Goal: Task Accomplishment & Management: Complete application form

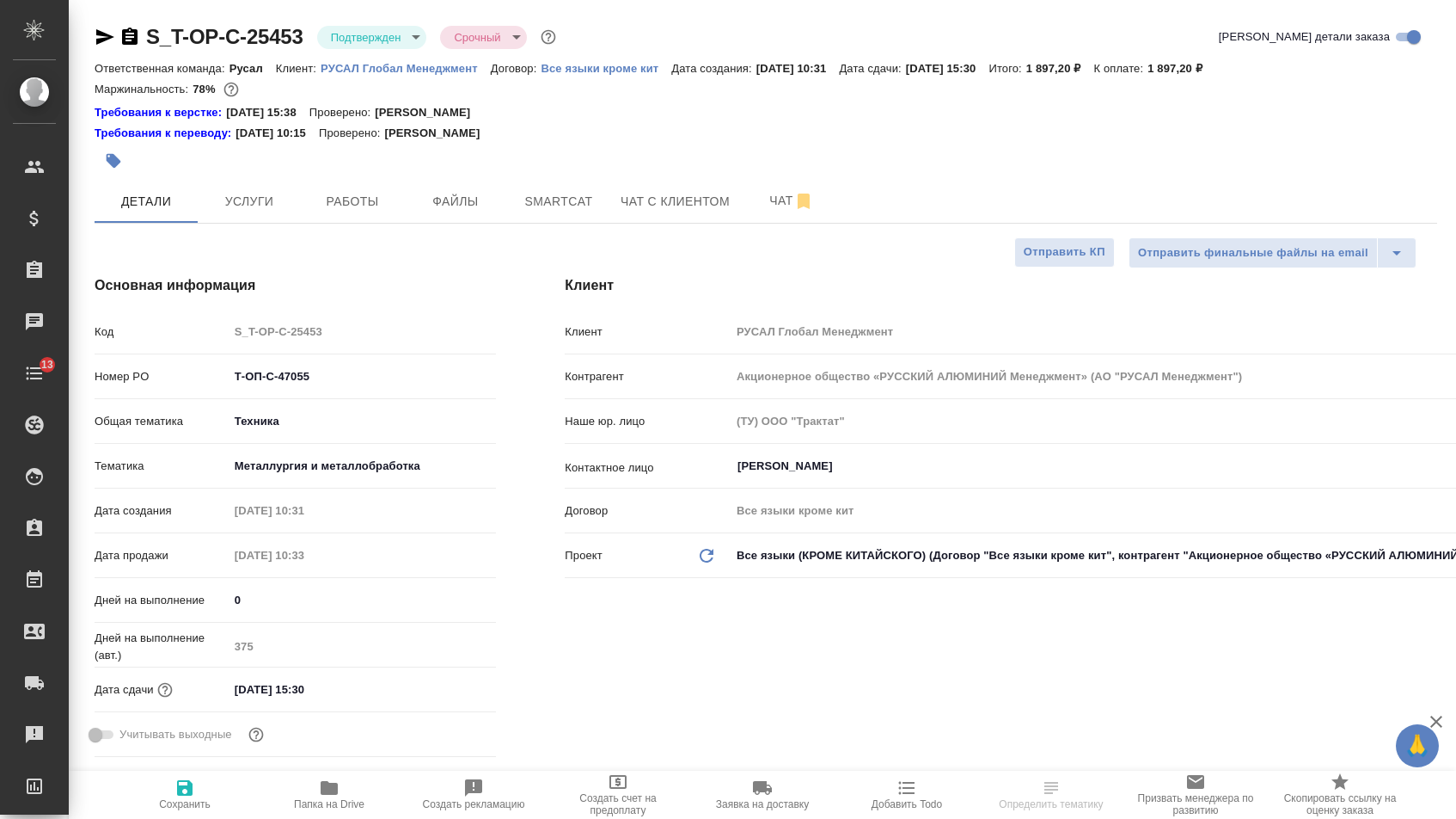
select select "RU"
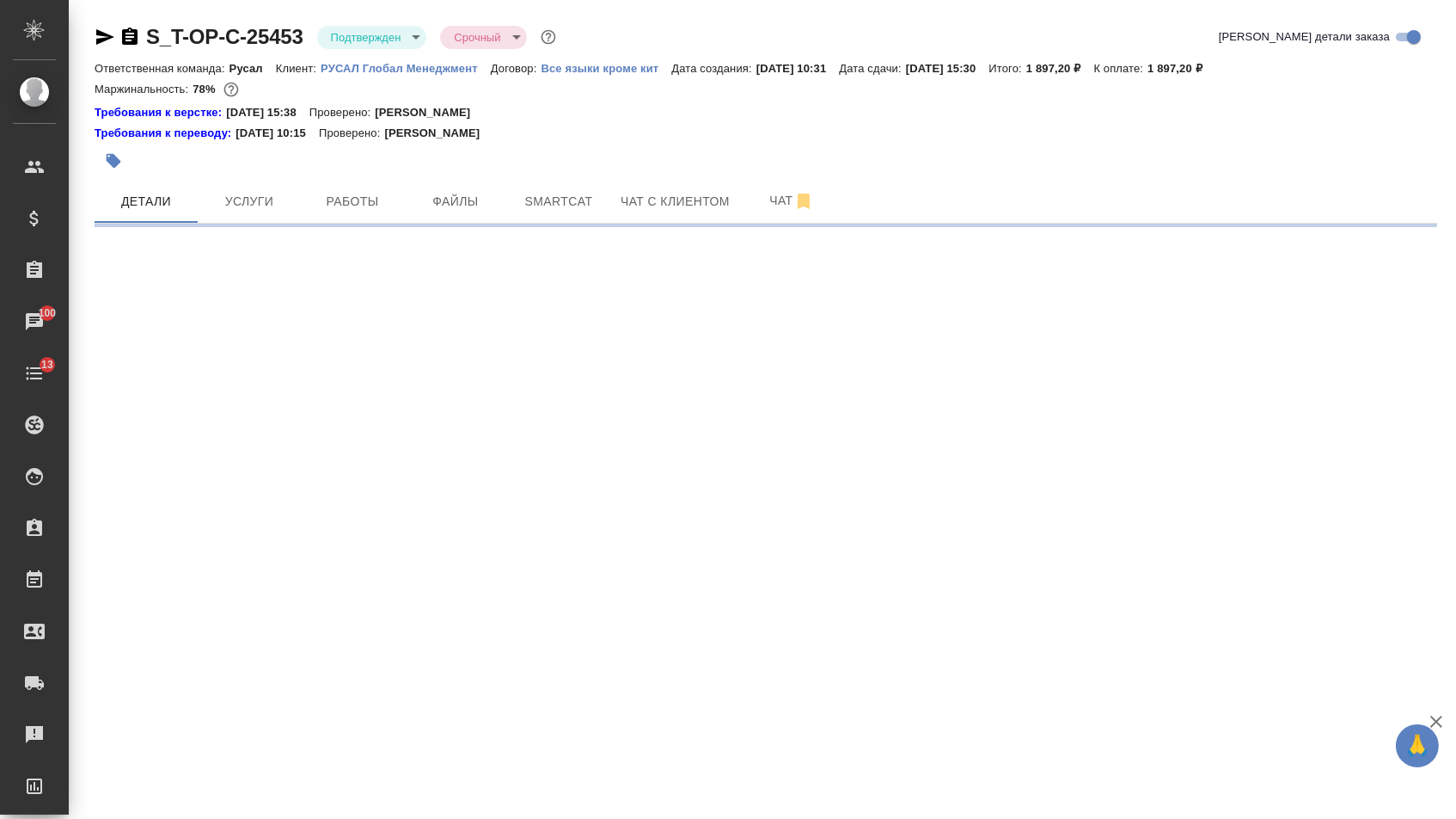
select select "RU"
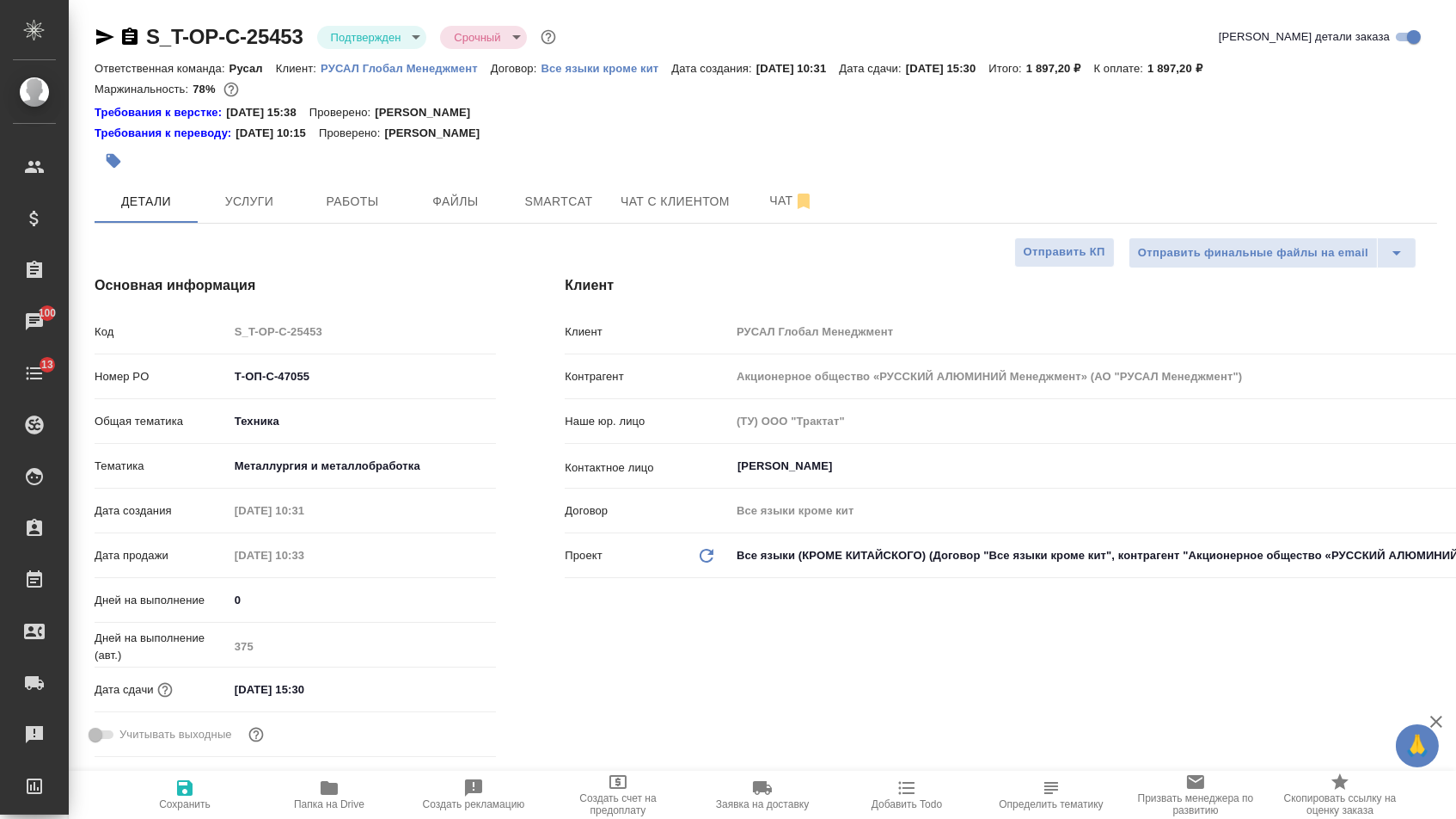
type textarea "x"
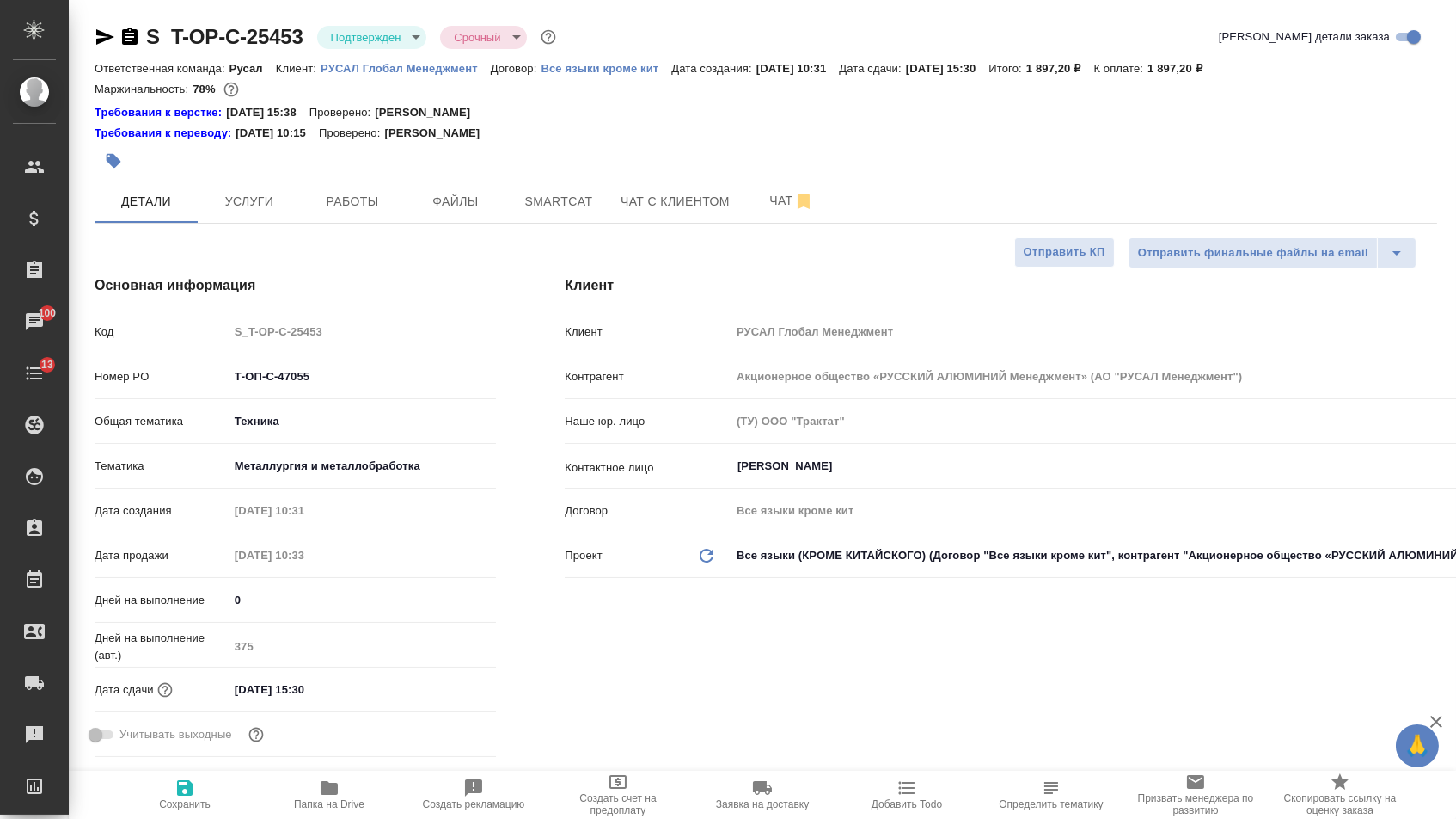
type textarea "x"
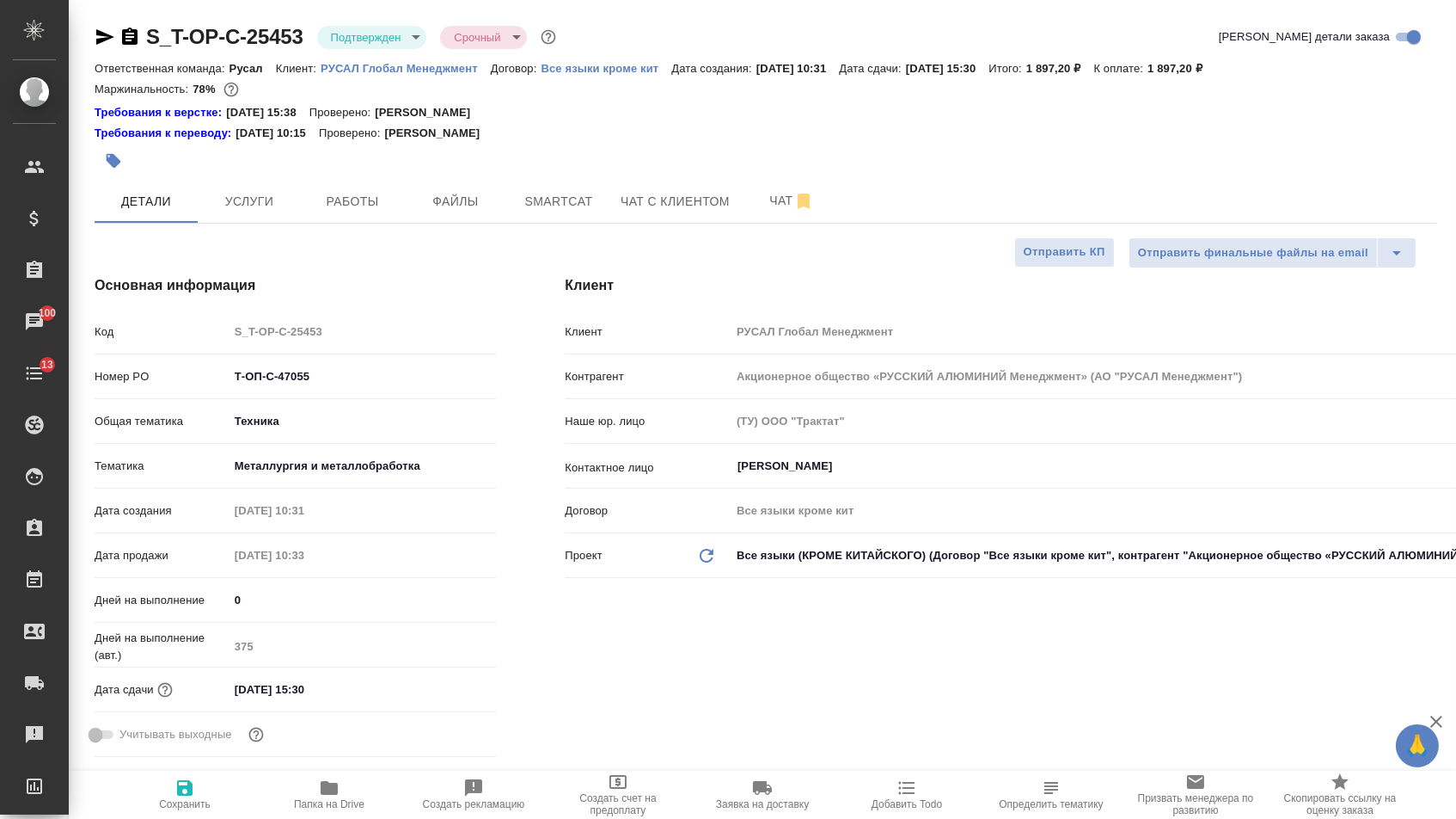
type textarea "x"
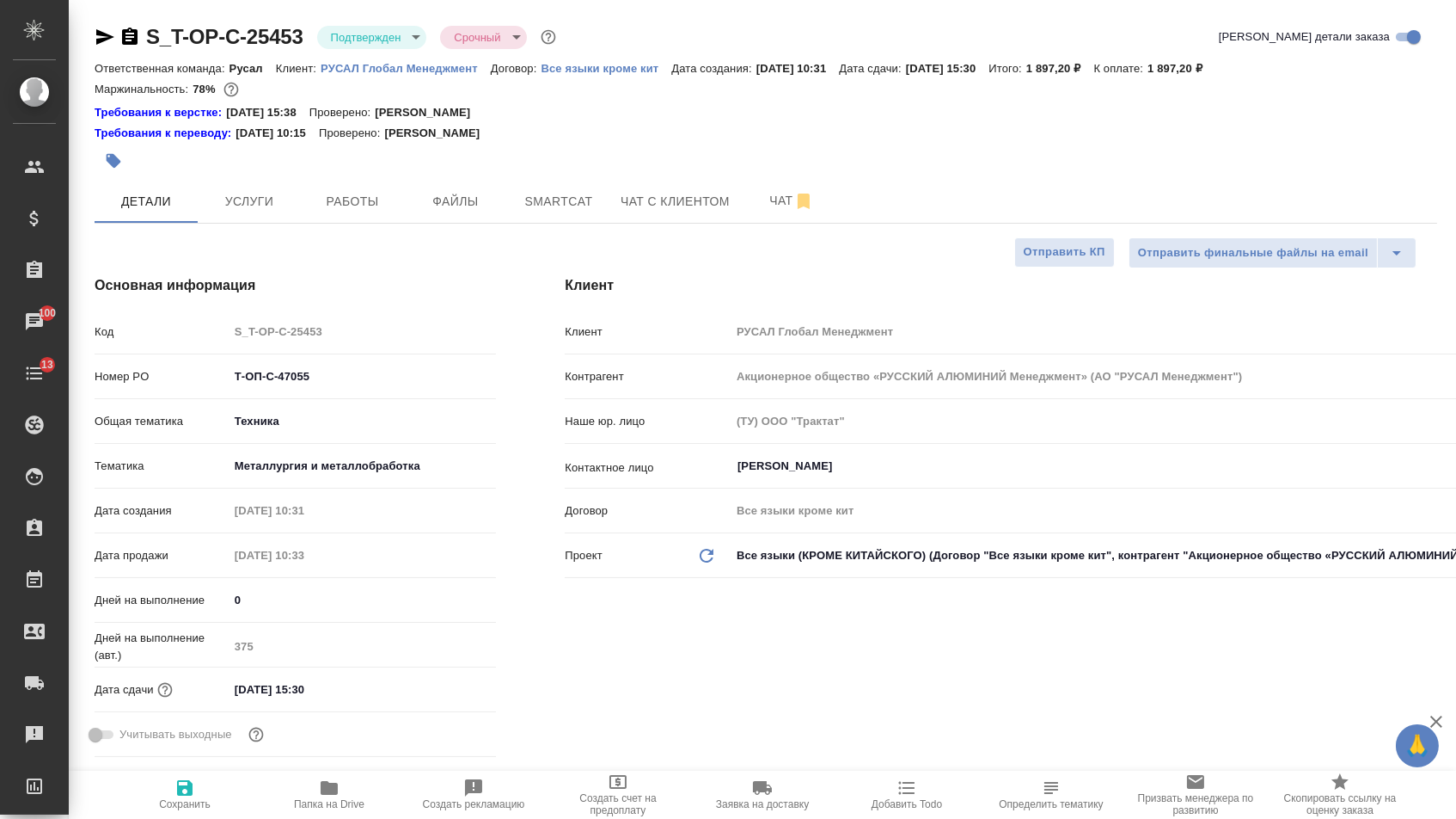
type textarea "x"
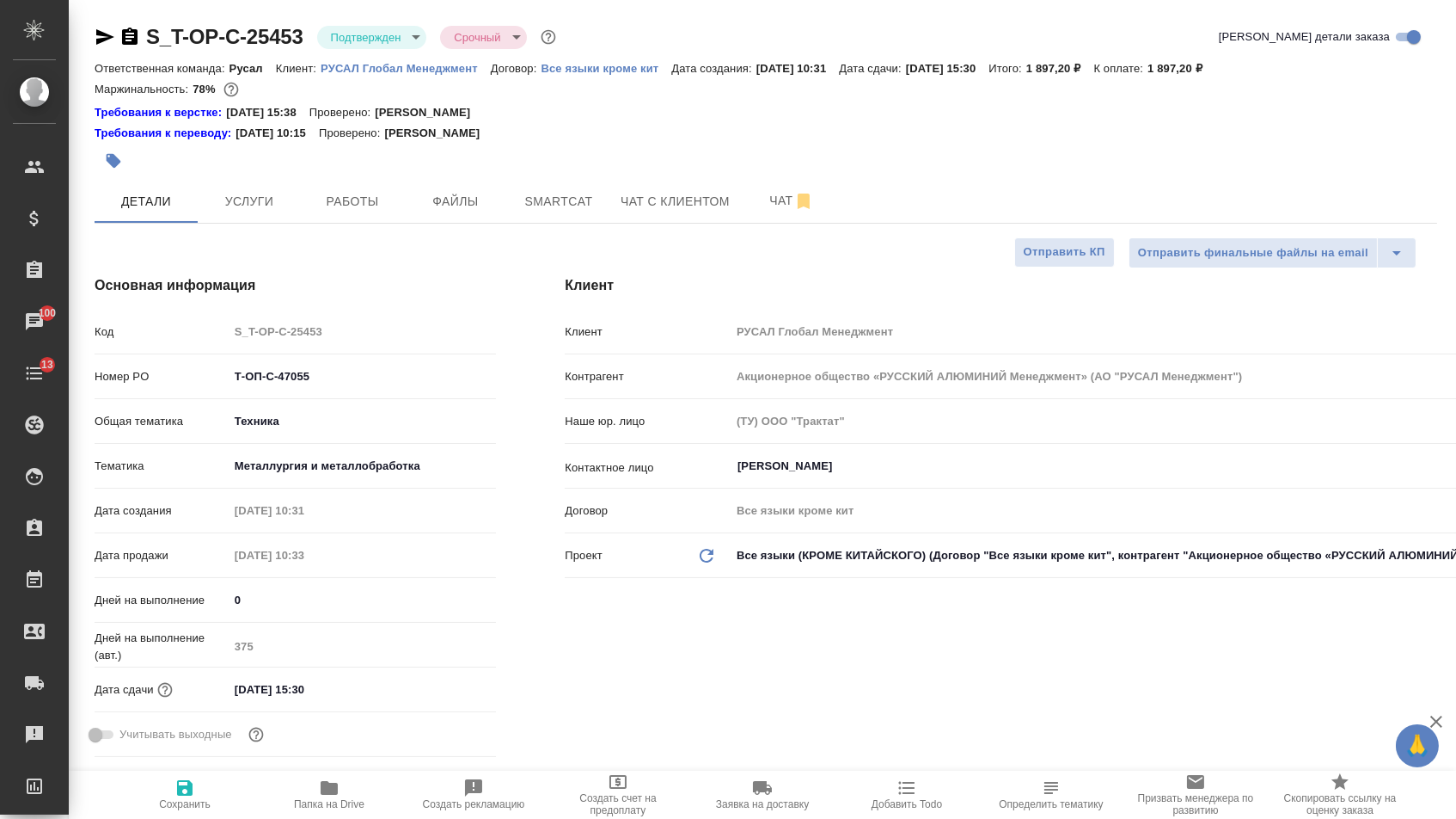
type textarea "x"
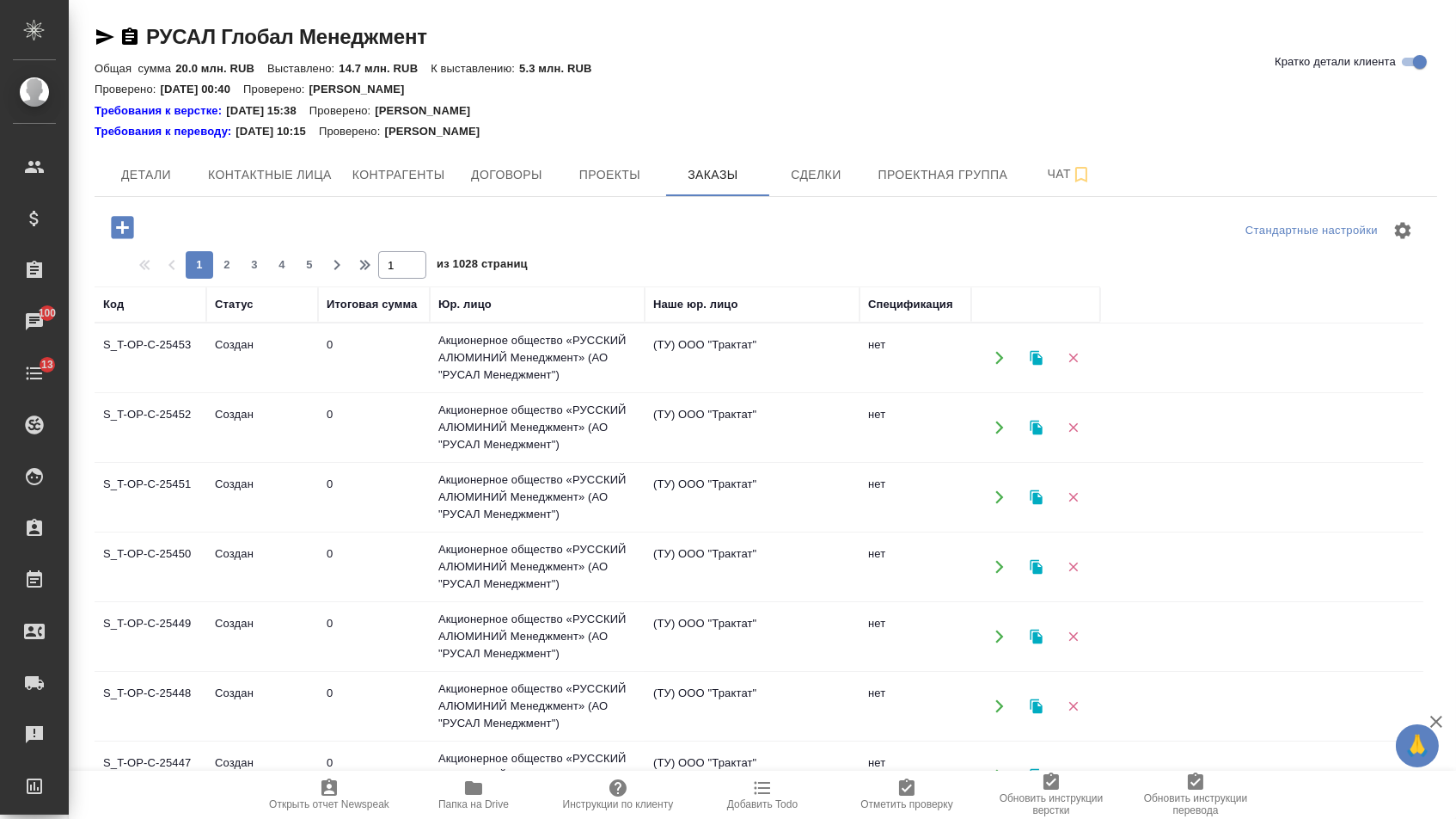
click at [129, 227] on icon "button" at bounding box center [122, 227] width 30 height 30
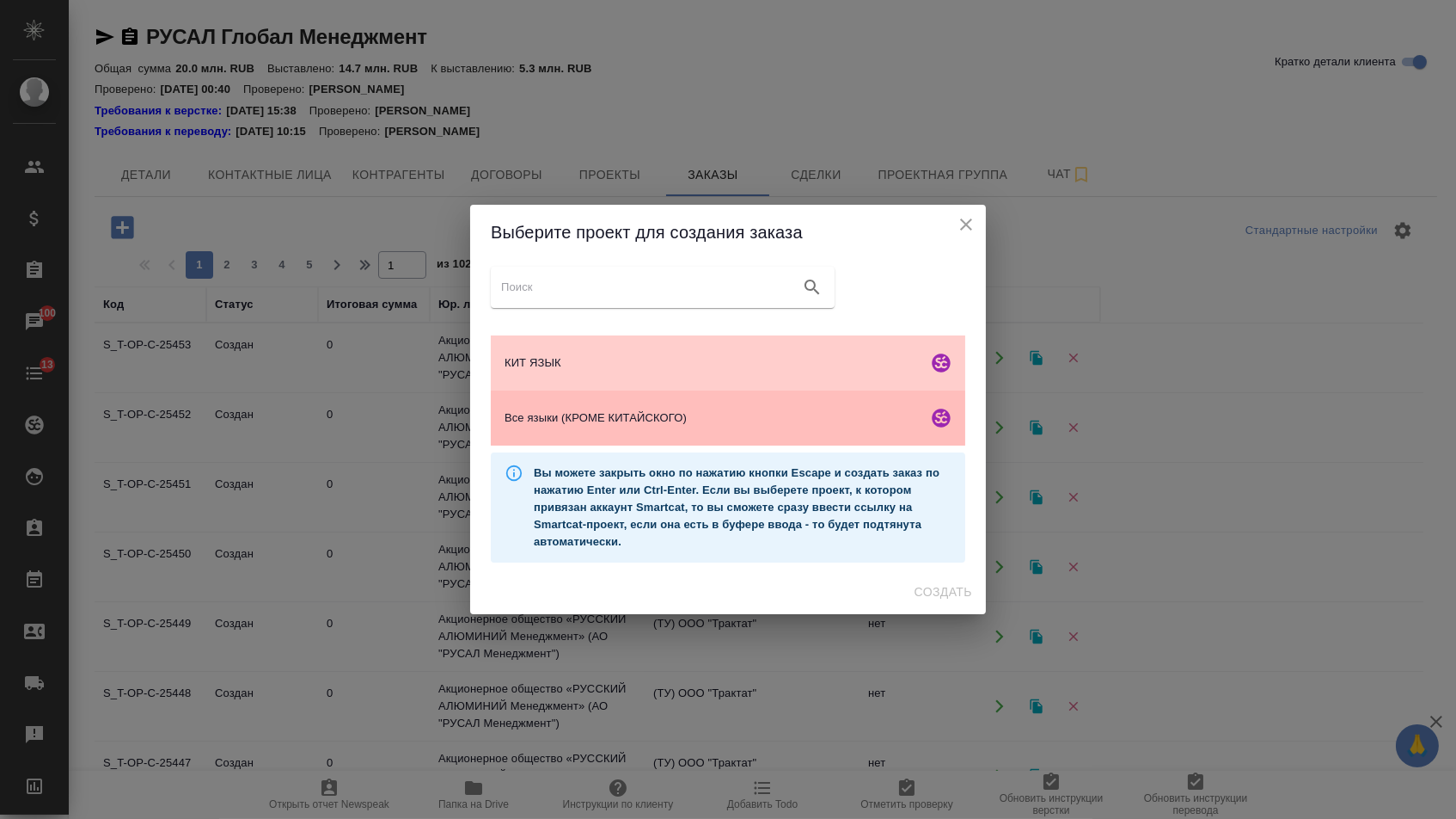
click at [781, 420] on span "Все языки (КРОМЕ КИТАЙСКОГО)" at bounding box center [713, 418] width 416 height 17
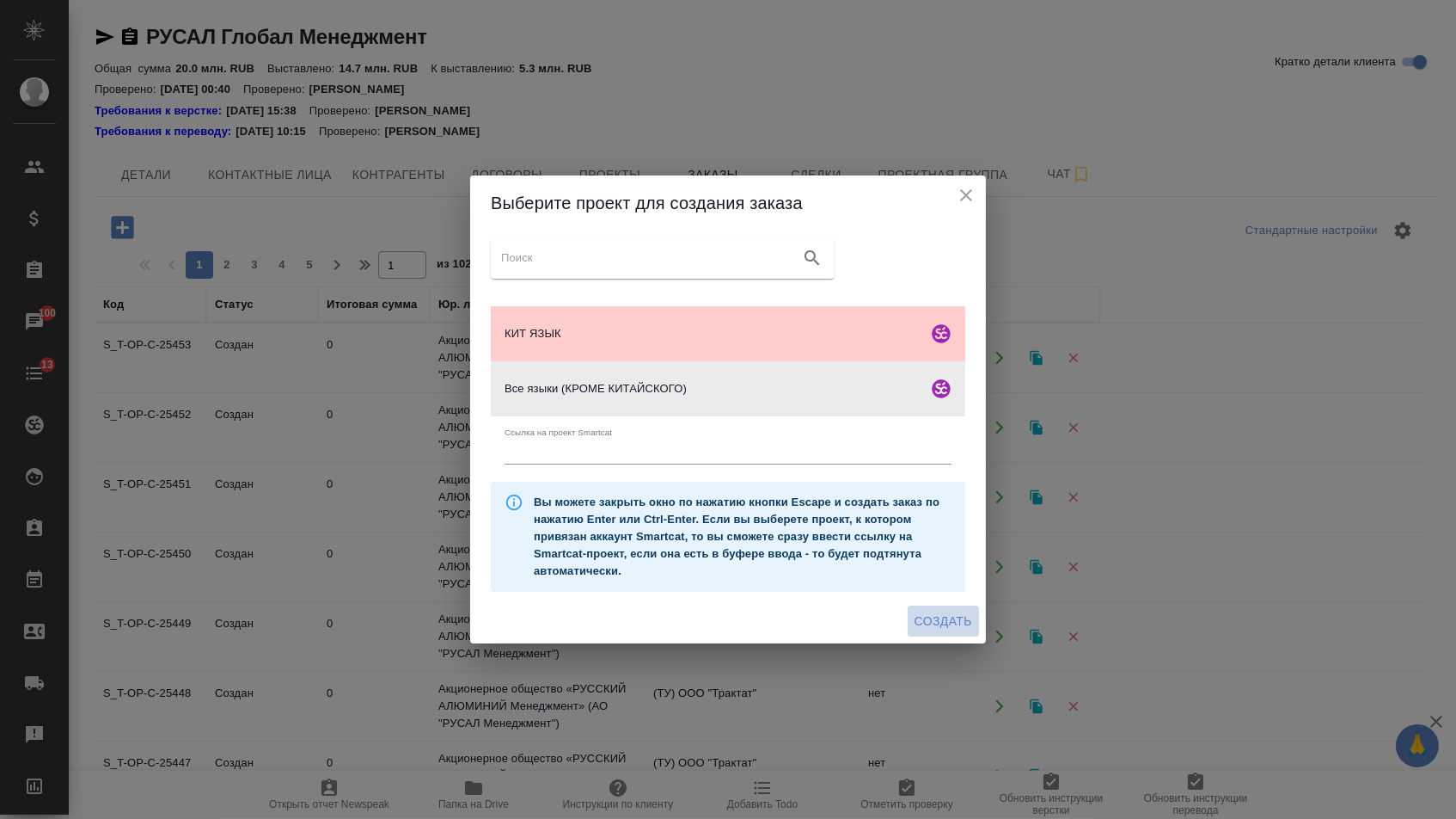
click at [920, 611] on button "Создать" at bounding box center [944, 621] width 72 height 32
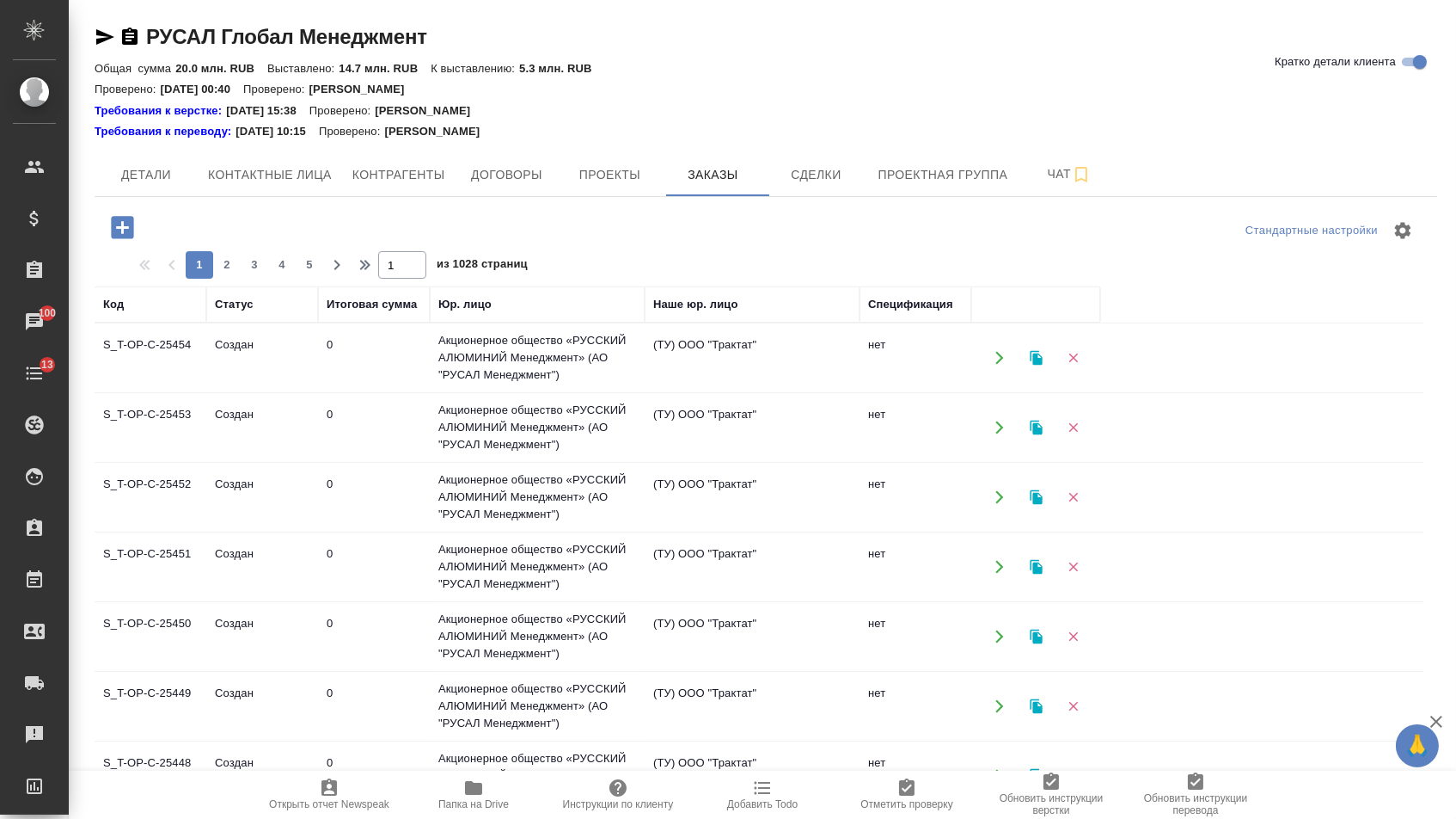
click at [115, 226] on icon "button" at bounding box center [122, 227] width 22 height 22
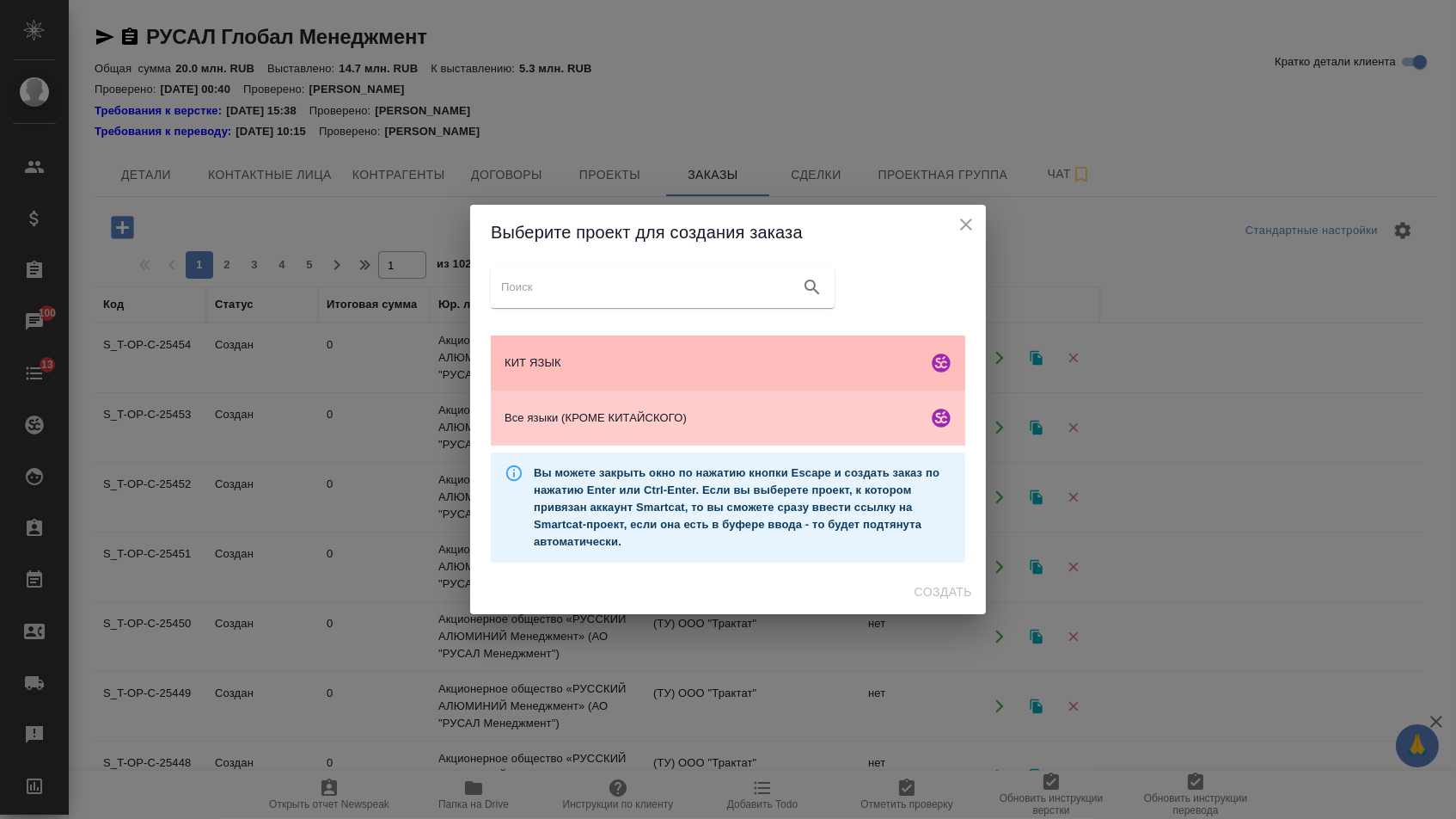
click at [625, 359] on span "КИТ ЯЗЫК" at bounding box center [713, 363] width 416 height 17
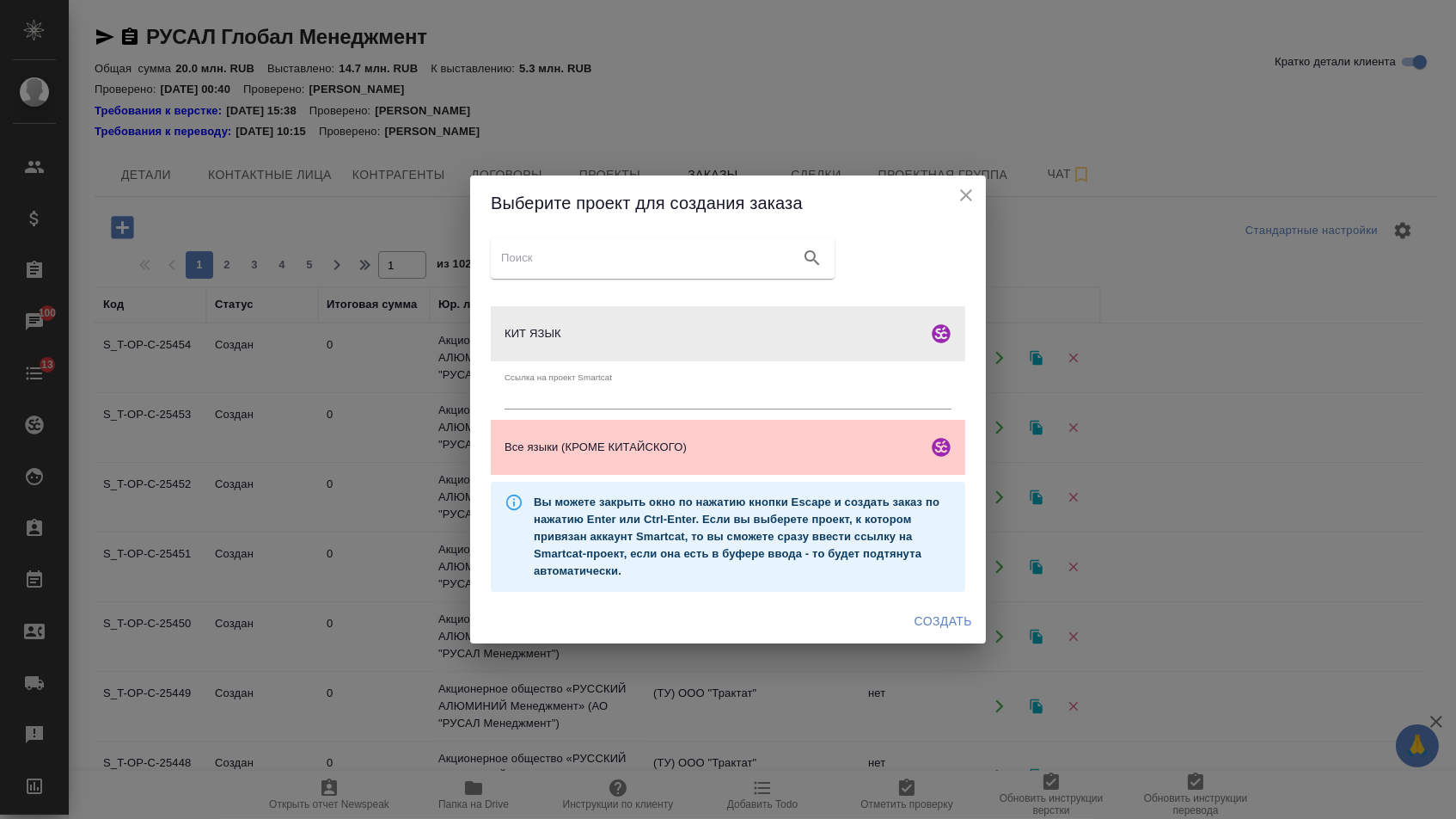
click at [924, 598] on div "КИТ ЯЗЫК Ссылка на проект Smartcat Все языки (КРОМЕ КИТАЙСКОГО) Вы можете закры…" at bounding box center [728, 414] width 516 height 368
click at [924, 615] on button "Создать" at bounding box center [944, 621] width 72 height 32
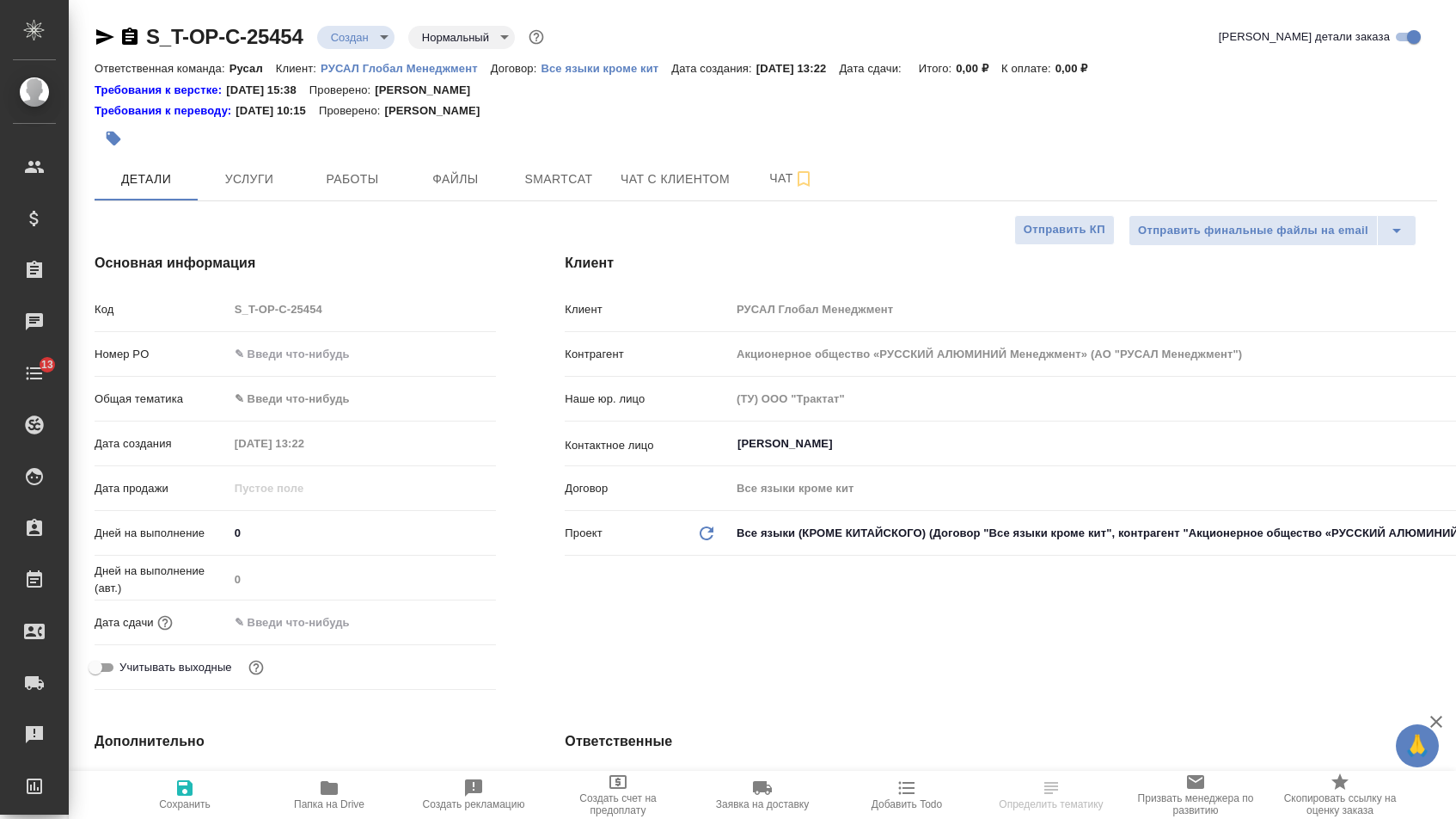
select select "RU"
type input "Русал"
click at [356, 366] on input "text" at bounding box center [363, 353] width 267 height 25
click at [356, 362] on input "text" at bounding box center [363, 353] width 267 height 25
paste input "Т-ОП-С-47061"
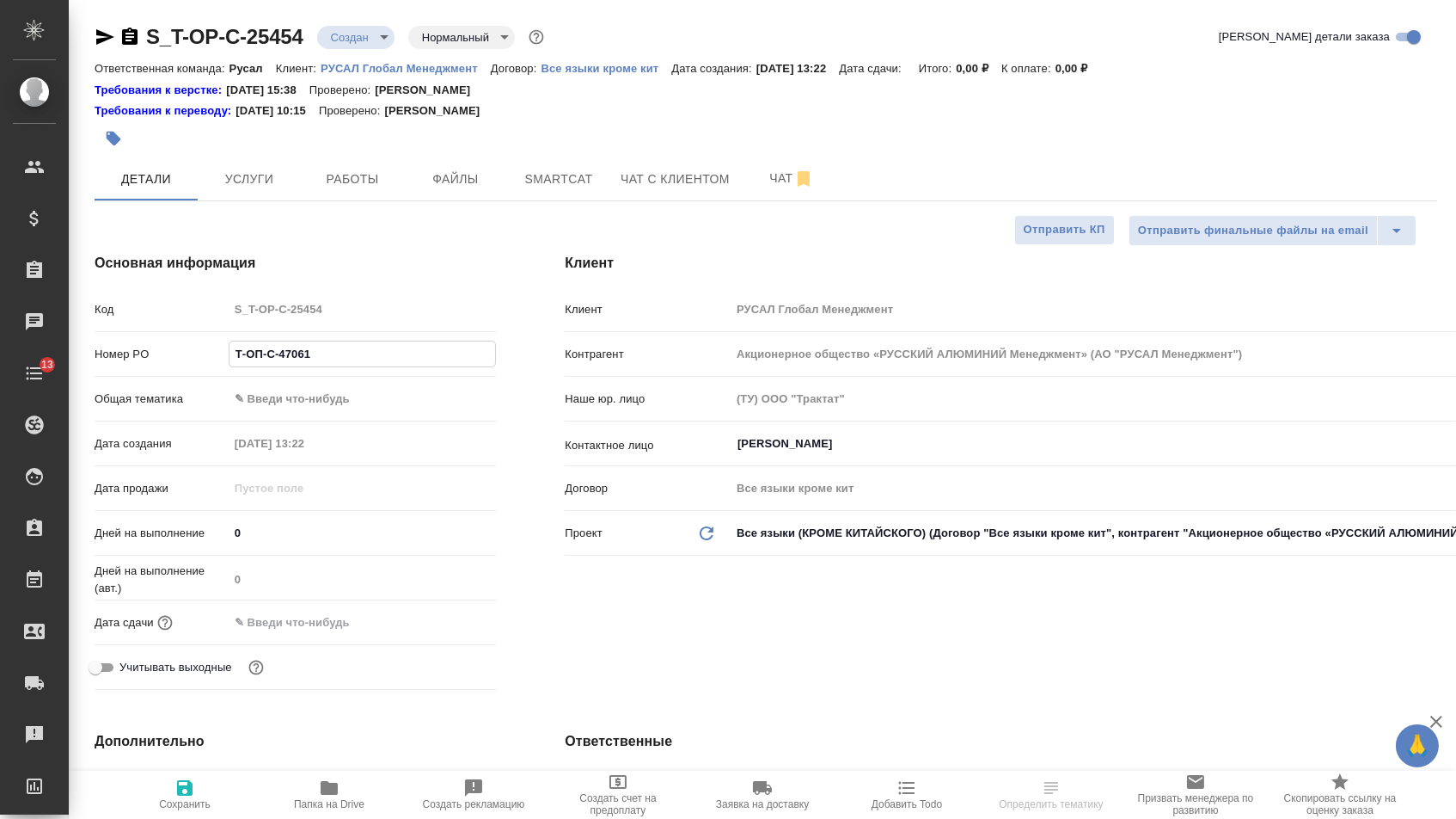
type input "Т-ОП-С-47061"
click at [328, 634] on input "text" at bounding box center [304, 622] width 151 height 25
click at [453, 629] on icon "button" at bounding box center [446, 620] width 20 height 20
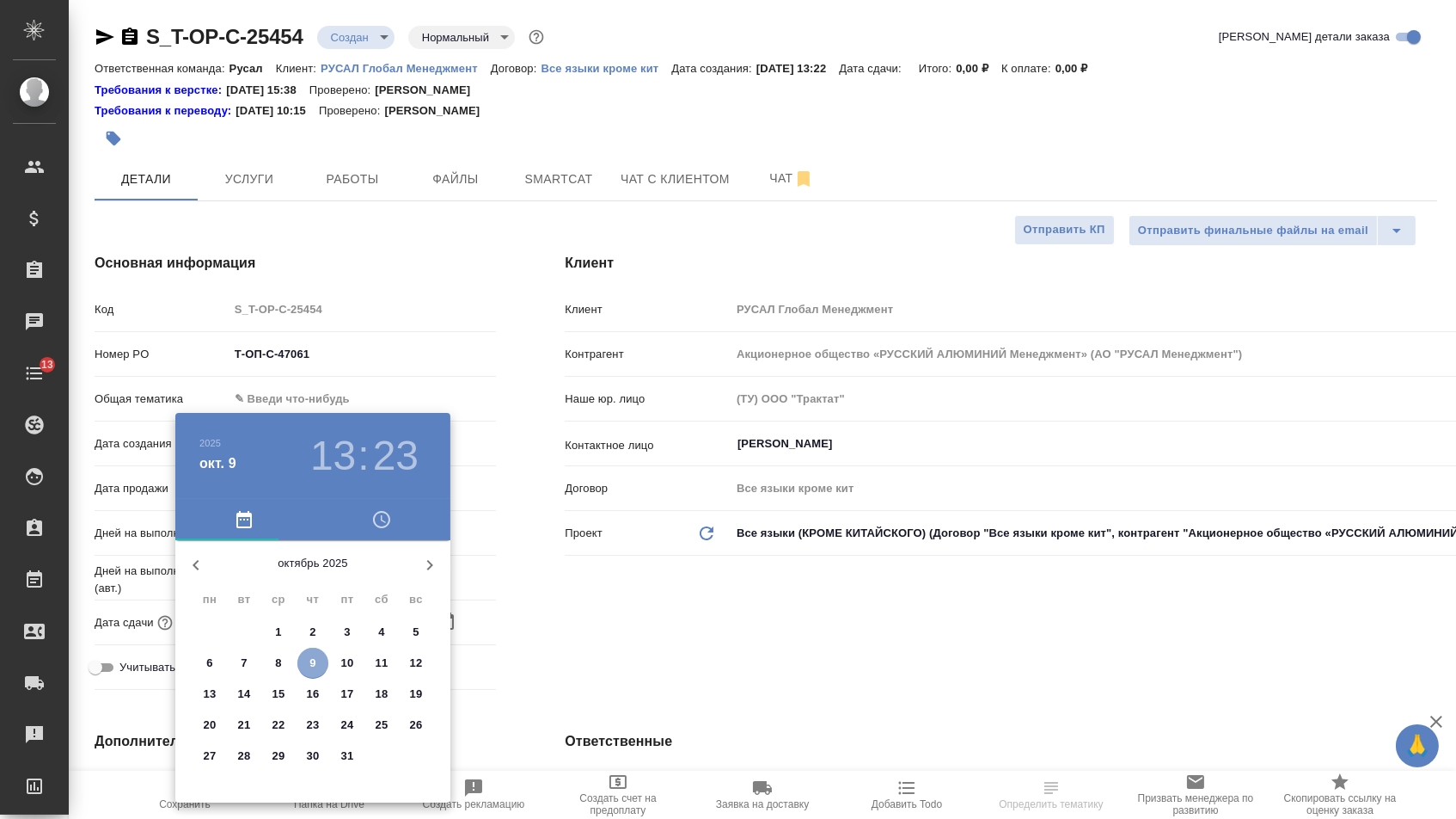
click at [315, 658] on p "9" at bounding box center [312, 663] width 6 height 17
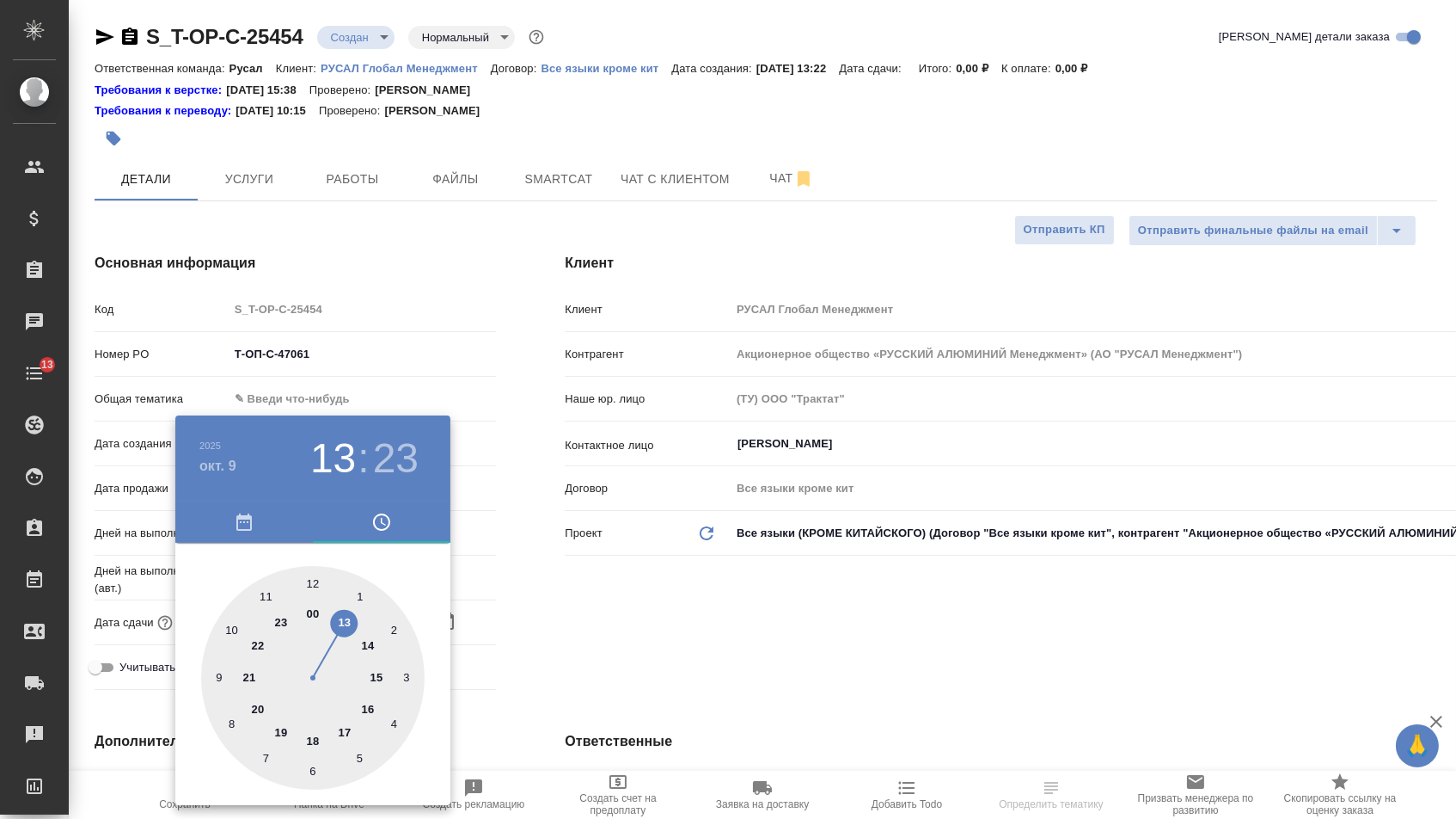
click at [350, 724] on div at bounding box center [313, 677] width 224 height 224
type input "[DATE] 17:00"
click at [317, 571] on div at bounding box center [313, 677] width 224 height 224
click at [502, 601] on div at bounding box center [728, 410] width 1456 height 819
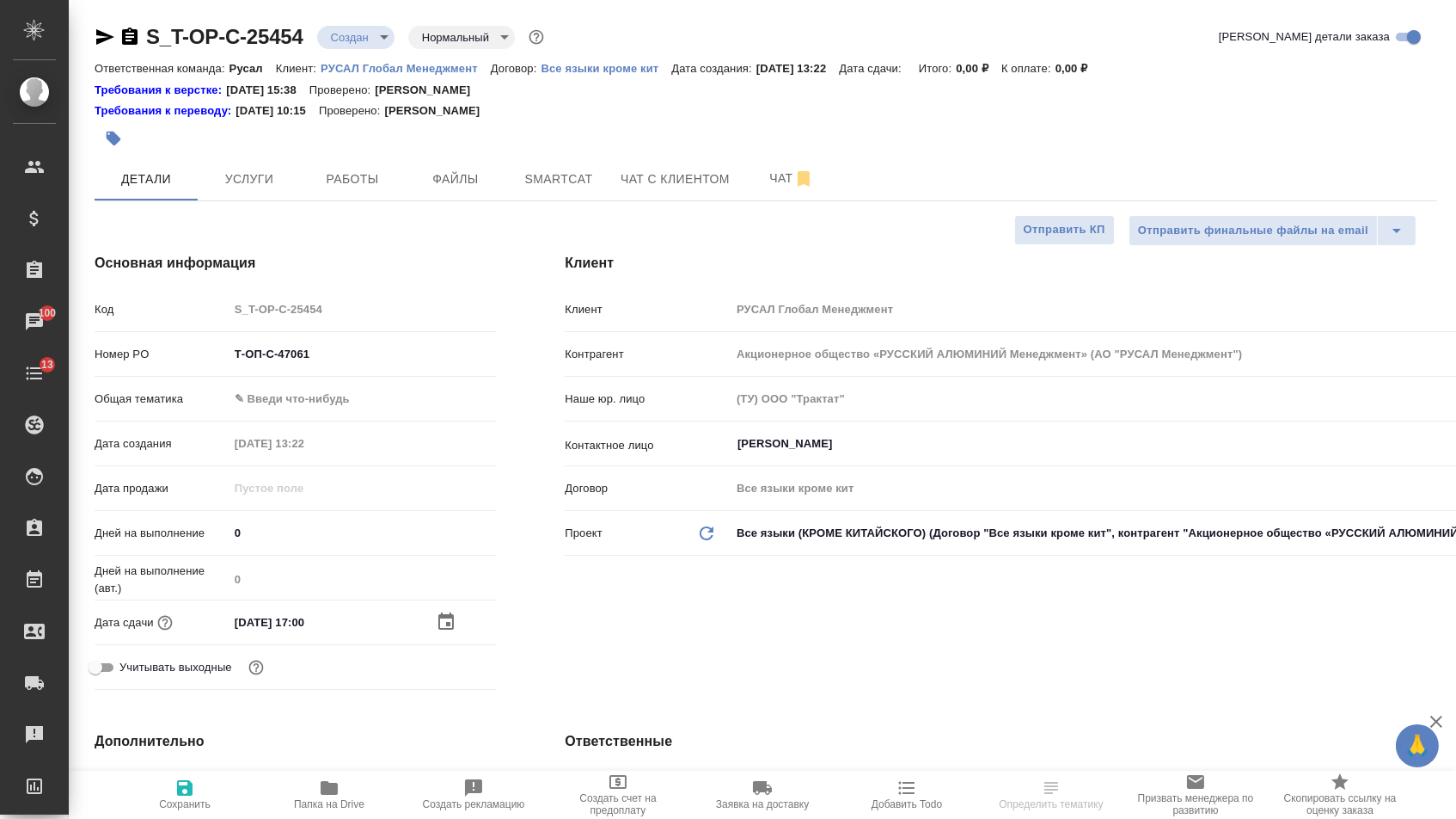
select select "RU"
type textarea "x"
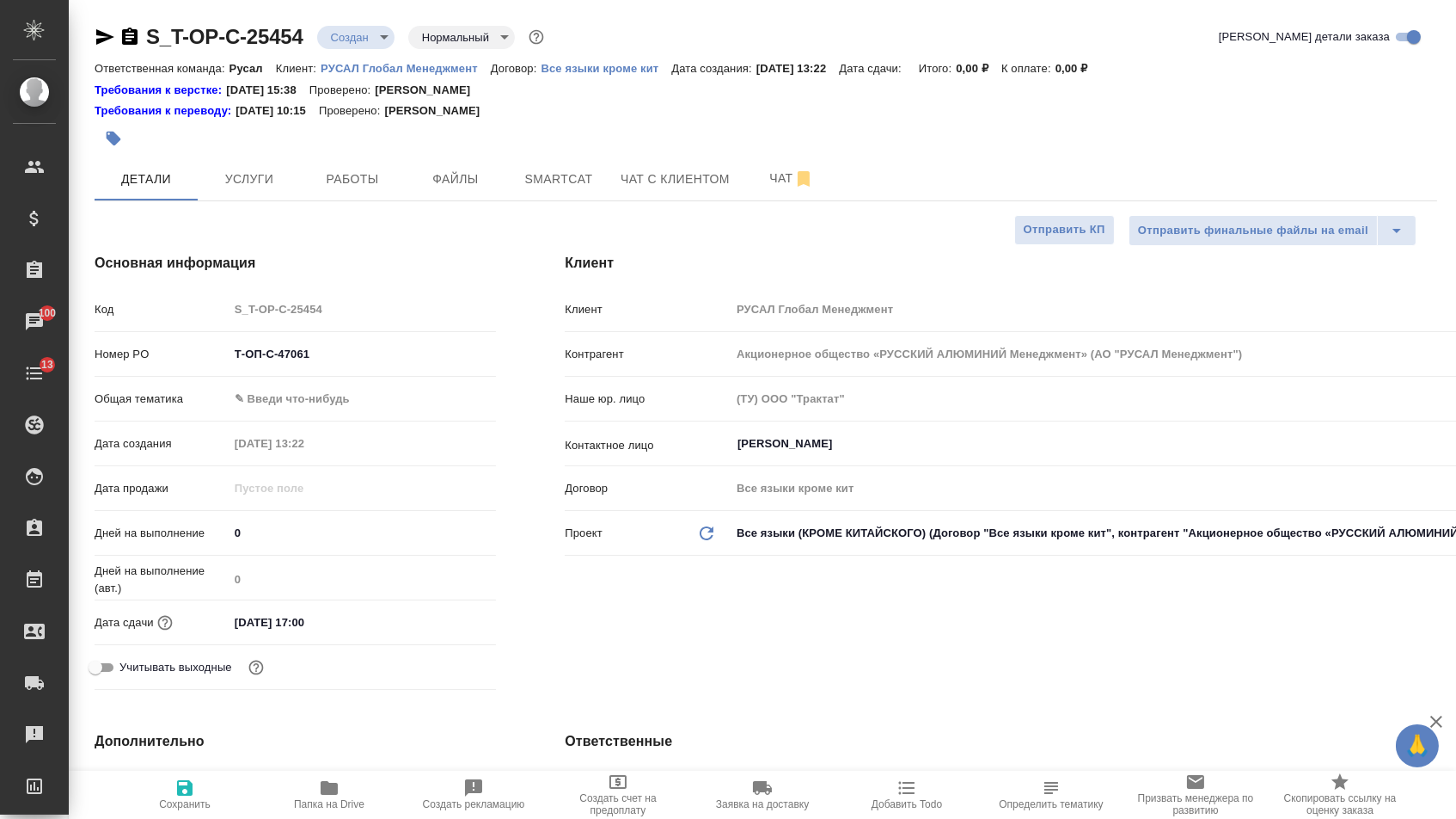
type textarea "x"
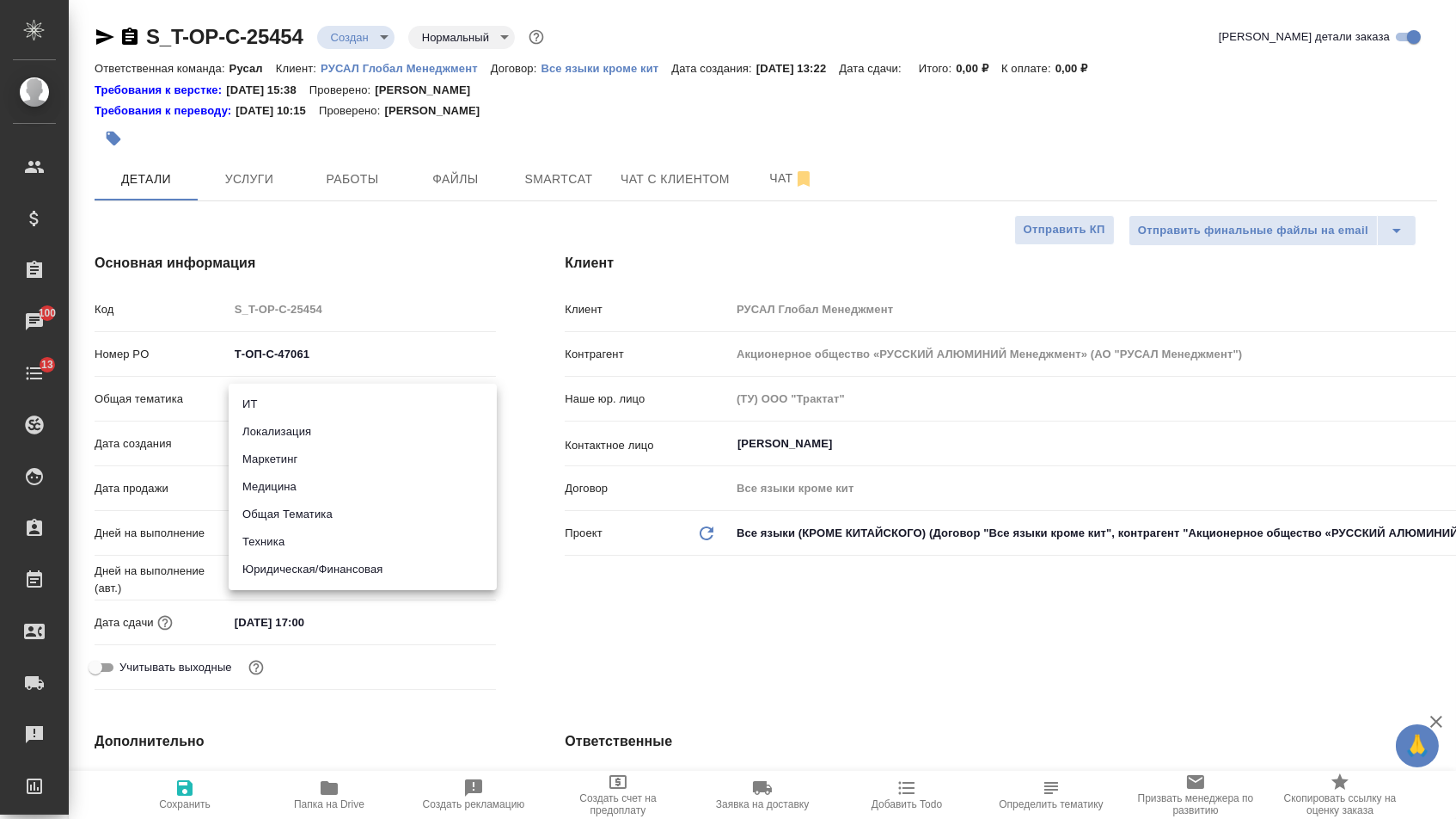
click at [359, 401] on body "🙏 .cls-1 fill:#fff; AWATERA Menshikova Aleksandra Клиенты Спецификации Заказы 1…" at bounding box center [728, 410] width 1456 height 819
click at [314, 566] on li "Юридическая/Финансовая" at bounding box center [363, 570] width 269 height 28
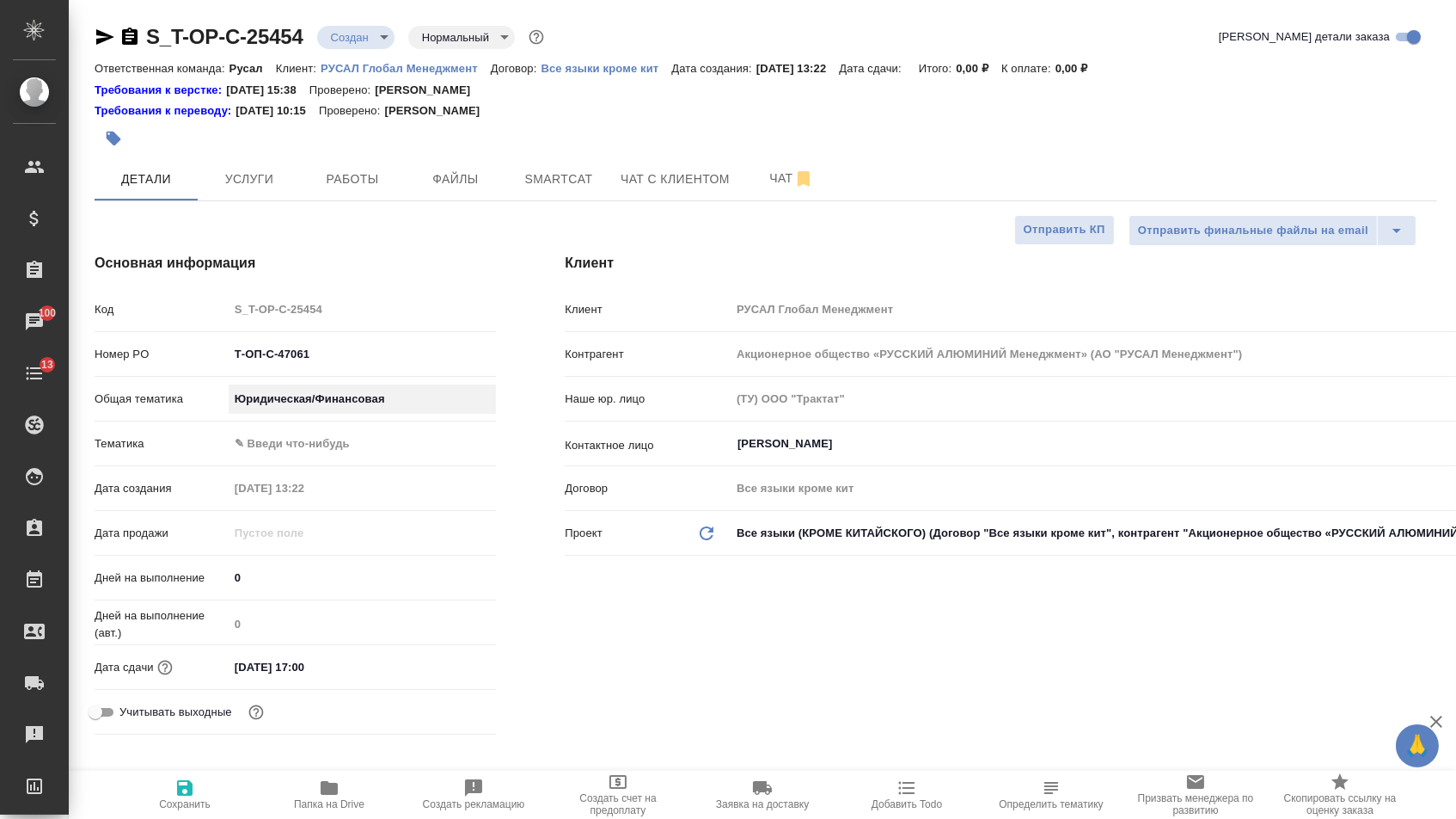
type input "yr-fn"
type textarea "x"
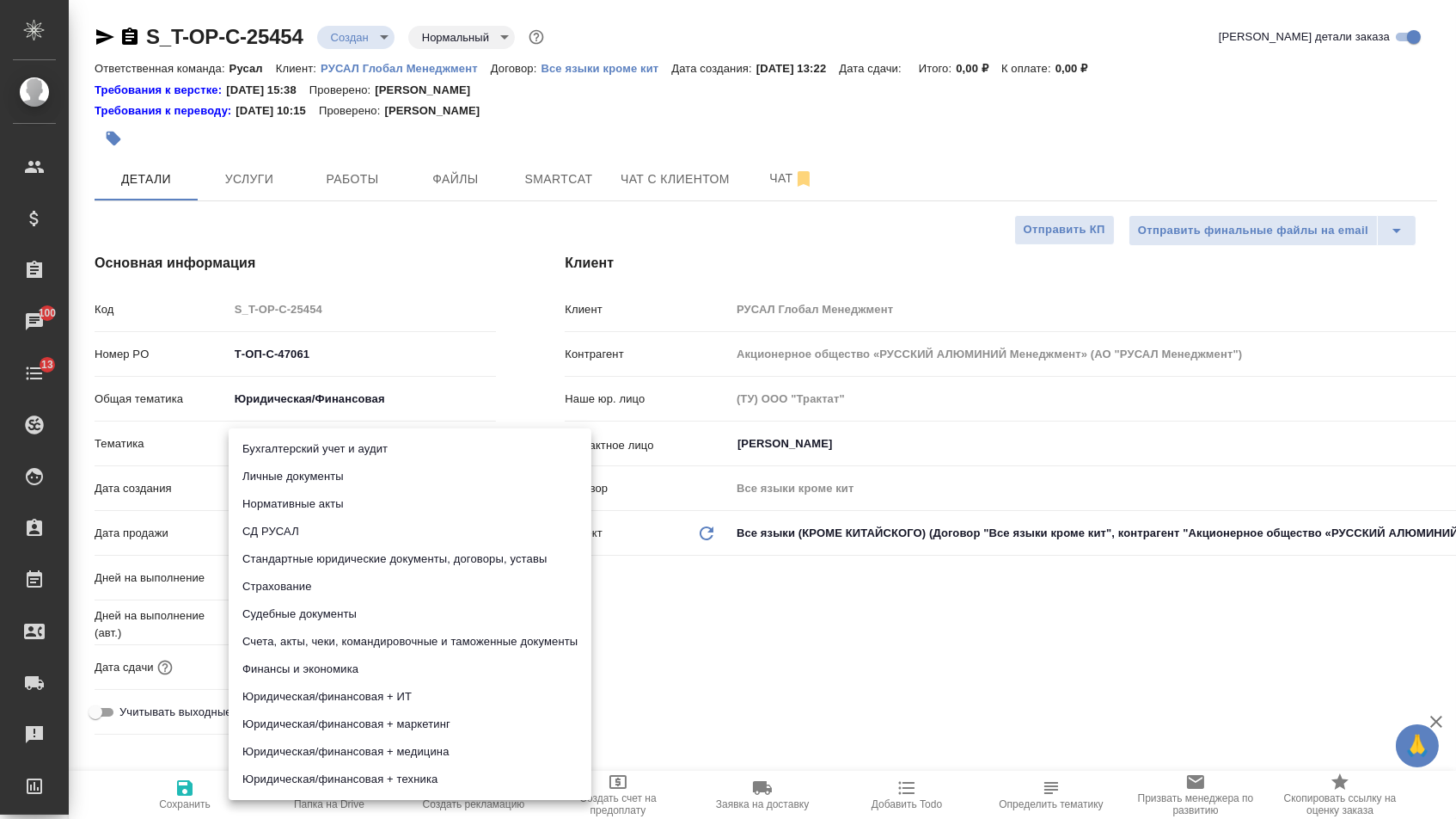
click at [307, 438] on body "🙏 .cls-1 fill:#fff; AWATERA Menshikova Aleksandra Клиенты Спецификации Заказы 1…" at bounding box center [728, 410] width 1456 height 819
click at [315, 548] on li "Стандартные юридические документы, договоры, уставы" at bounding box center [410, 559] width 362 height 28
type textarea "x"
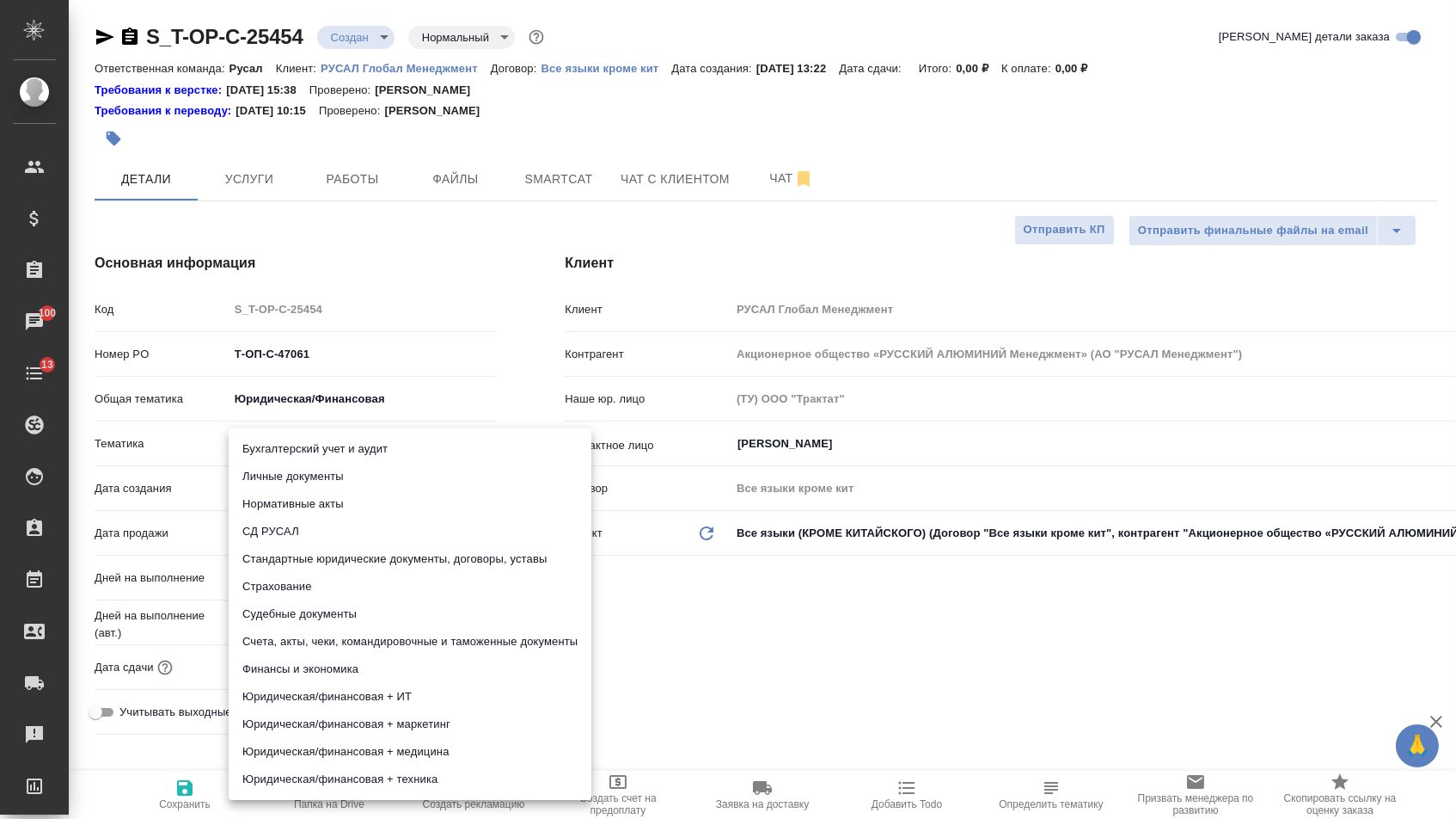
type input "5f647205b73bc97568ca66bf"
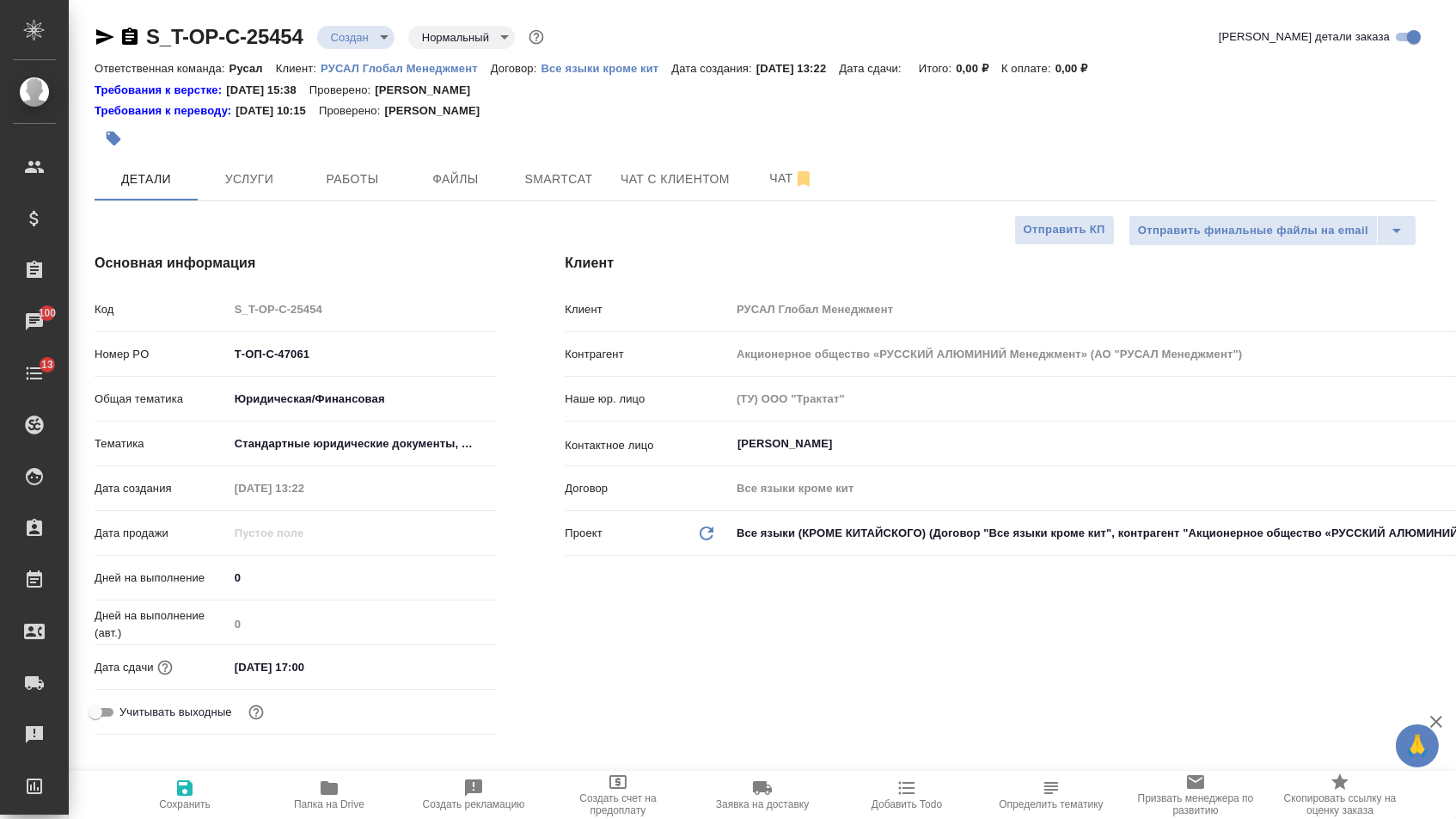
click at [181, 773] on button "Сохранить" at bounding box center [184, 794] width 144 height 48
type textarea "x"
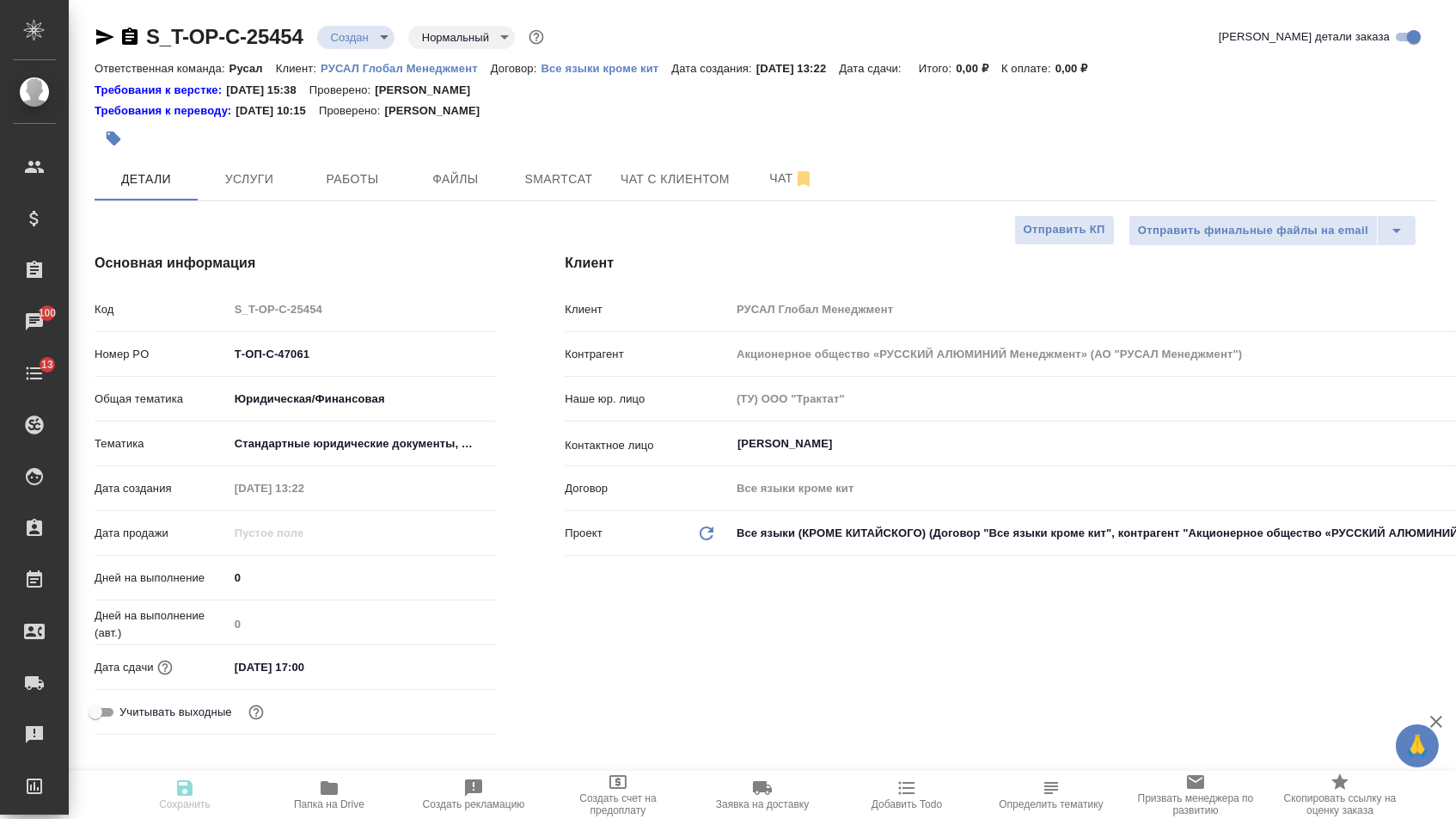
type textarea "x"
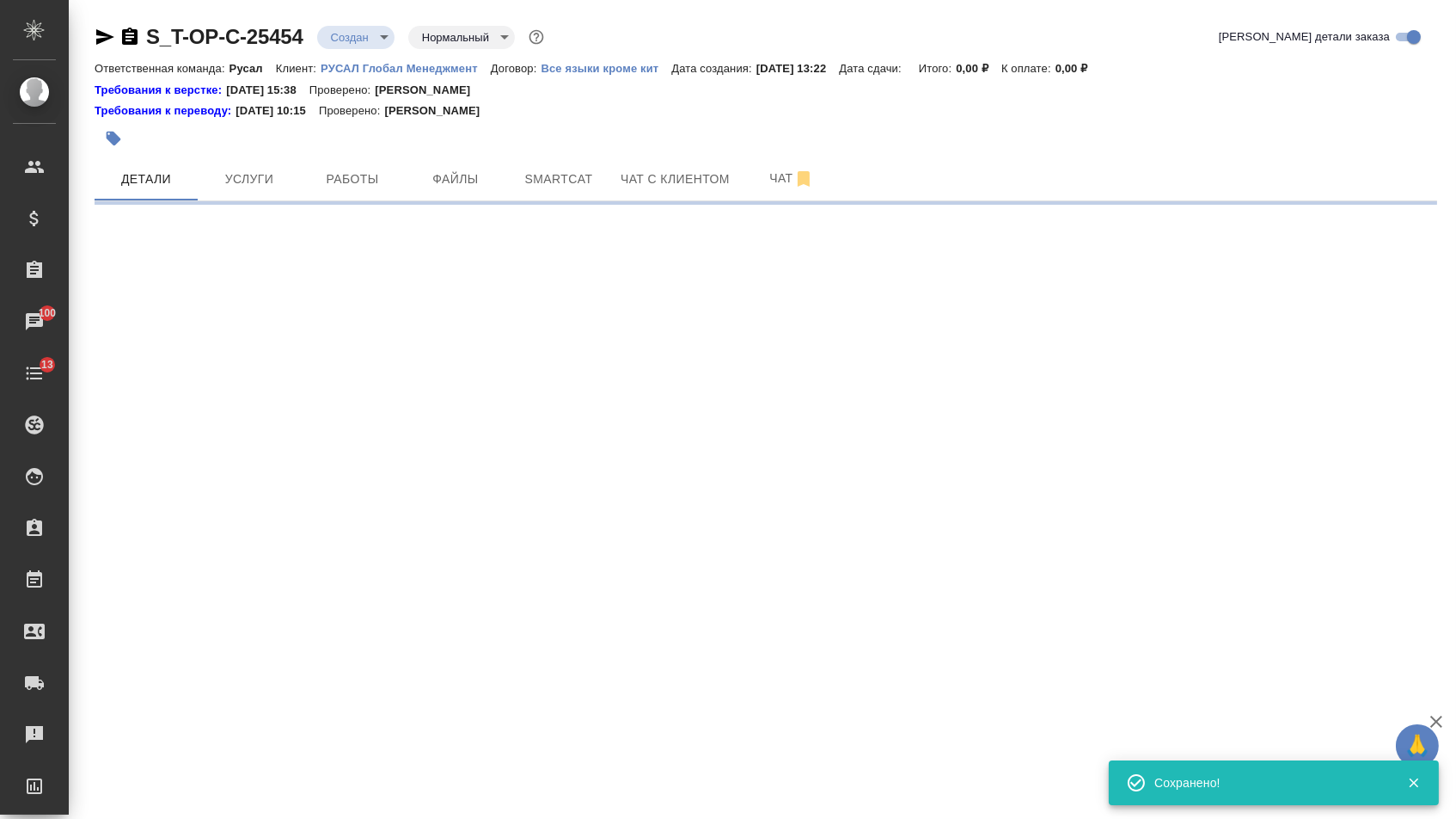
select select "RU"
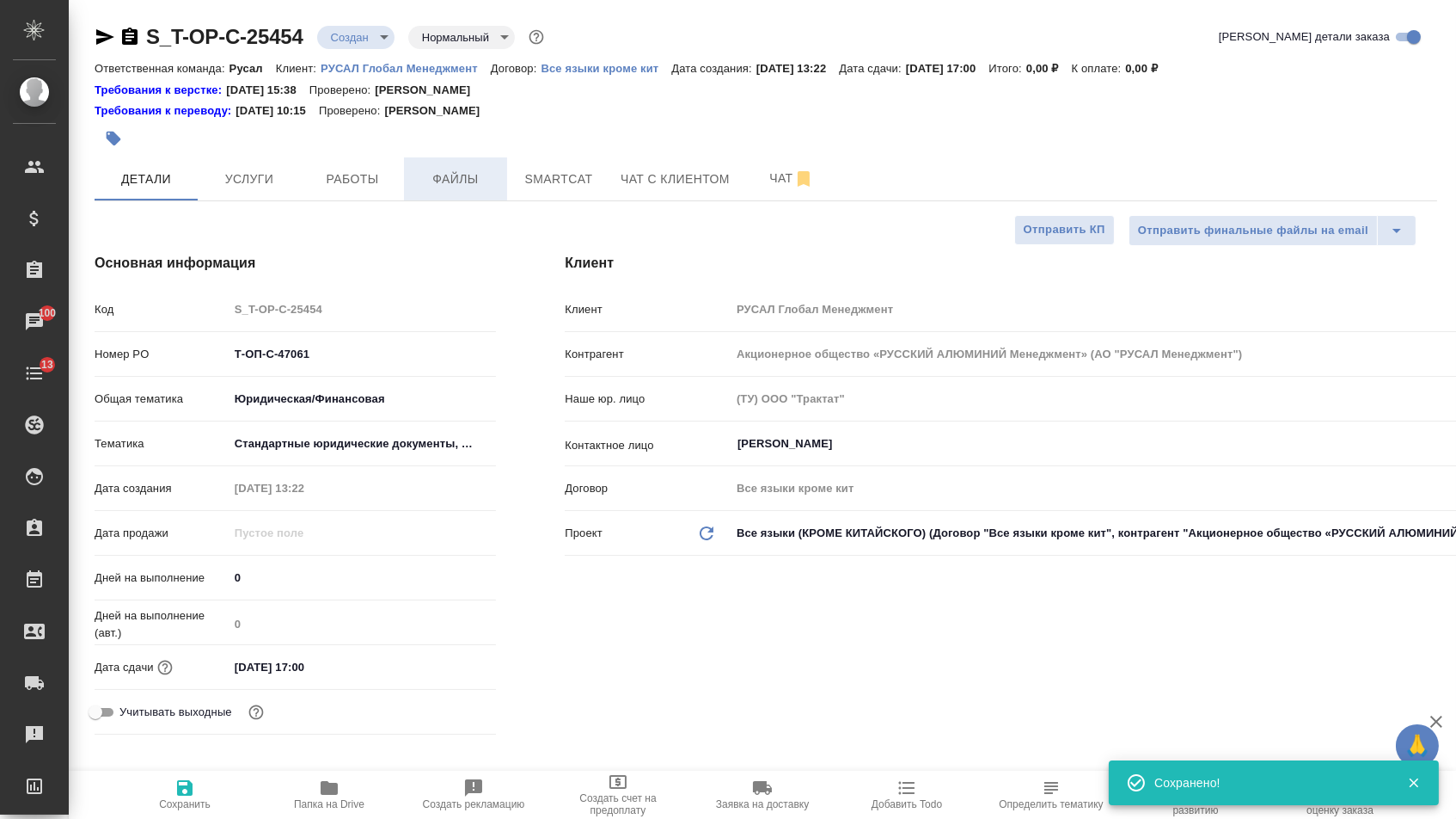
type textarea "x"
click at [467, 185] on span "Файлы" at bounding box center [455, 179] width 83 height 21
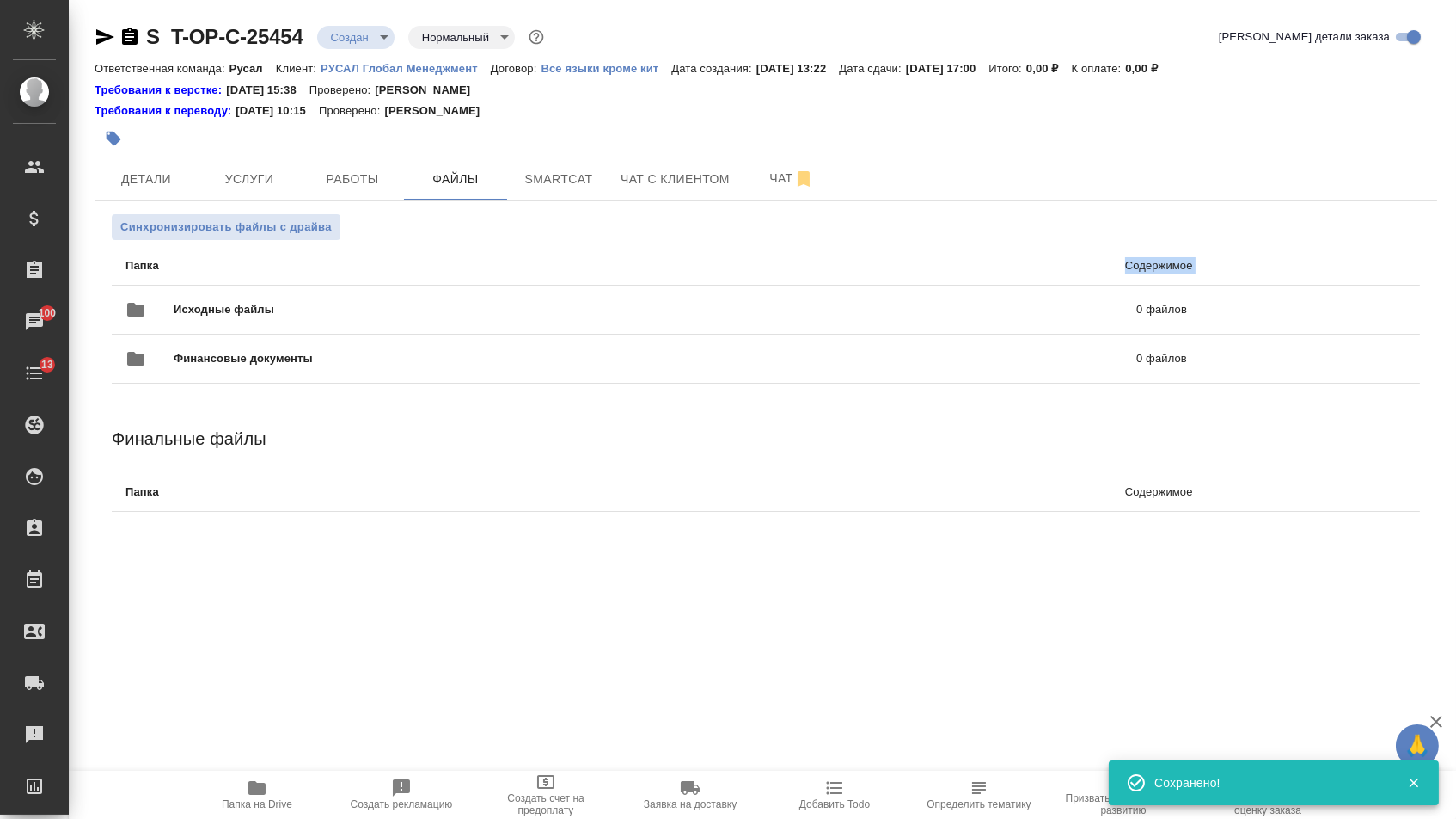
click at [405, 273] on ul "Папка Содержимое Исходные файлы 0 файлов Финансовые документы 0 файлов" at bounding box center [765, 316] width 1308 height 151
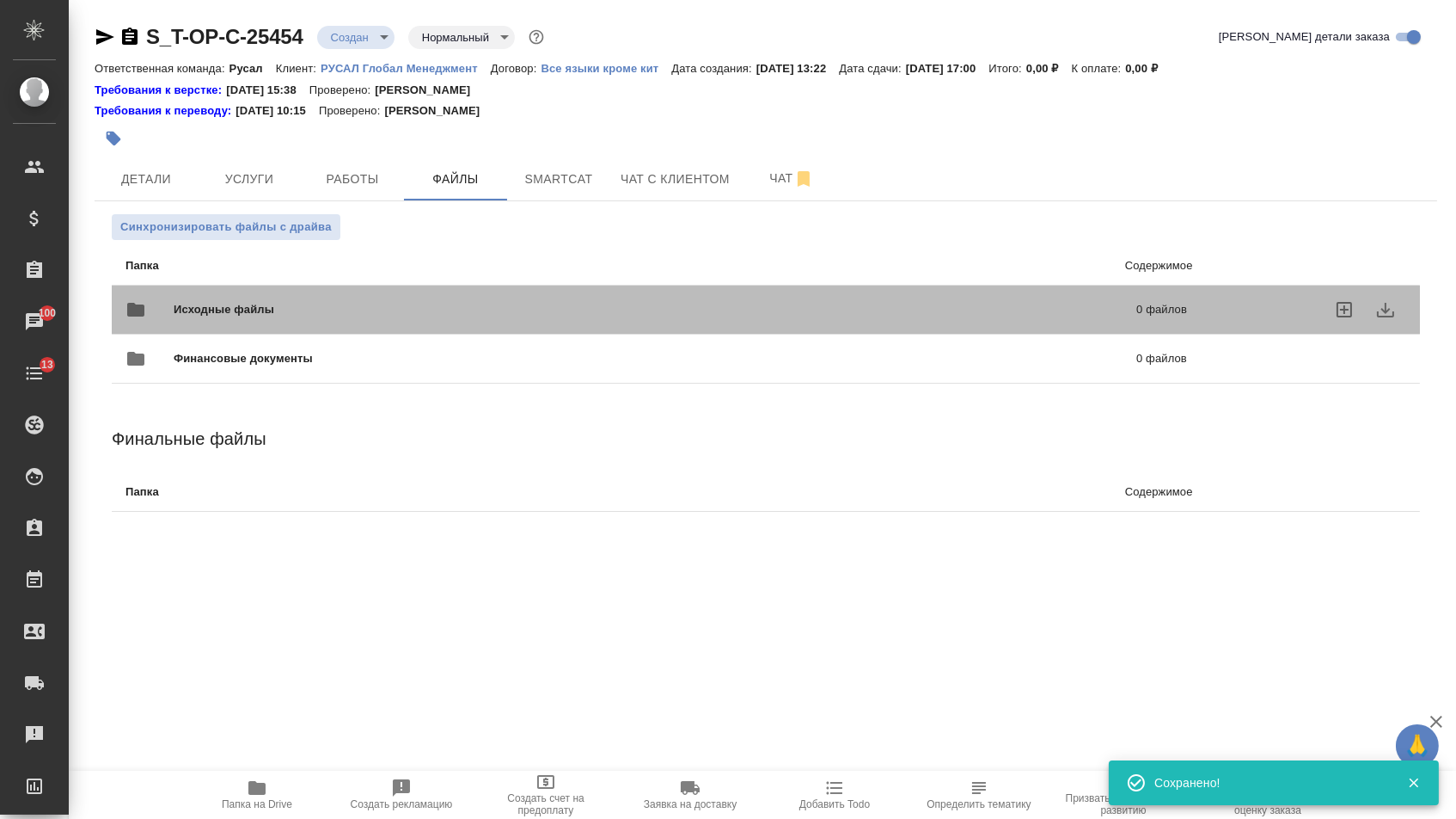
click at [390, 294] on div "Исходные файлы 0 файлов" at bounding box center [656, 309] width 1061 height 41
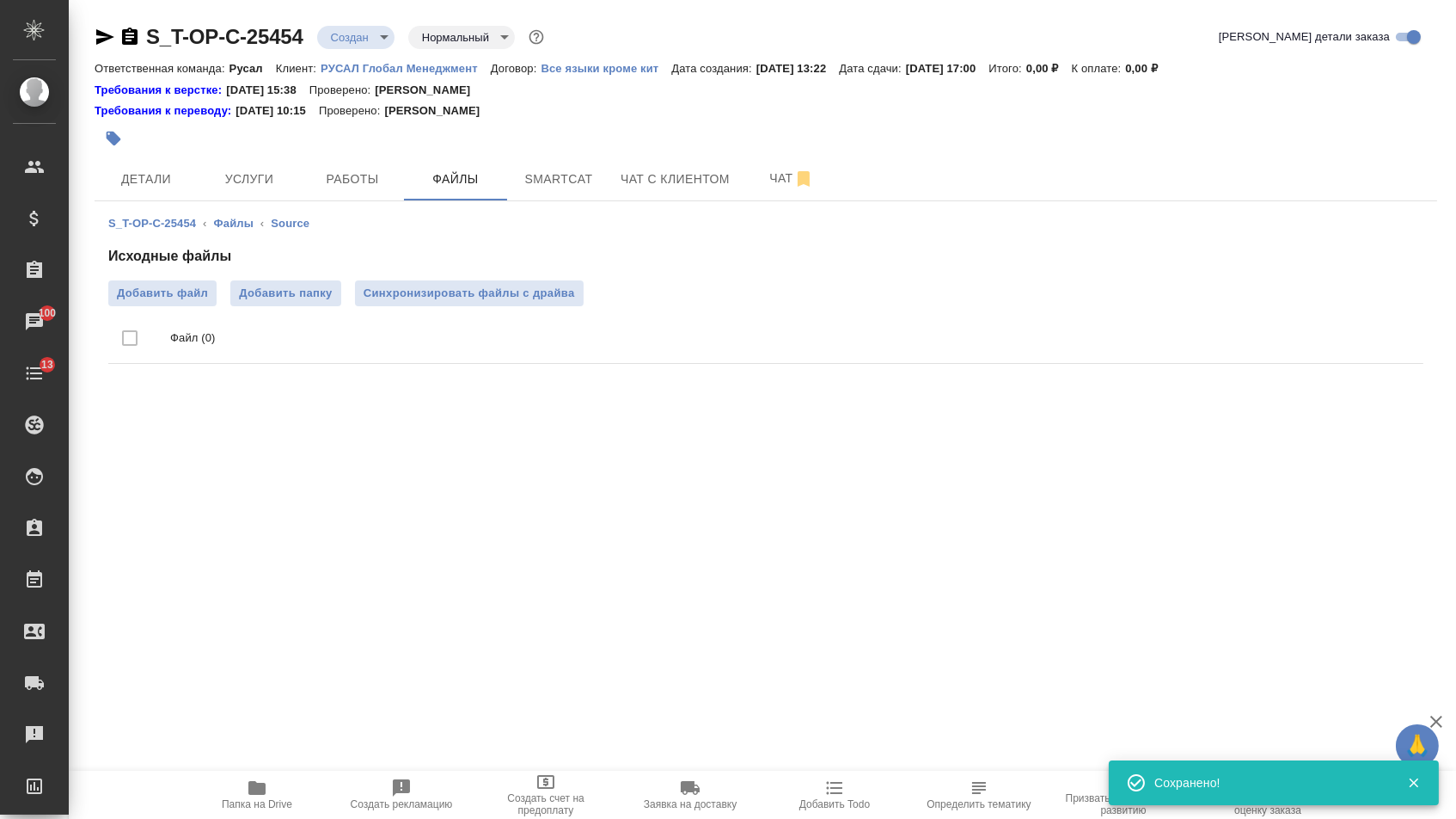
click at [177, 280] on div "Исходные файлы Добавить файл Добавить папку Синхронизировать файлы с драйва Фай…" at bounding box center [766, 307] width 1315 height 124
click at [179, 291] on span "Добавить файл" at bounding box center [162, 293] width 91 height 17
click at [0, 0] on input "Добавить файл" at bounding box center [0, 0] width 0 height 0
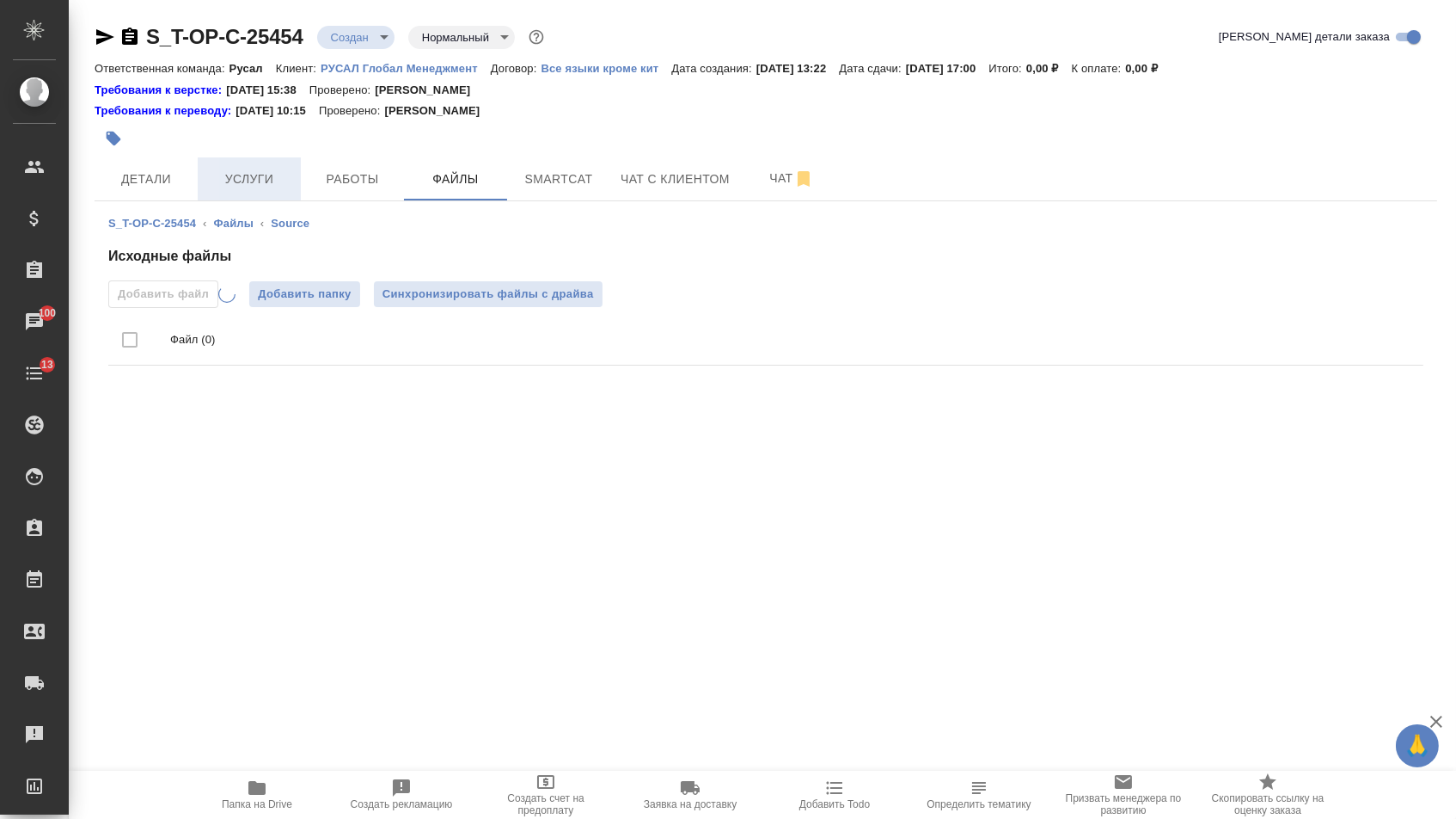
click at [221, 177] on span "Услуги" at bounding box center [249, 179] width 83 height 21
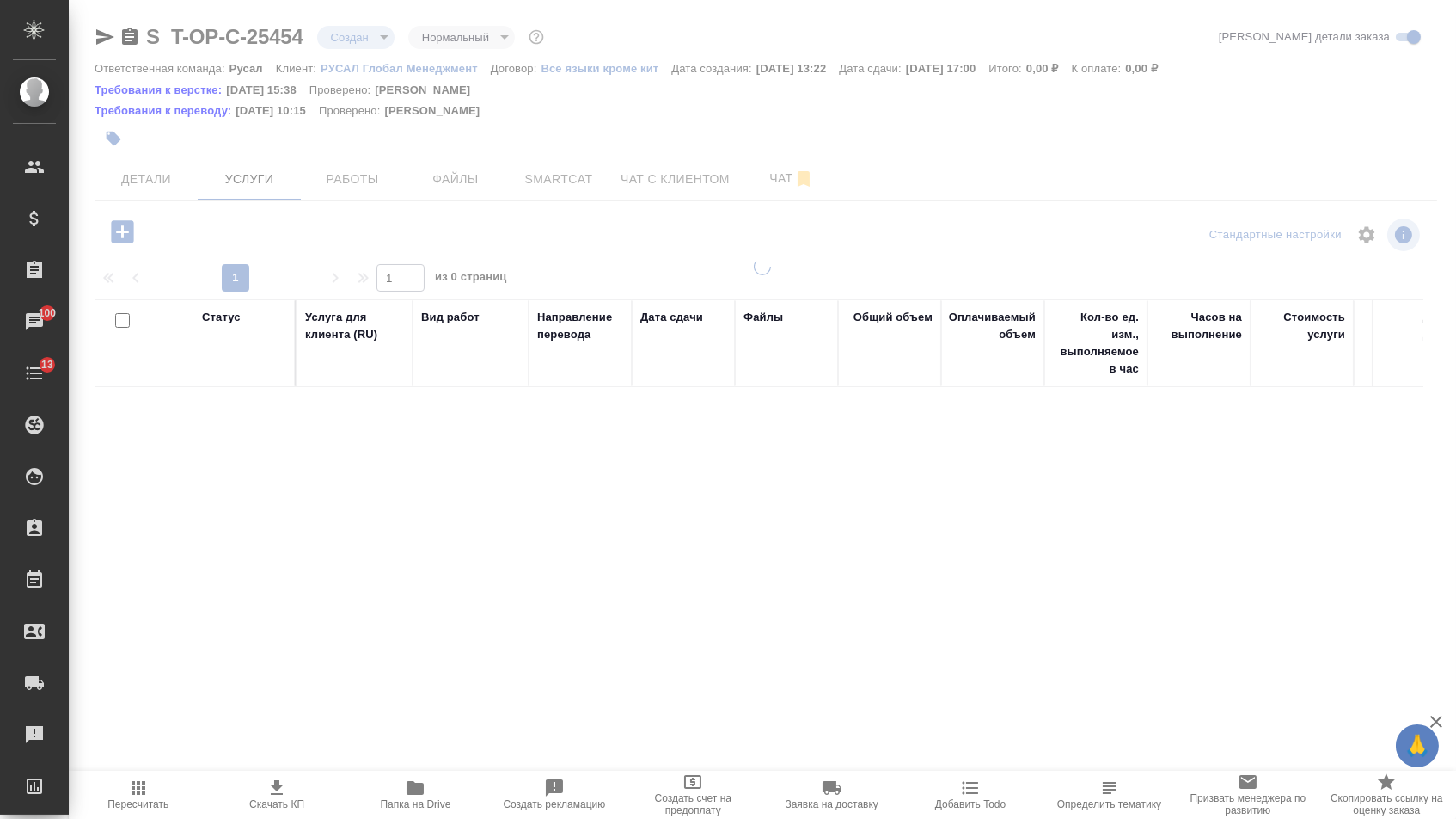
click at [122, 237] on icon "button" at bounding box center [122, 231] width 30 height 30
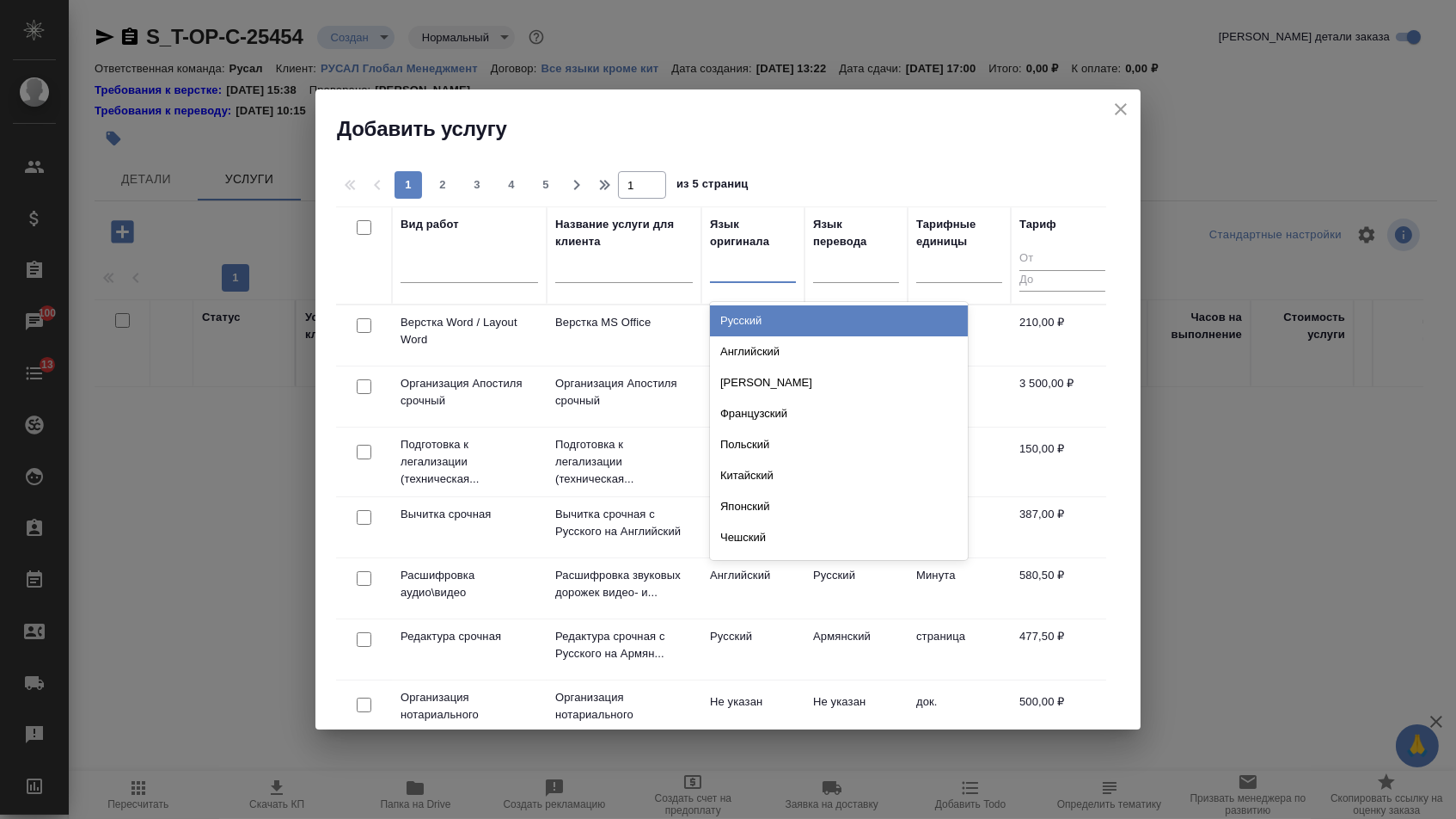
click at [755, 278] on div at bounding box center [752, 265] width 86 height 25
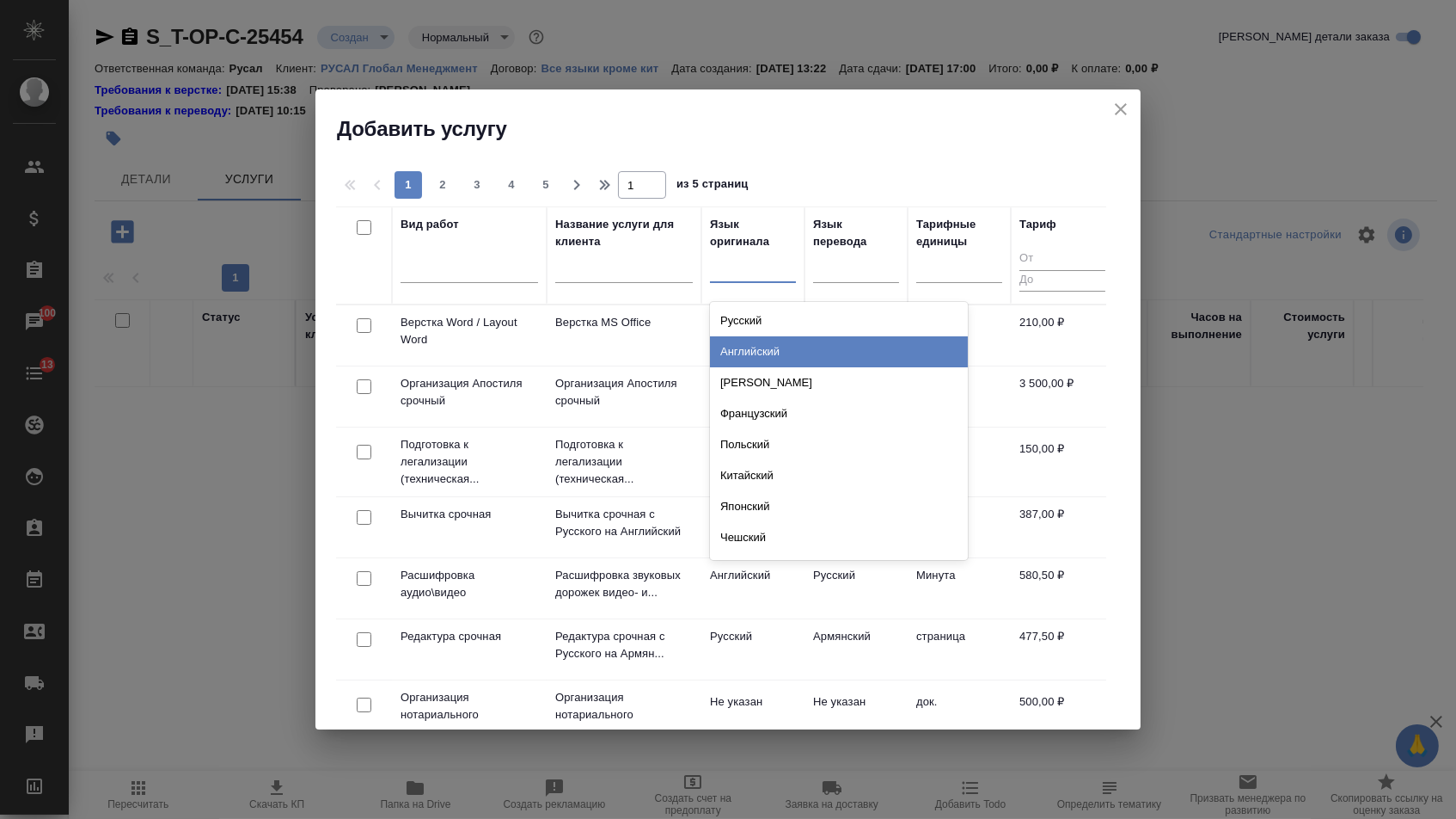
click at [754, 348] on div "Английский" at bounding box center [839, 352] width 258 height 31
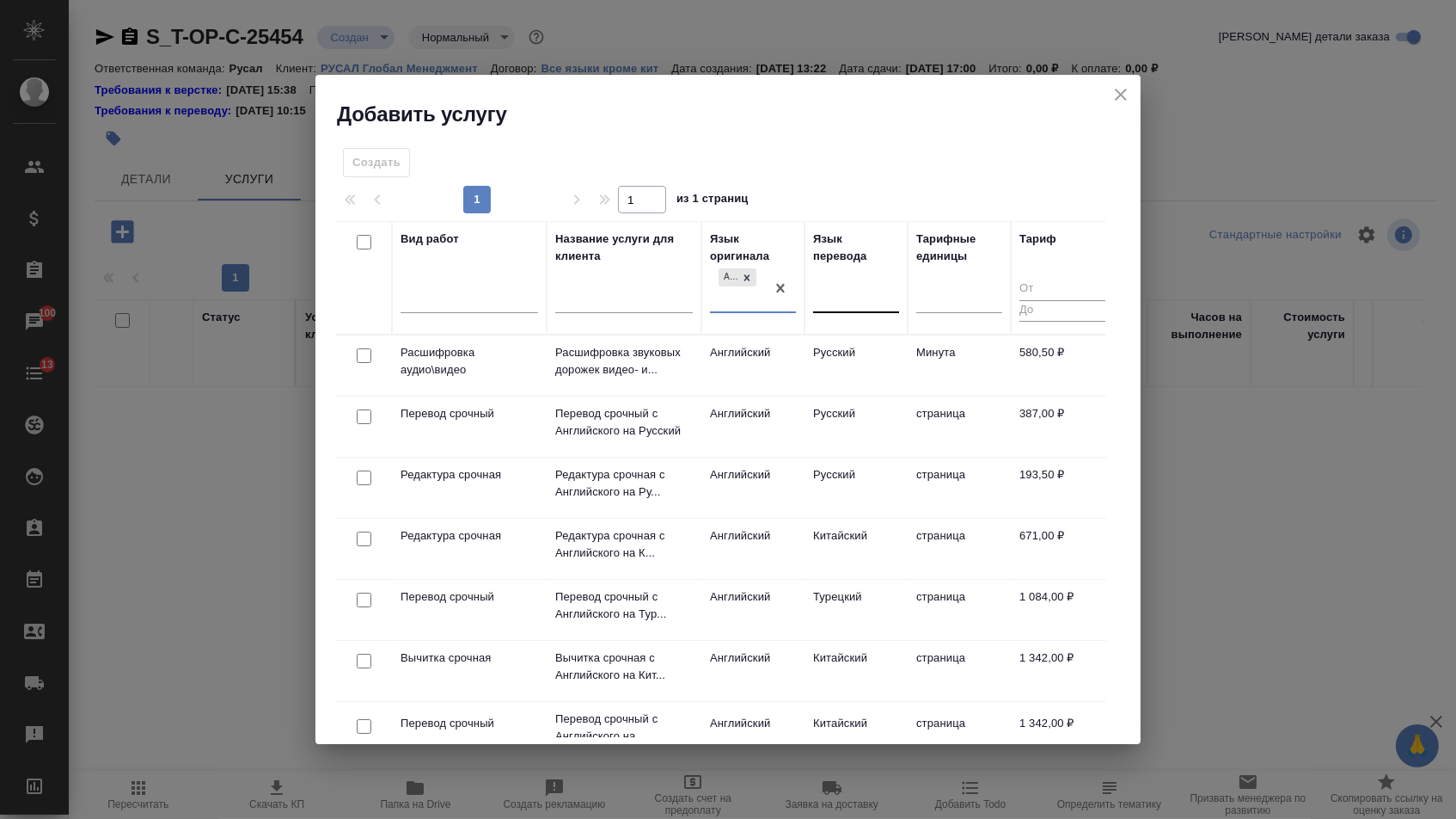
click at [846, 302] on div at bounding box center [855, 295] width 86 height 25
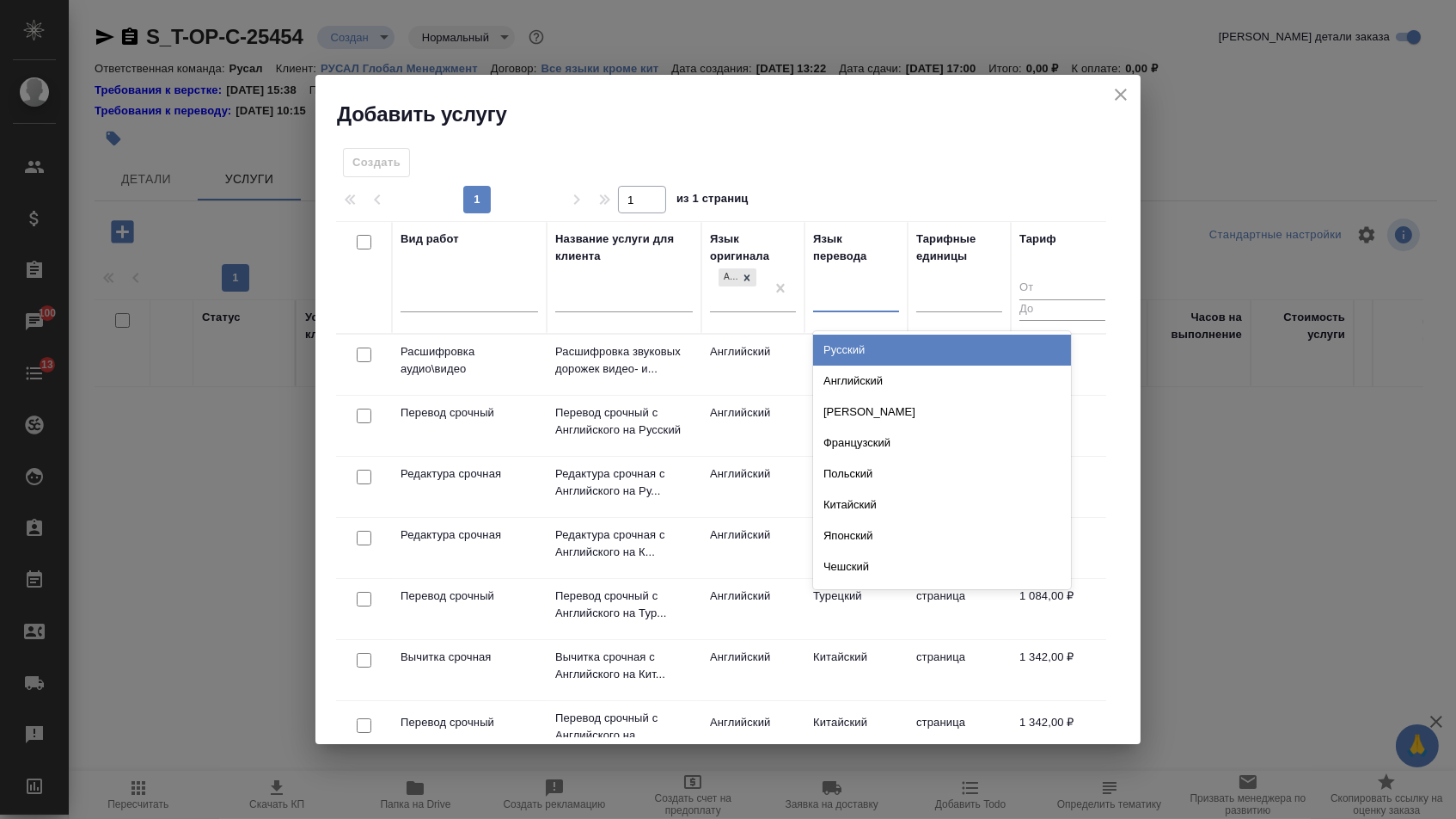
click at [846, 339] on div "Русский" at bounding box center [942, 351] width 258 height 31
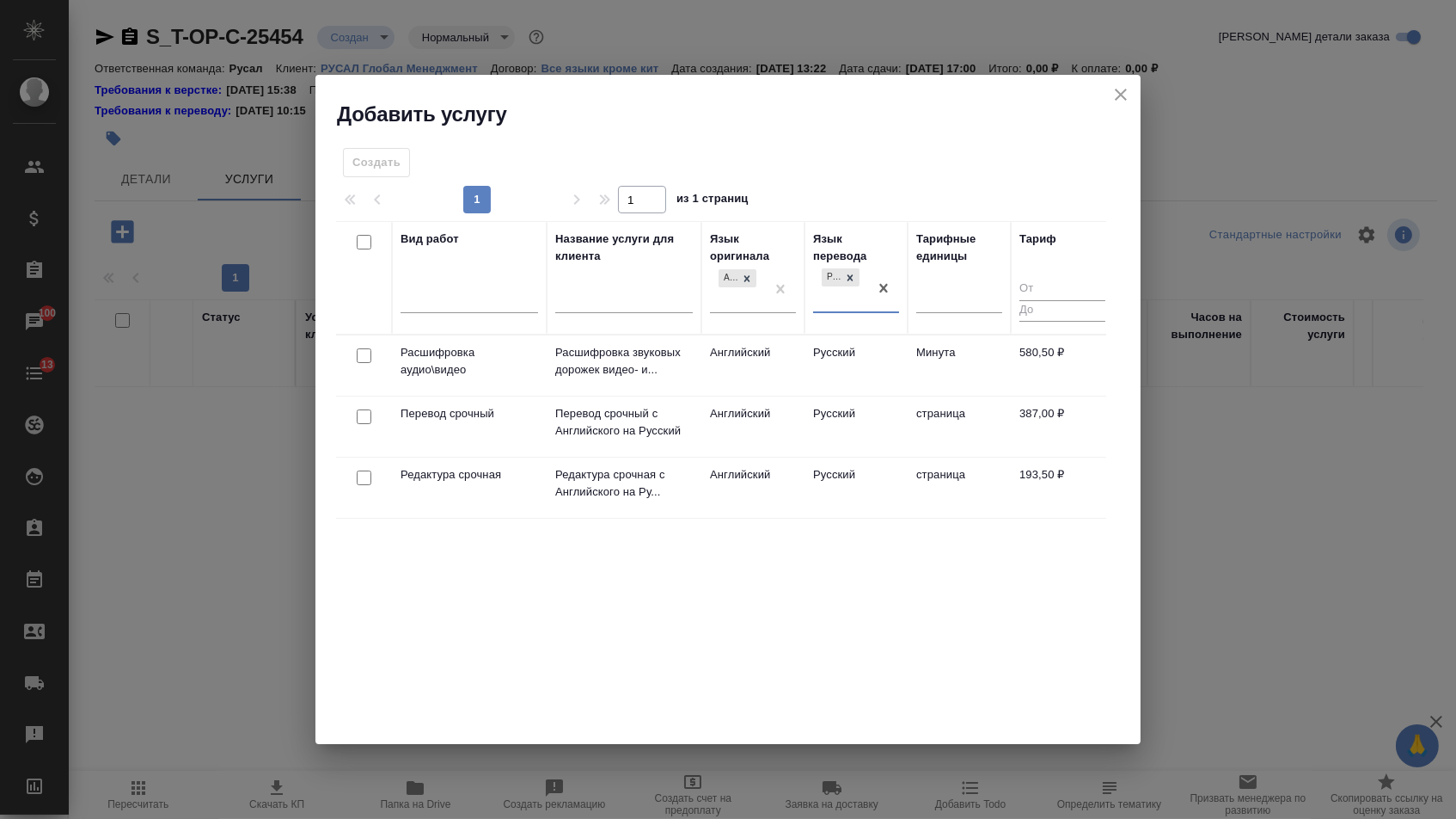
click at [362, 412] on input "checkbox" at bounding box center [364, 417] width 15 height 15
checkbox input "true"
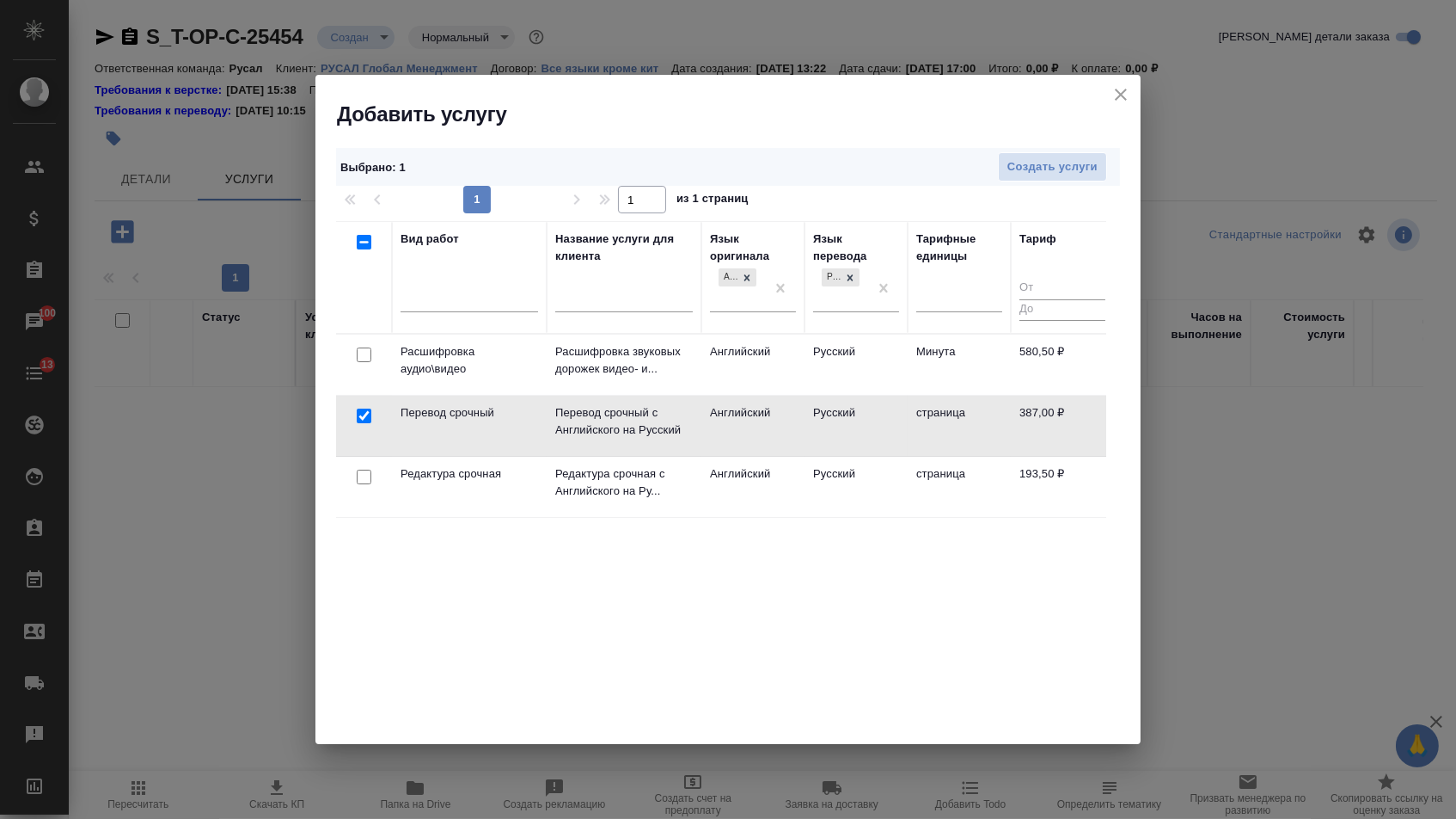
click at [362, 472] on input "checkbox" at bounding box center [364, 477] width 15 height 15
checkbox input "true"
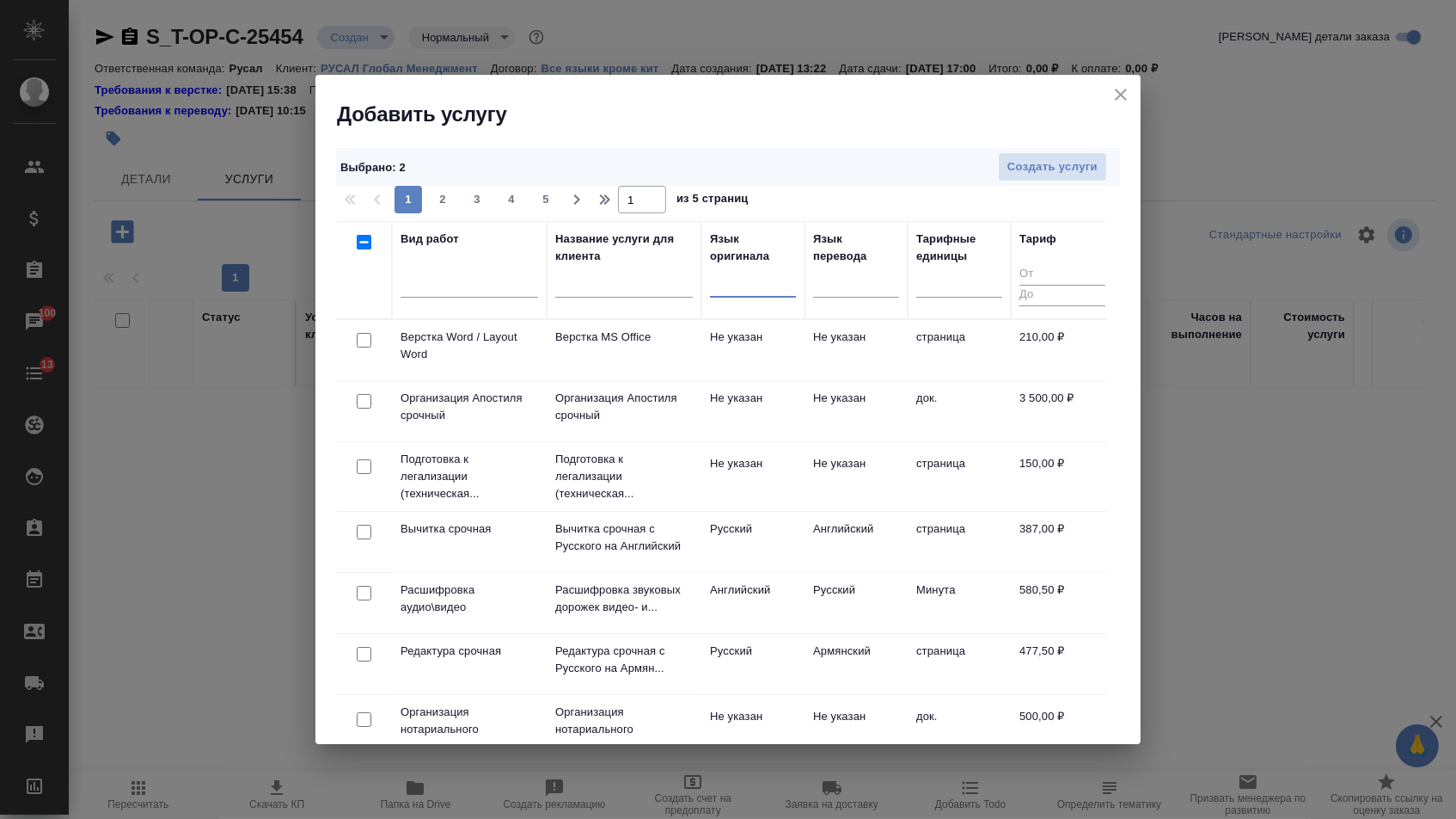
click at [363, 336] on input "checkbox" at bounding box center [364, 340] width 15 height 15
checkbox input "true"
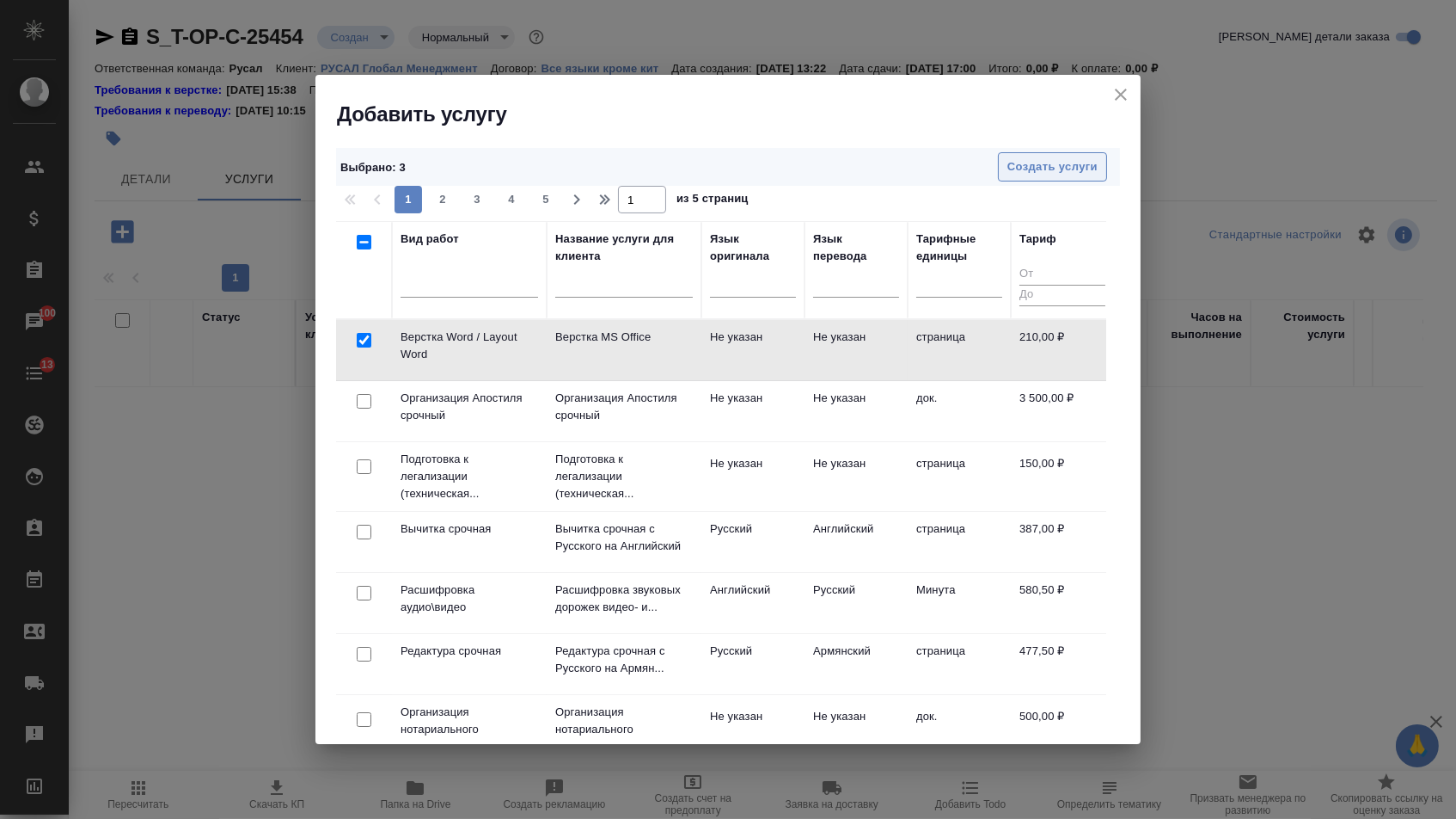
click at [1029, 158] on span "Создать услуги" at bounding box center [1052, 167] width 90 height 19
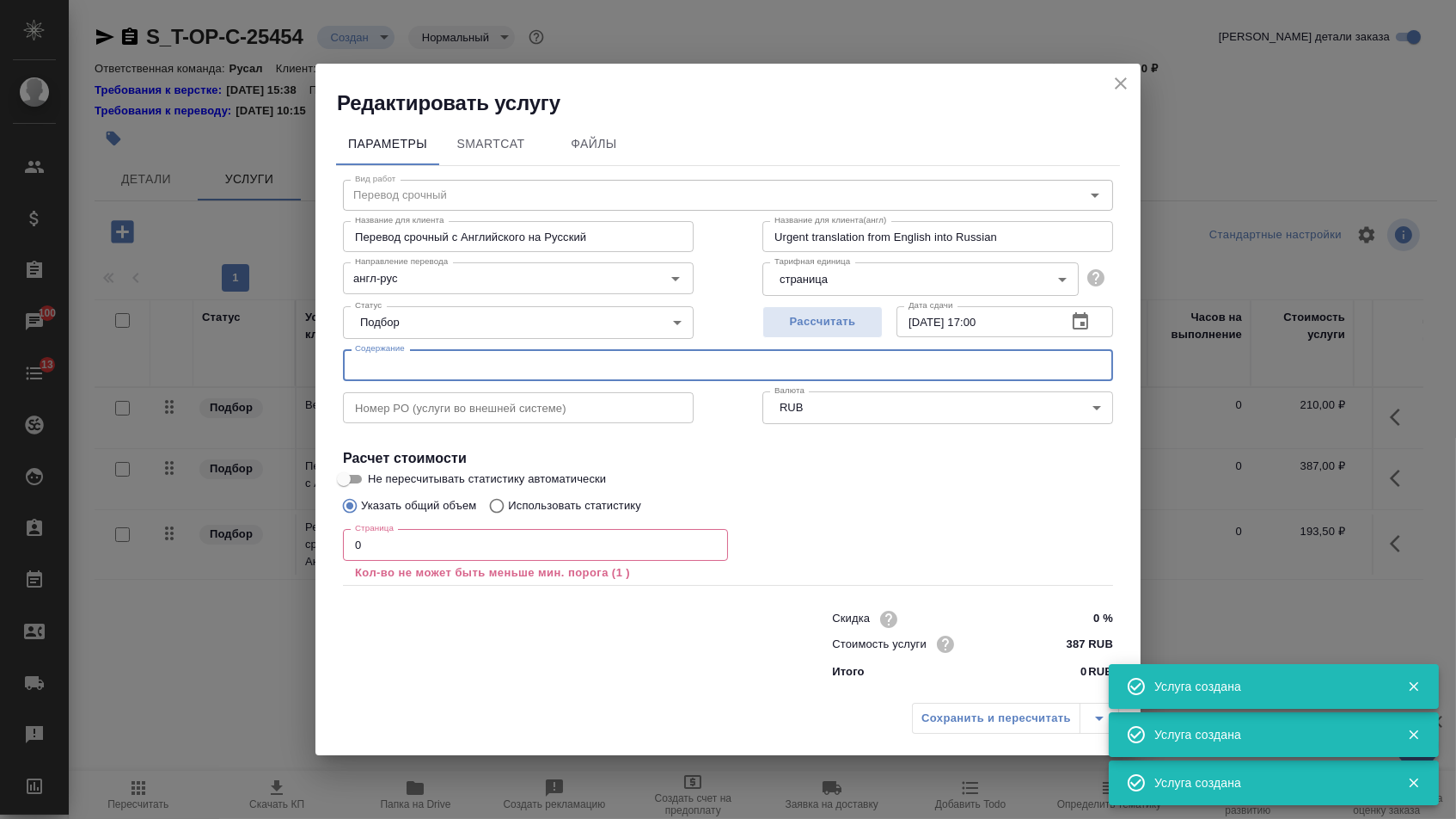
click at [478, 372] on input "text" at bounding box center [728, 364] width 770 height 31
paste input "KYC QUESTIONNAIRE, ENG FIN"
type input "KYC QUESTIONNAIRE, ENG FIN"
click at [429, 532] on input "0" at bounding box center [535, 545] width 385 height 31
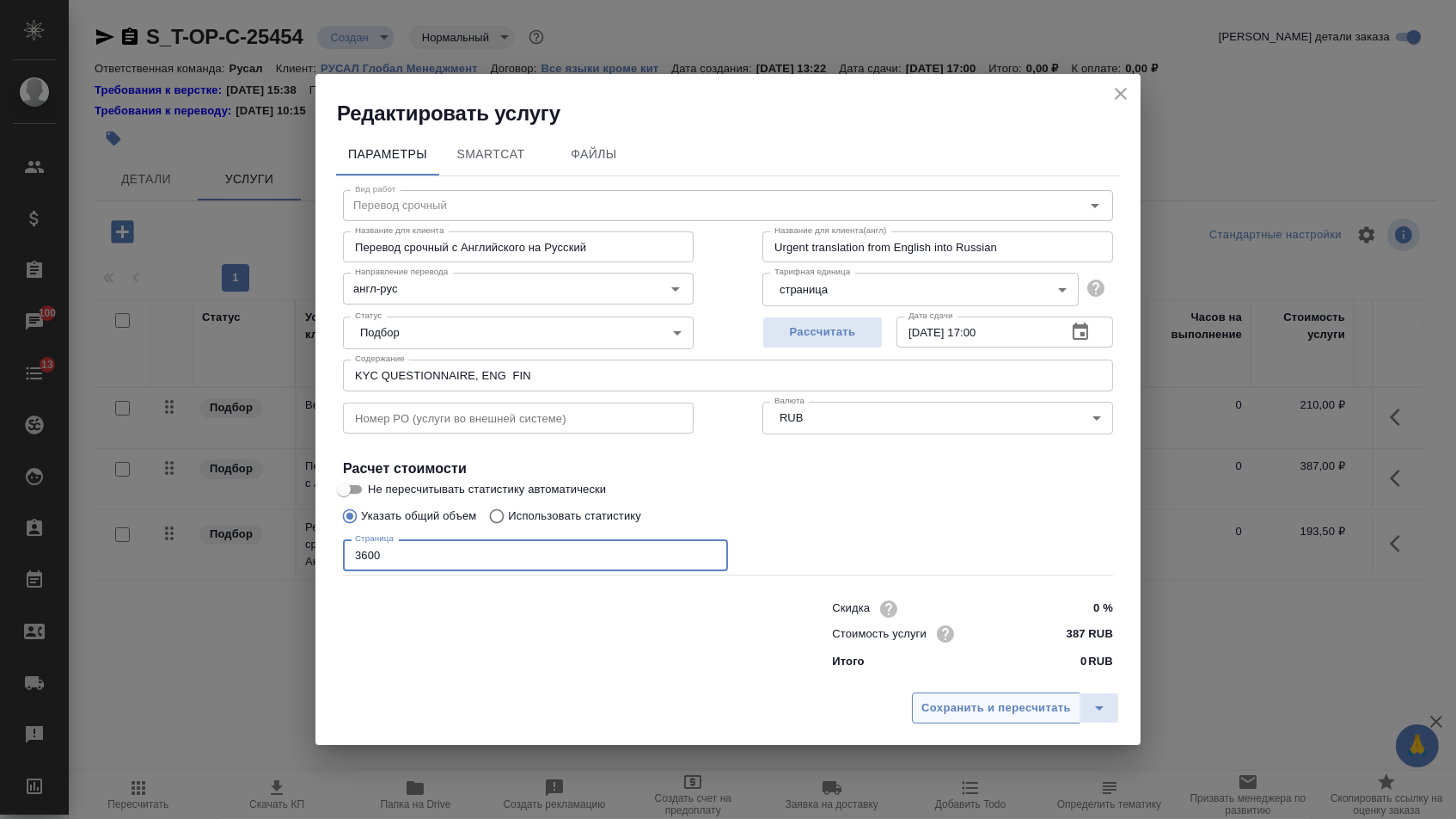
type input "3600"
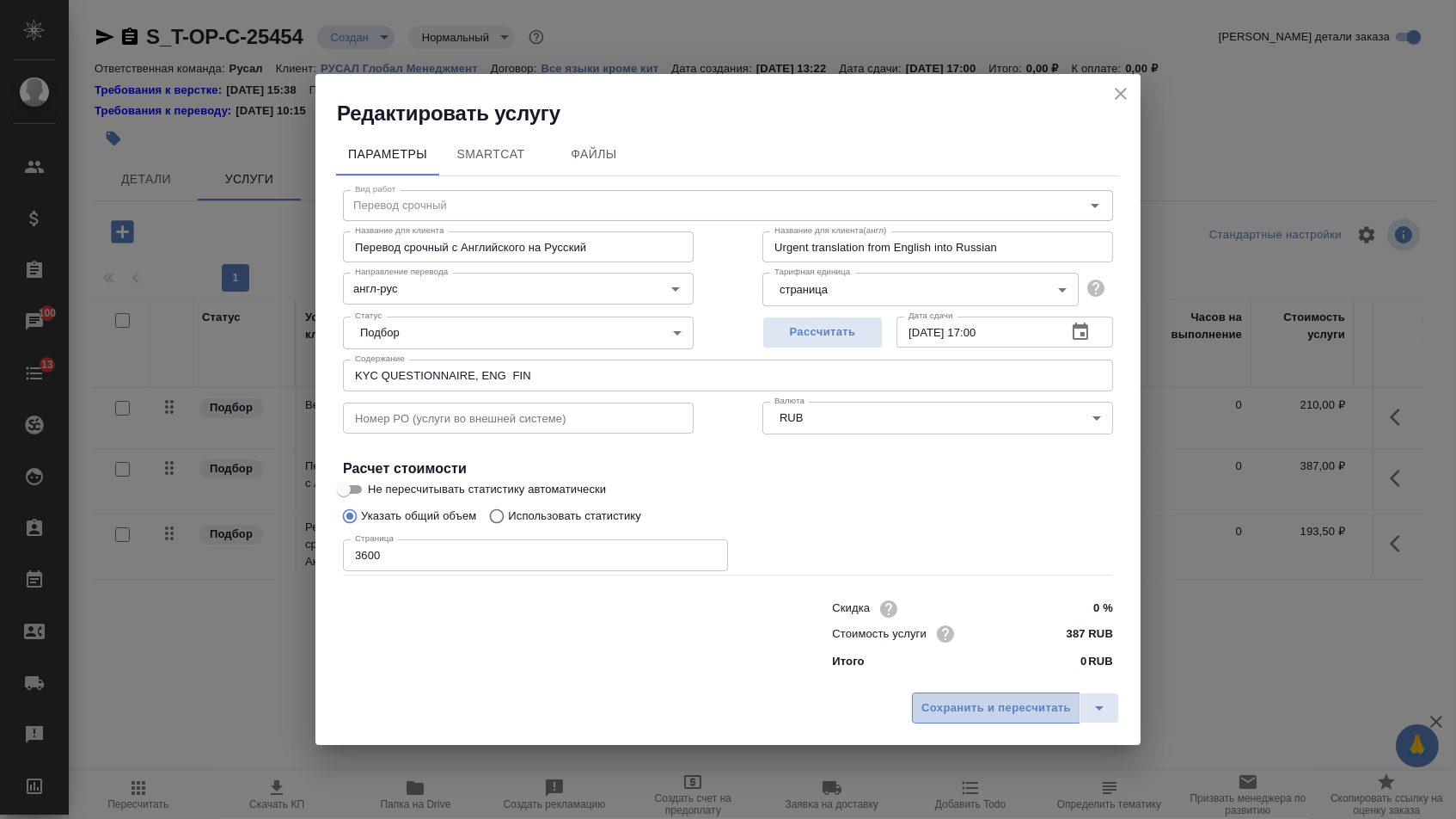
click at [1006, 702] on span "Сохранить и пересчитать" at bounding box center [996, 708] width 150 height 19
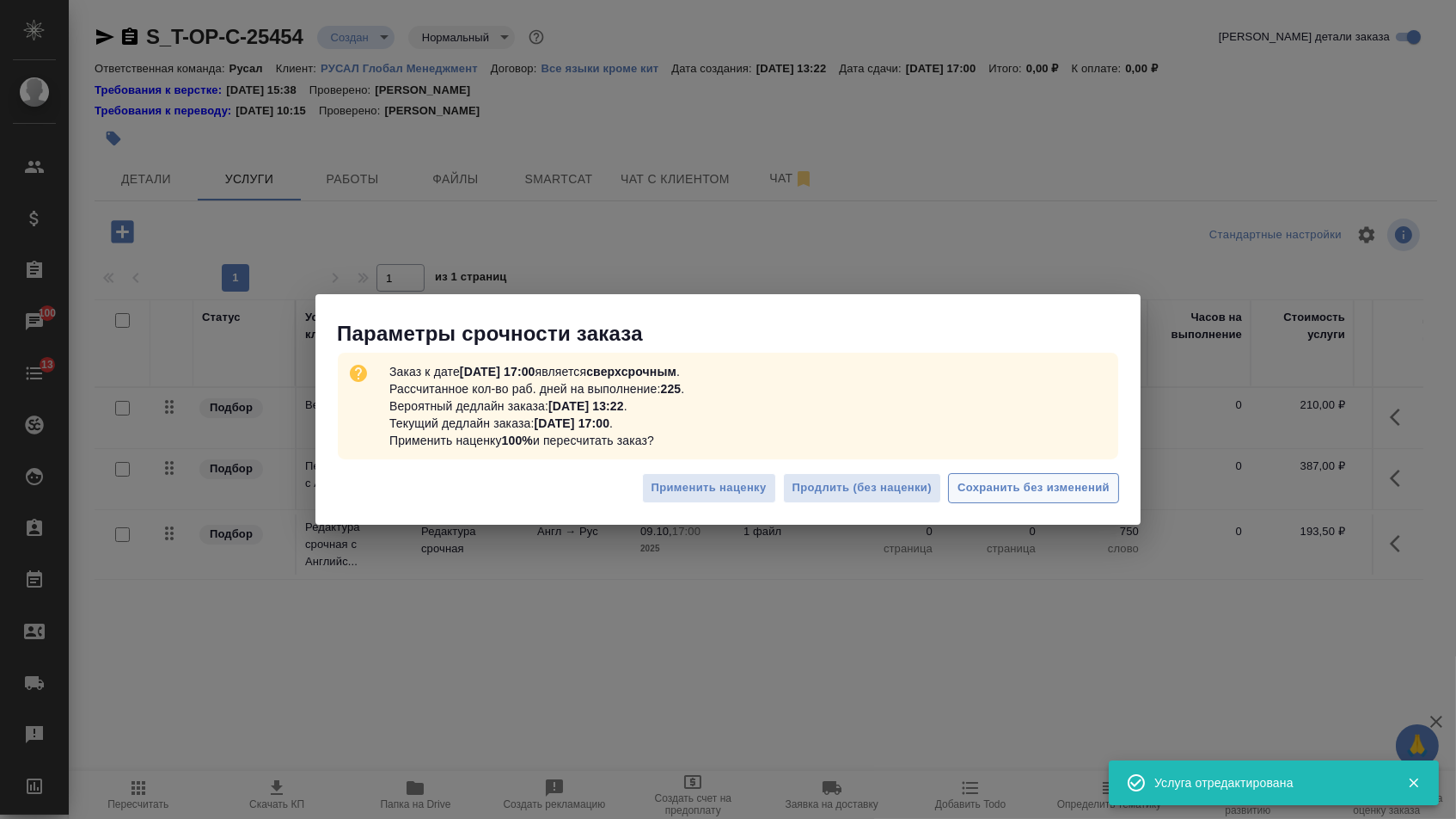
click at [1047, 492] on span "Сохранить без изменений" at bounding box center [1033, 488] width 152 height 19
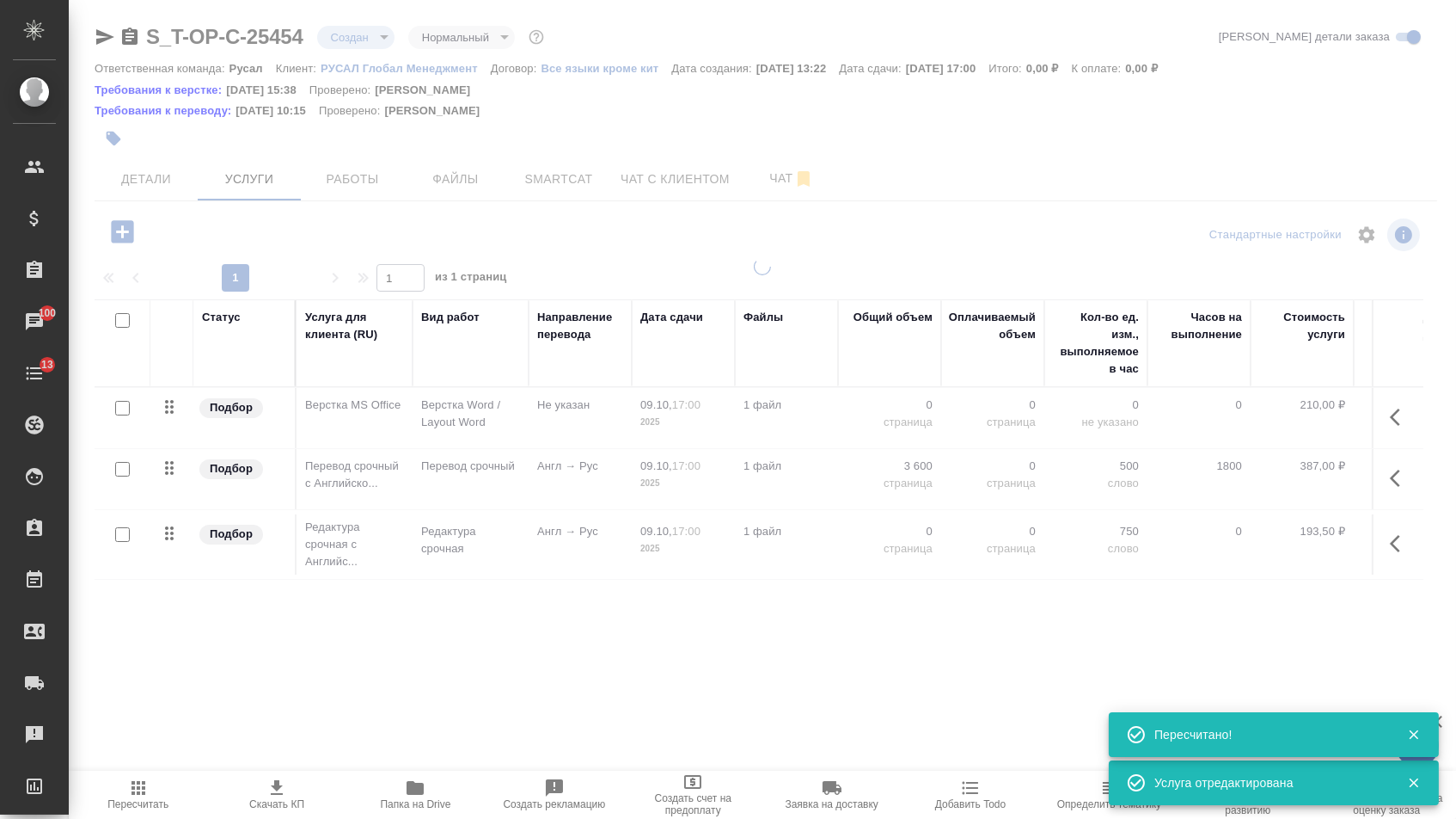
type input "urgent"
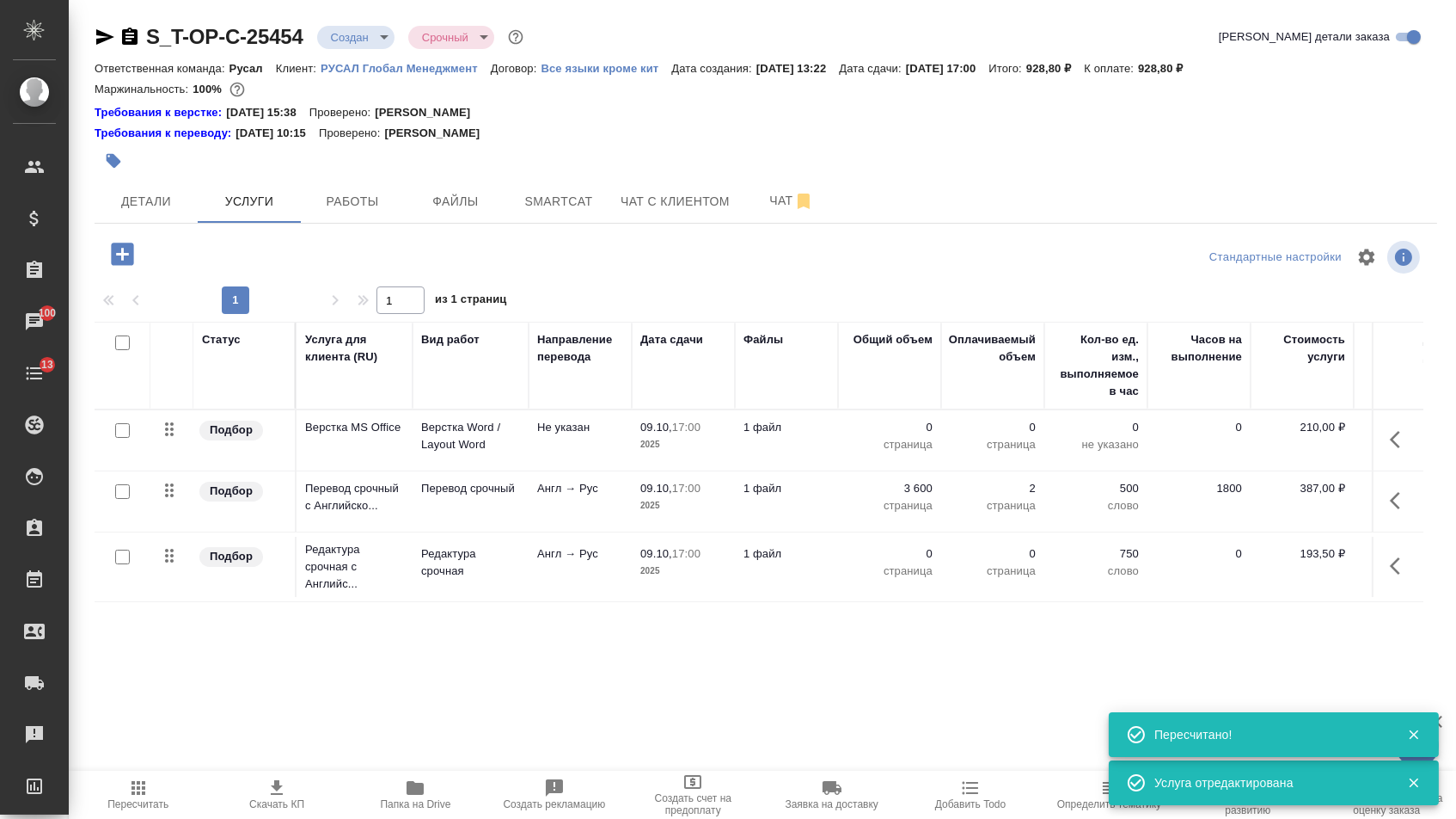
click at [901, 560] on p "0" at bounding box center [889, 553] width 86 height 17
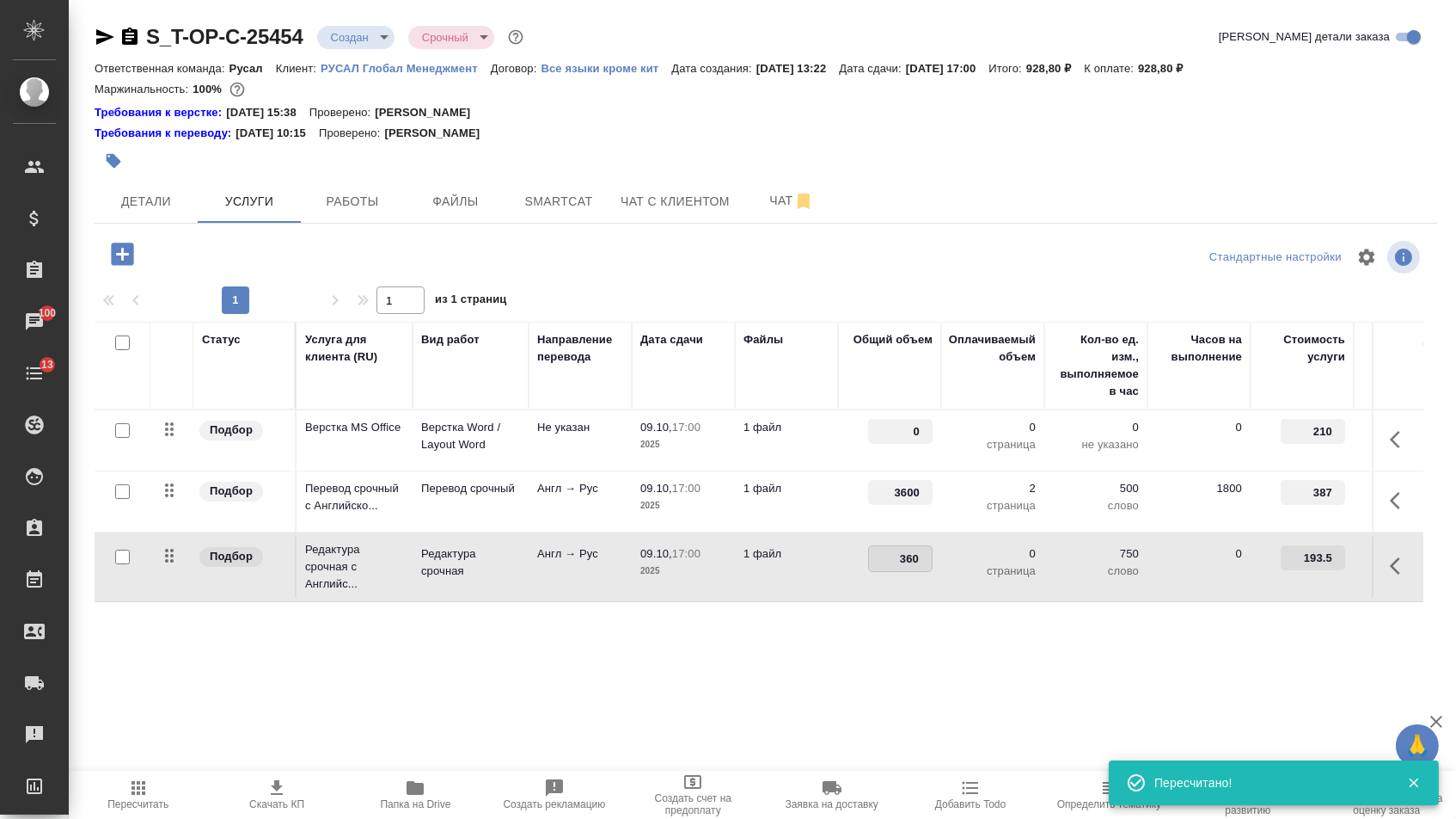
type input "3600"
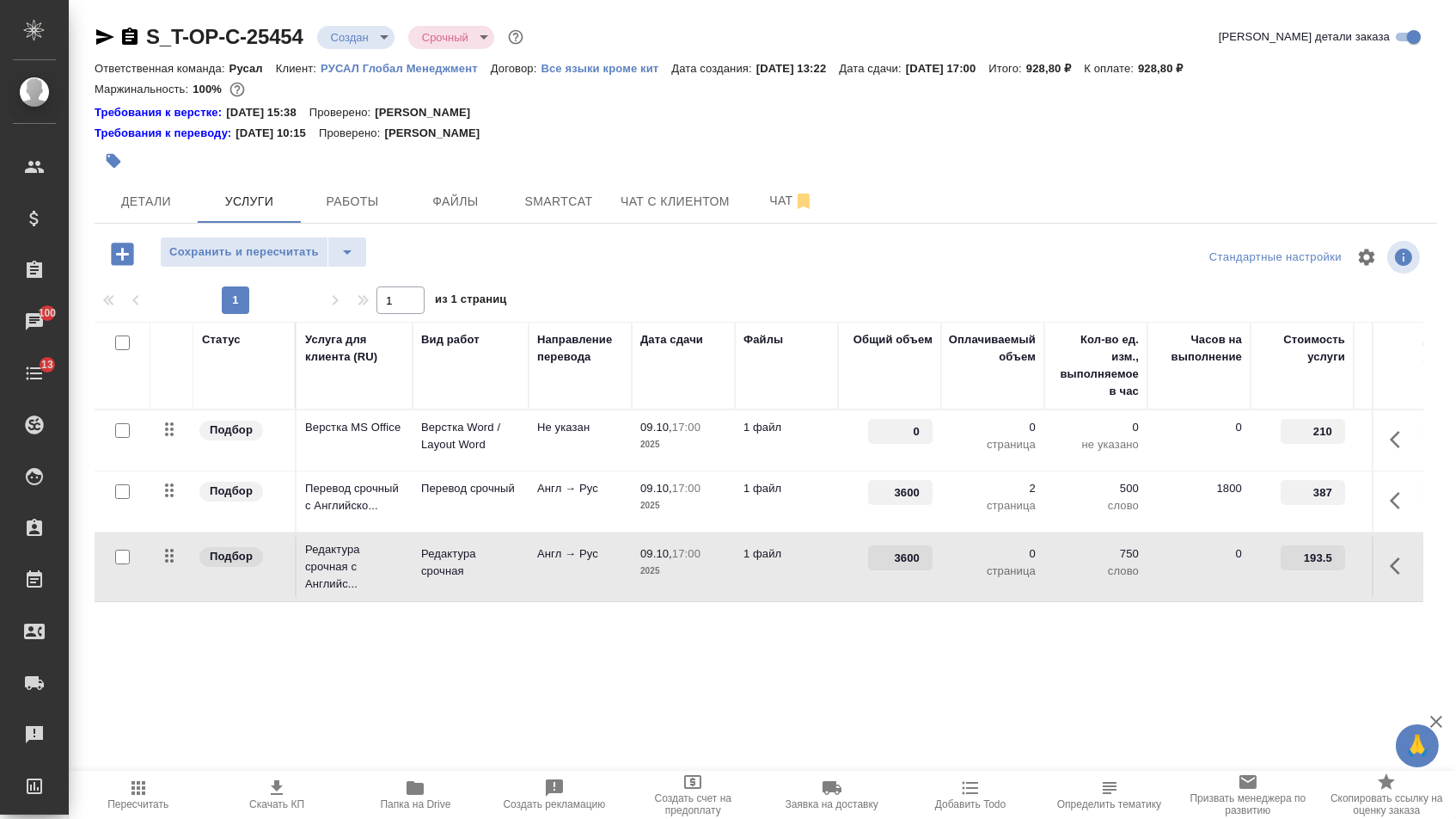
drag, startPoint x: 900, startPoint y: 439, endPoint x: 960, endPoint y: 439, distance: 60.0
type input "2"
click at [831, 735] on div "S_T-OP-C-25454 Создан new Срочный urgent Кратко детали заказа Ответственная ком…" at bounding box center [766, 367] width 1361 height 735
click at [291, 262] on span "Сохранить и пересчитать" at bounding box center [244, 252] width 150 height 19
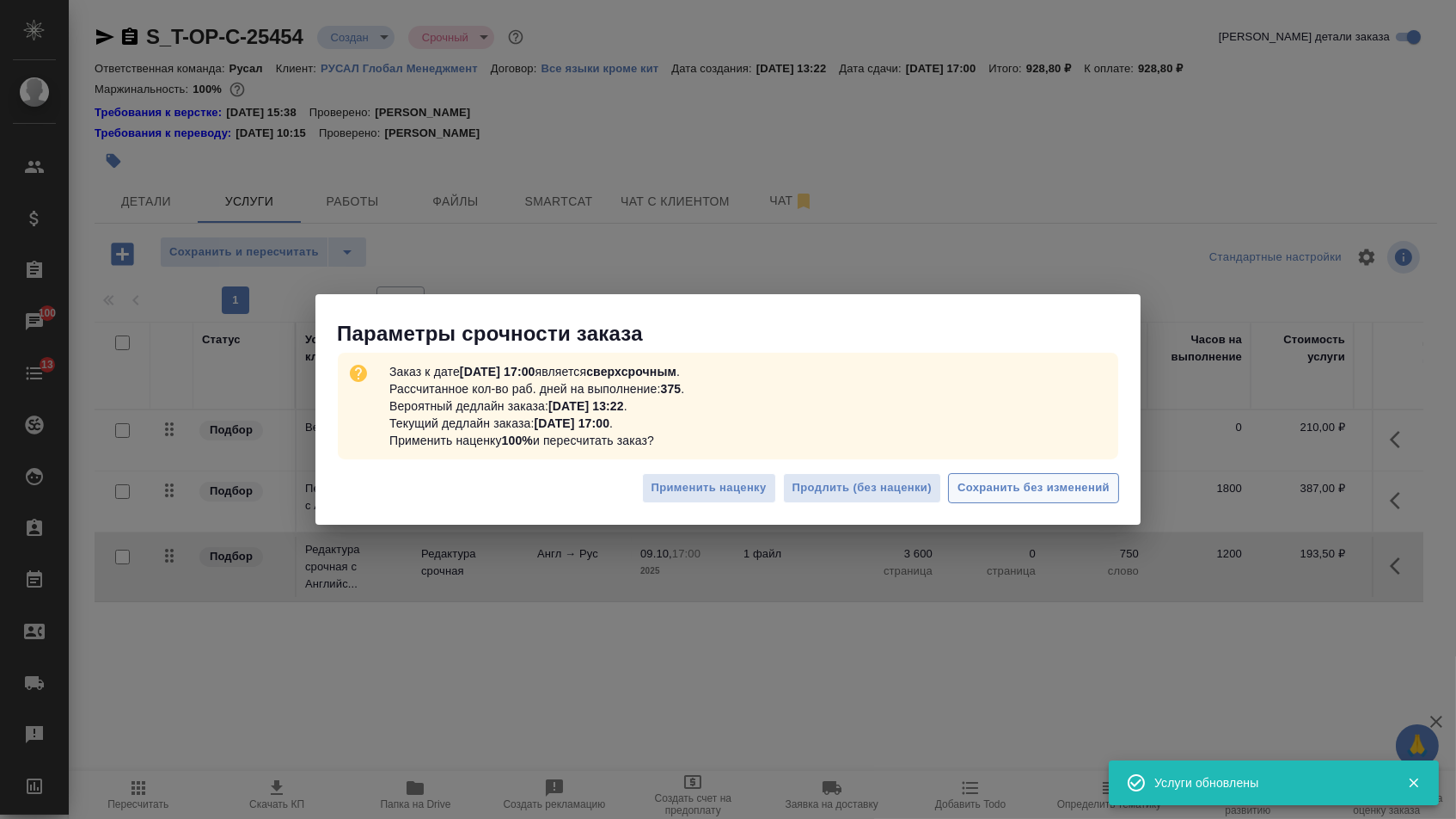
click at [998, 488] on span "Сохранить без изменений" at bounding box center [1033, 488] width 152 height 19
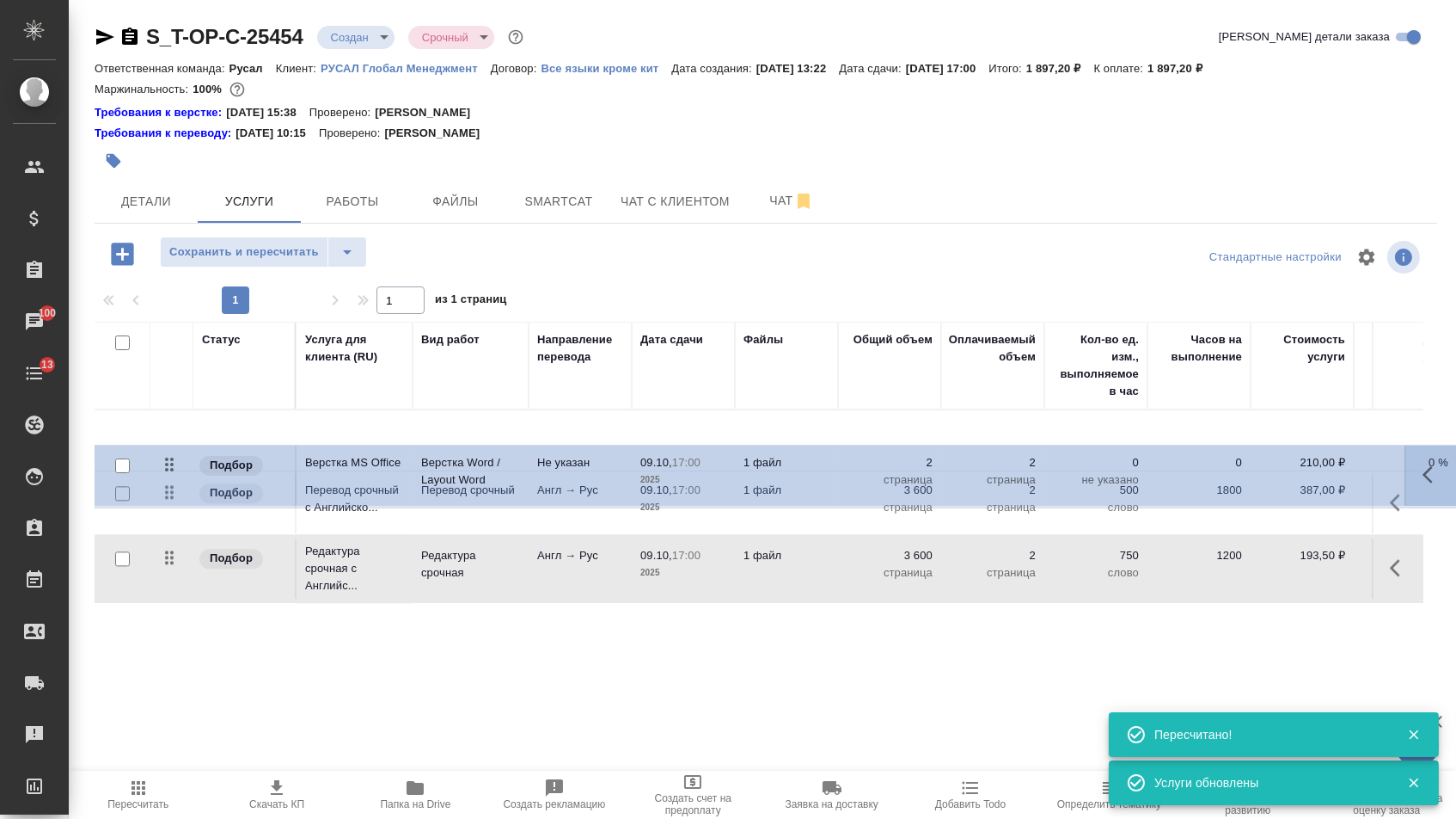
drag, startPoint x: 174, startPoint y: 433, endPoint x: 174, endPoint y: 600, distance: 167.0
click at [174, 597] on table "Статус Услуга для клиента (RU) Вид работ Направление перевода Дата сдачи Файлы …" at bounding box center [904, 462] width 1620 height 283
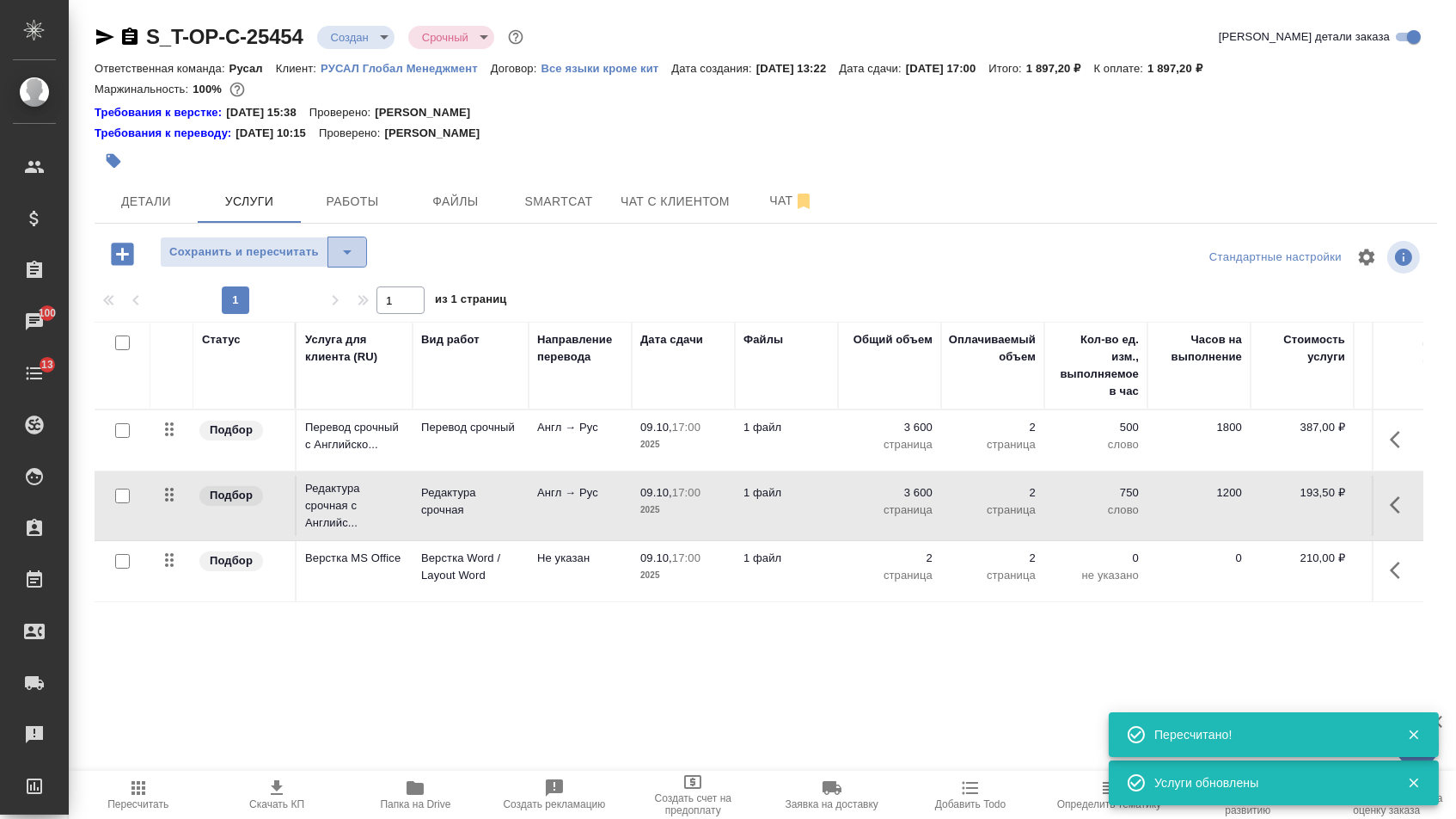
click at [358, 249] on icon "split button" at bounding box center [347, 252] width 20 height 20
click at [341, 305] on li "Сохранить" at bounding box center [270, 297] width 212 height 28
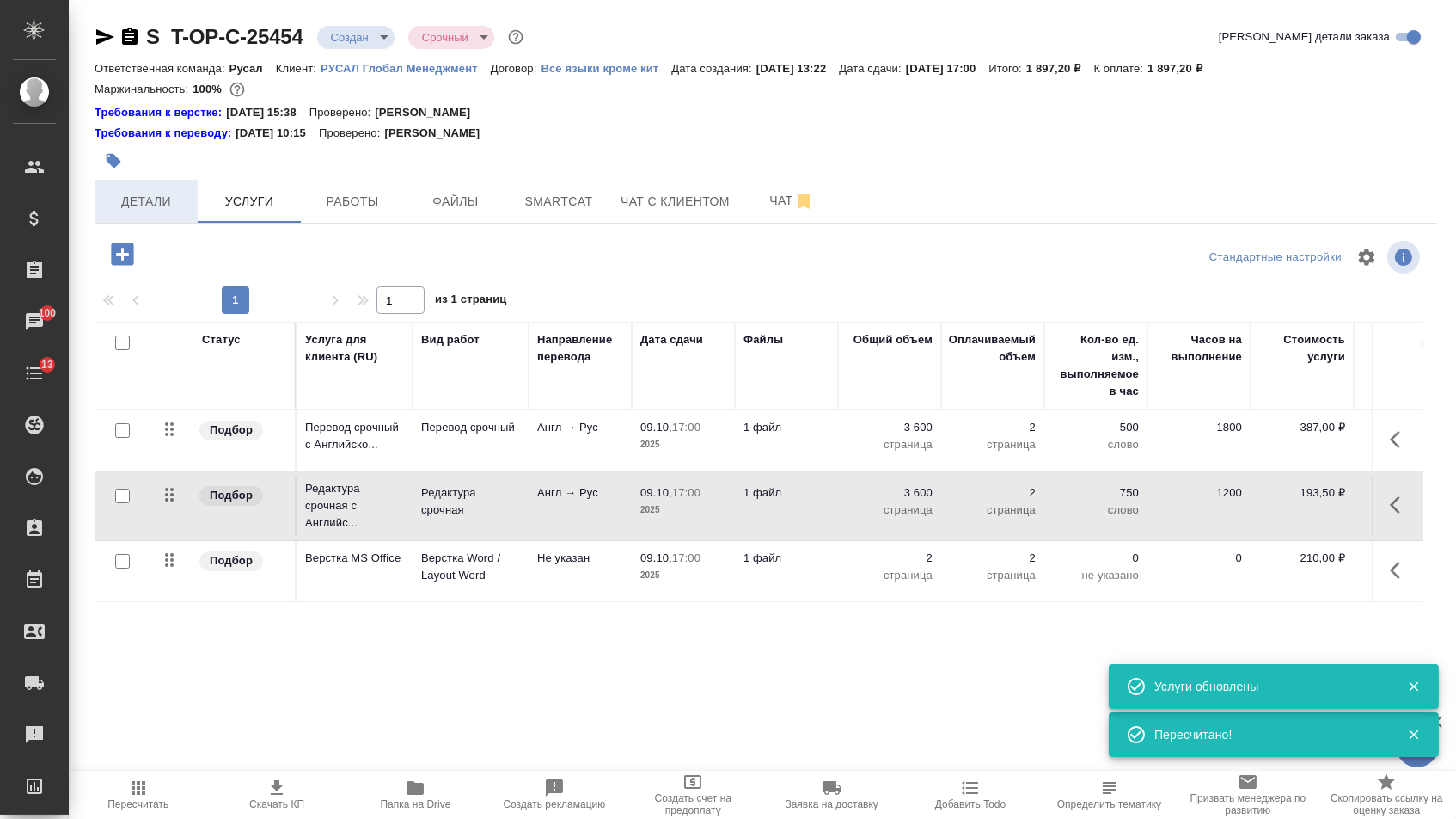
click at [171, 204] on span "Детали" at bounding box center [146, 201] width 83 height 21
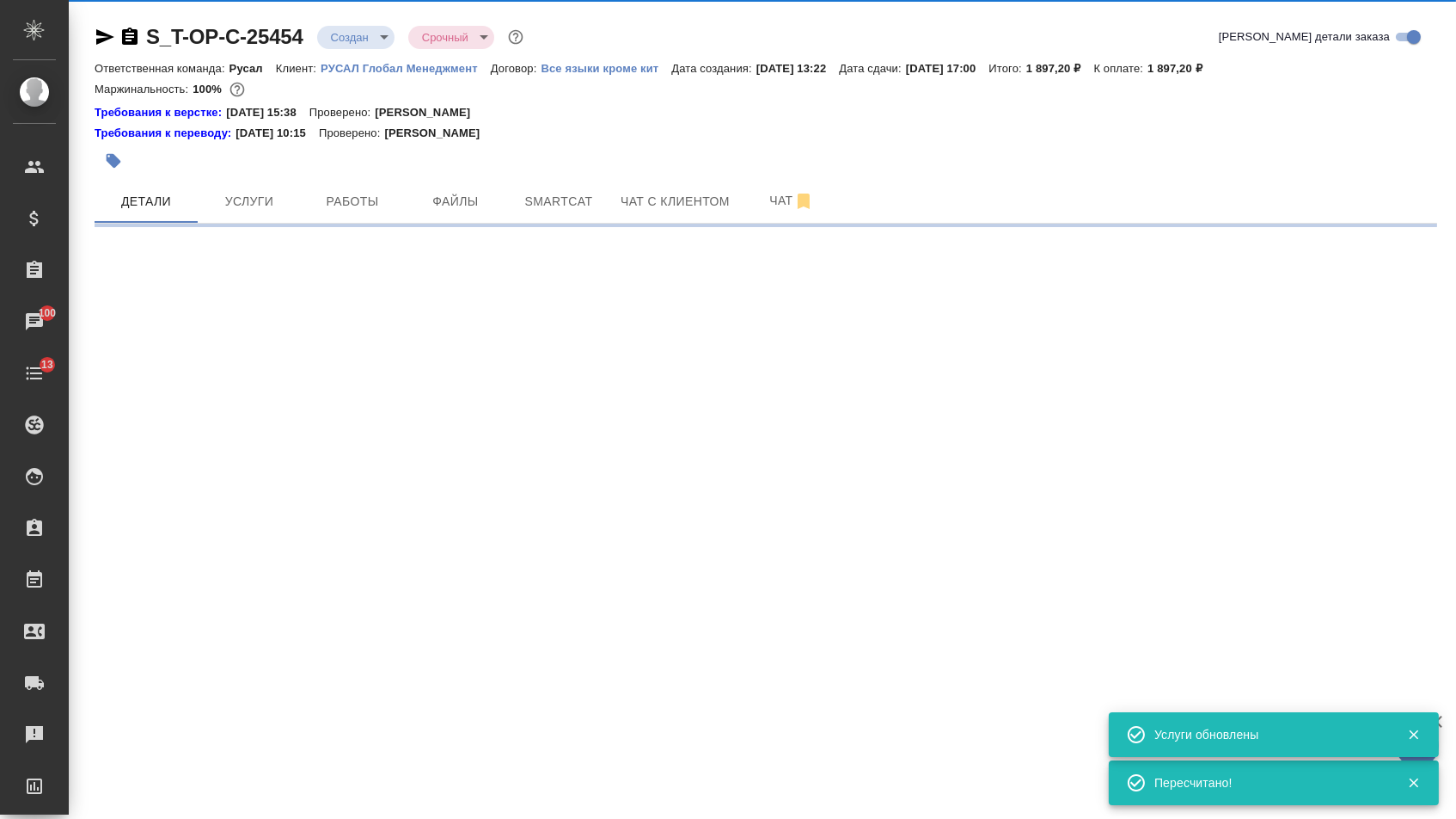
select select "RU"
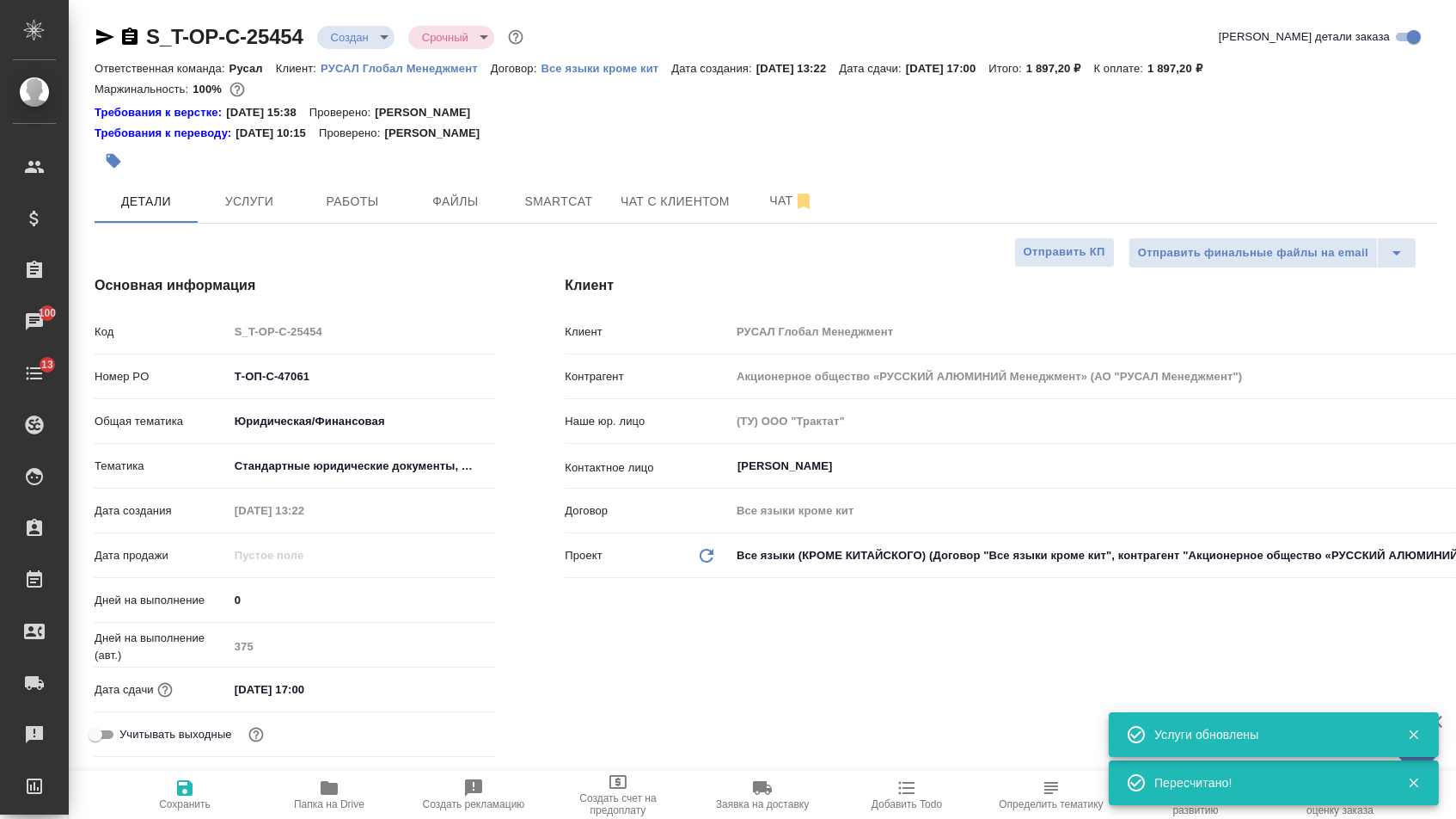
click at [347, 38] on body "🙏 .cls-1 fill:#fff; AWATERA Menshikova Aleksandra Клиенты Спецификации Заказы 1…" at bounding box center [728, 410] width 1456 height 819
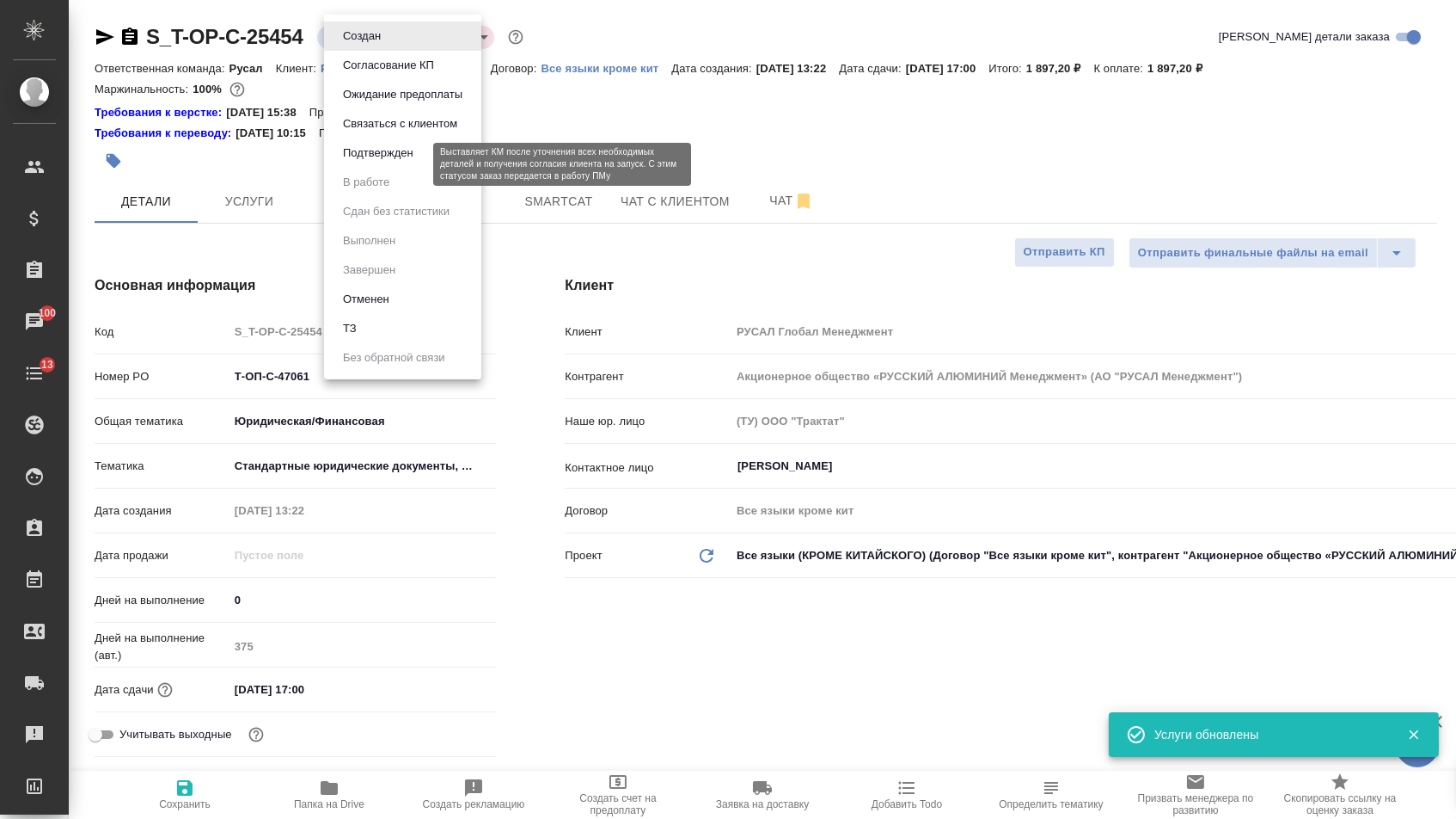
click at [361, 163] on button "Подтвержден" at bounding box center [378, 153] width 81 height 19
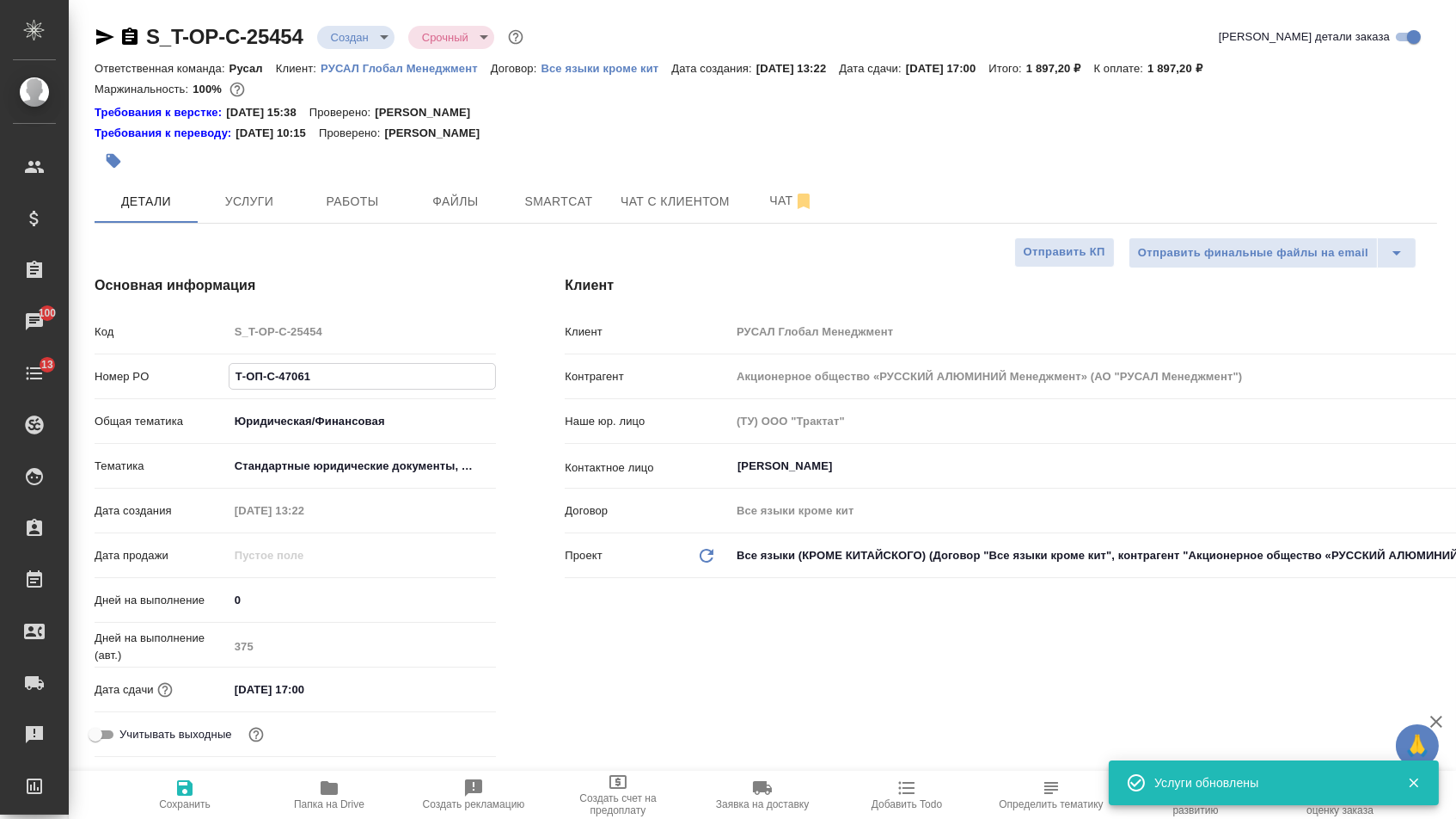
drag, startPoint x: 323, startPoint y: 392, endPoint x: 108, endPoint y: 377, distance: 215.5
click at [108, 377] on div "Номер PO Т-ОП-С-47061" at bounding box center [295, 375] width 401 height 30
select select "RU"
type textarea "x"
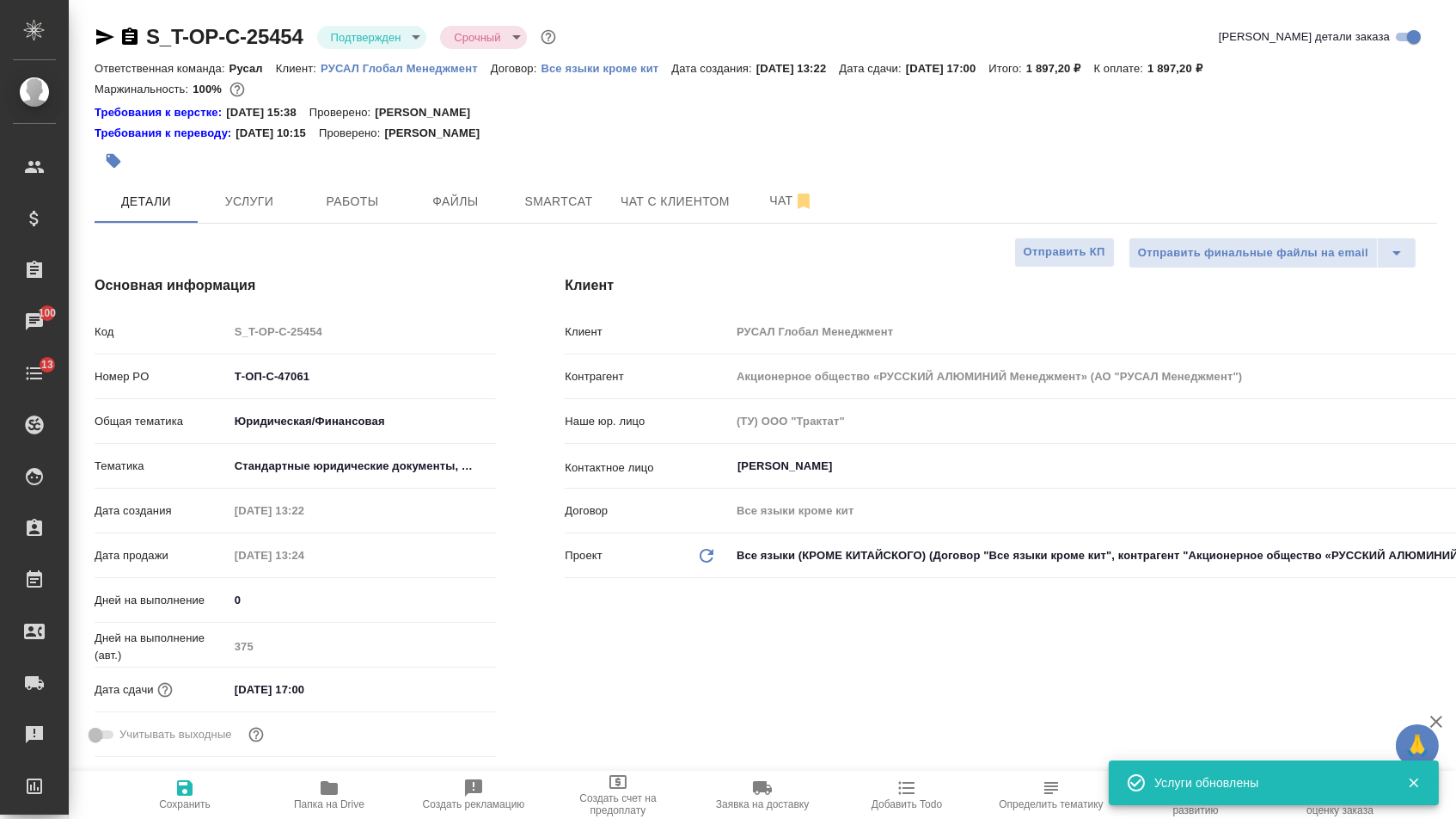
type textarea "x"
click at [111, 33] on icon "button" at bounding box center [106, 37] width 18 height 16
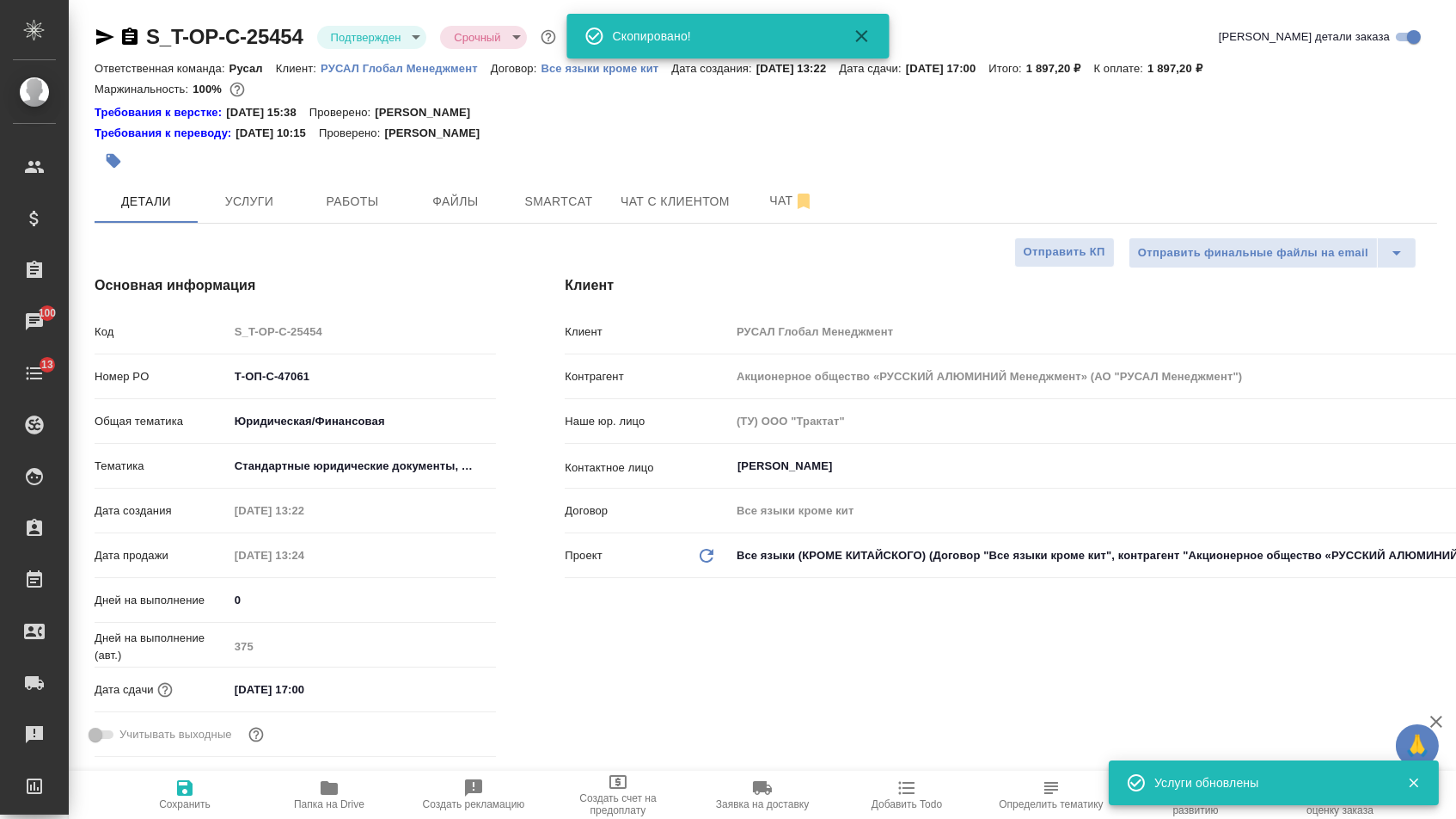
type textarea "x"
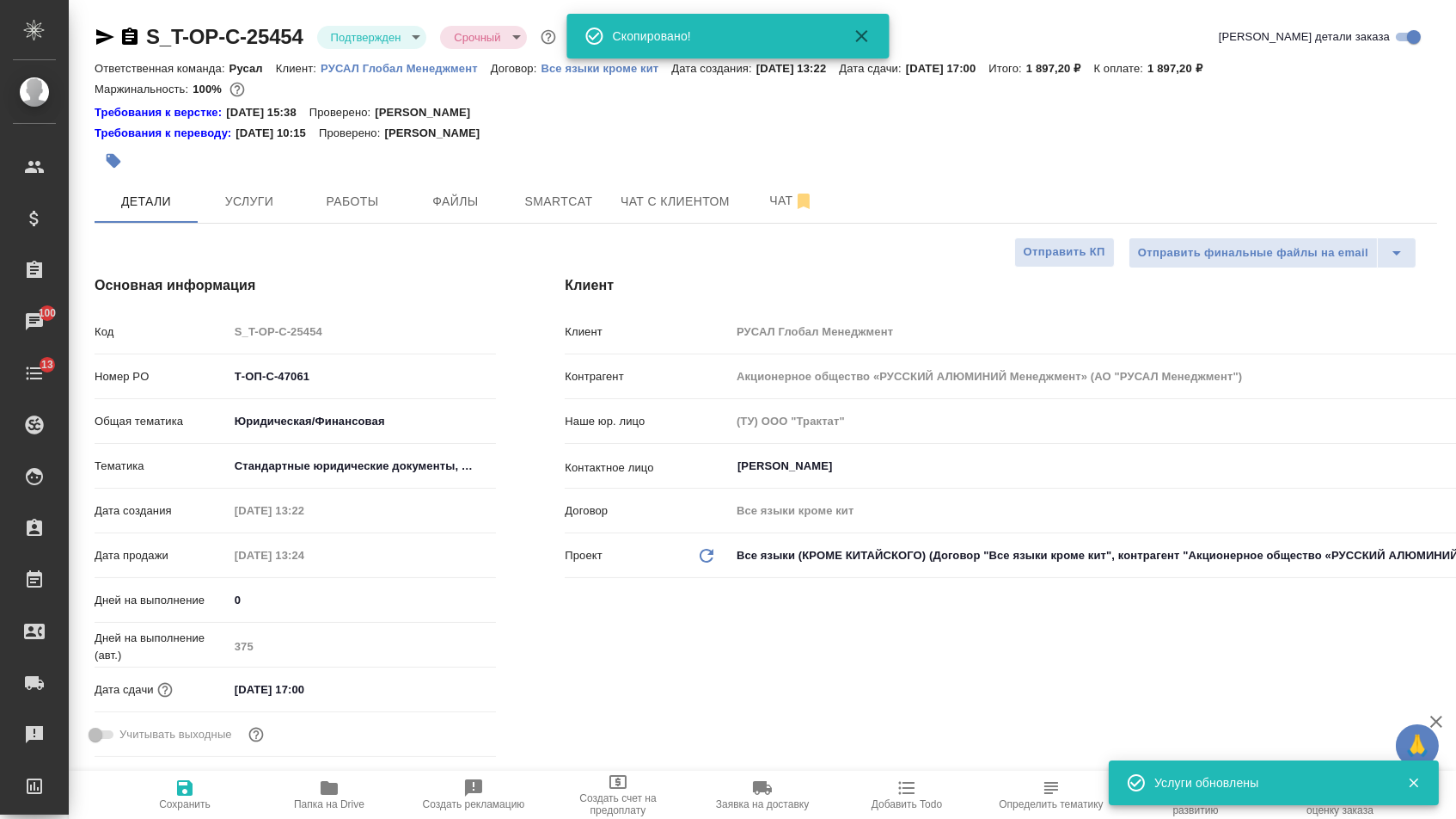
type textarea "x"
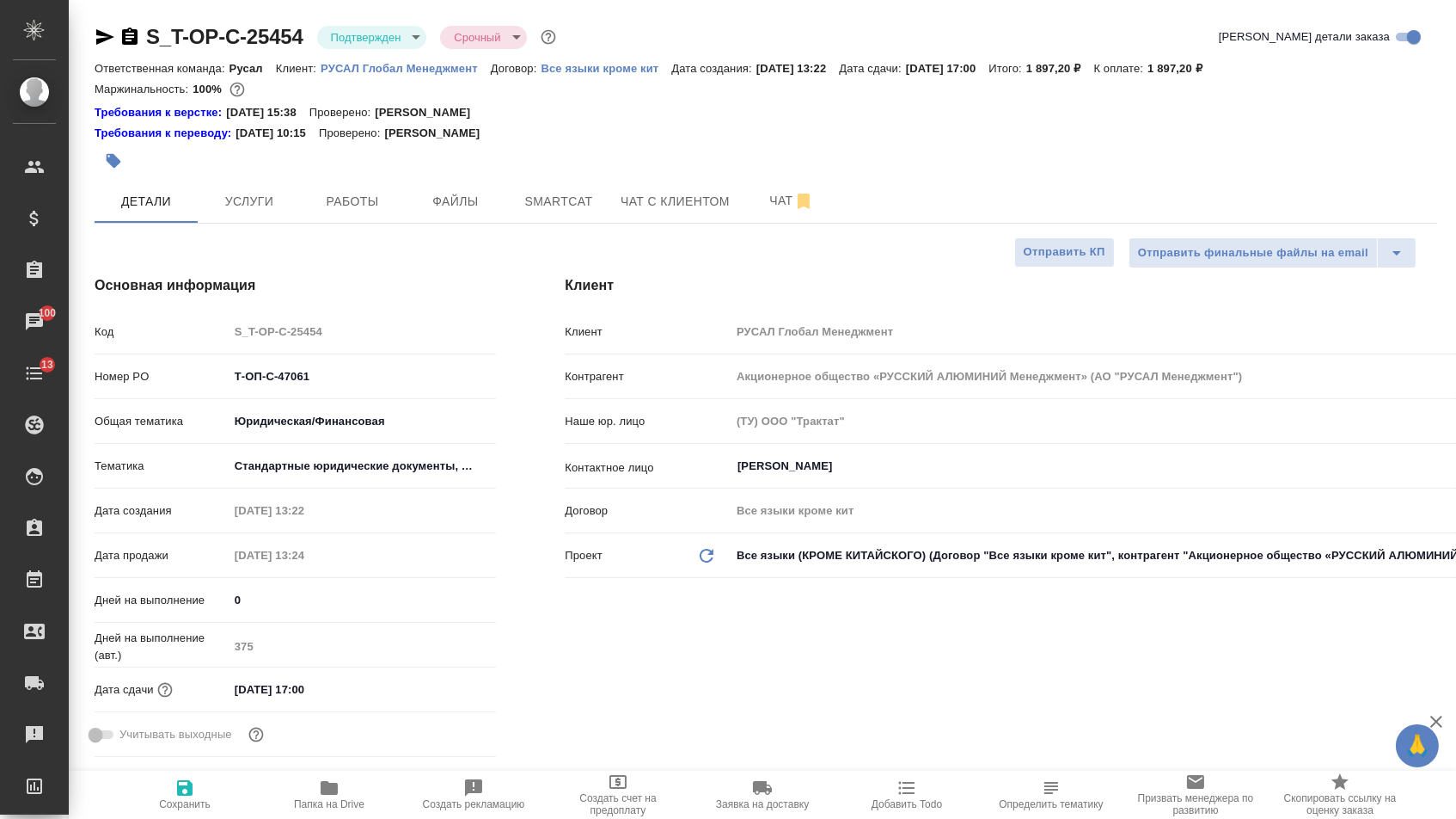
type textarea "x"
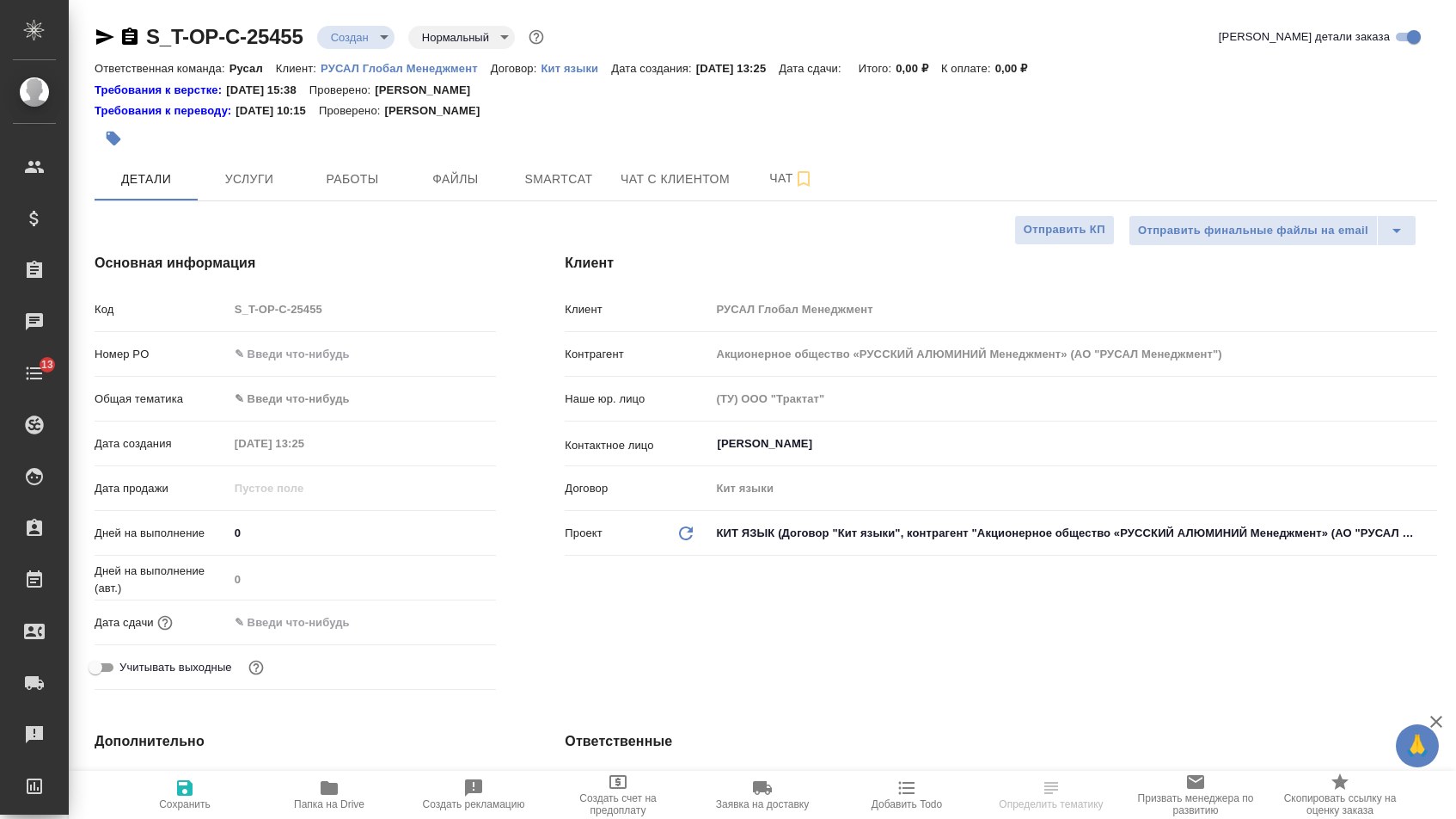
select select "RU"
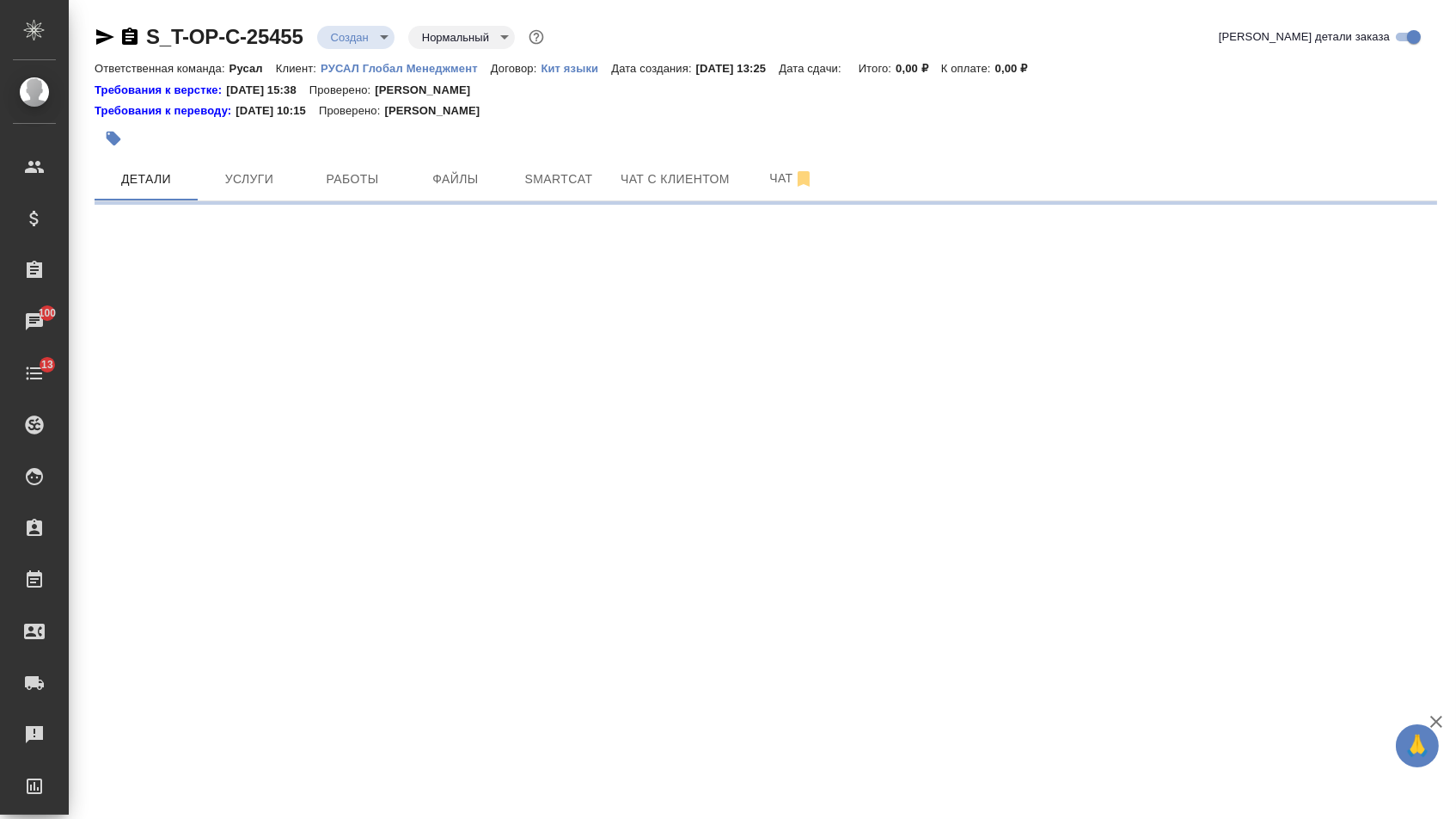
select select "RU"
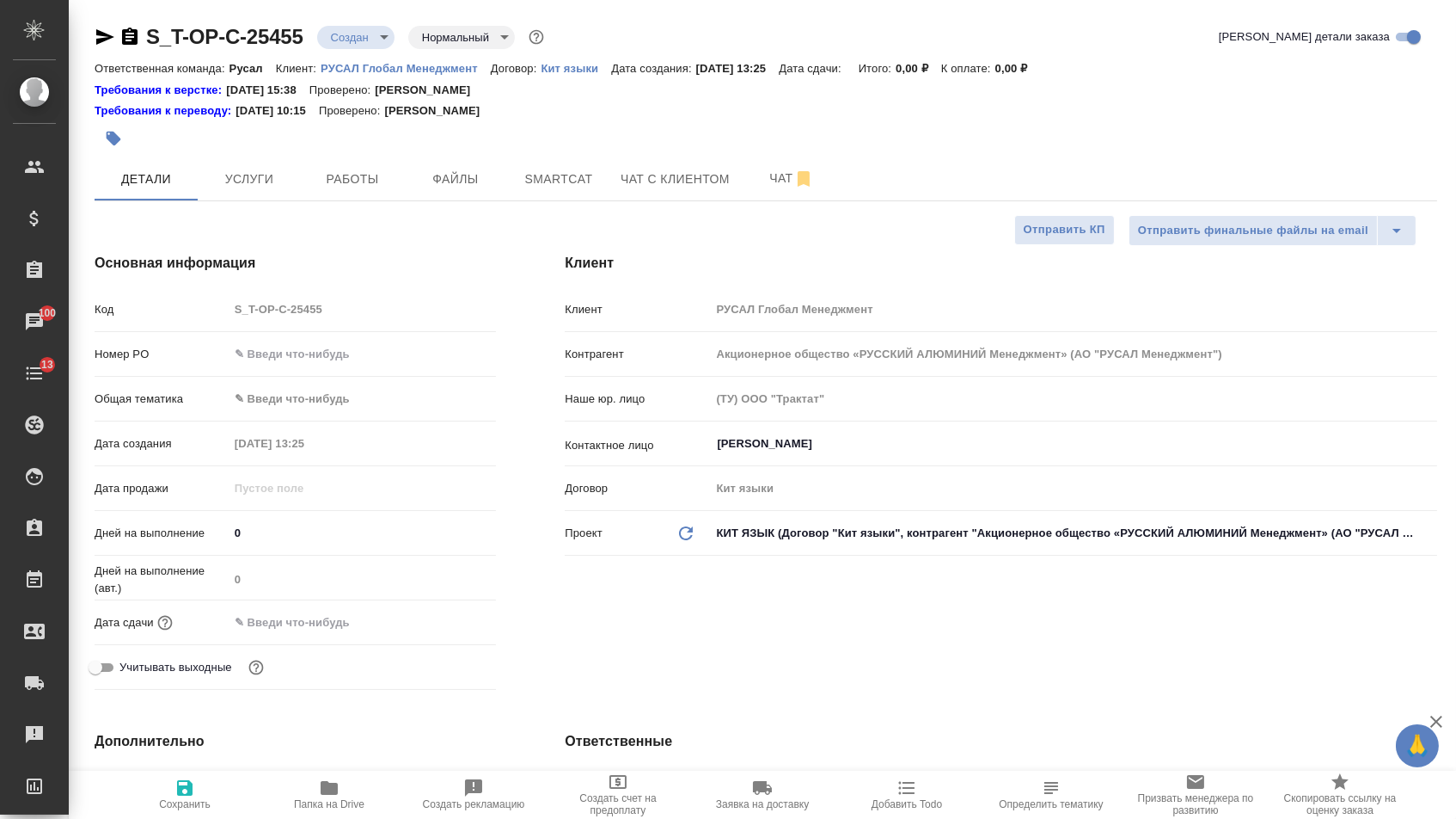
type textarea "x"
click at [319, 362] on input "text" at bounding box center [363, 353] width 267 height 25
paste input "Т-ОП-С-47062"
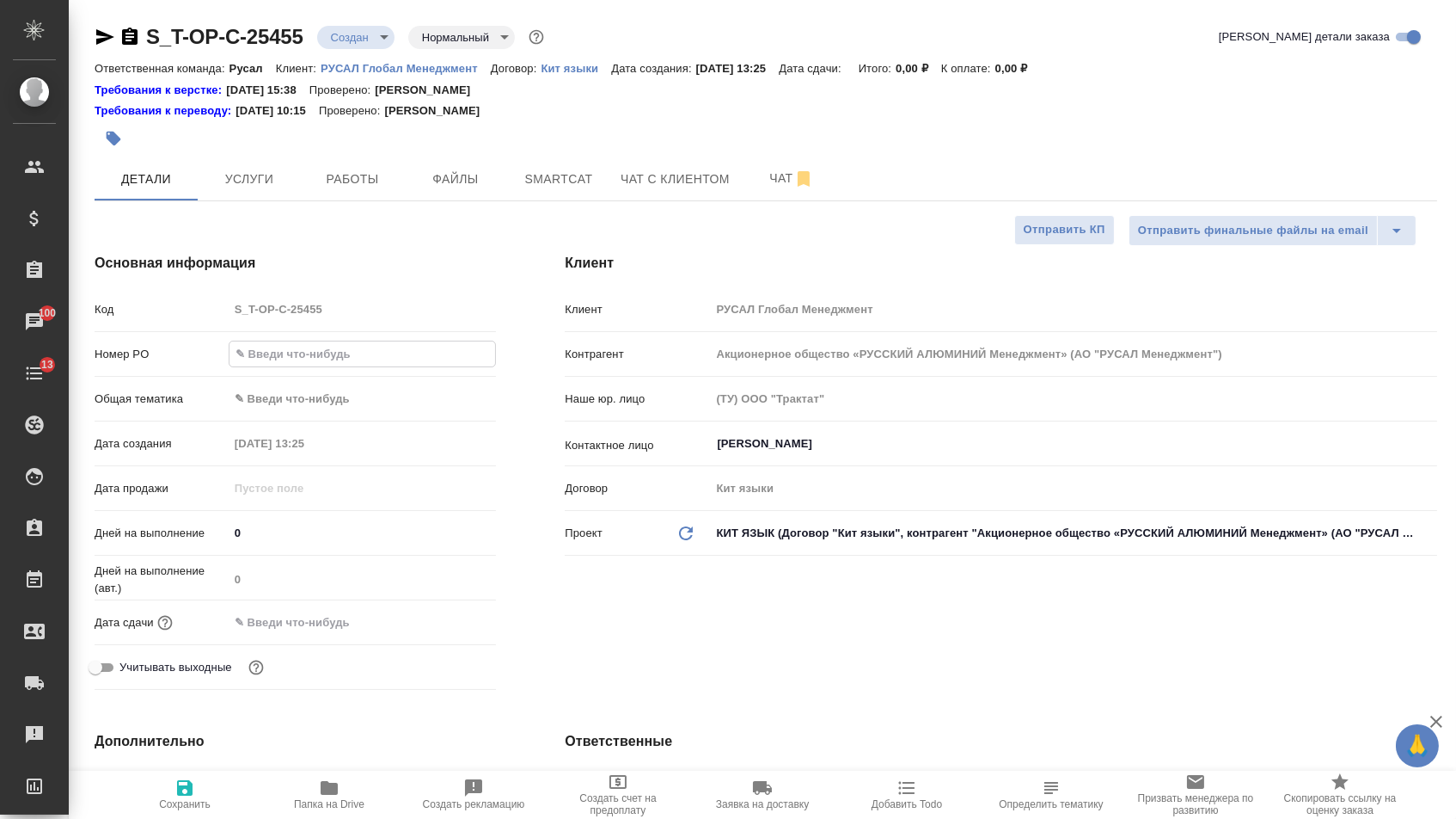
type input "Т-ОП-С-47062"
type textarea "x"
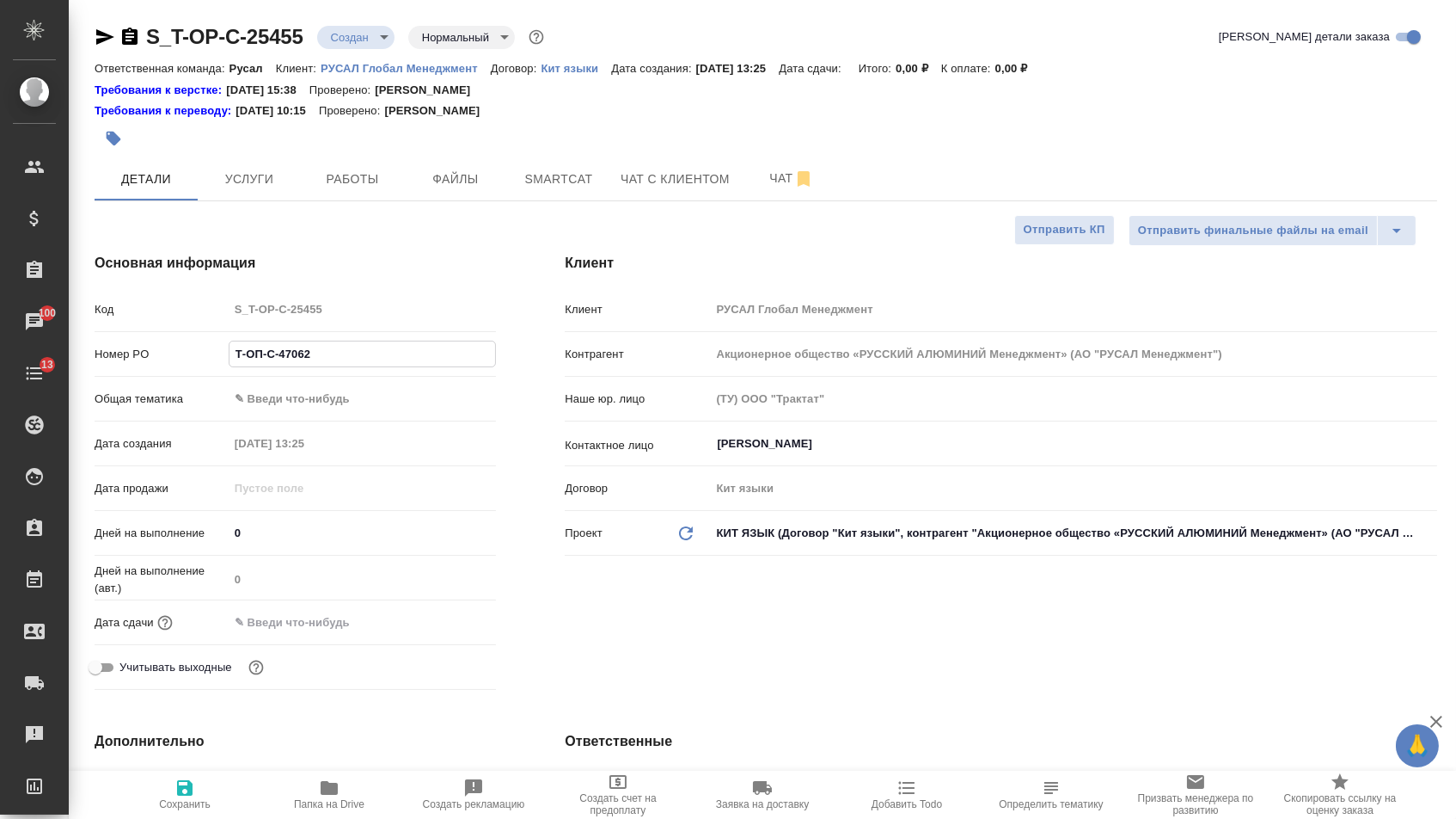
type textarea "x"
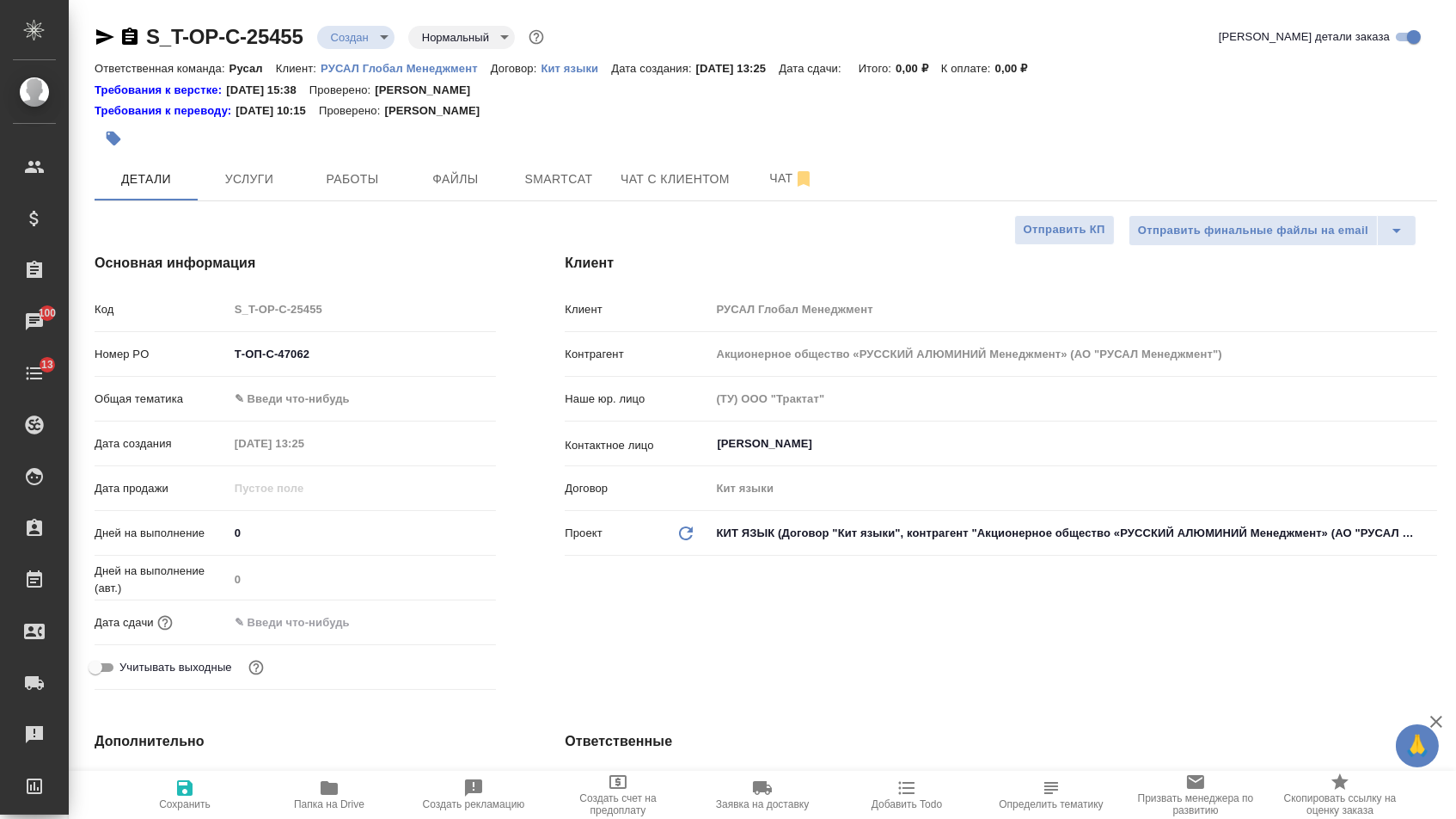
type textarea "x"
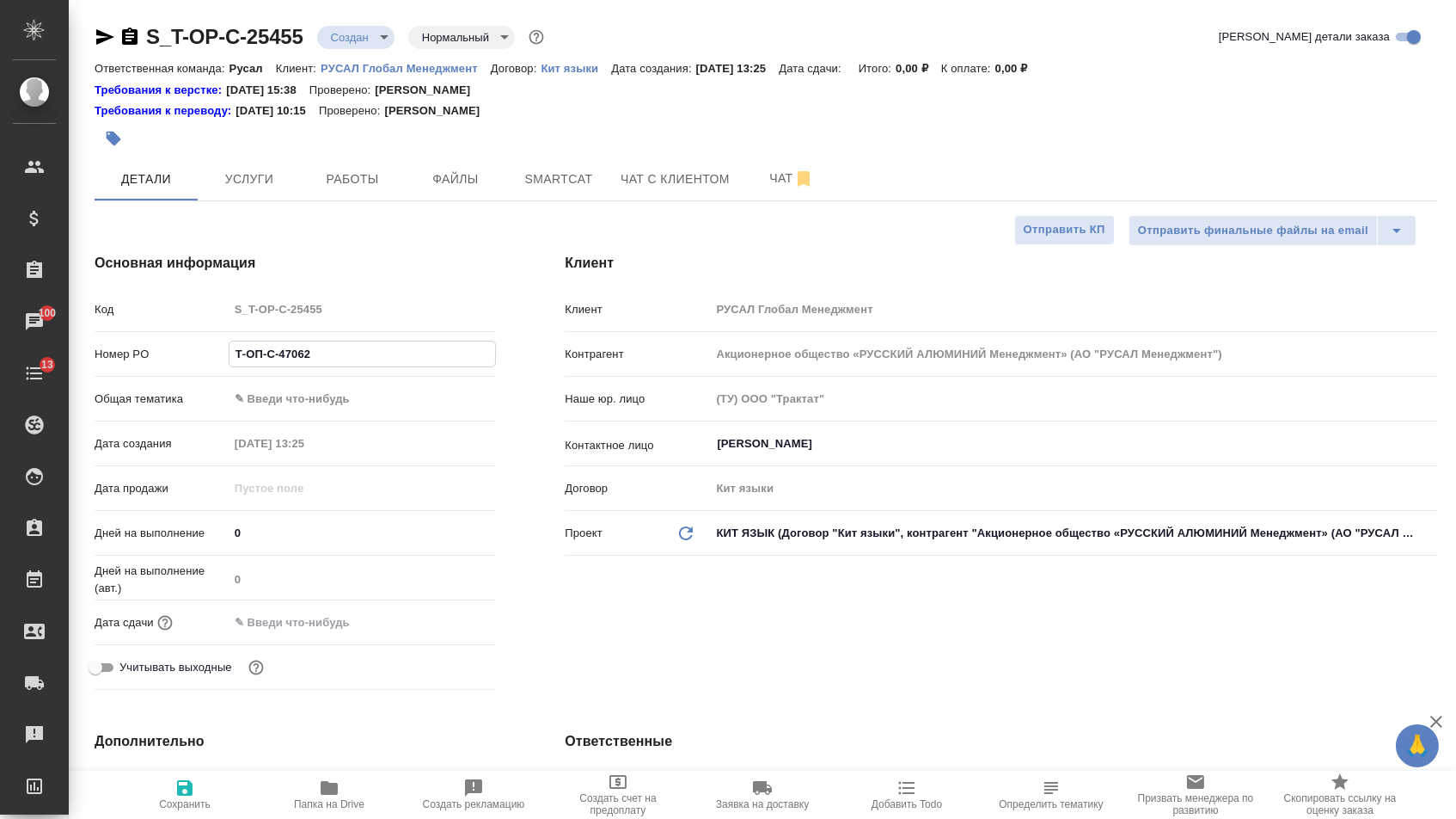
type textarea "x"
type input "Т-ОП-С-47062"
click at [315, 400] on body "🙏 .cls-1 fill:#fff; AWATERA [PERSON_NAME] Спецификации Заказы 100 Чаты 13 Todo …" at bounding box center [728, 410] width 1456 height 819
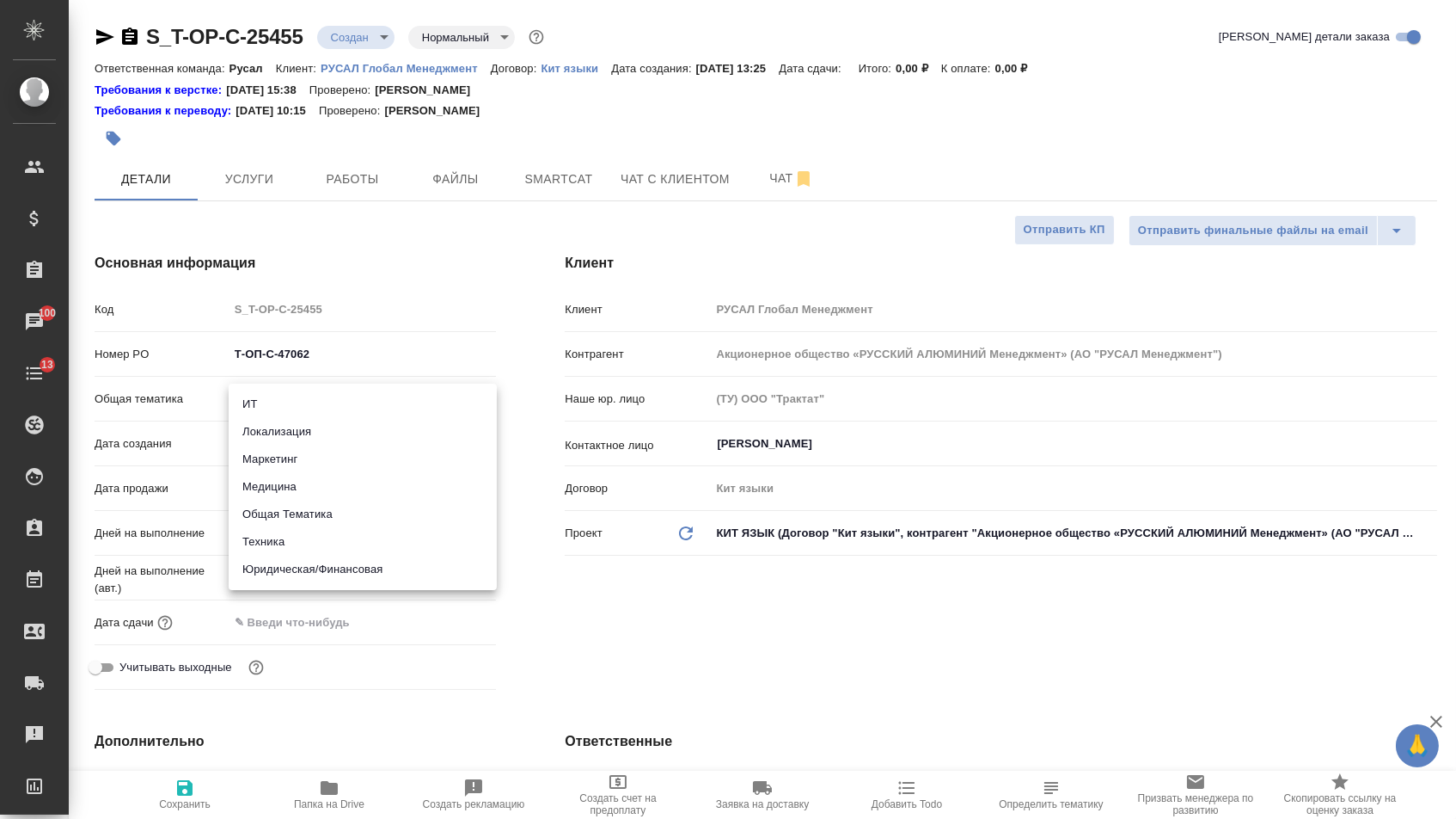
click at [453, 322] on div at bounding box center [728, 410] width 1456 height 819
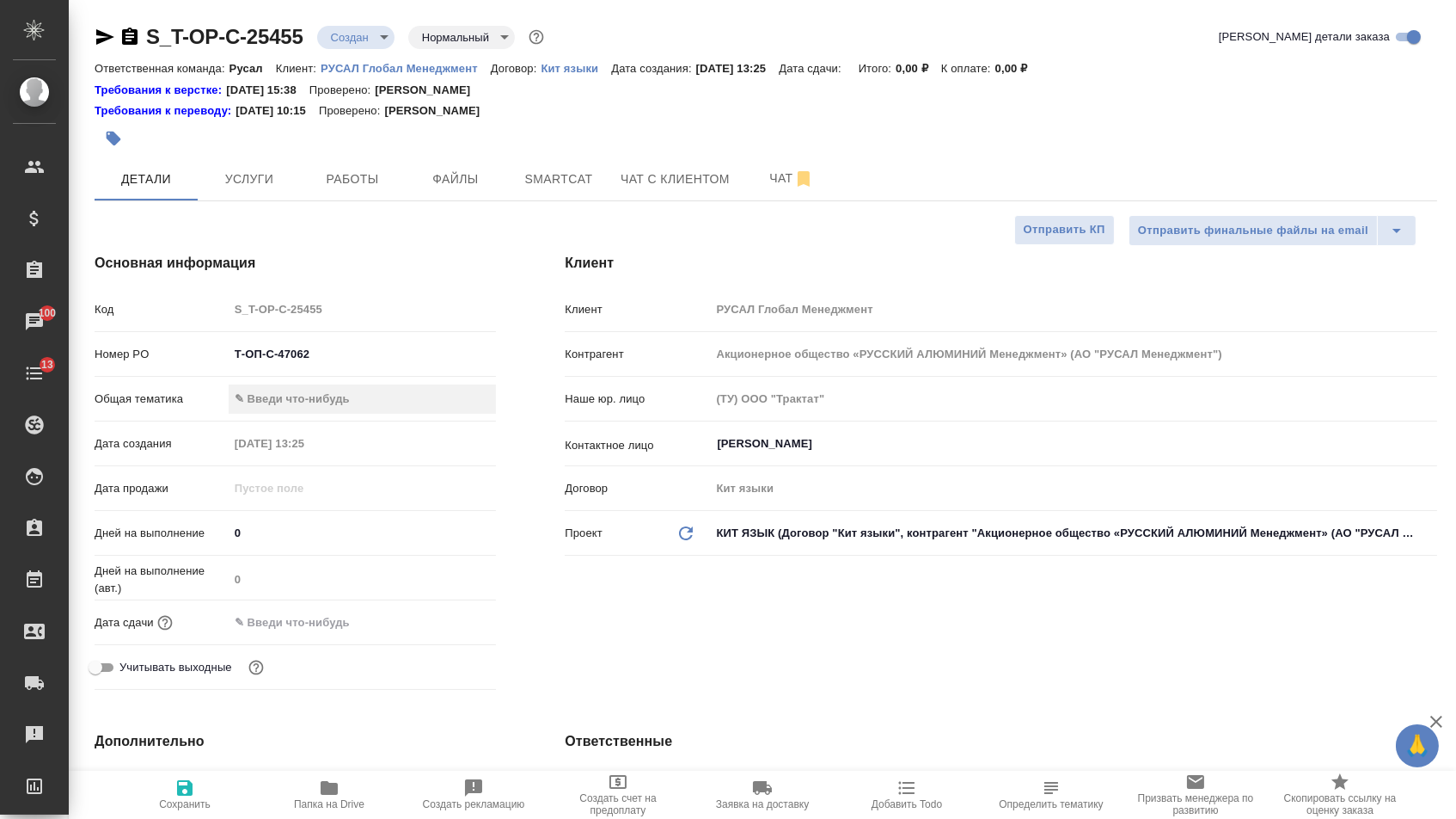
type textarea "x"
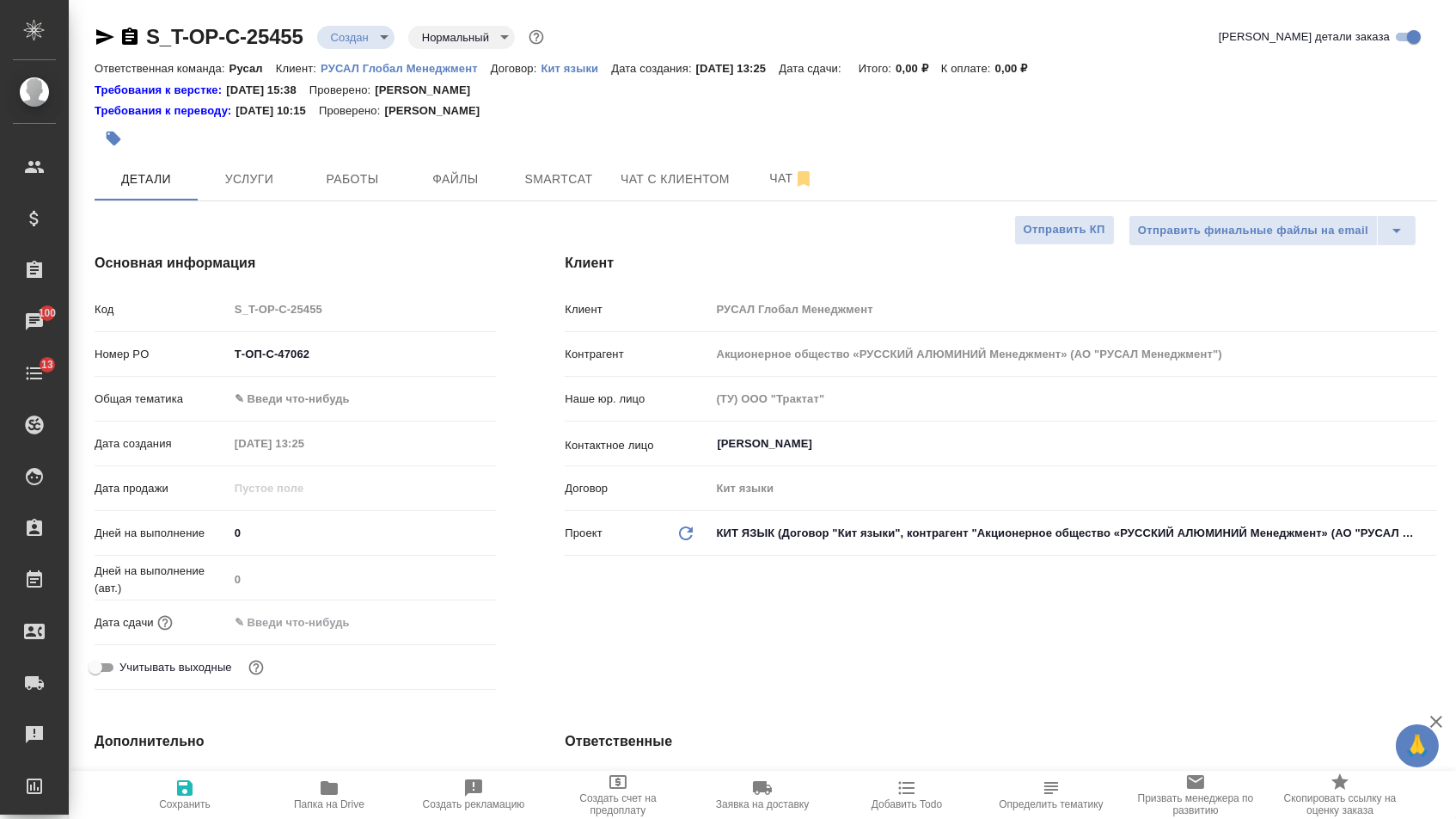
type textarea "x"
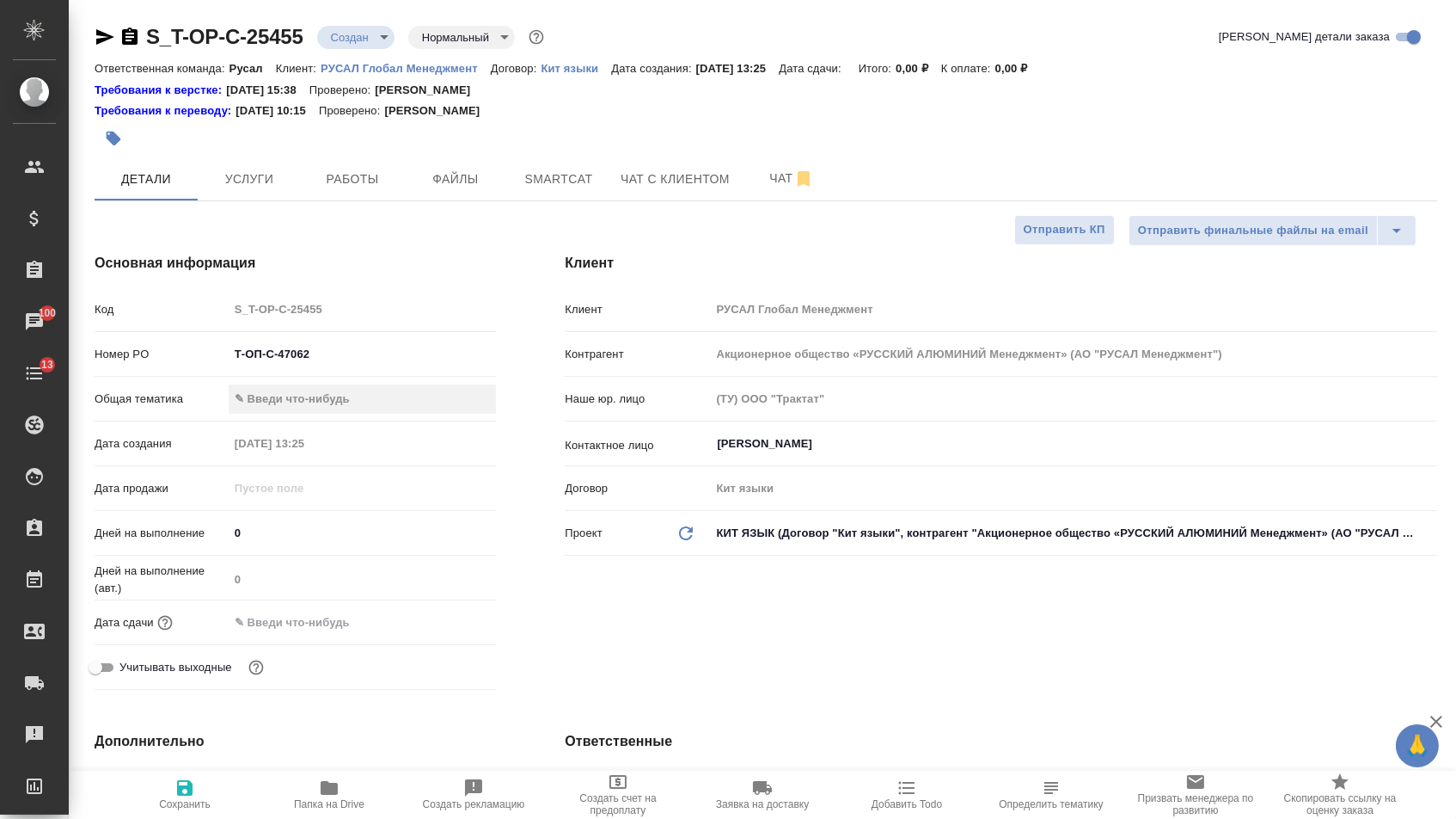
type textarea "x"
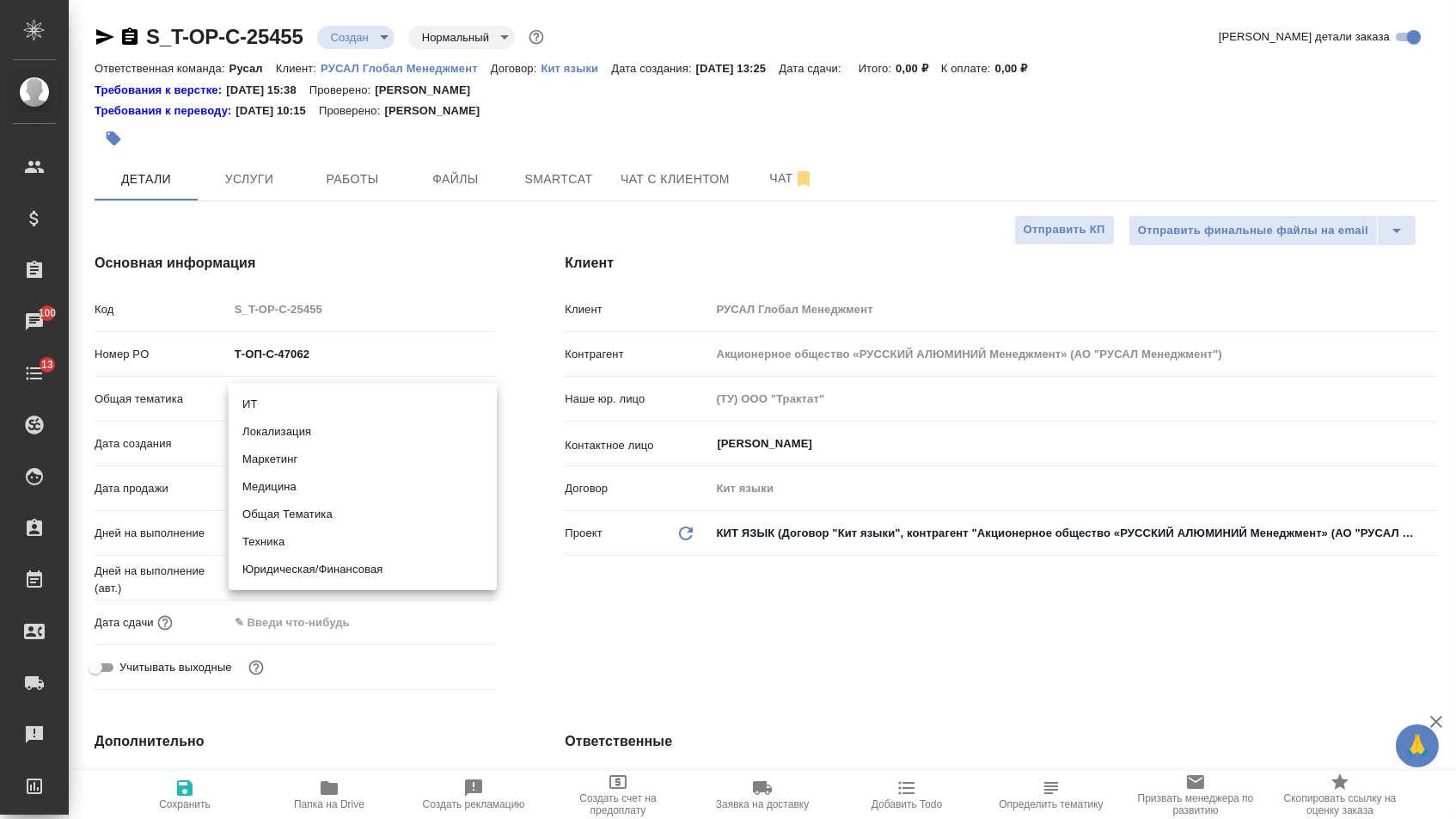
click at [368, 392] on body "🙏 .cls-1 fill:#fff; AWATERA [PERSON_NAME] Спецификации Заказы 100 Чаты 13 Todo …" at bounding box center [728, 410] width 1456 height 819
click at [283, 571] on li "Юридическая/Финансовая" at bounding box center [363, 570] width 269 height 28
type input "yr-fn"
type textarea "x"
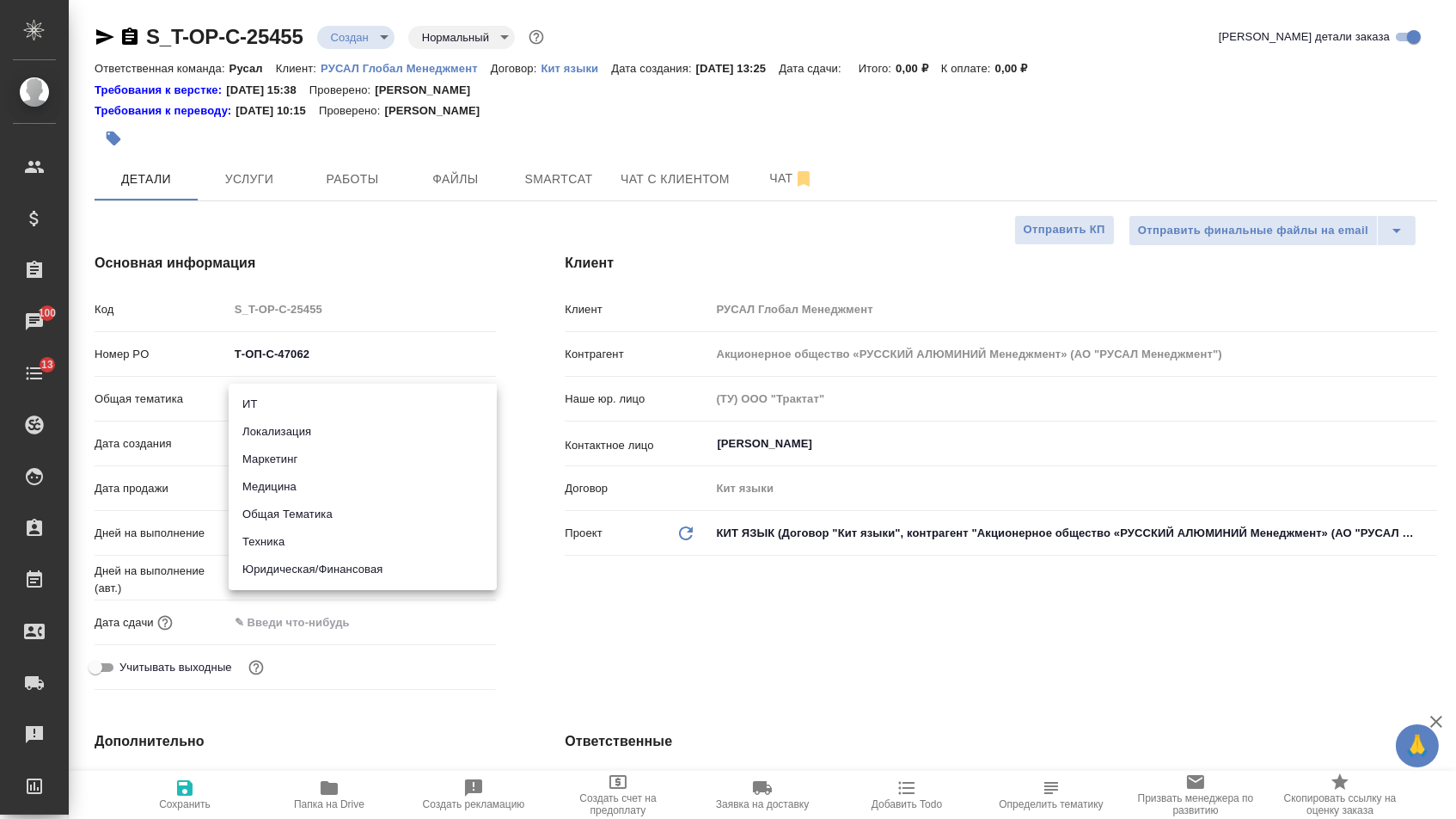
type textarea "x"
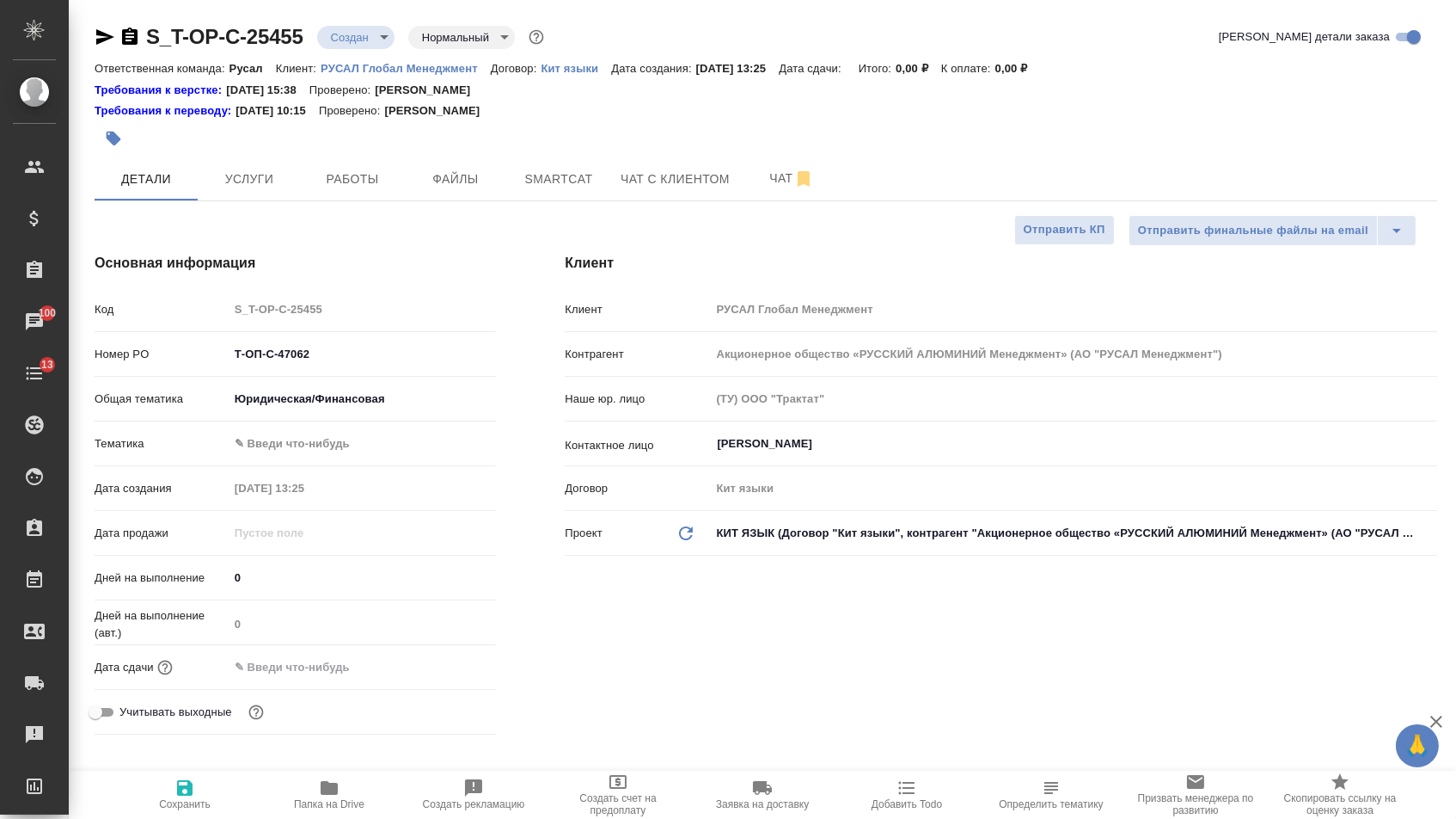
click at [285, 439] on body "🙏 .cls-1 fill:#fff; AWATERA [PERSON_NAME] Спецификации Заказы 100 Чаты 13 Todo …" at bounding box center [728, 410] width 1456 height 819
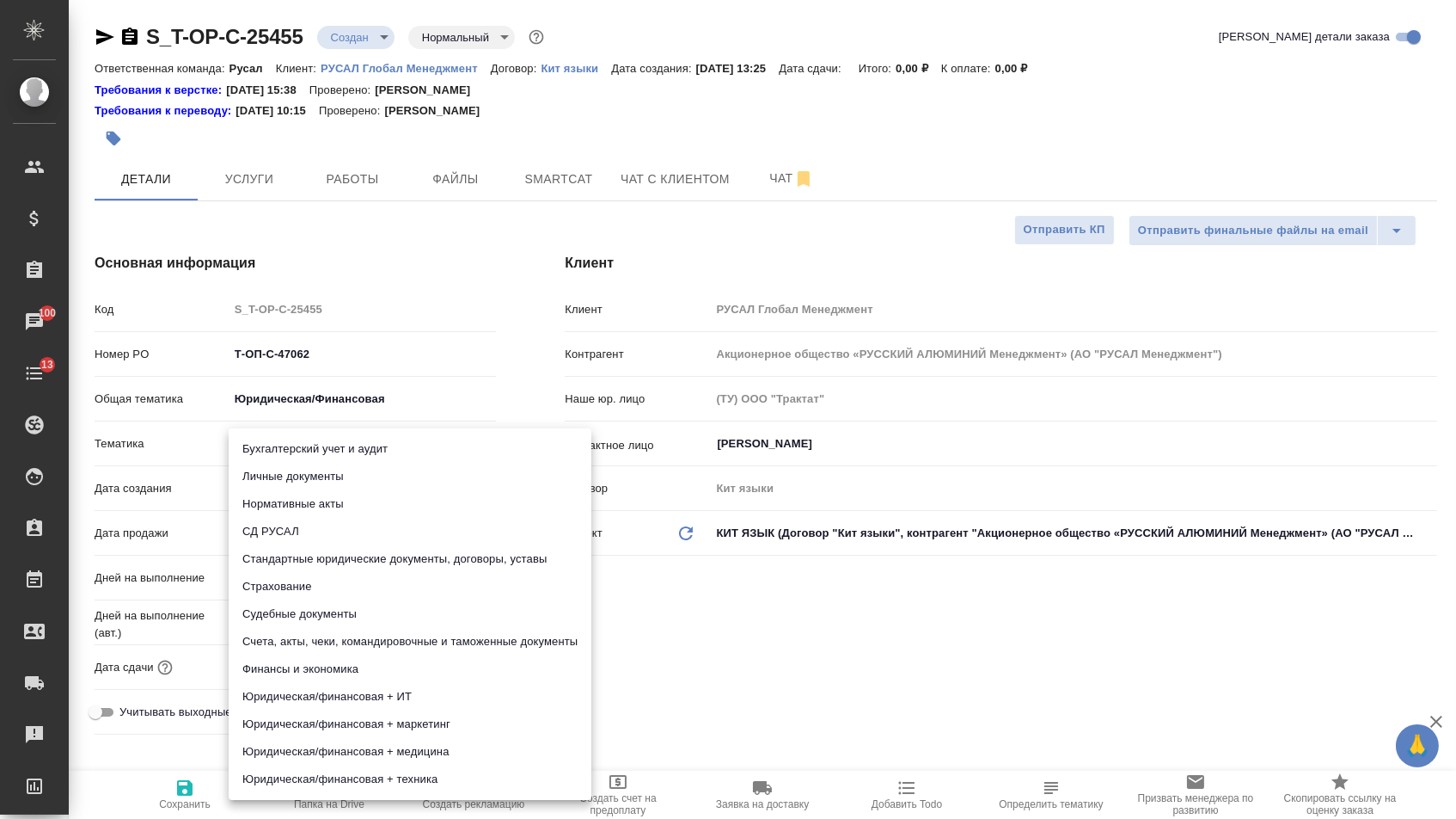
click at [285, 555] on li "Стандартные юридические документы, договоры, уставы" at bounding box center [410, 559] width 362 height 28
type textarea "x"
type input "5f647205b73bc97568ca66bf"
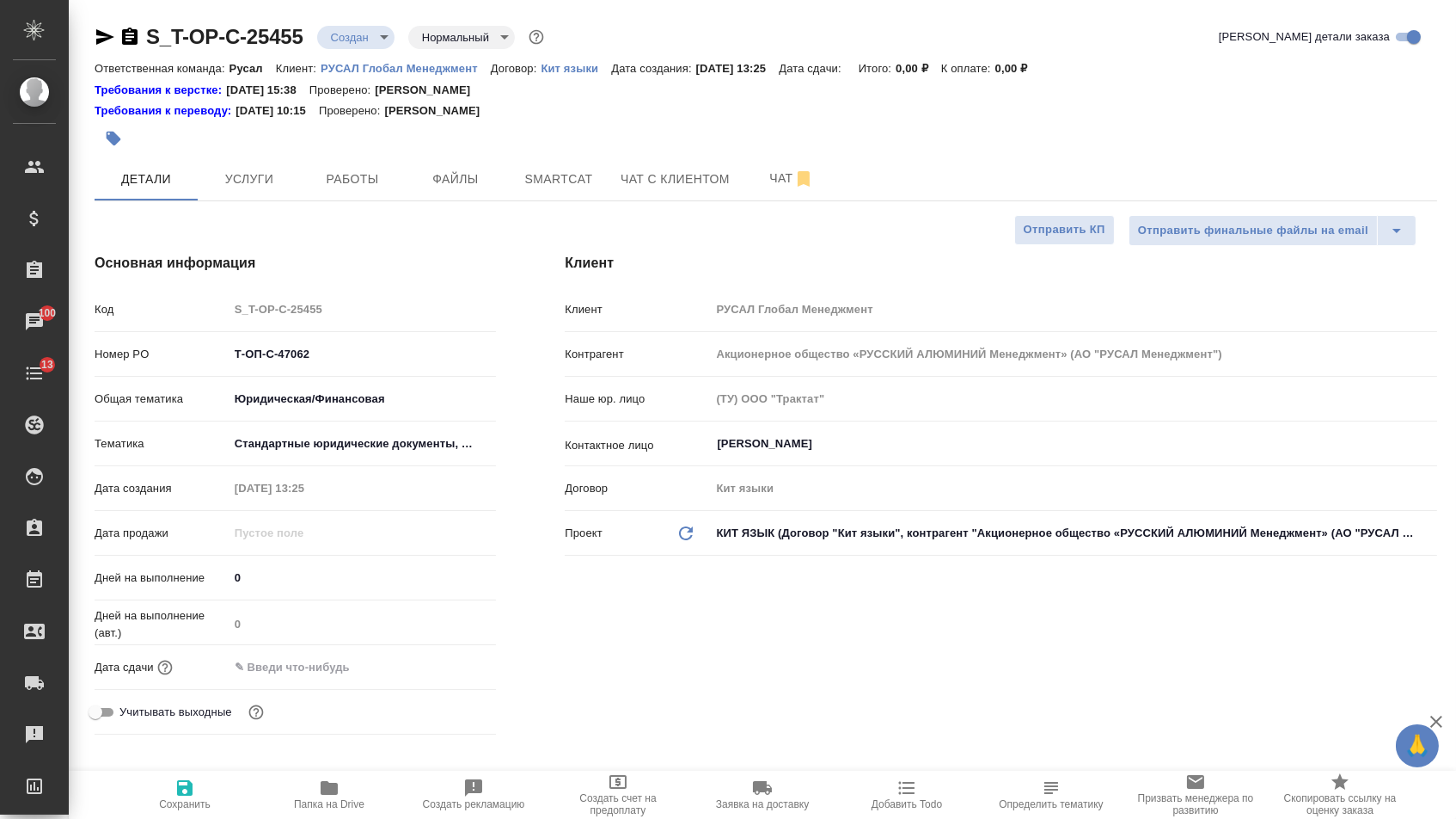
click at [181, 810] on span "Сохранить" at bounding box center [185, 803] width 52 height 12
type textarea "x"
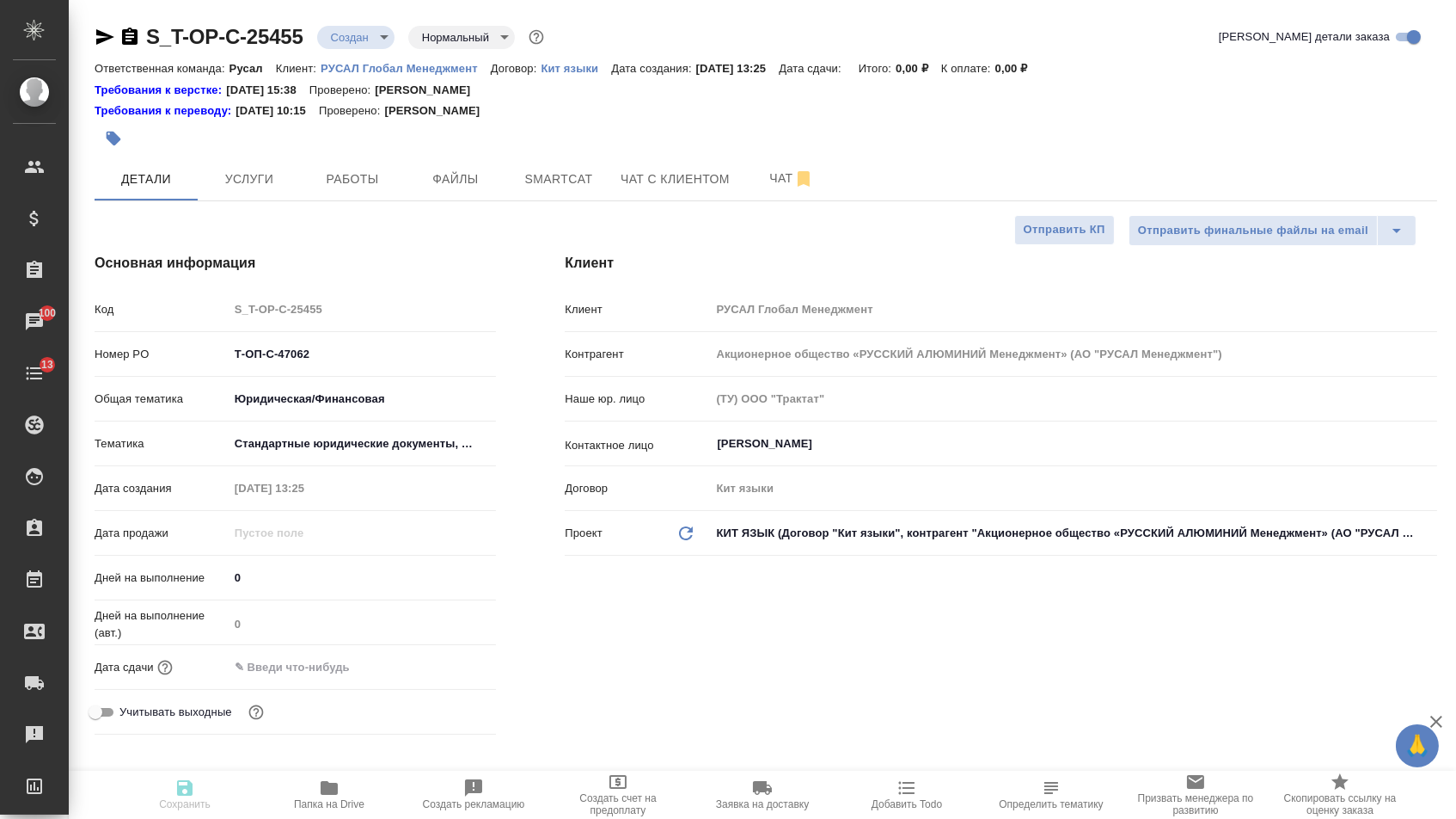
type textarea "x"
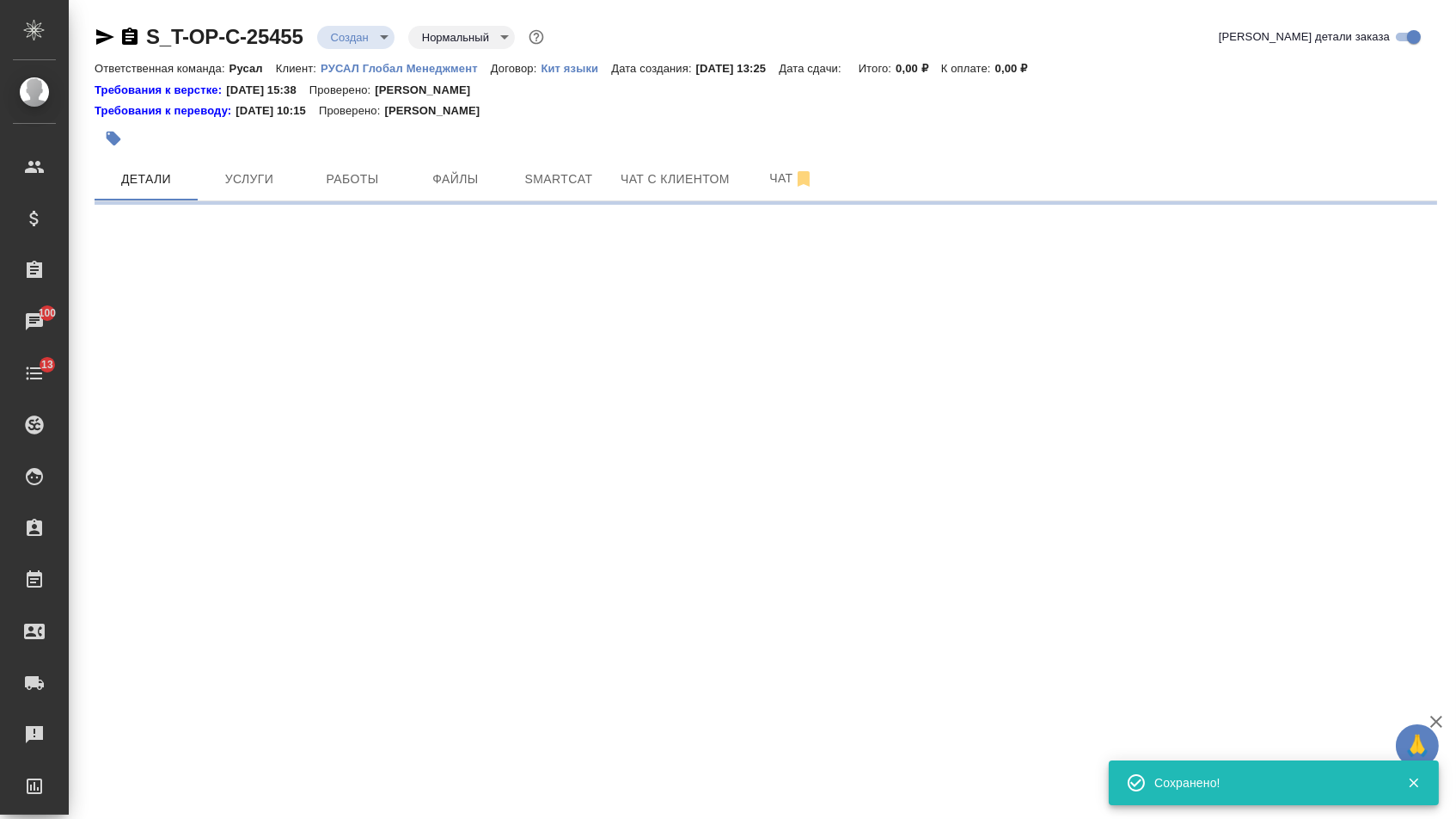
select select "RU"
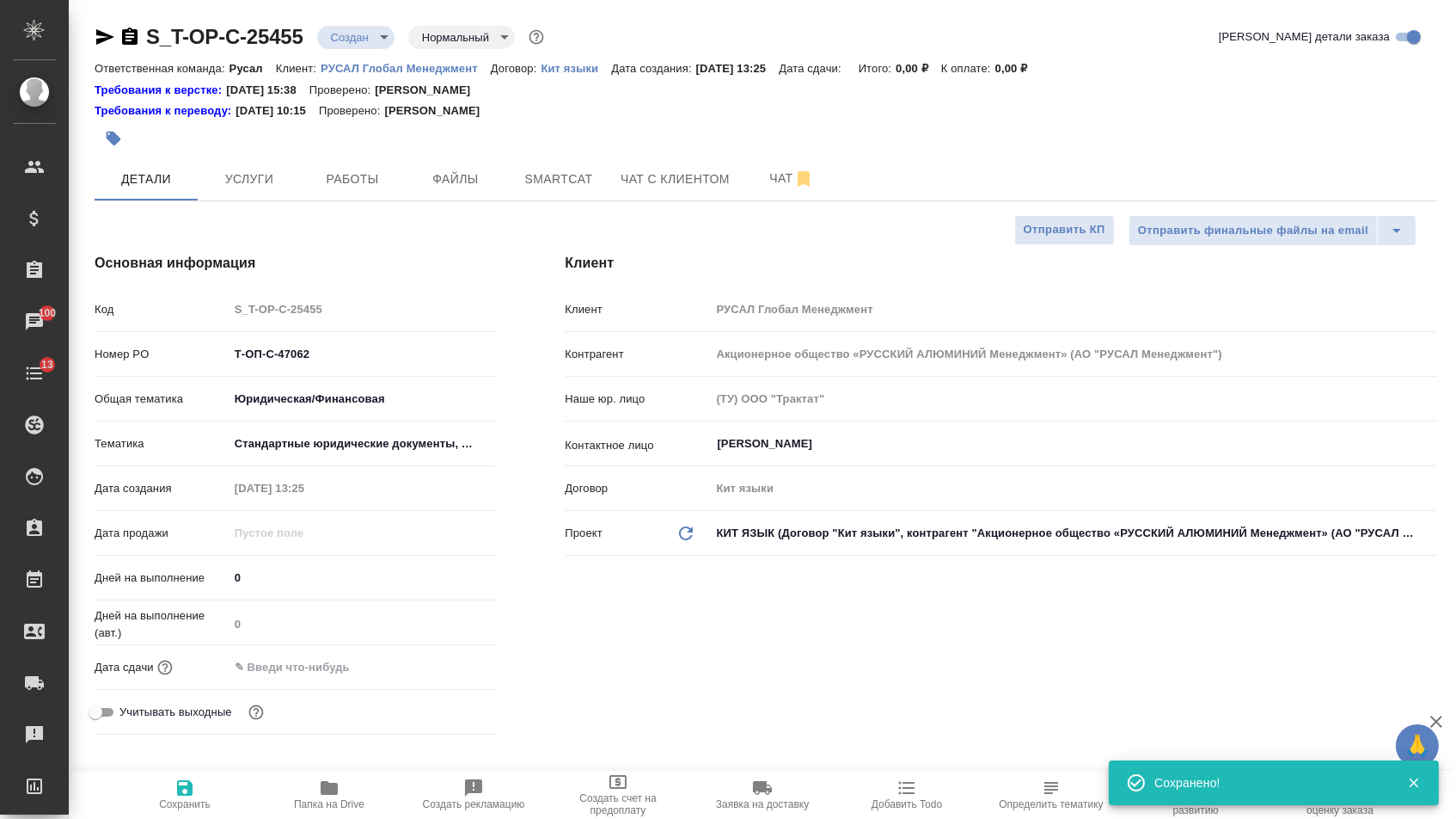
type textarea "x"
click at [294, 679] on input "text" at bounding box center [304, 666] width 151 height 25
click at [442, 675] on icon "button" at bounding box center [446, 665] width 20 height 20
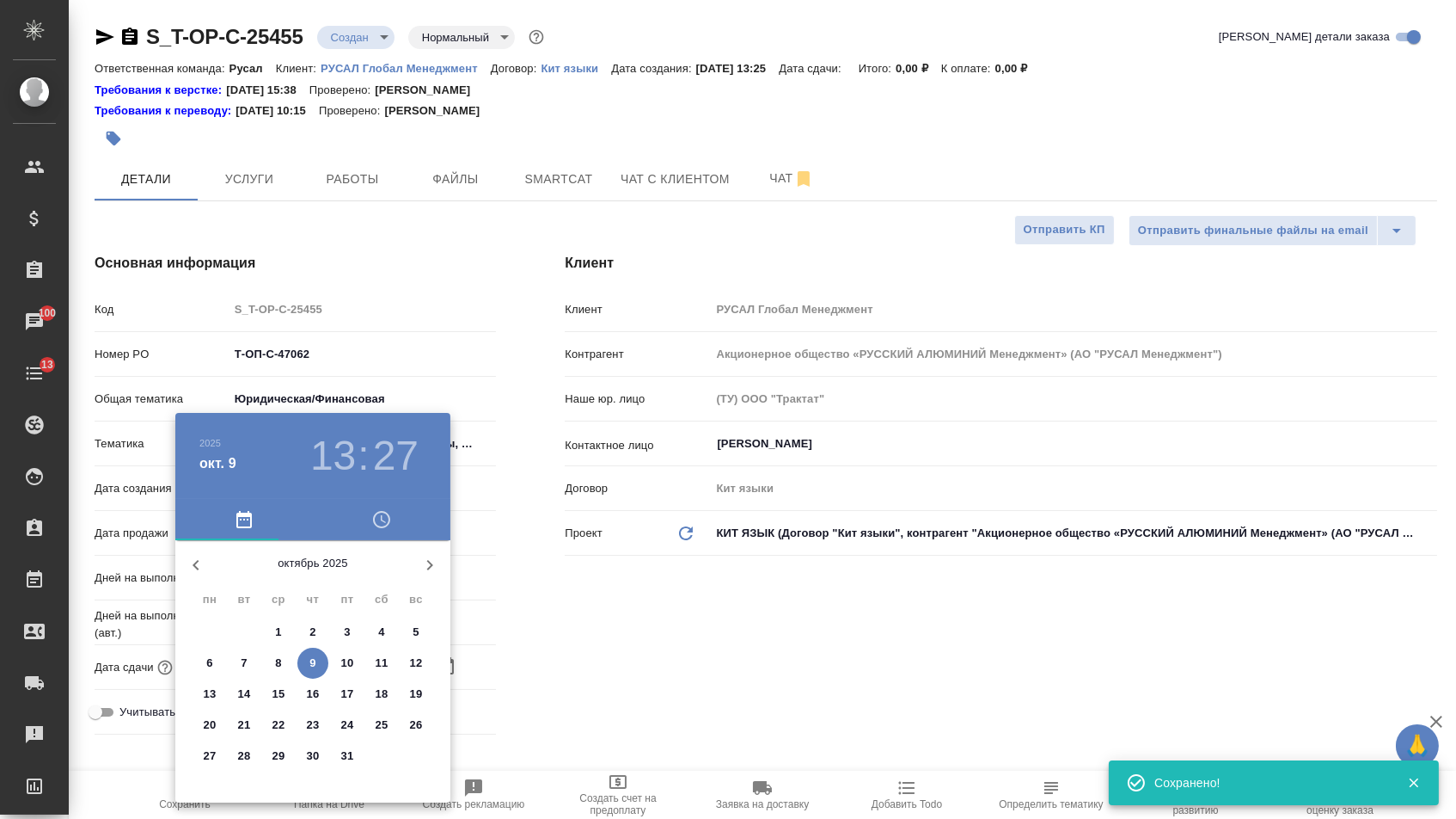
click at [319, 662] on span "9" at bounding box center [313, 663] width 31 height 17
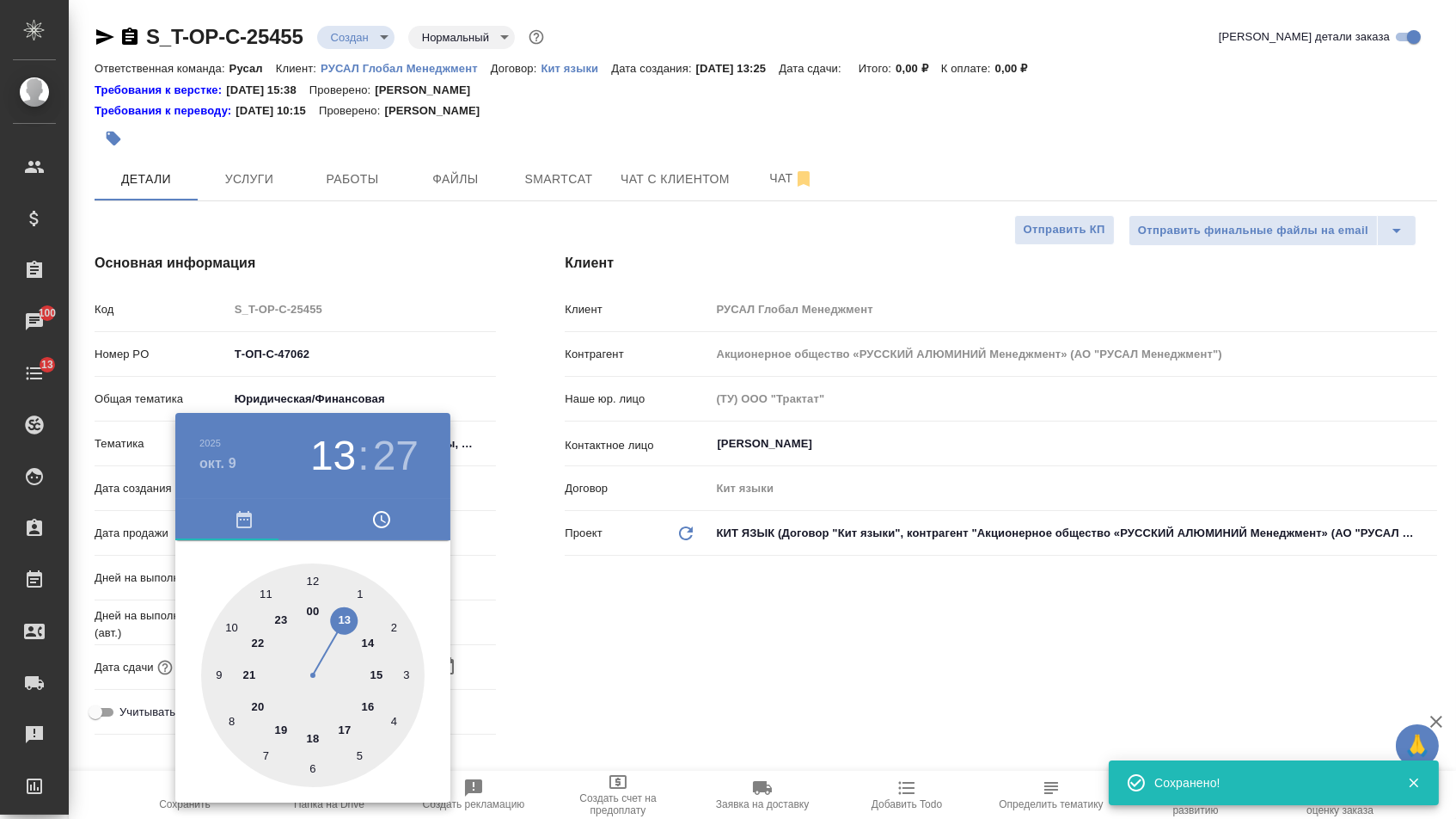
type input "[DATE] 13:27"
type textarea "x"
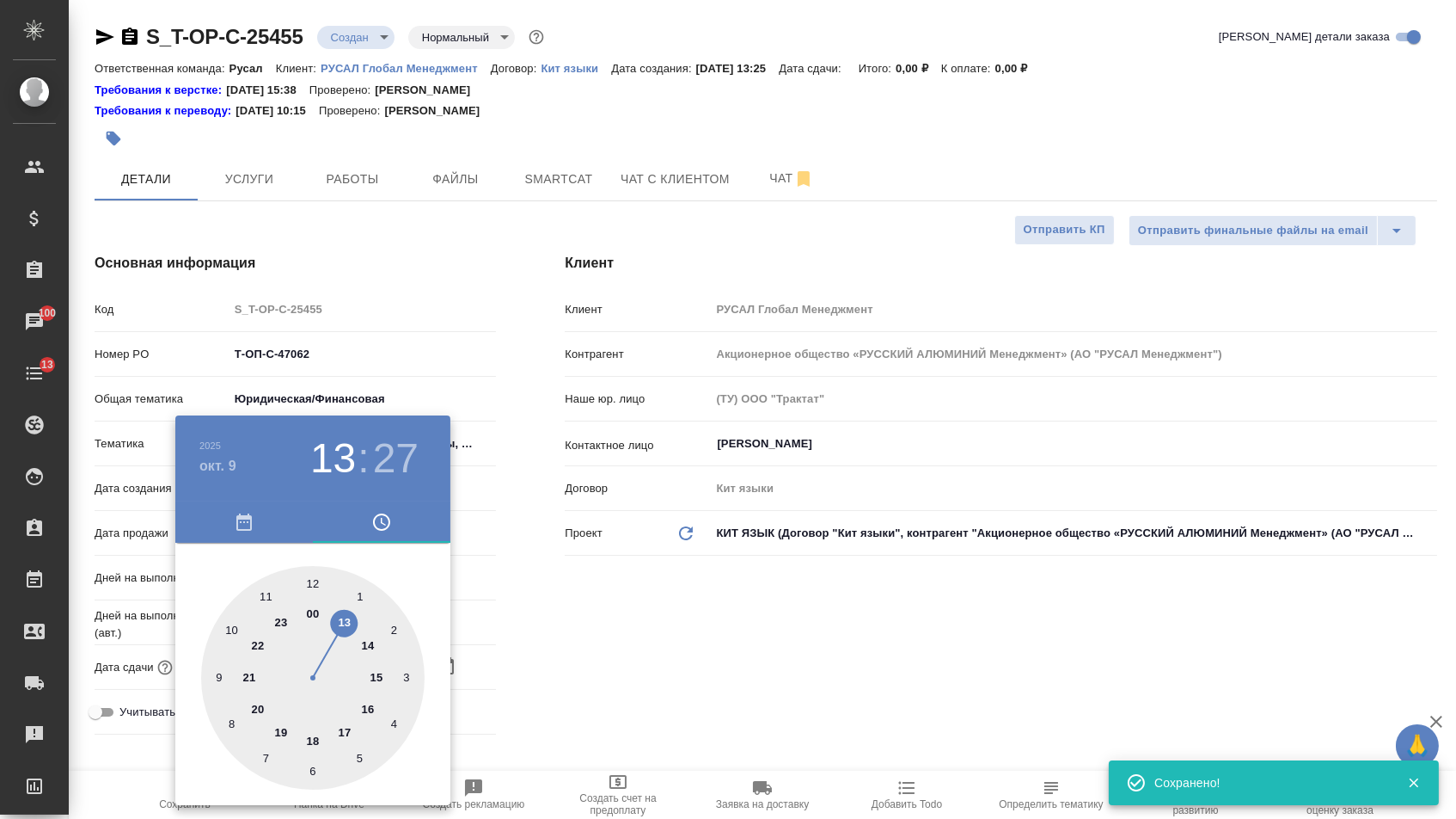
type textarea "x"
type input "[DATE] 17:27"
click at [347, 719] on div at bounding box center [313, 677] width 224 height 224
type textarea "x"
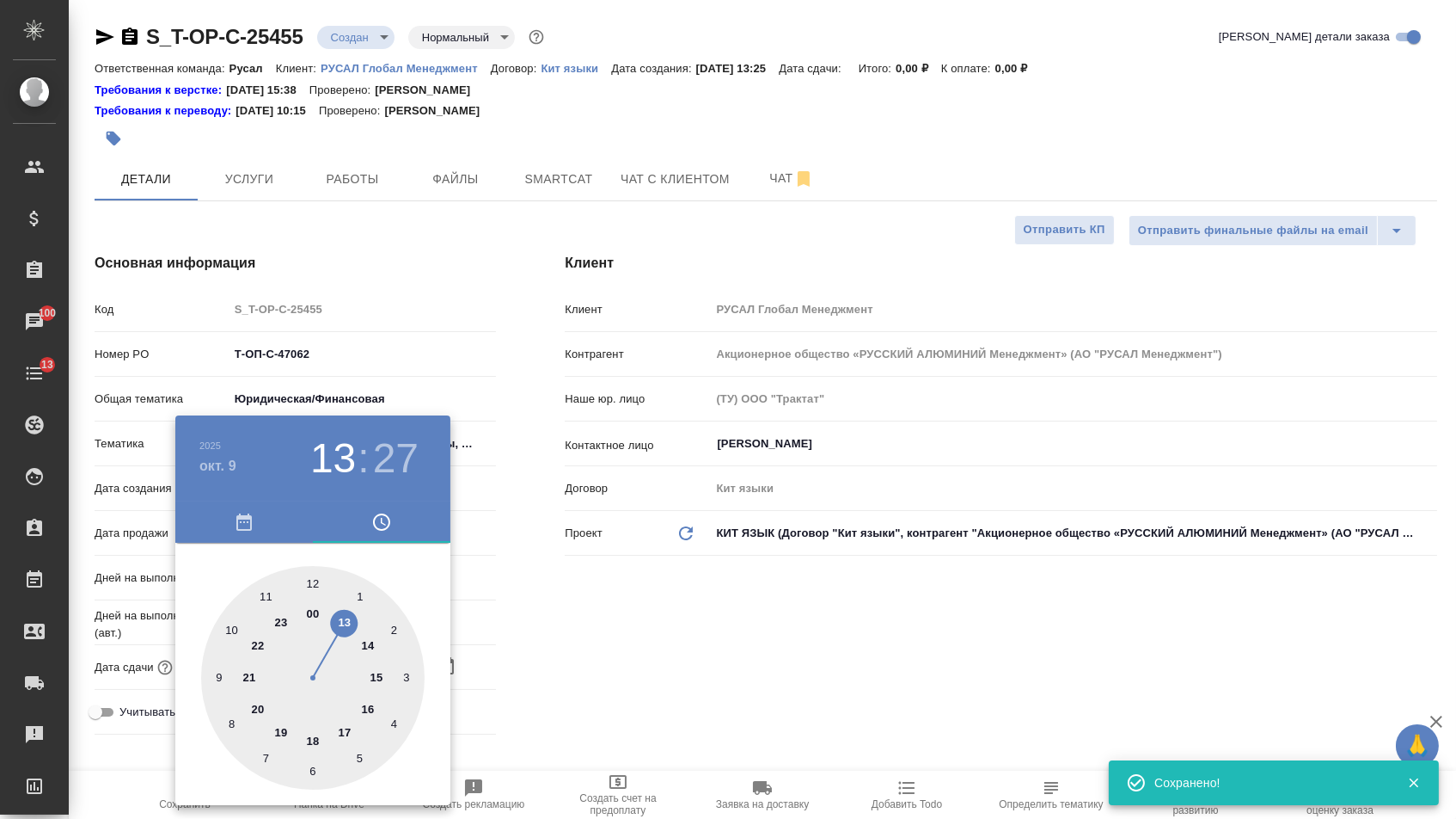
type textarea "x"
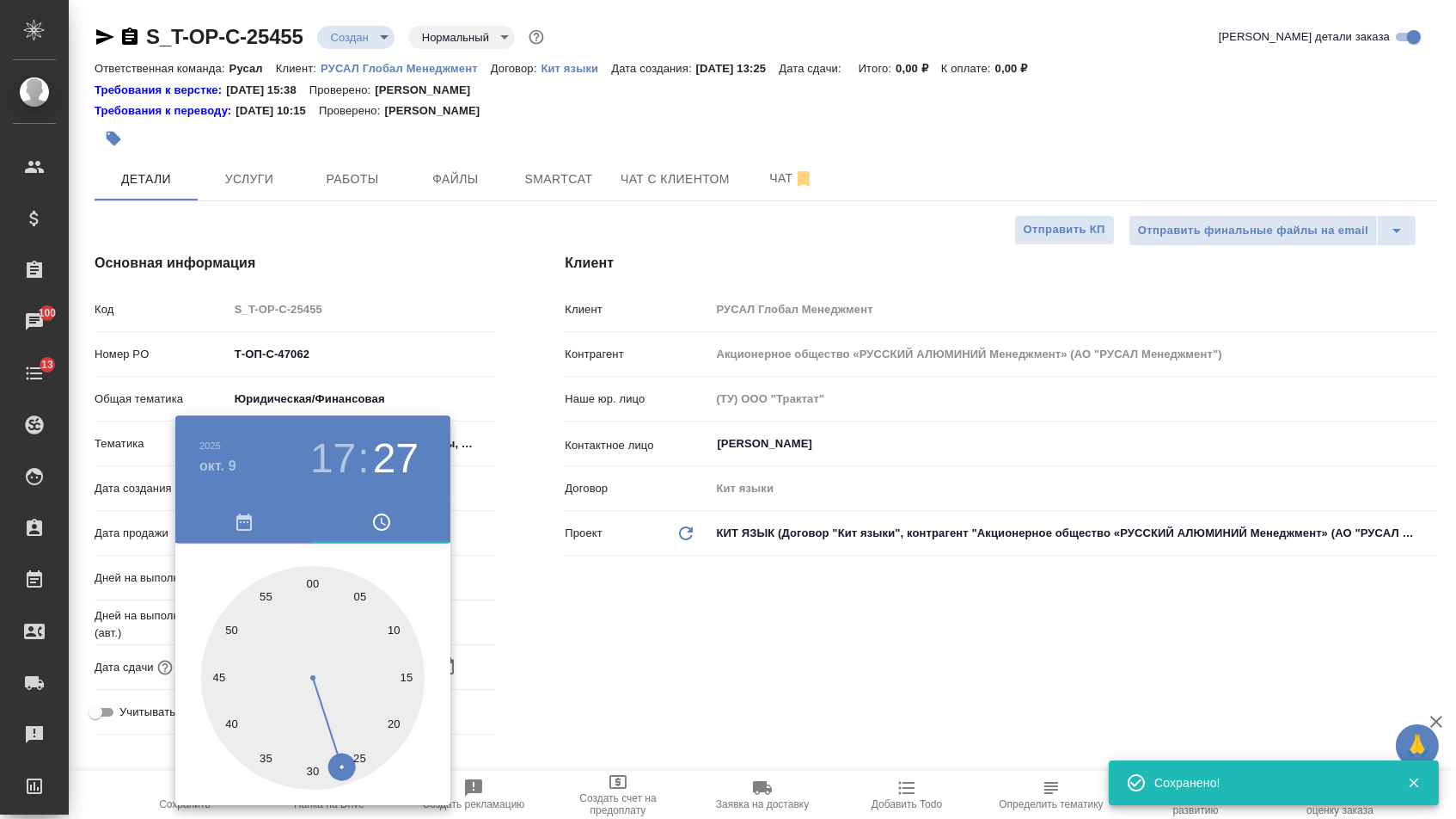
type input "[DATE] 17:00"
click at [314, 573] on div at bounding box center [313, 677] width 224 height 224
type textarea "x"
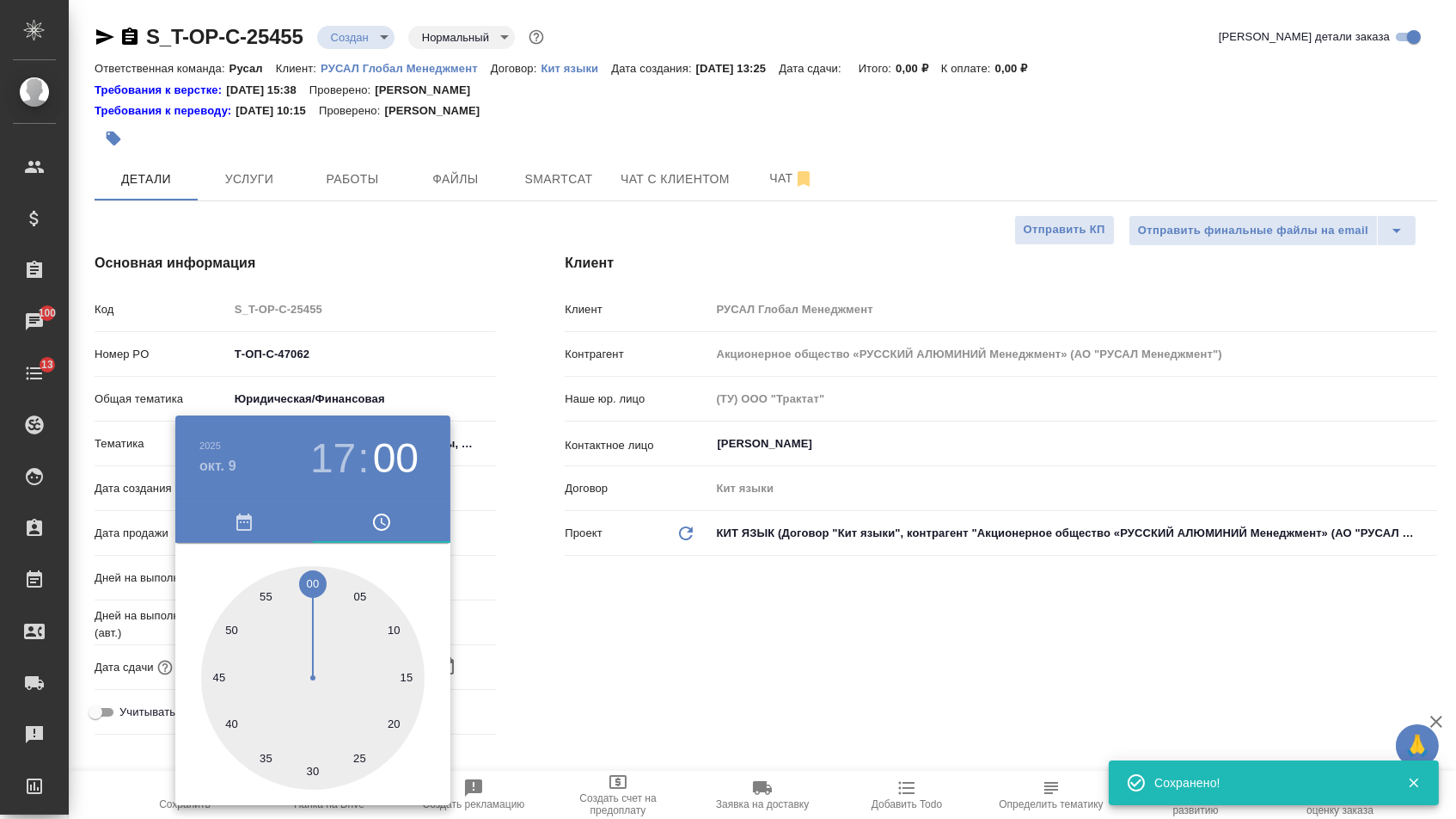
click at [498, 609] on div at bounding box center [728, 410] width 1456 height 819
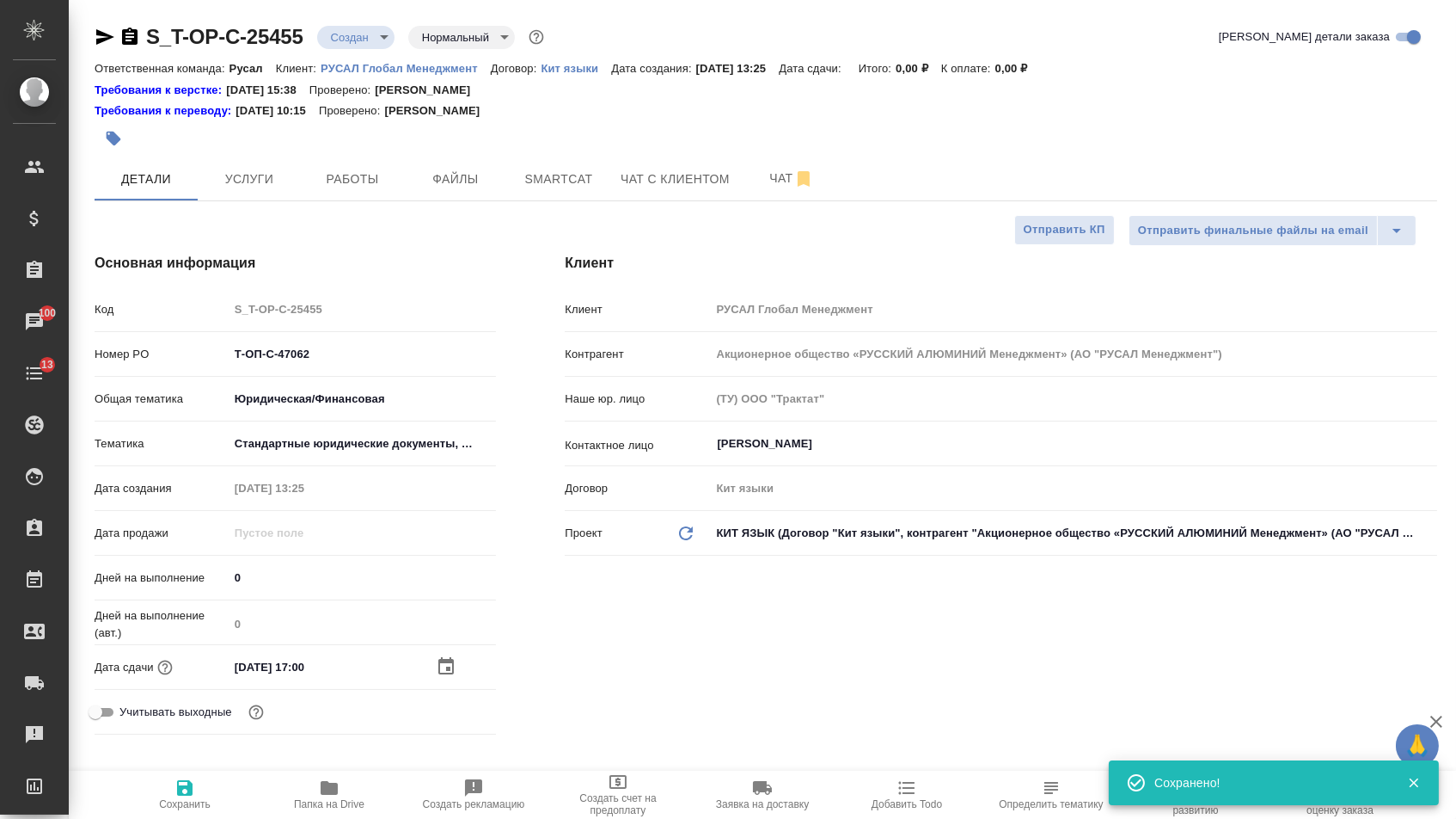
click at [178, 778] on icon "button" at bounding box center [185, 788] width 20 height 20
type textarea "x"
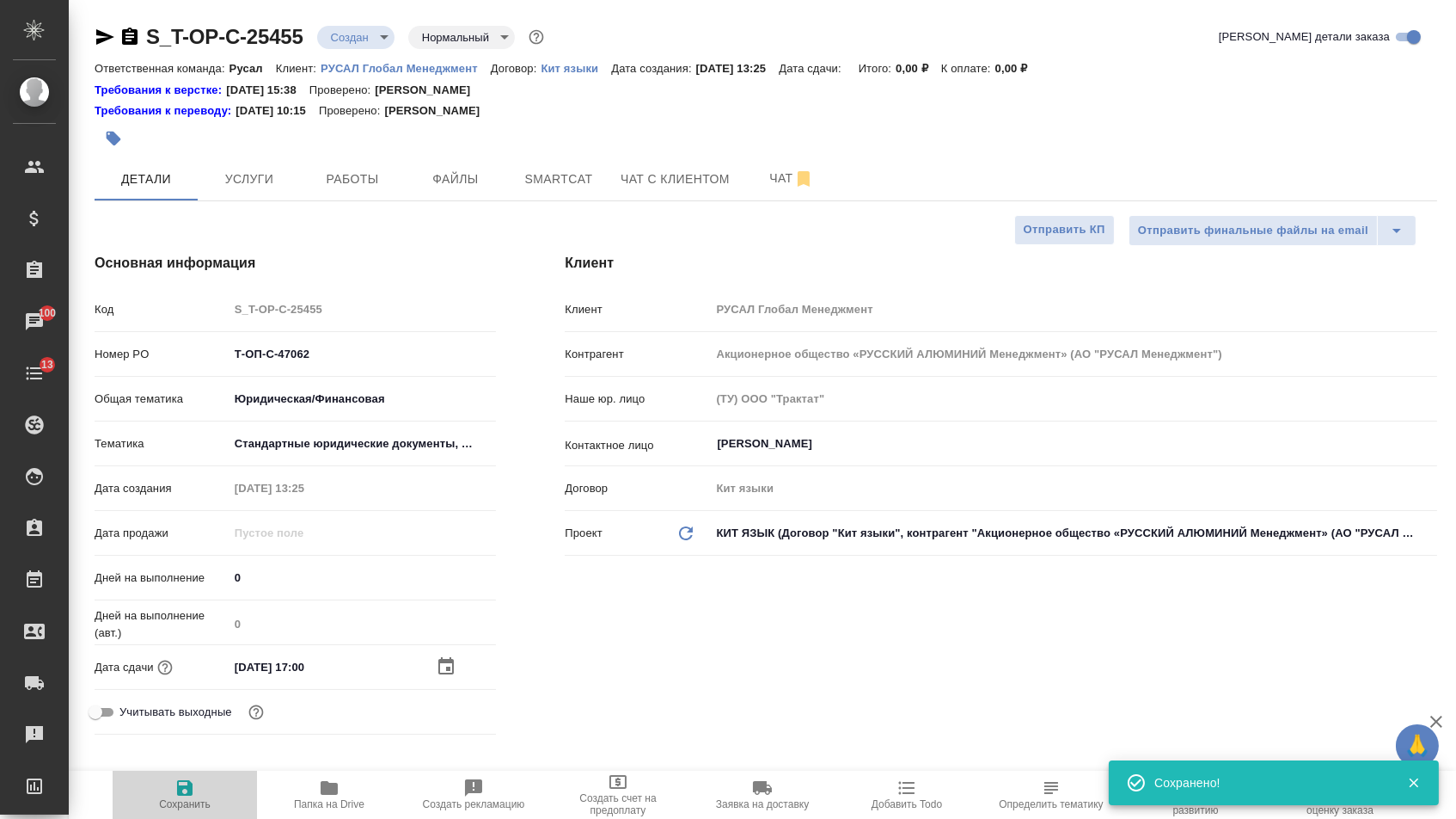
type textarea "x"
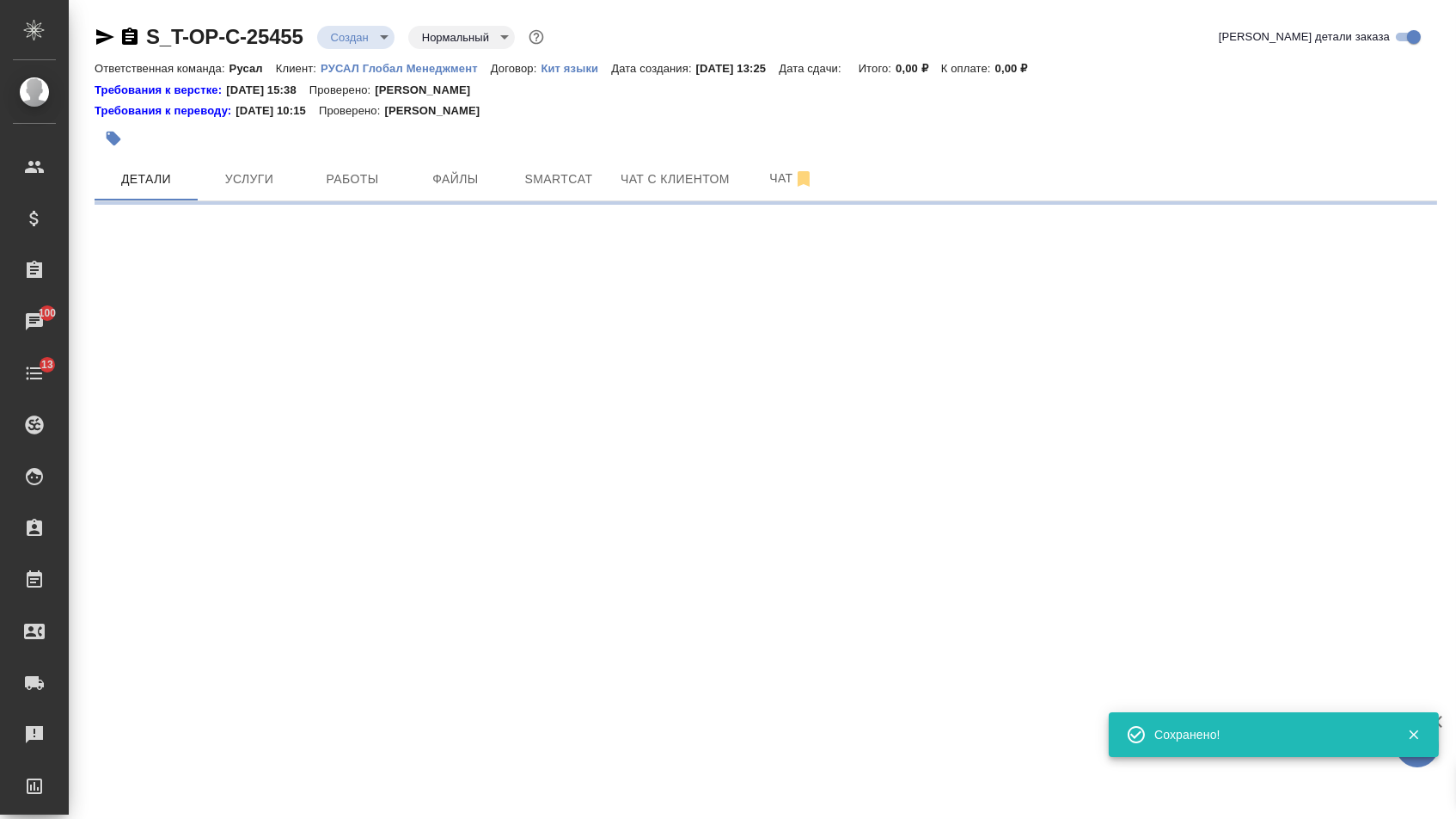
select select "RU"
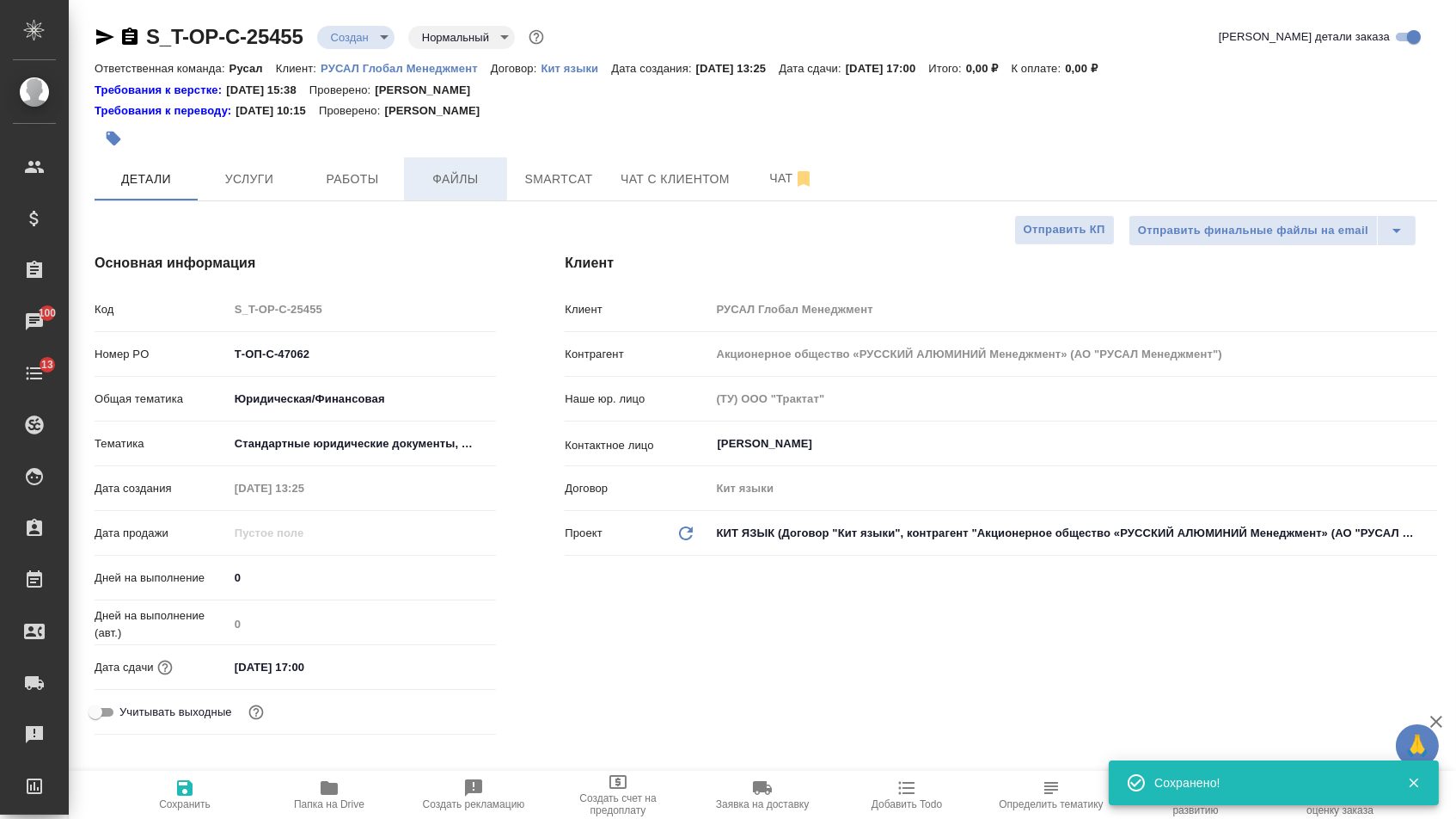
click at [452, 182] on span "Файлы" at bounding box center [455, 179] width 83 height 21
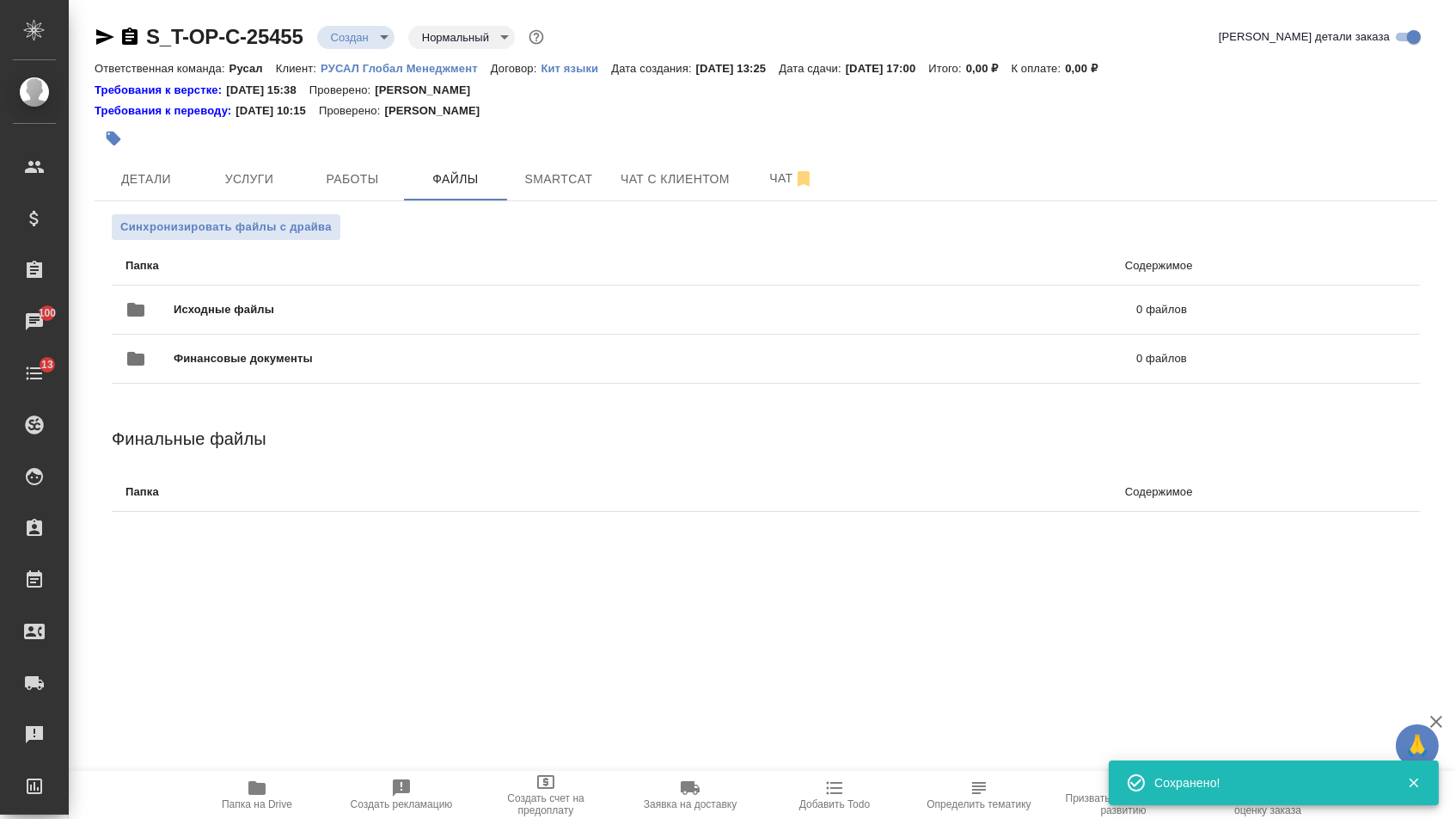
click at [296, 324] on div "Исходные файлы 0 файлов" at bounding box center [656, 309] width 1061 height 41
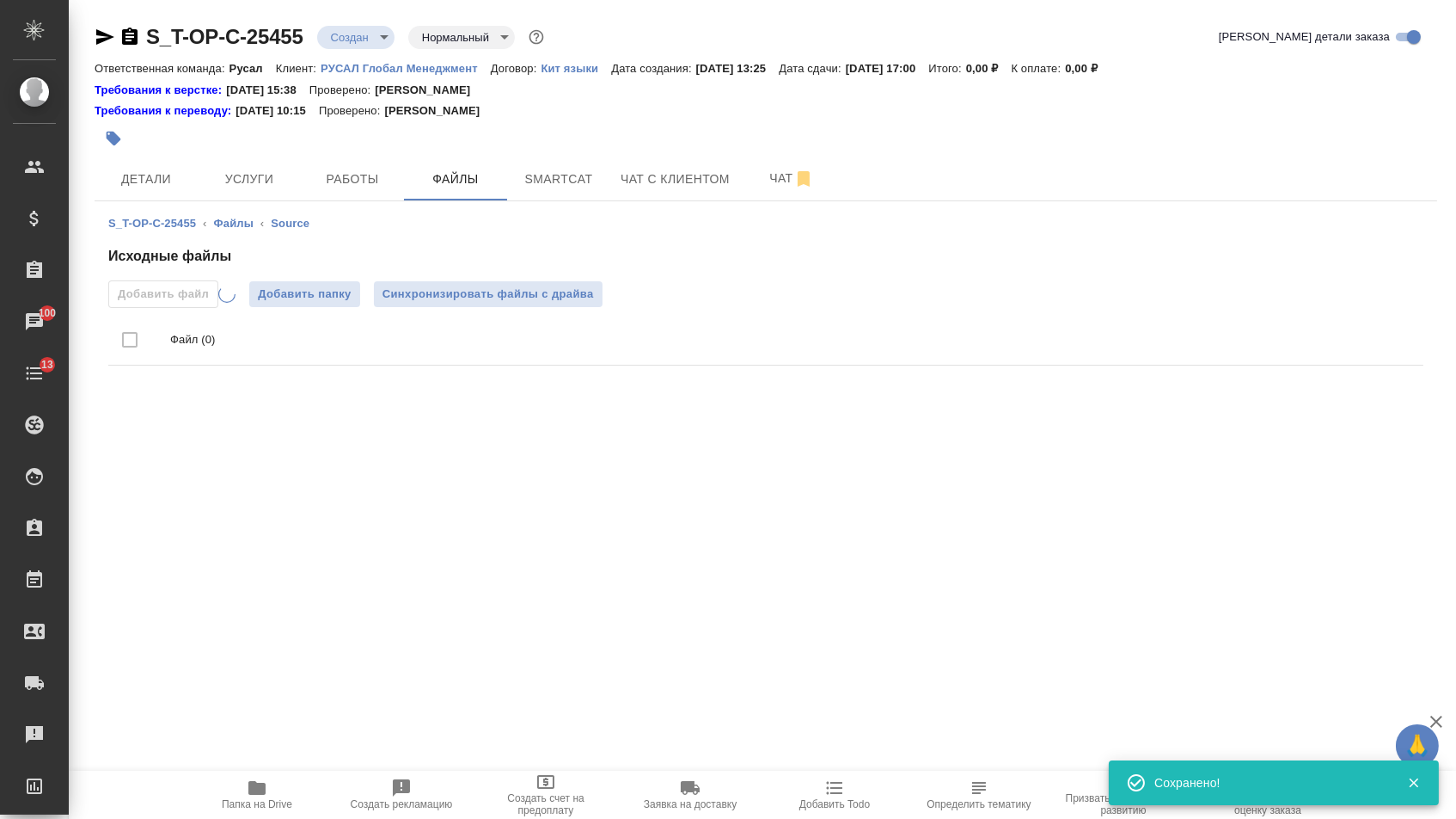
click at [205, 210] on div "S_T-OP-C-25455 ‹ Файлы ‹ Source Исходные файлы Добавить файл Добавить папку Син…" at bounding box center [766, 294] width 1343 height 185
click at [248, 188] on span "Услуги" at bounding box center [249, 179] width 83 height 21
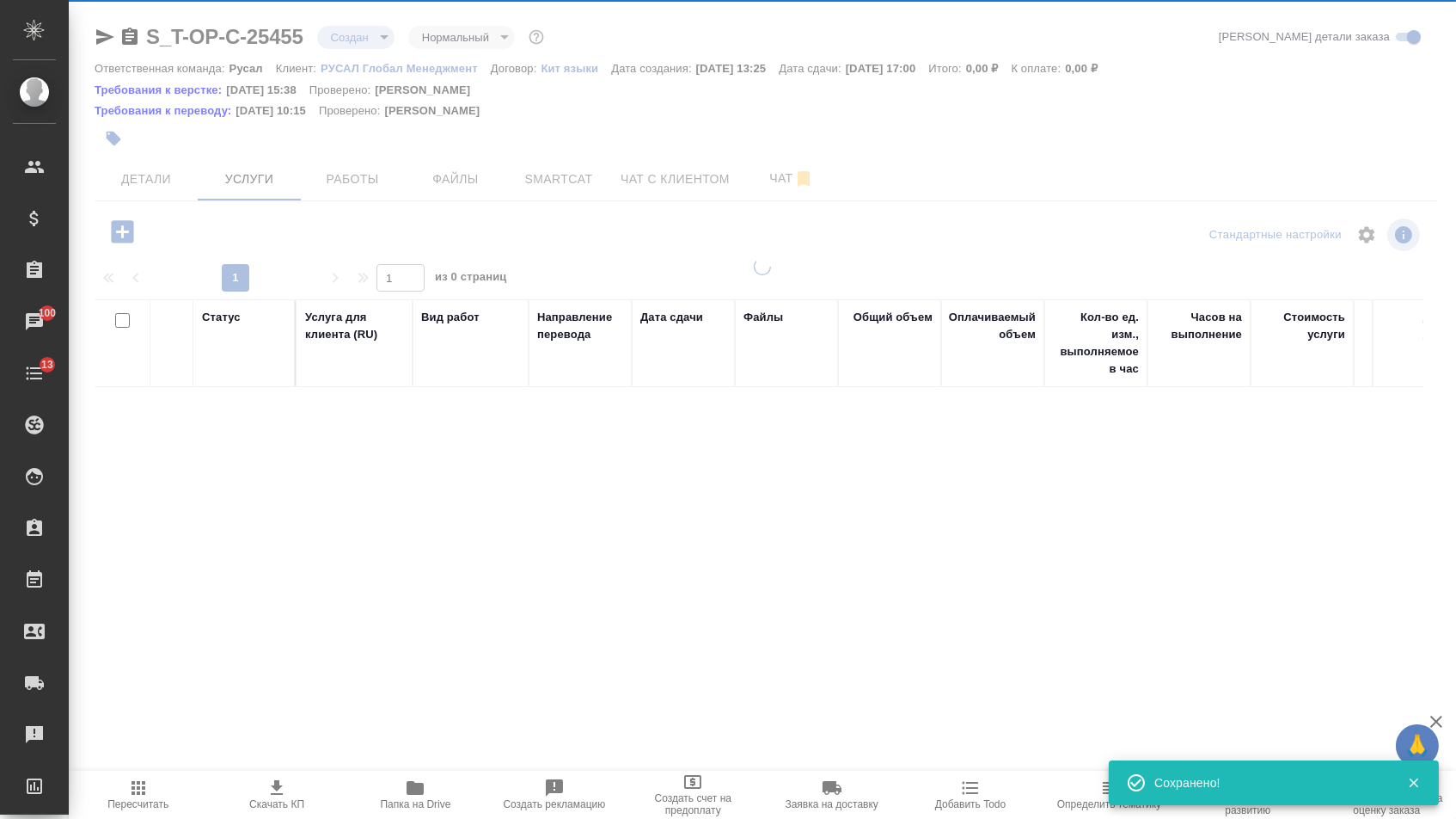
click at [121, 236] on div at bounding box center [762, 356] width 1387 height 713
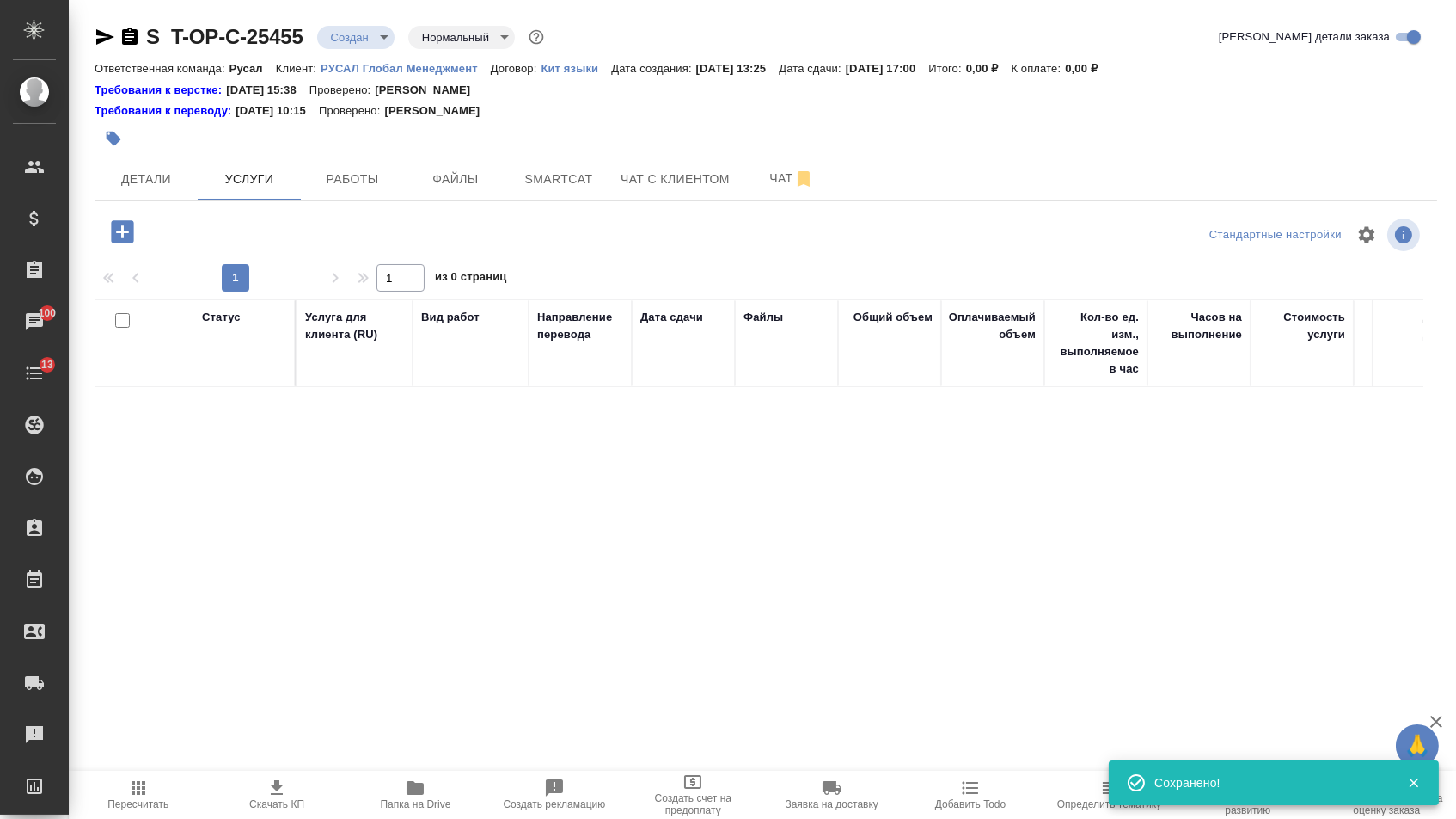
click at [123, 234] on icon "button" at bounding box center [122, 231] width 22 height 22
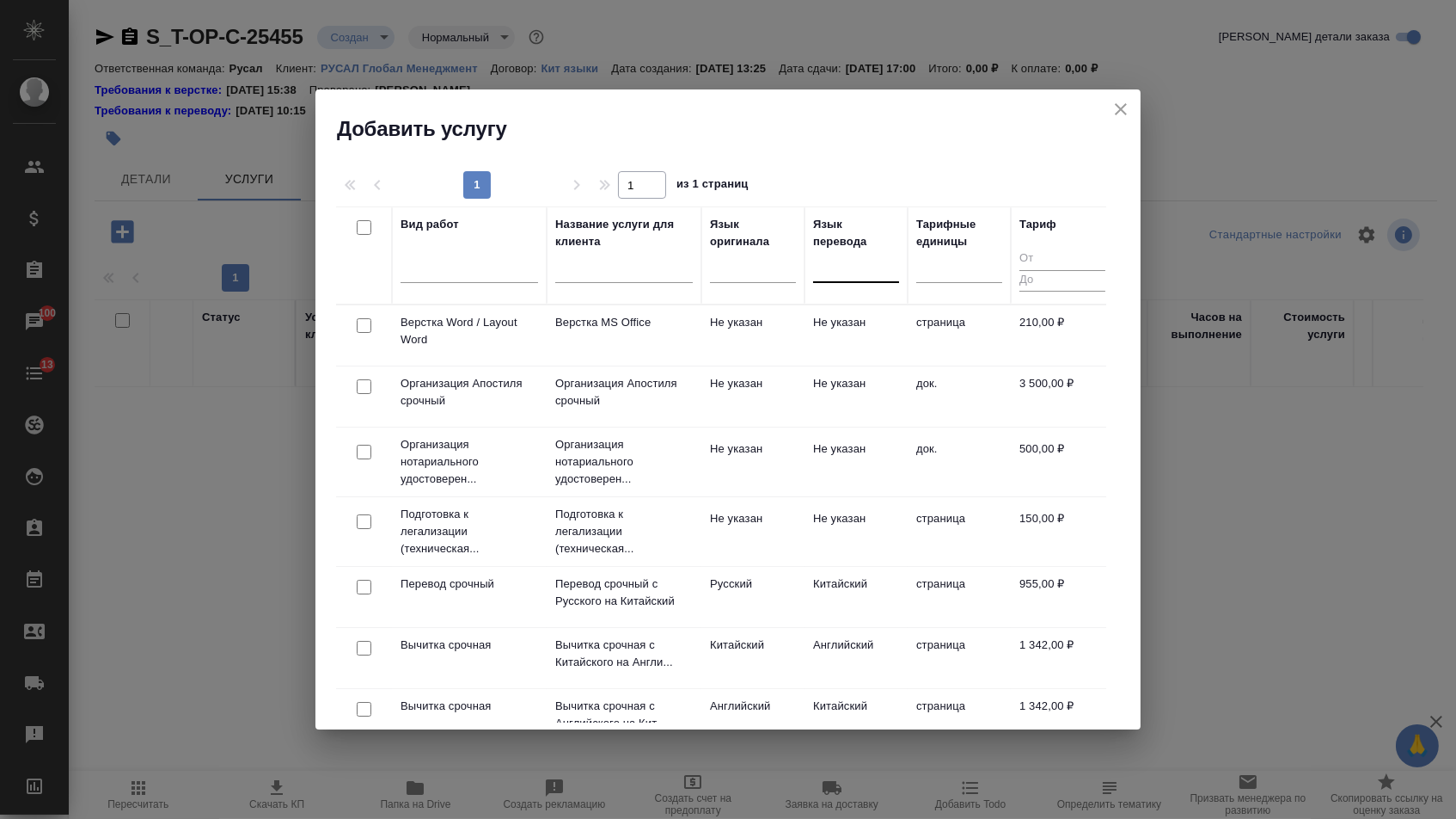
click at [859, 276] on div at bounding box center [855, 265] width 86 height 25
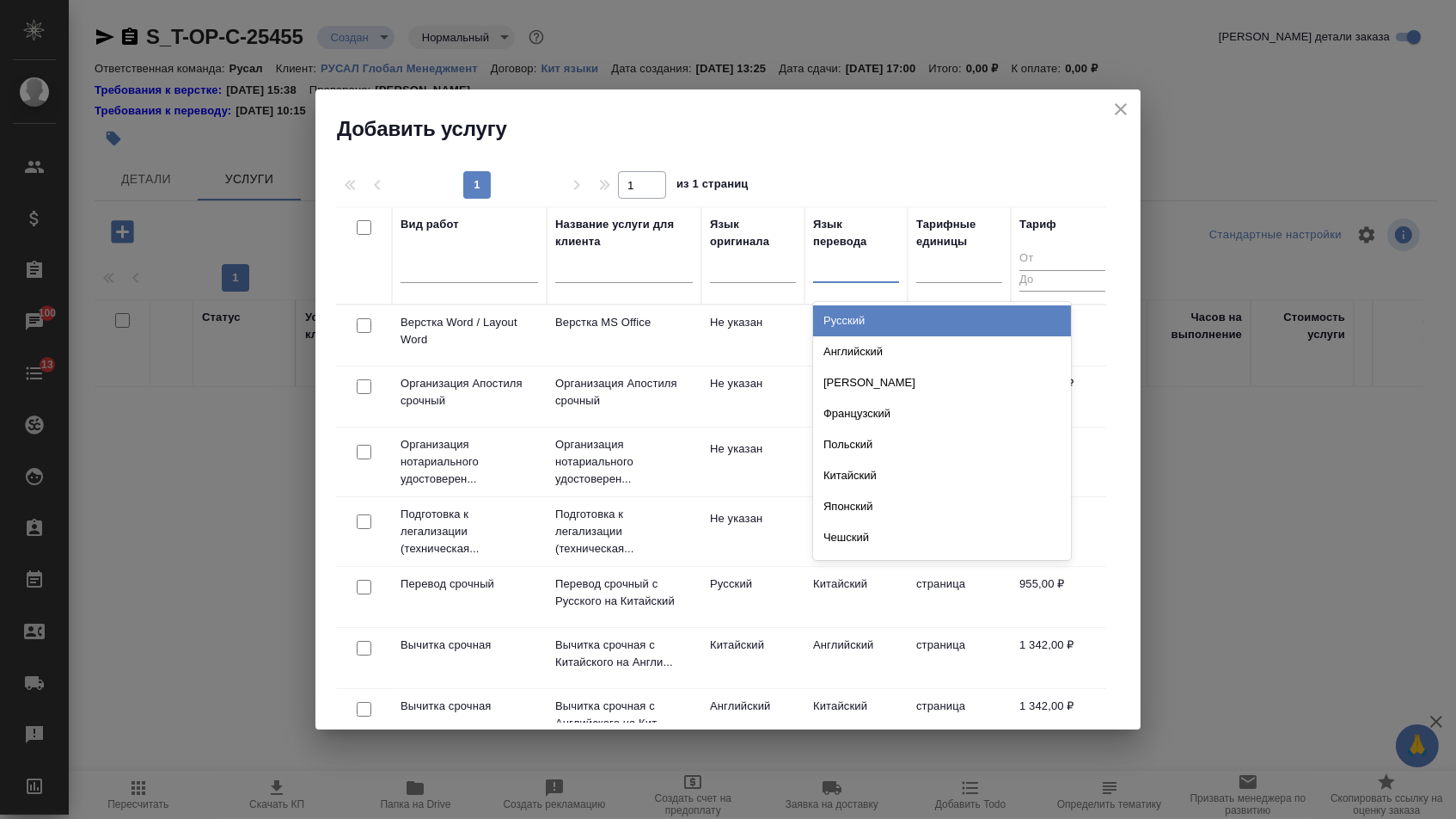
click at [854, 316] on div "Русский" at bounding box center [942, 321] width 258 height 31
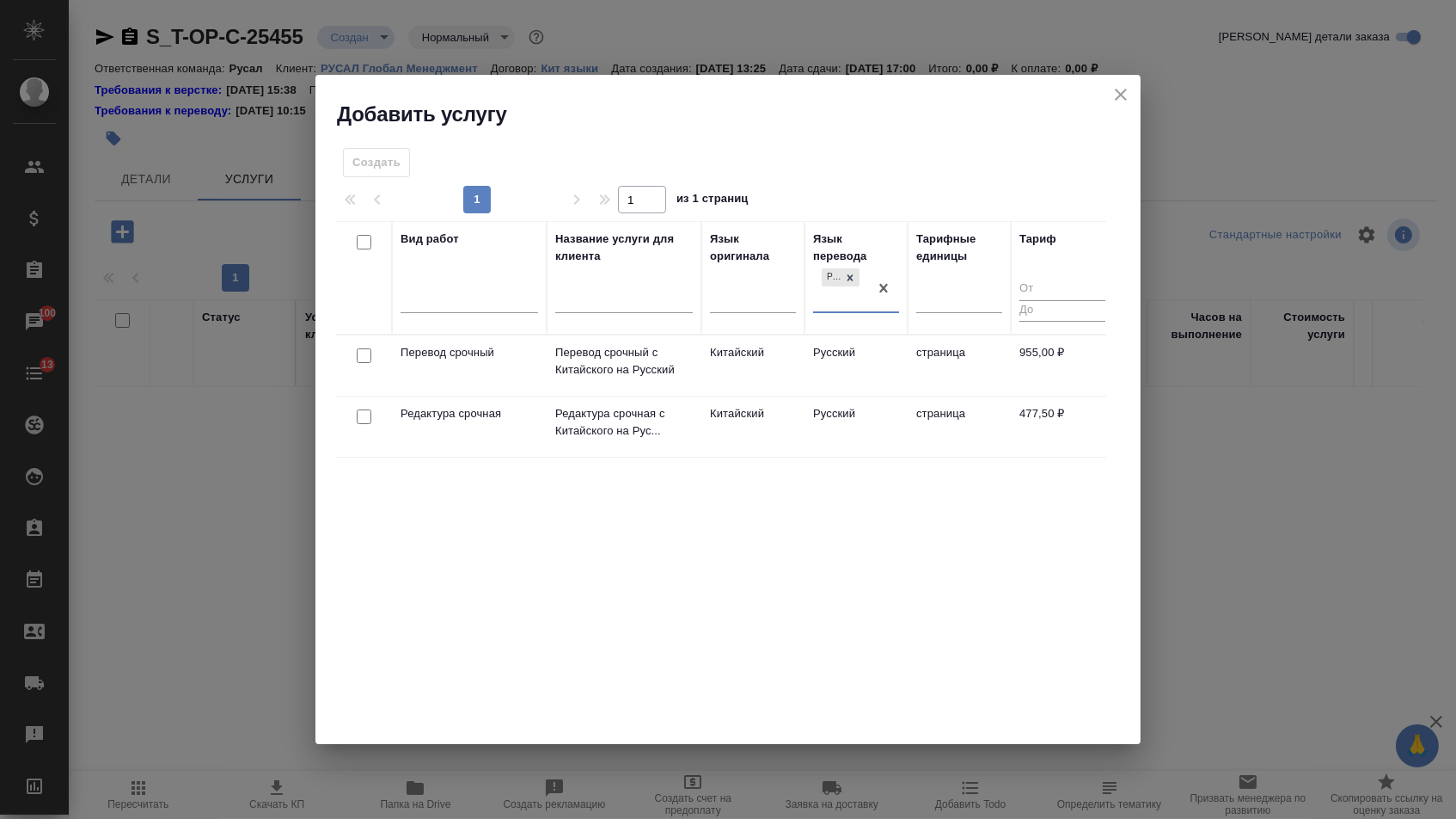
click at [357, 354] on input "checkbox" at bounding box center [364, 355] width 15 height 15
checkbox input "true"
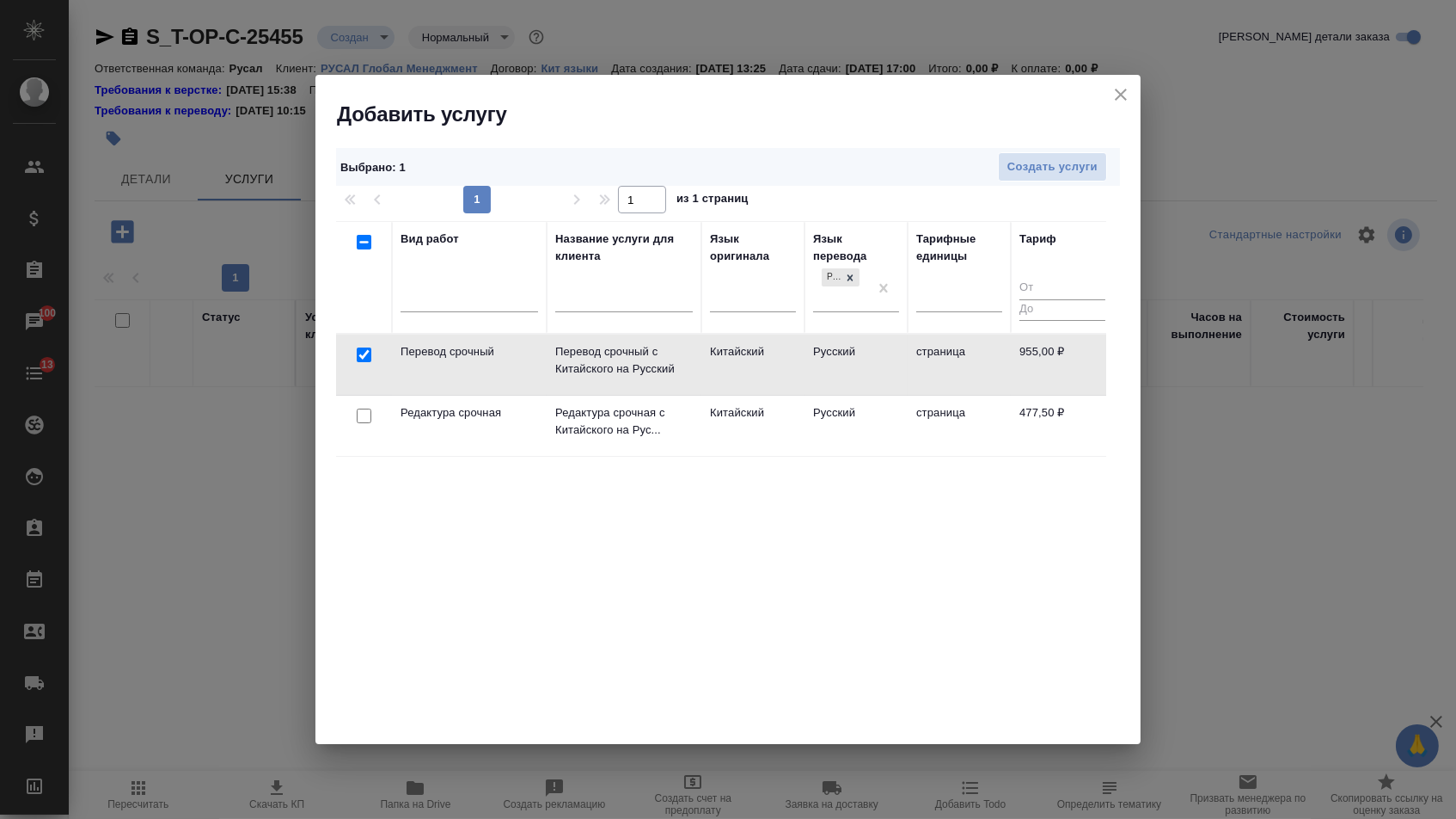
click at [368, 421] on input "checkbox" at bounding box center [364, 416] width 15 height 15
checkbox input "true"
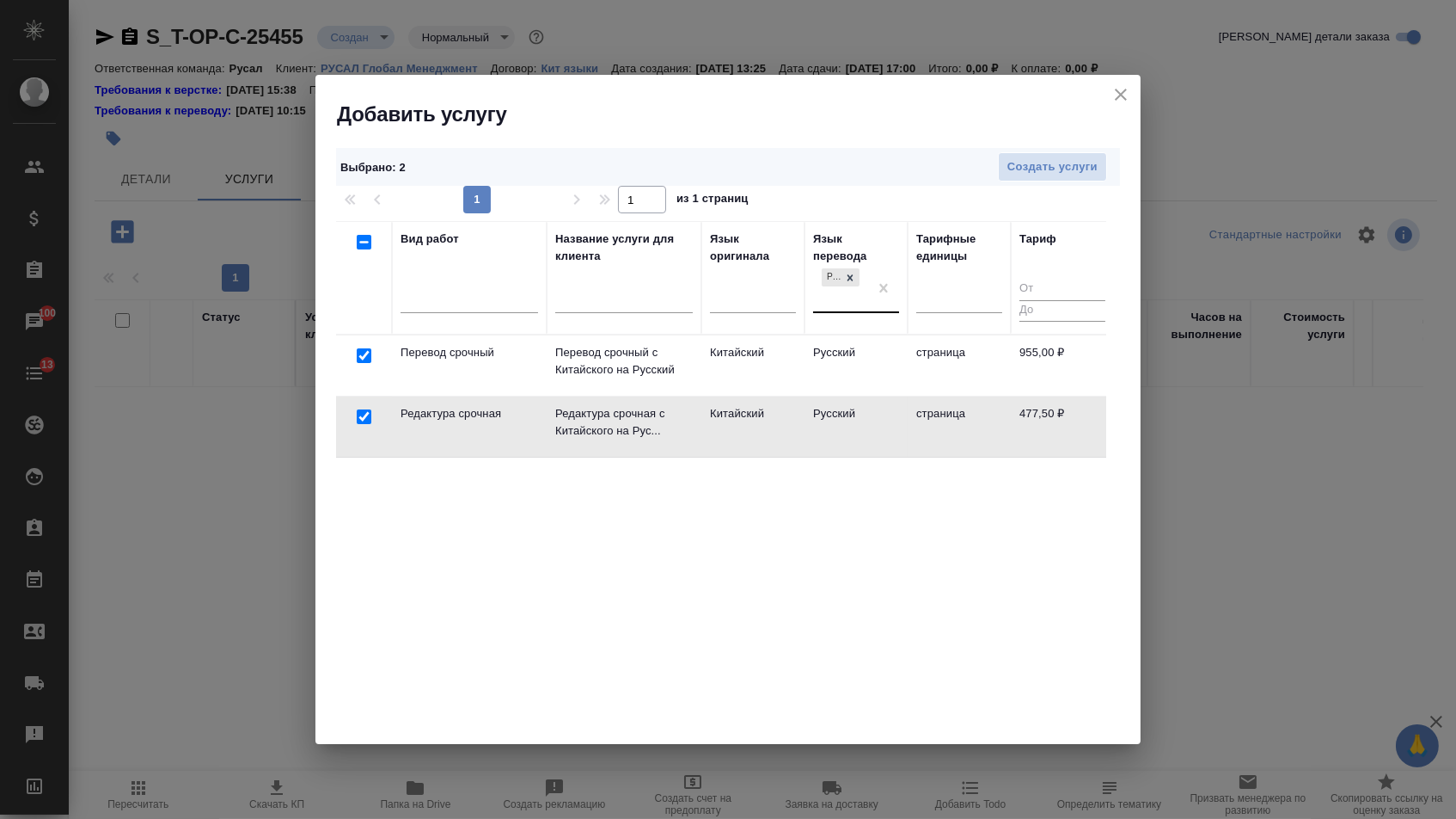
checkbox input "false"
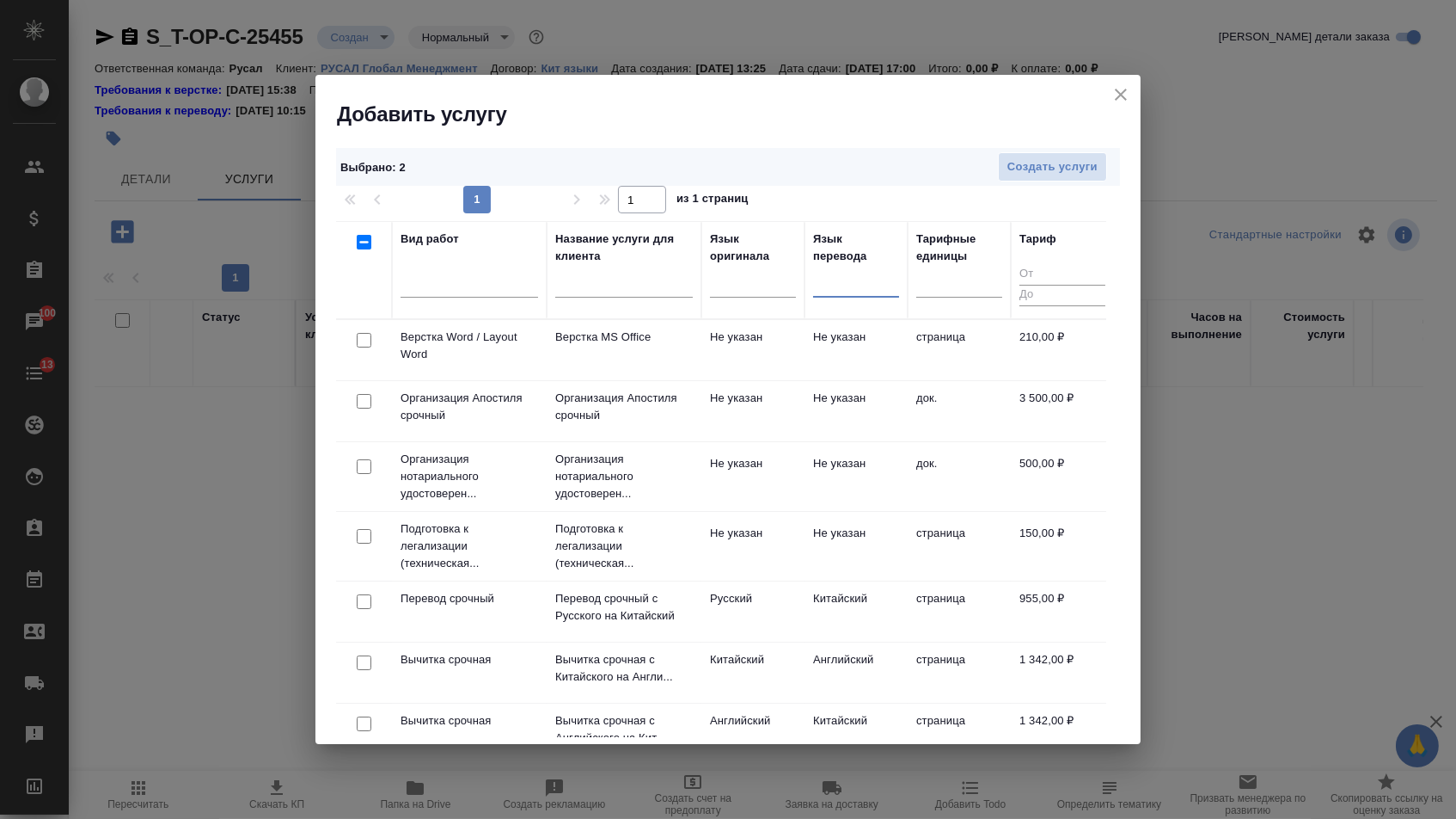
click at [371, 343] on div at bounding box center [364, 340] width 39 height 24
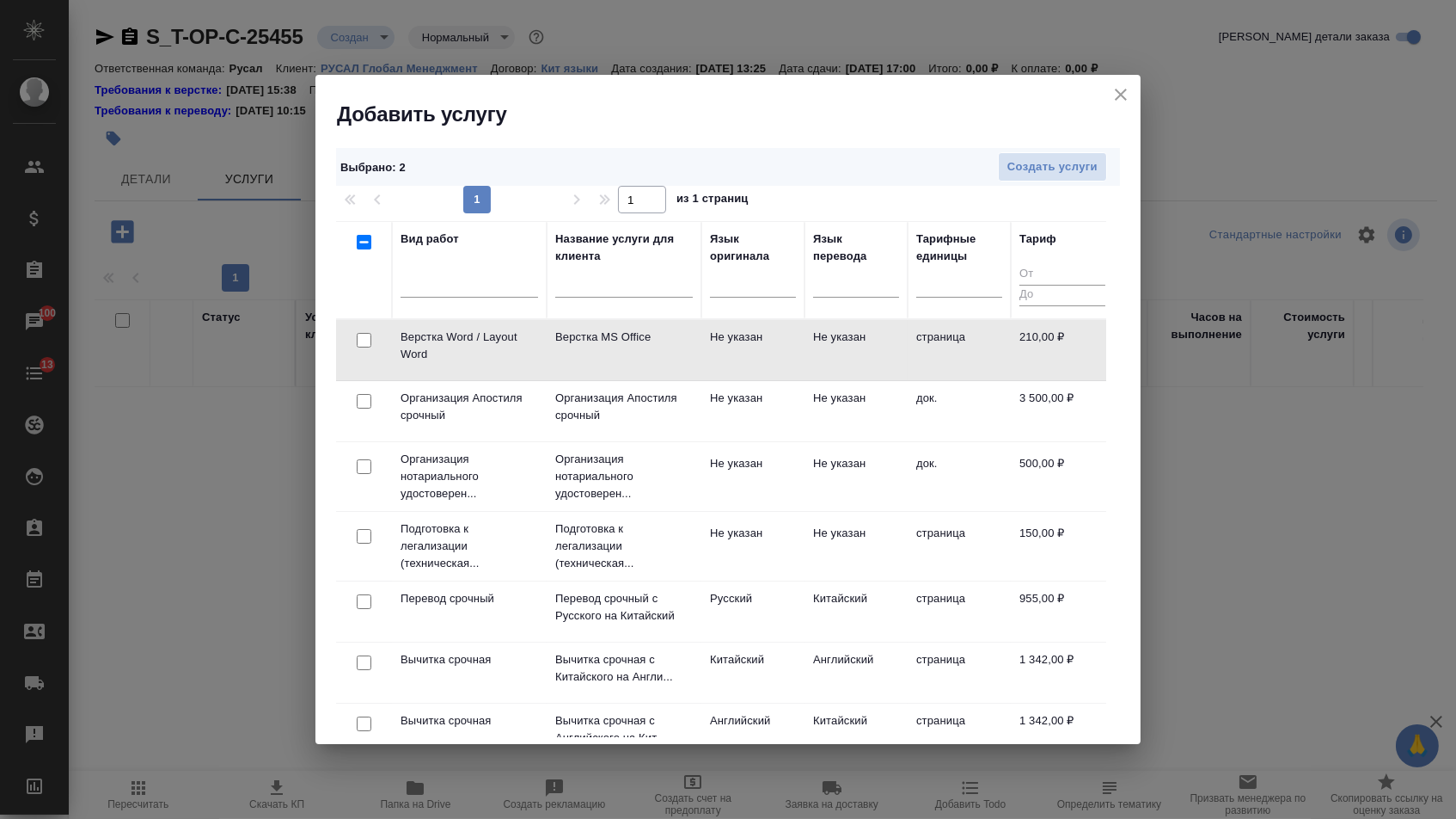
click at [360, 343] on input "checkbox" at bounding box center [364, 340] width 15 height 15
checkbox input "true"
click at [1043, 159] on span "Создать услуги" at bounding box center [1052, 167] width 90 height 19
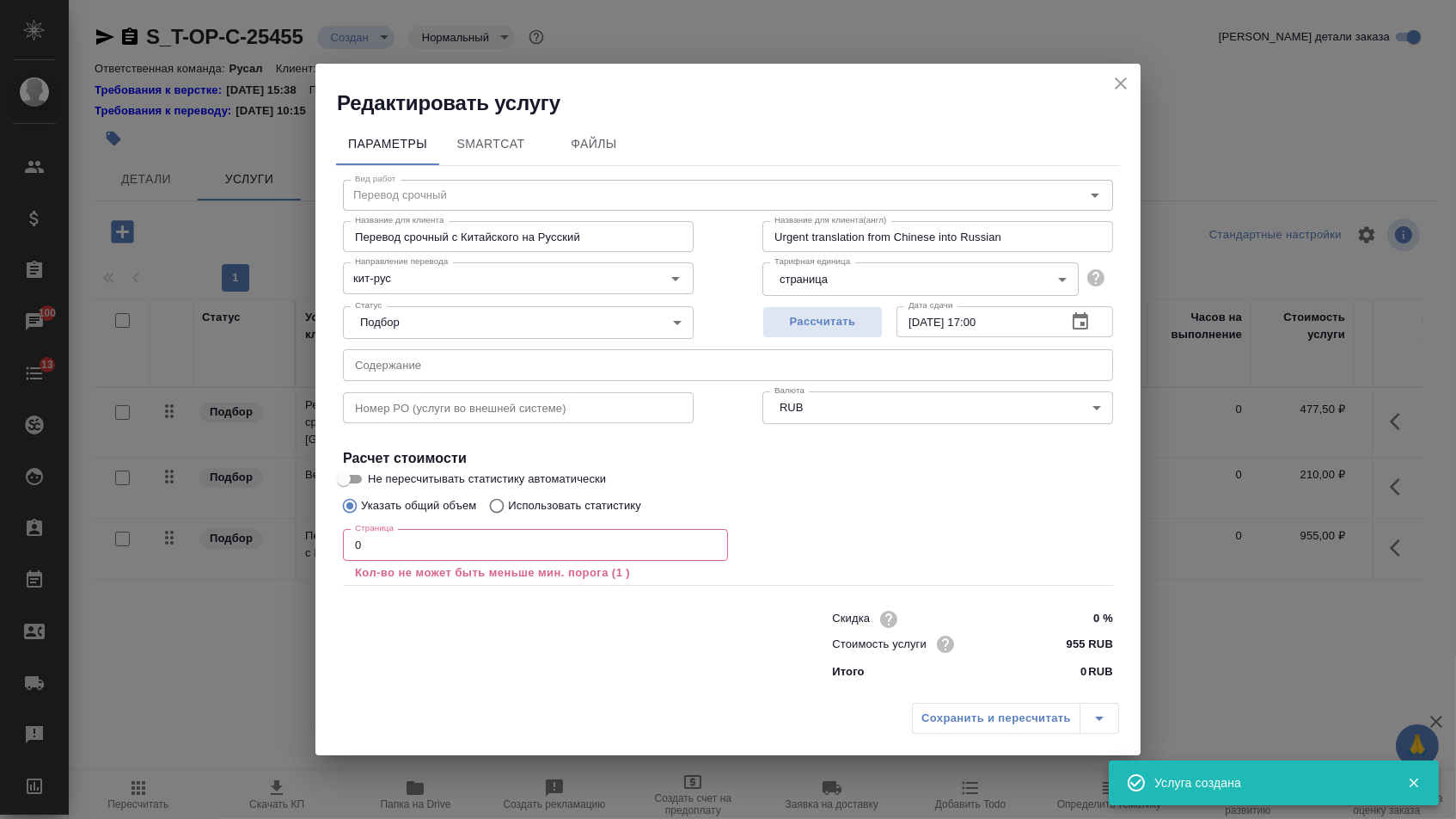
click at [482, 372] on input "text" at bounding box center [728, 364] width 770 height 31
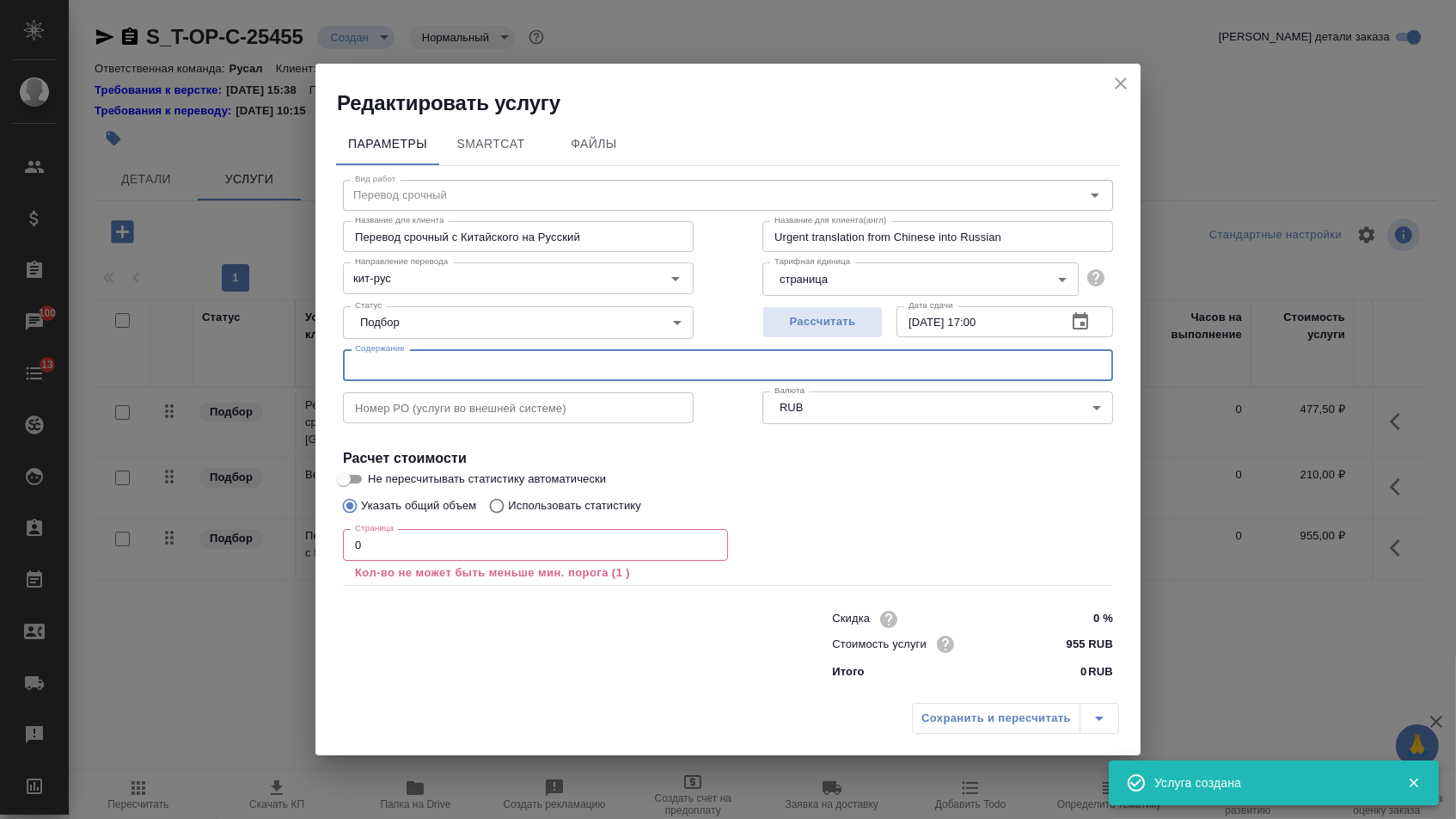
paste input "[PERSON_NAME]"
type input "[PERSON_NAME]"
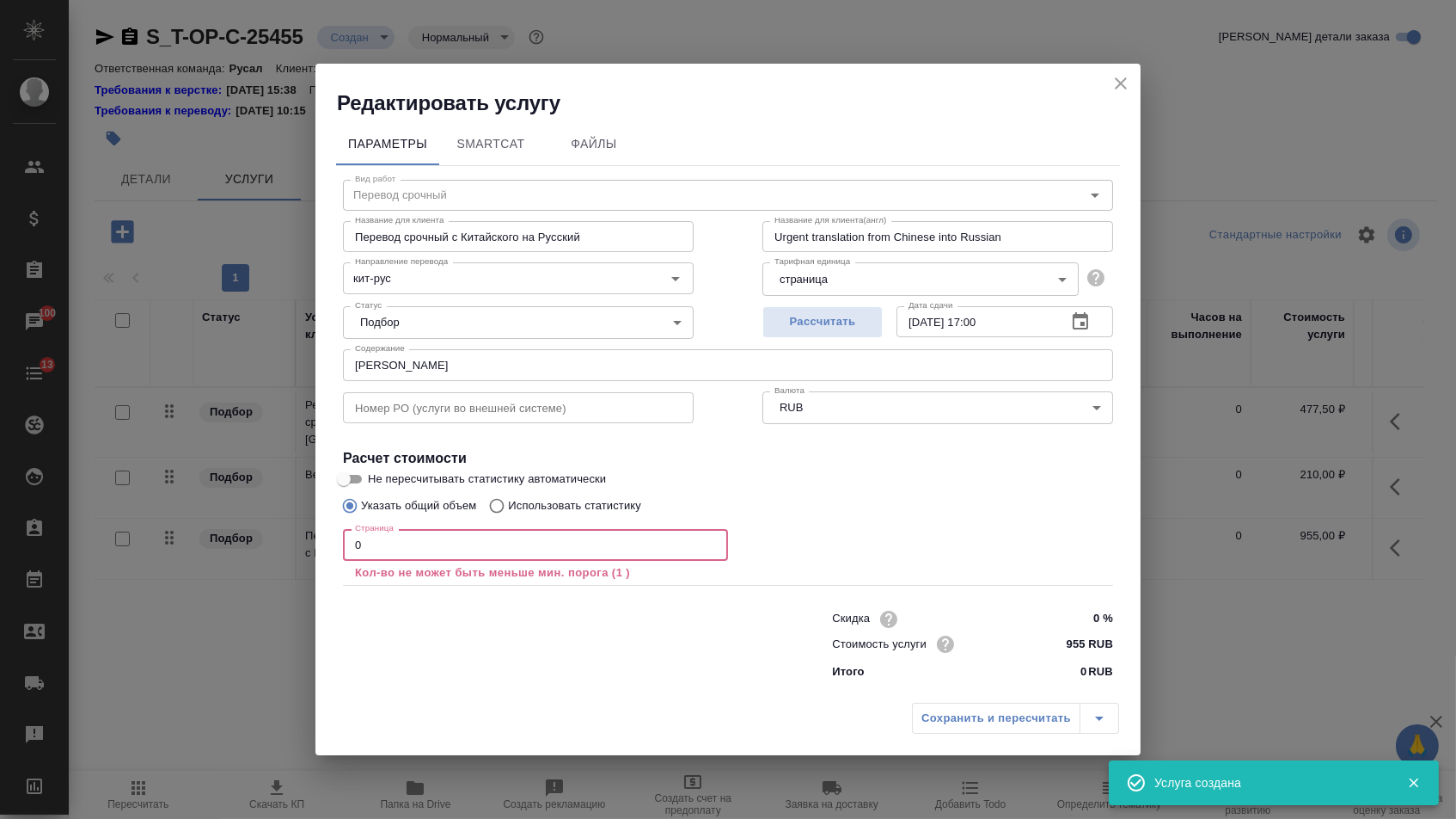
drag, startPoint x: 403, startPoint y: 551, endPoint x: 269, endPoint y: 549, distance: 134.0
click at [269, 549] on div "Редактировать услугу Параметры SmartCat Файлы Вид работ Перевод срочный Вид раб…" at bounding box center [728, 410] width 1456 height 819
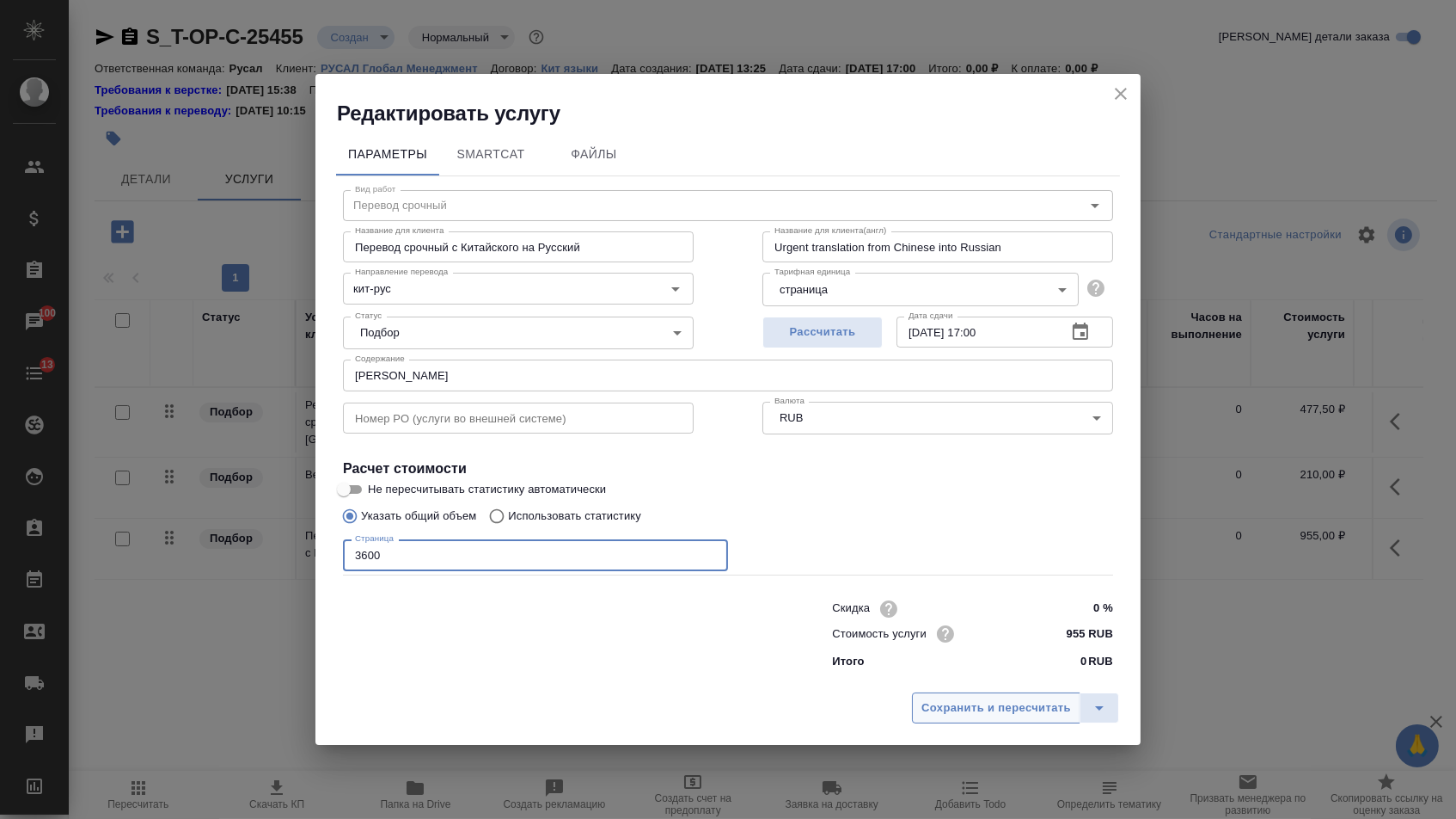
type input "3600"
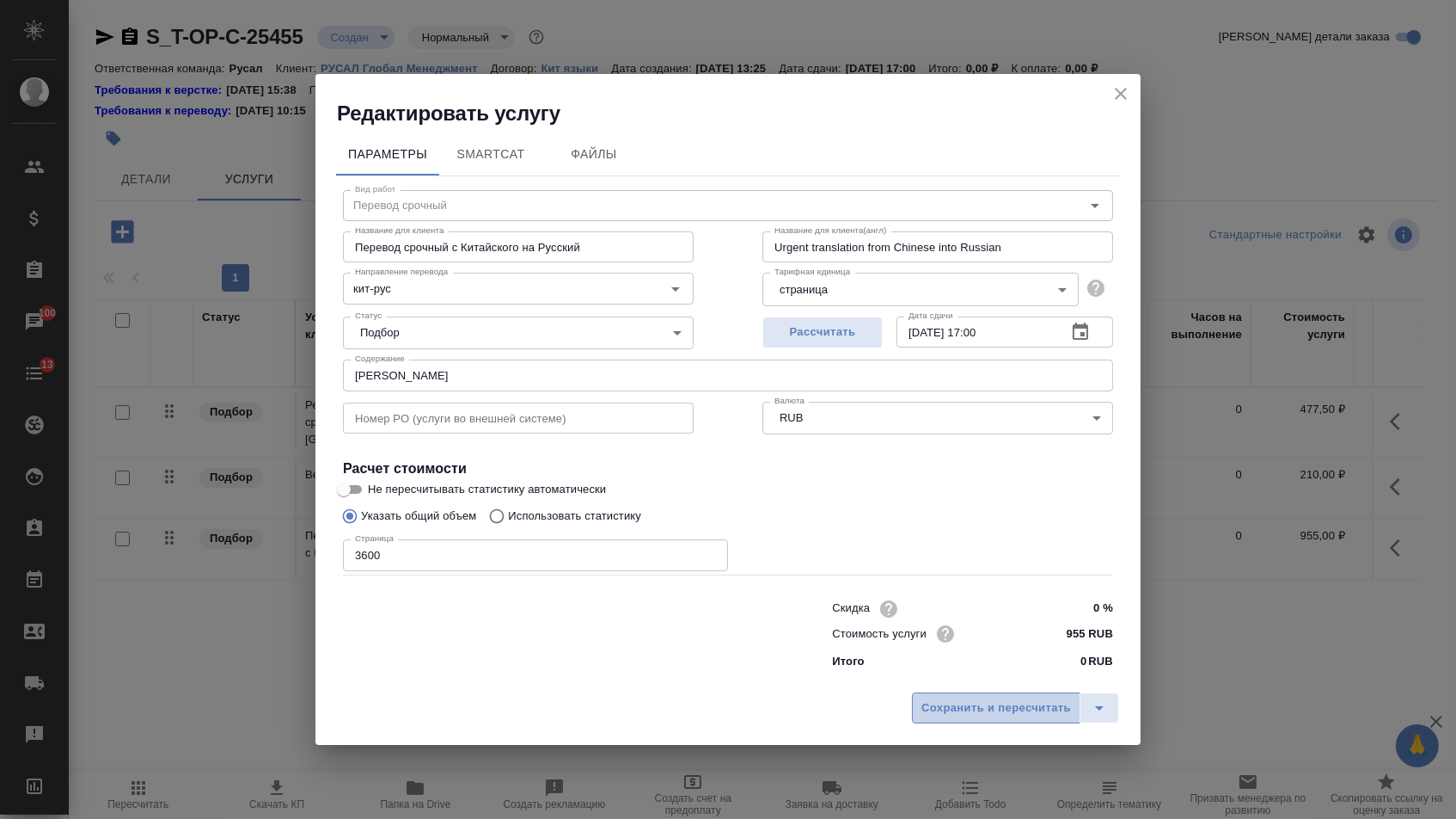
click at [937, 723] on button "Сохранить и пересчитать" at bounding box center [995, 708] width 168 height 31
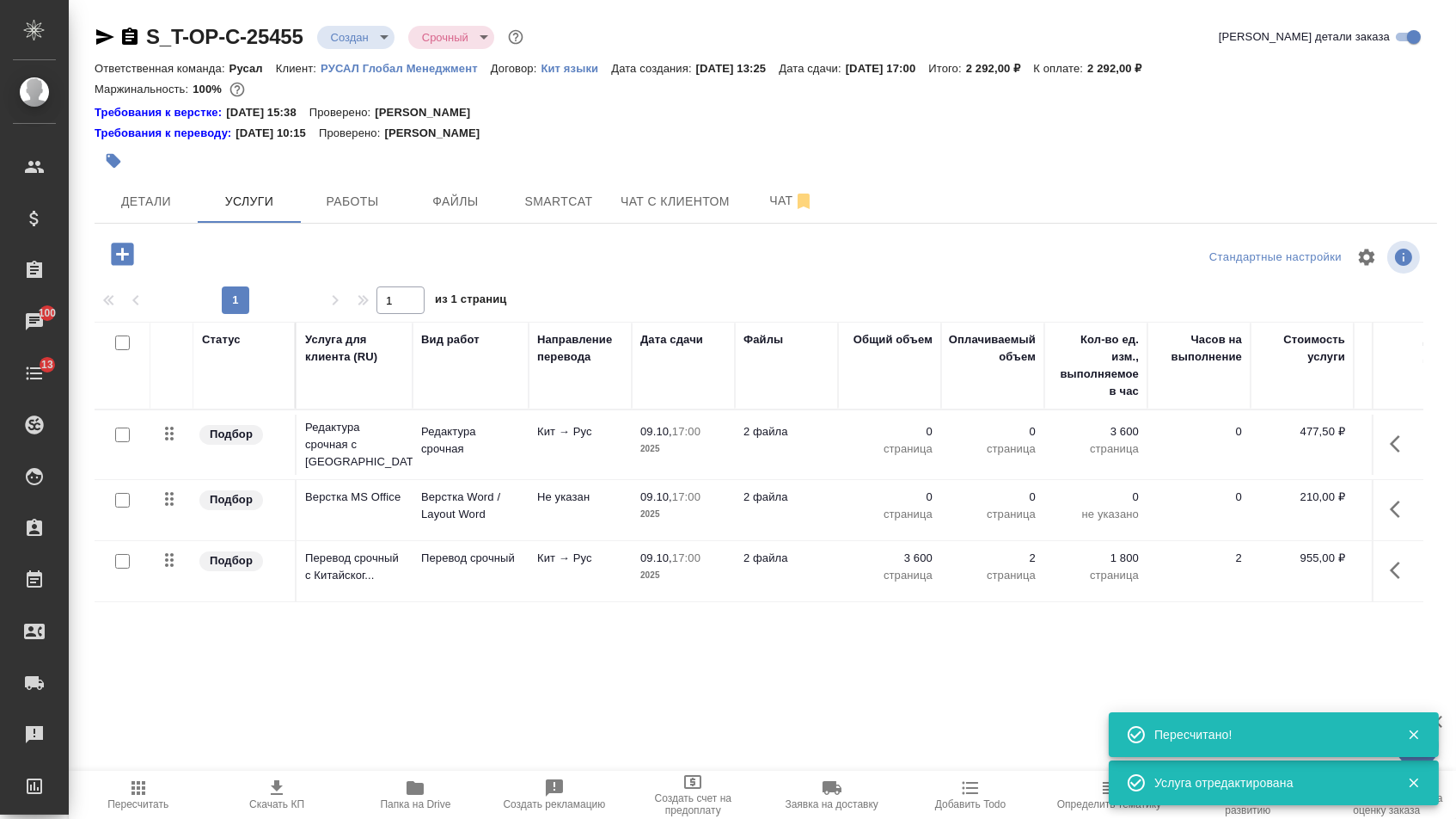
type input "urgent"
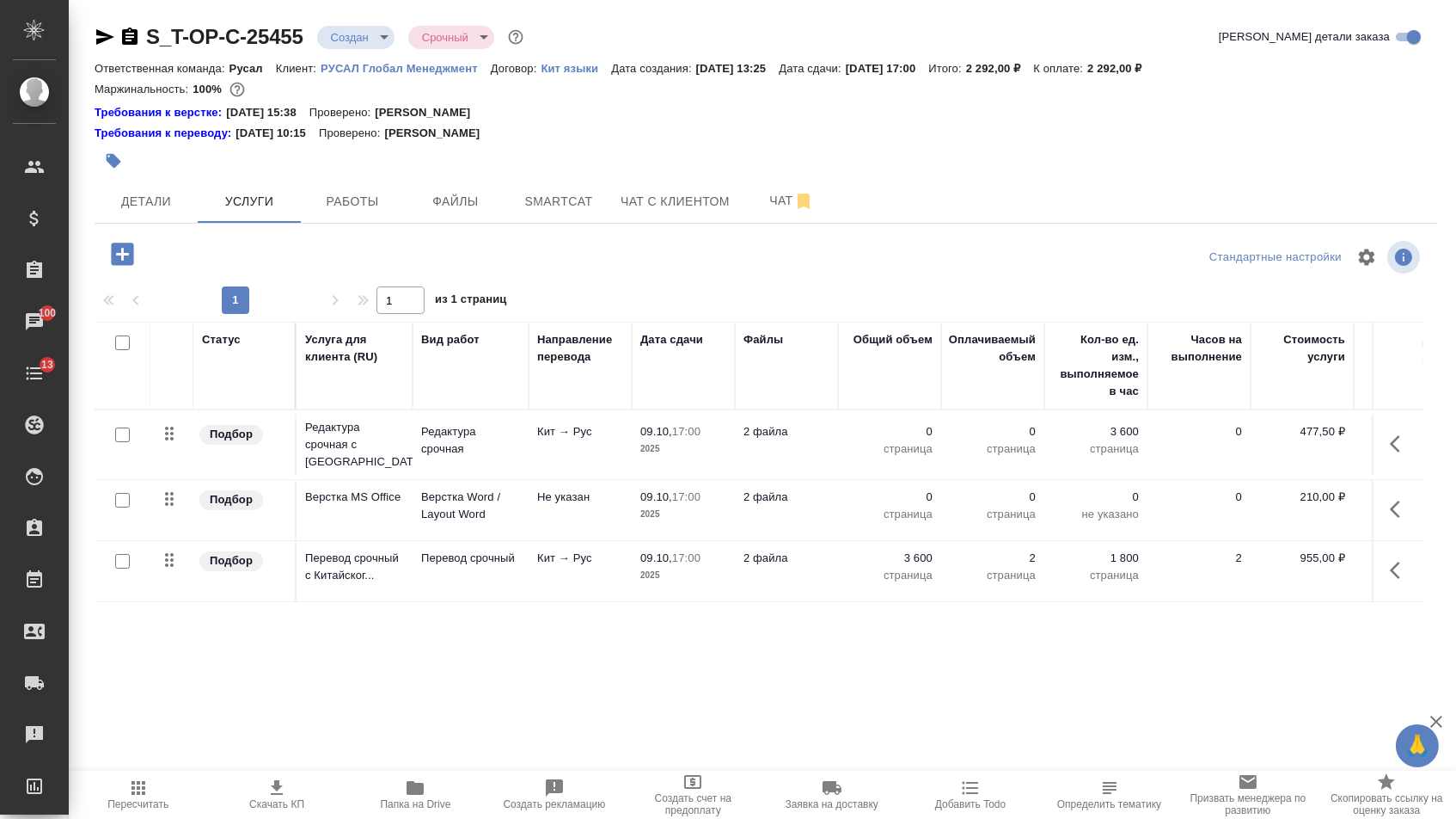
click at [919, 505] on p "0" at bounding box center [889, 497] width 86 height 17
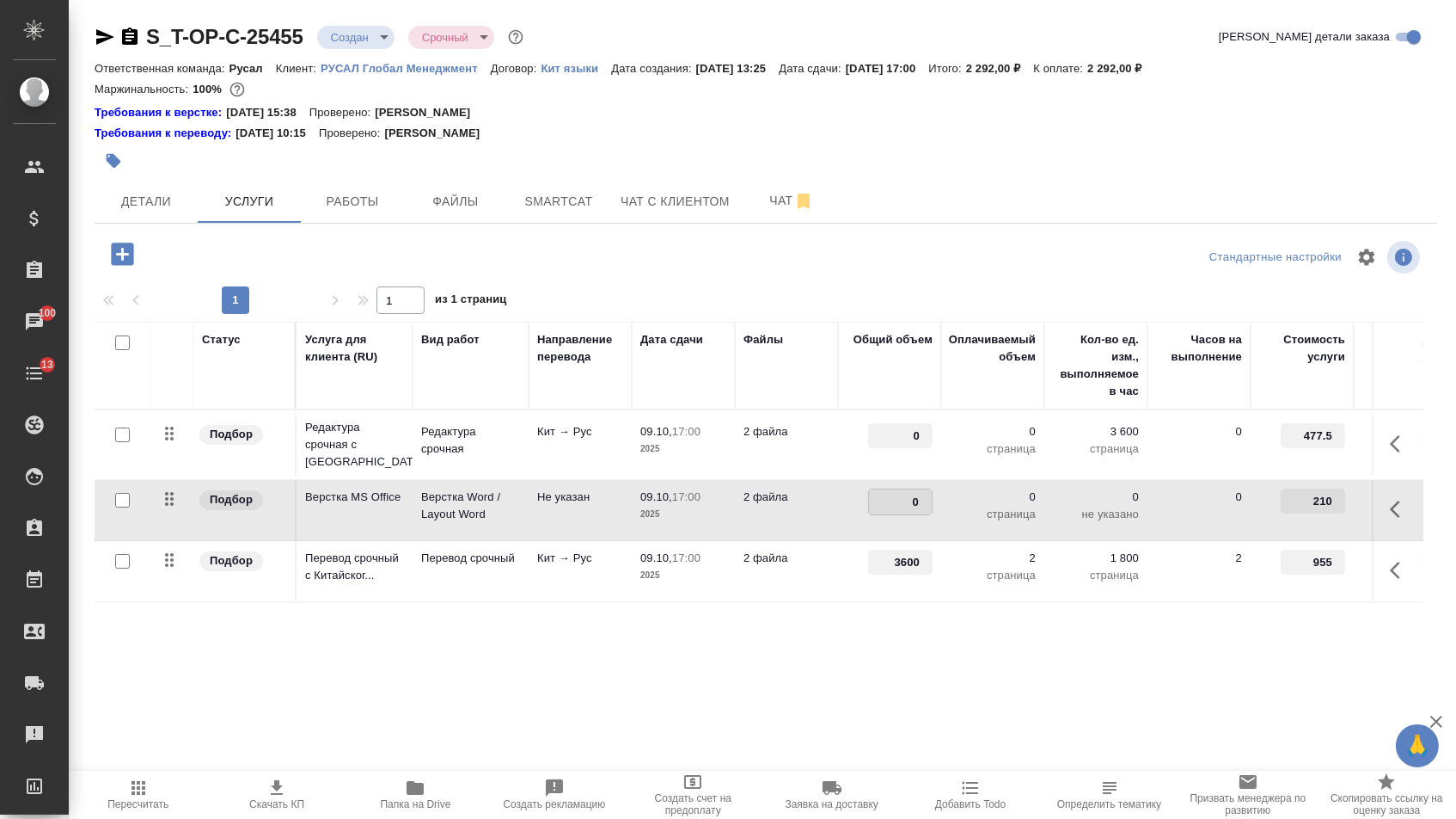
type input "2"
click at [887, 457] on td "0" at bounding box center [889, 444] width 103 height 60
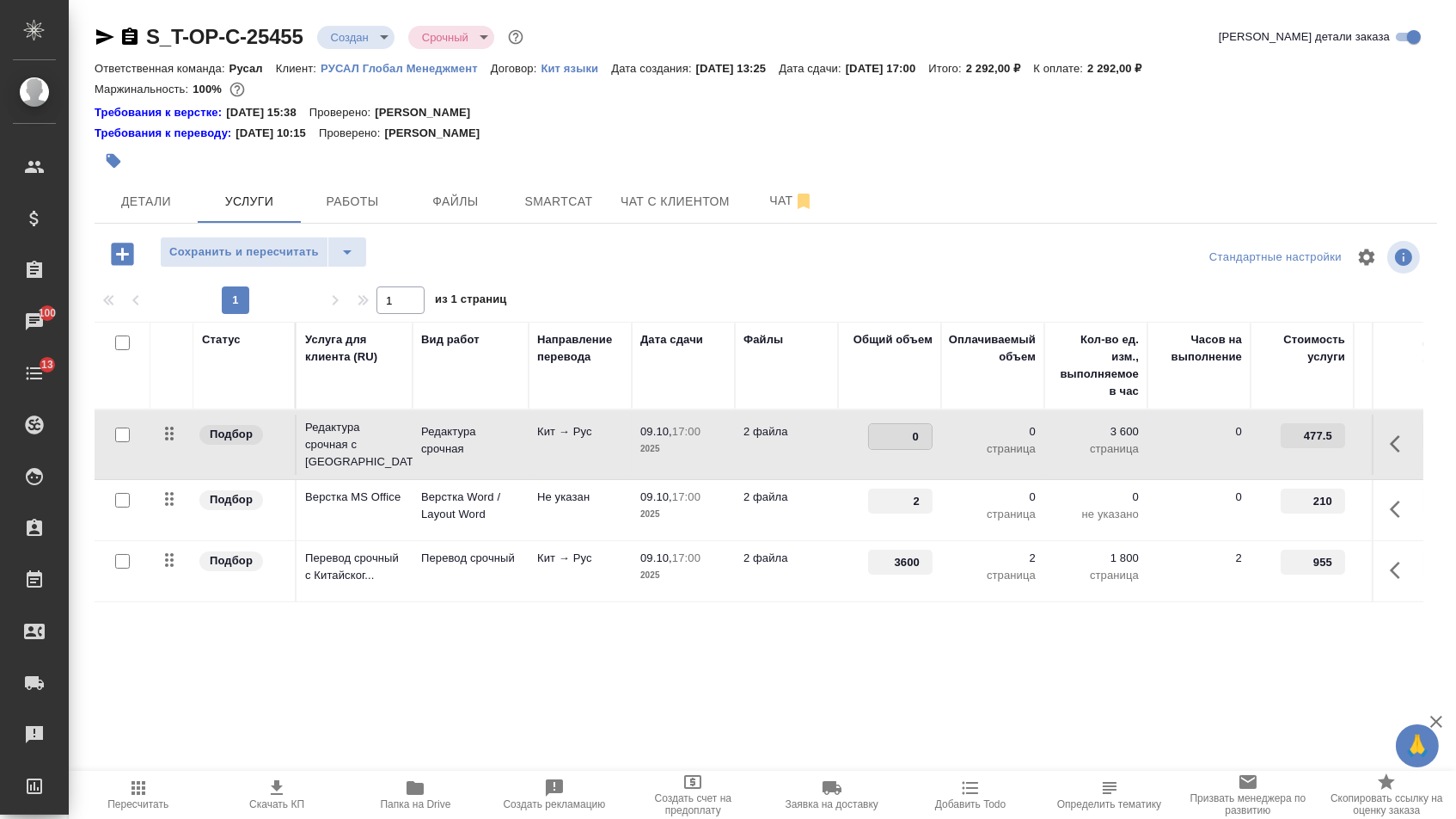
click at [887, 448] on input "0" at bounding box center [900, 436] width 63 height 25
type input "3600"
click at [711, 663] on div "Статус Услуга для клиента (RU) Вид работ Направление перевода Дата сдачи Файлы …" at bounding box center [759, 506] width 1329 height 370
click at [293, 268] on button "Сохранить и пересчитать" at bounding box center [244, 252] width 168 height 31
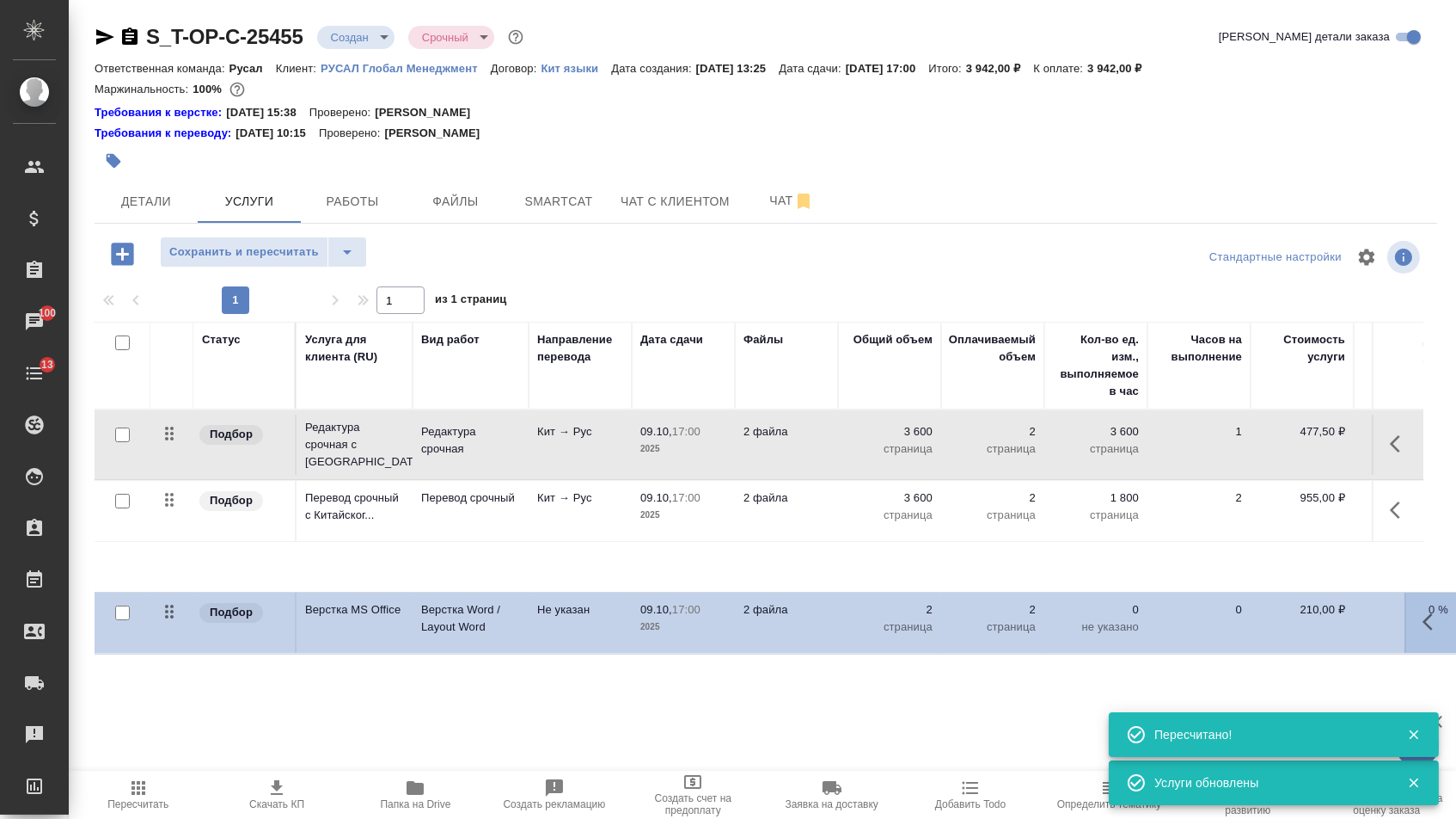
drag, startPoint x: 168, startPoint y: 513, endPoint x: 168, endPoint y: 620, distance: 107.0
click at [168, 620] on div "Статус Услуга для клиента (RU) Вид работ Направление перевода Дата сдачи Файлы …" at bounding box center [759, 506] width 1329 height 370
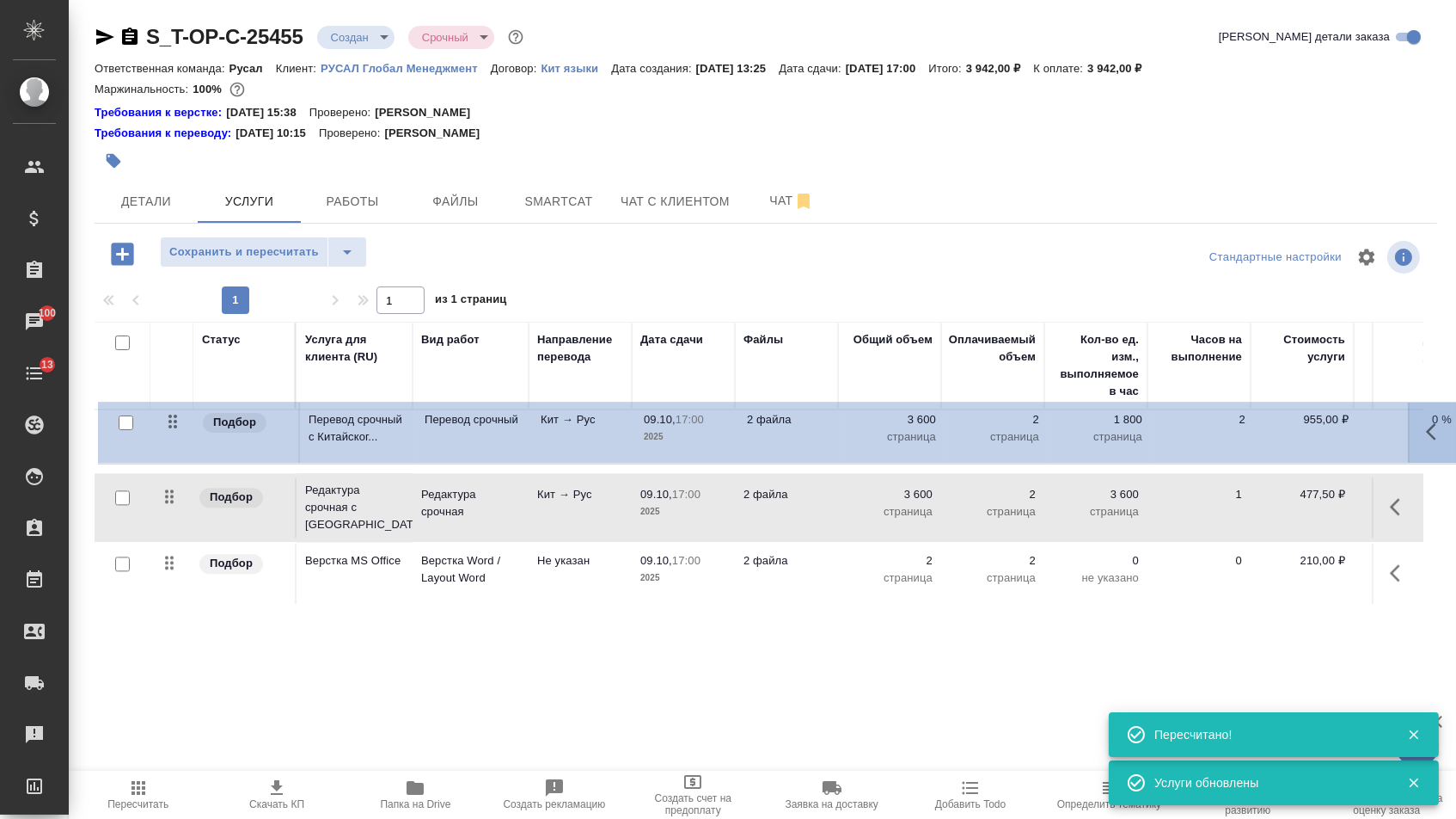
drag, startPoint x: 169, startPoint y: 506, endPoint x: 173, endPoint y: 412, distance: 94.1
click at [173, 412] on table "Статус Услуга для клиента (RU) Вид работ Направление перевода Дата сдачи Файлы …" at bounding box center [904, 462] width 1620 height 283
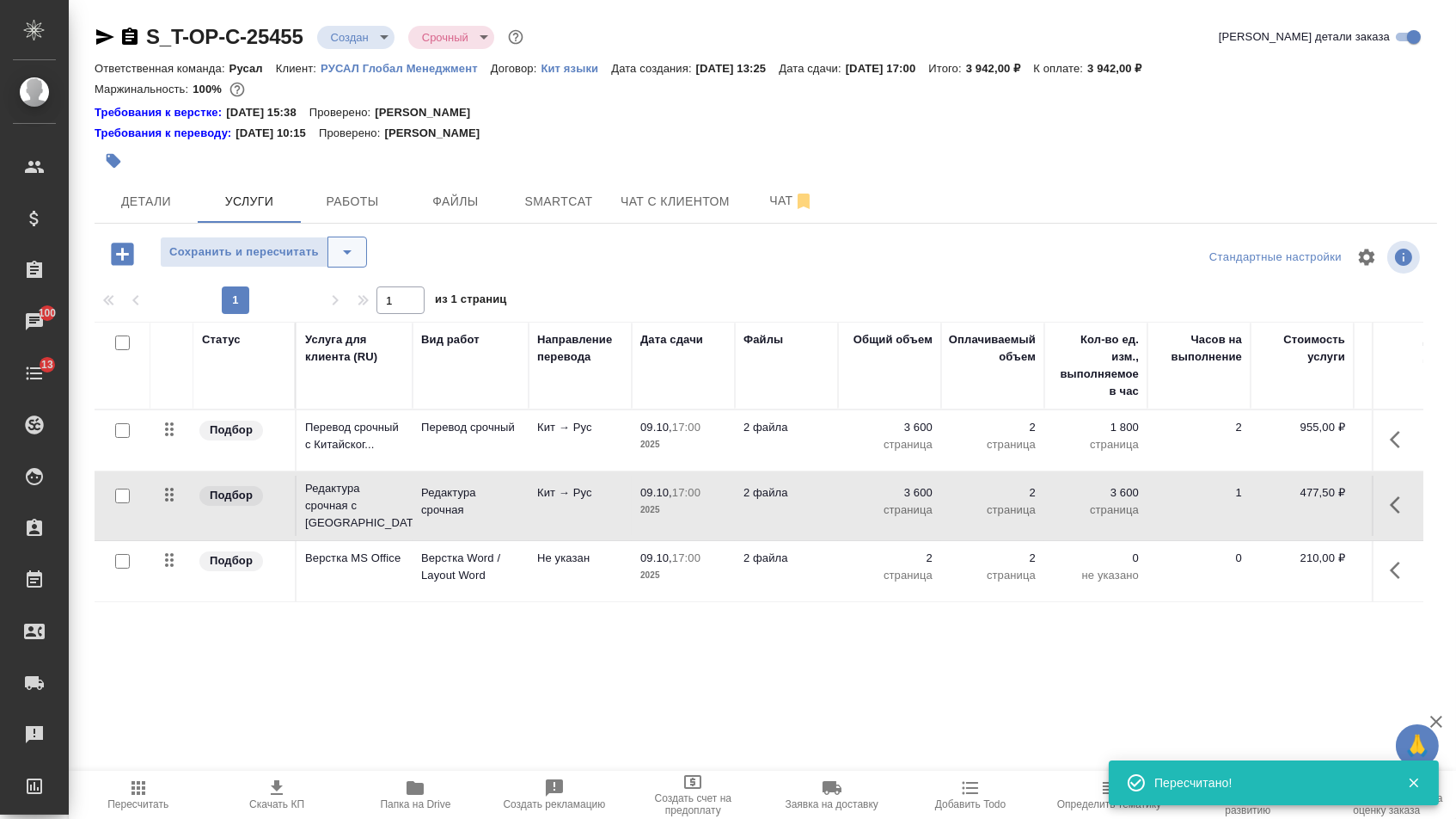
click at [358, 256] on icon "split button" at bounding box center [347, 252] width 20 height 20
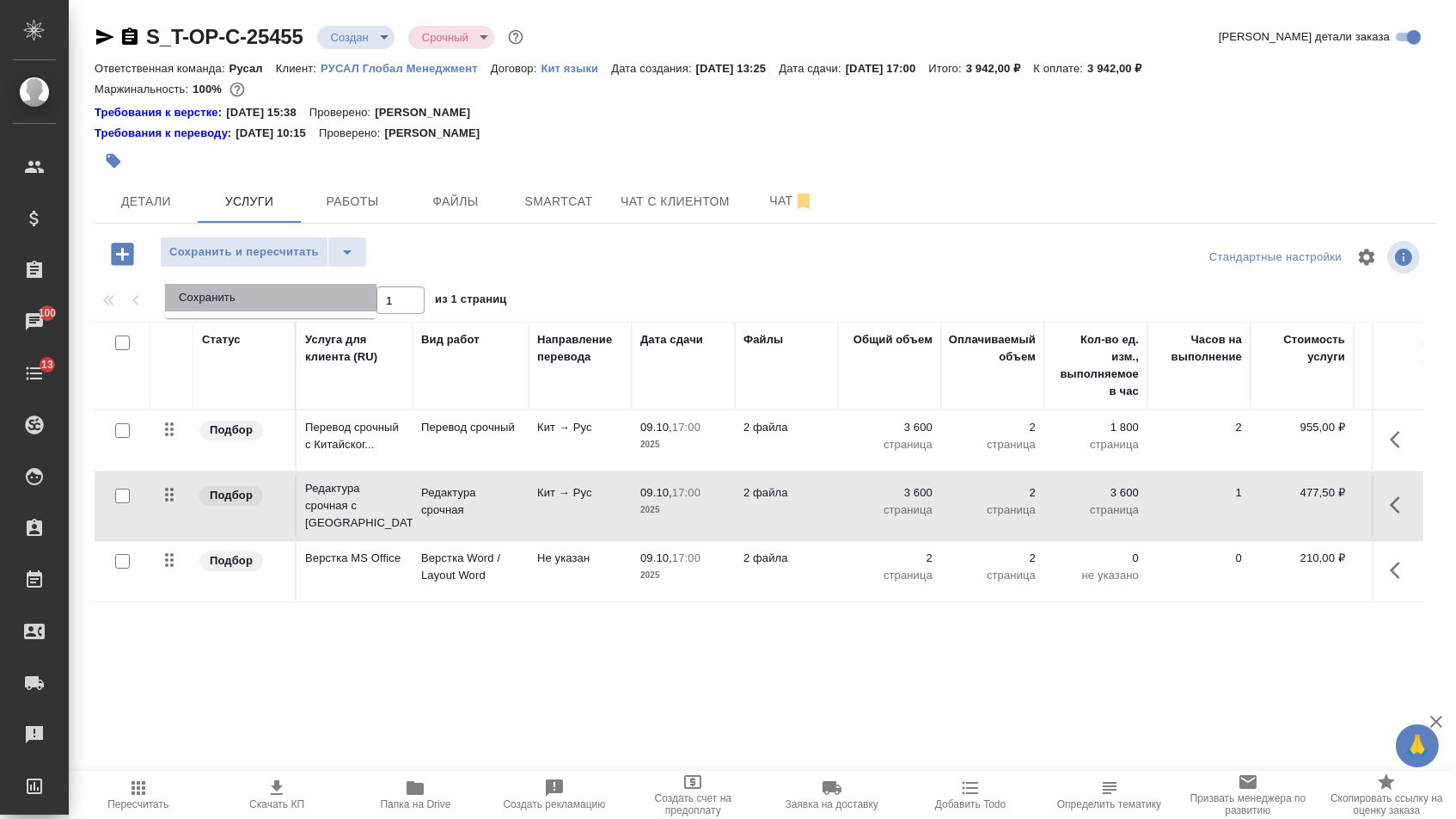
click at [353, 295] on li "Сохранить" at bounding box center [270, 297] width 212 height 28
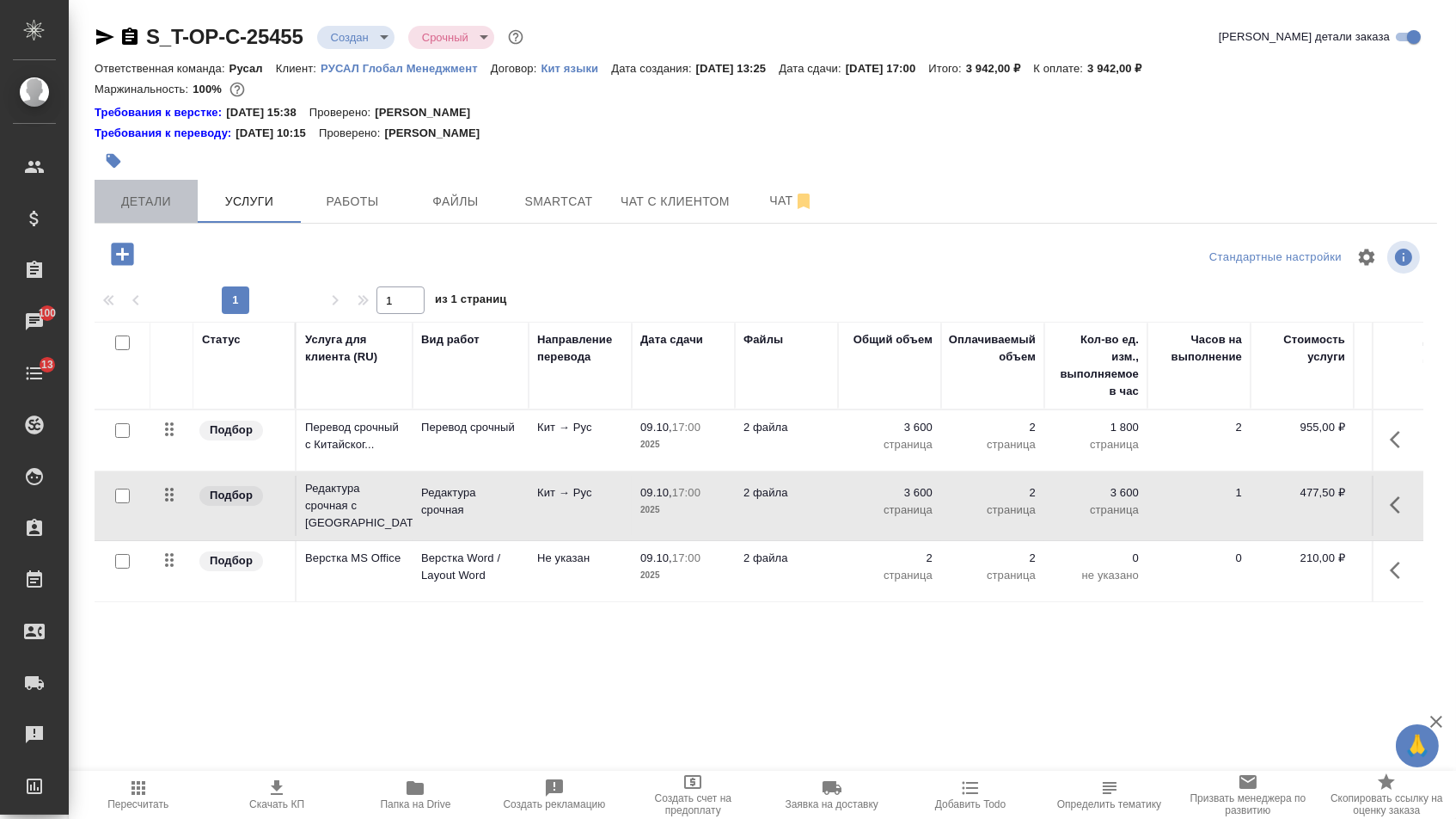
click at [181, 213] on span "Детали" at bounding box center [146, 201] width 83 height 21
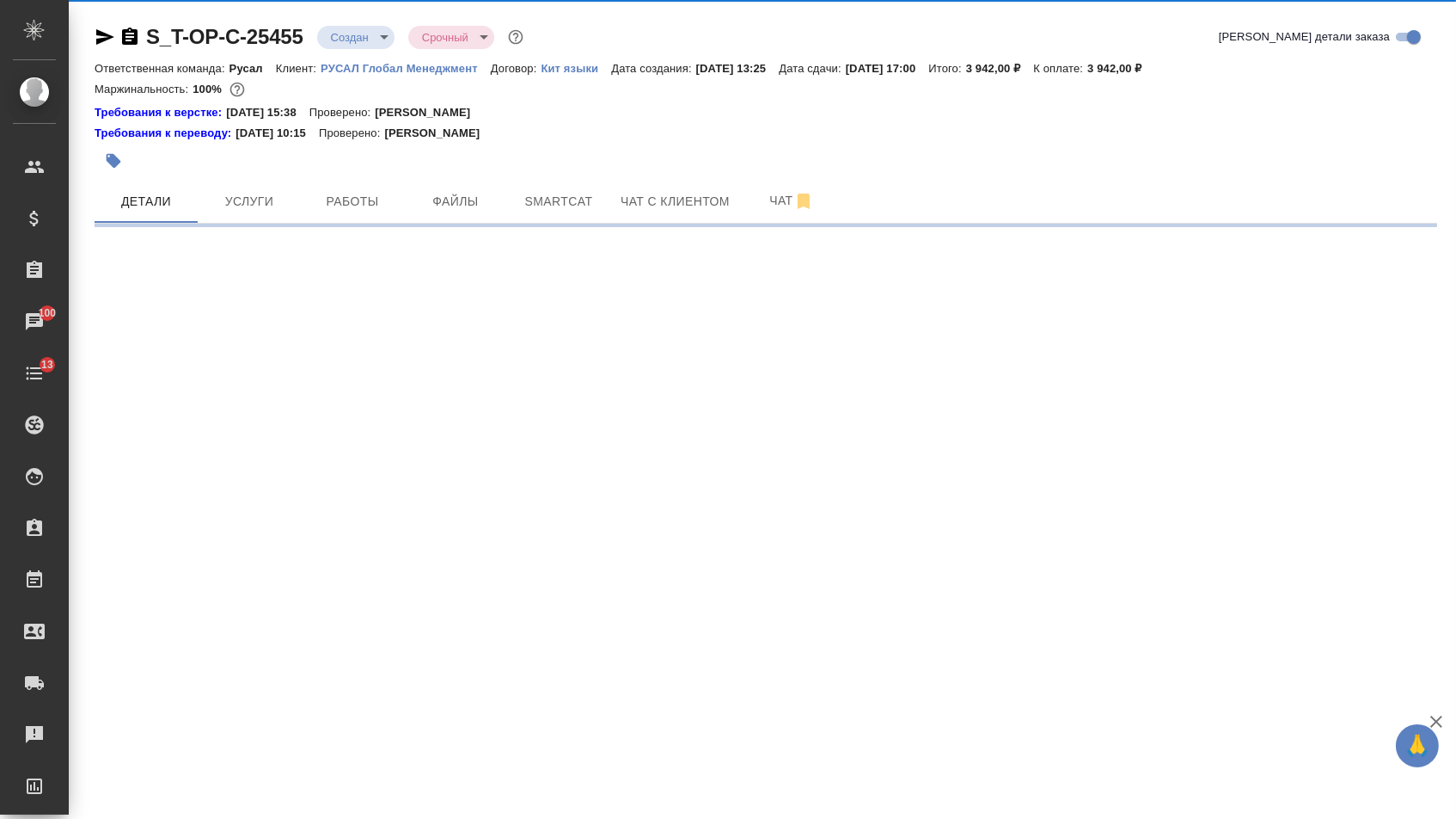
select select "RU"
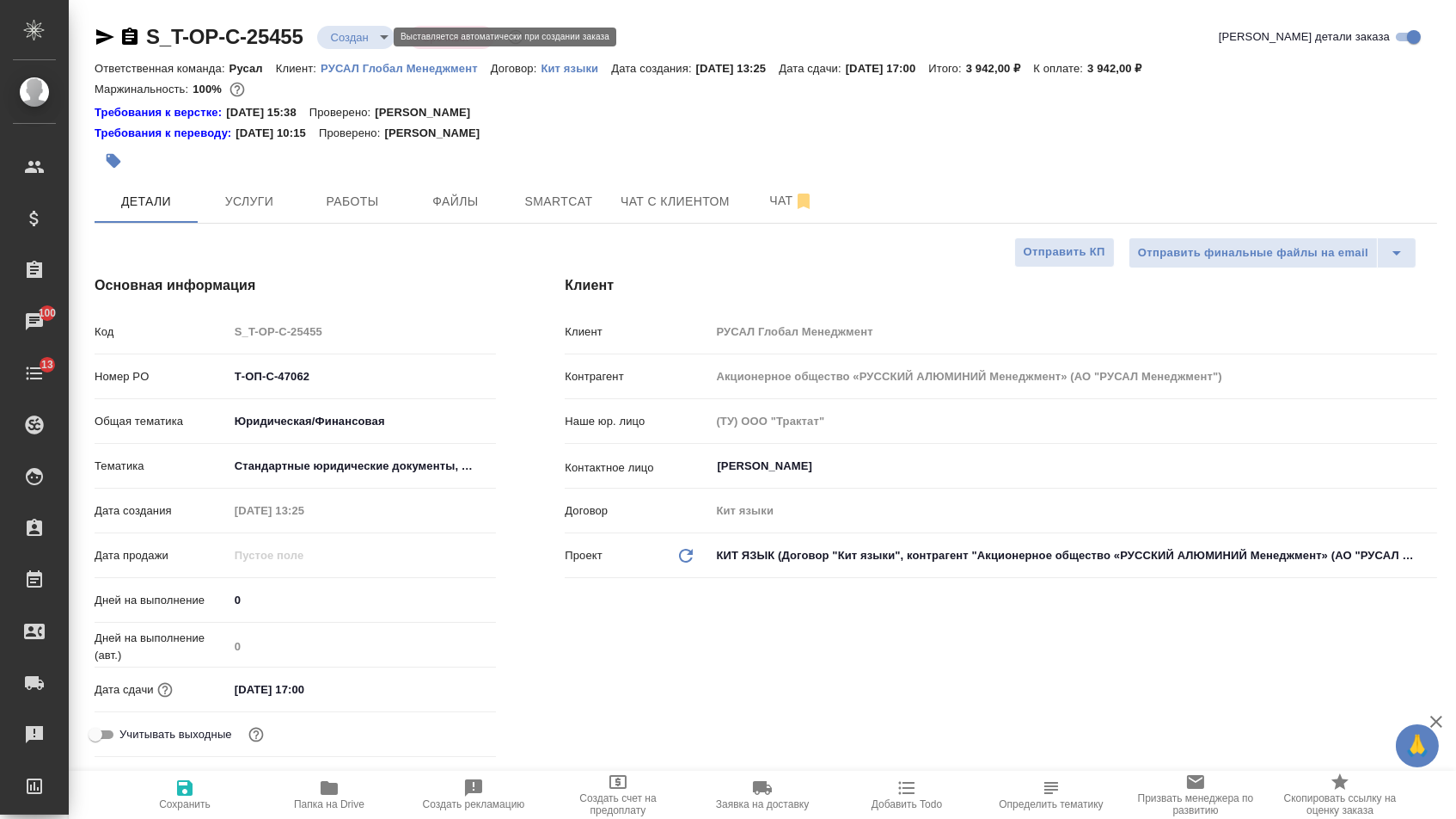
click at [374, 36] on body "🙏 .cls-1 fill:#fff; AWATERA [PERSON_NAME] Спецификации Заказы 100 Чаты 13 Todo …" at bounding box center [728, 410] width 1456 height 819
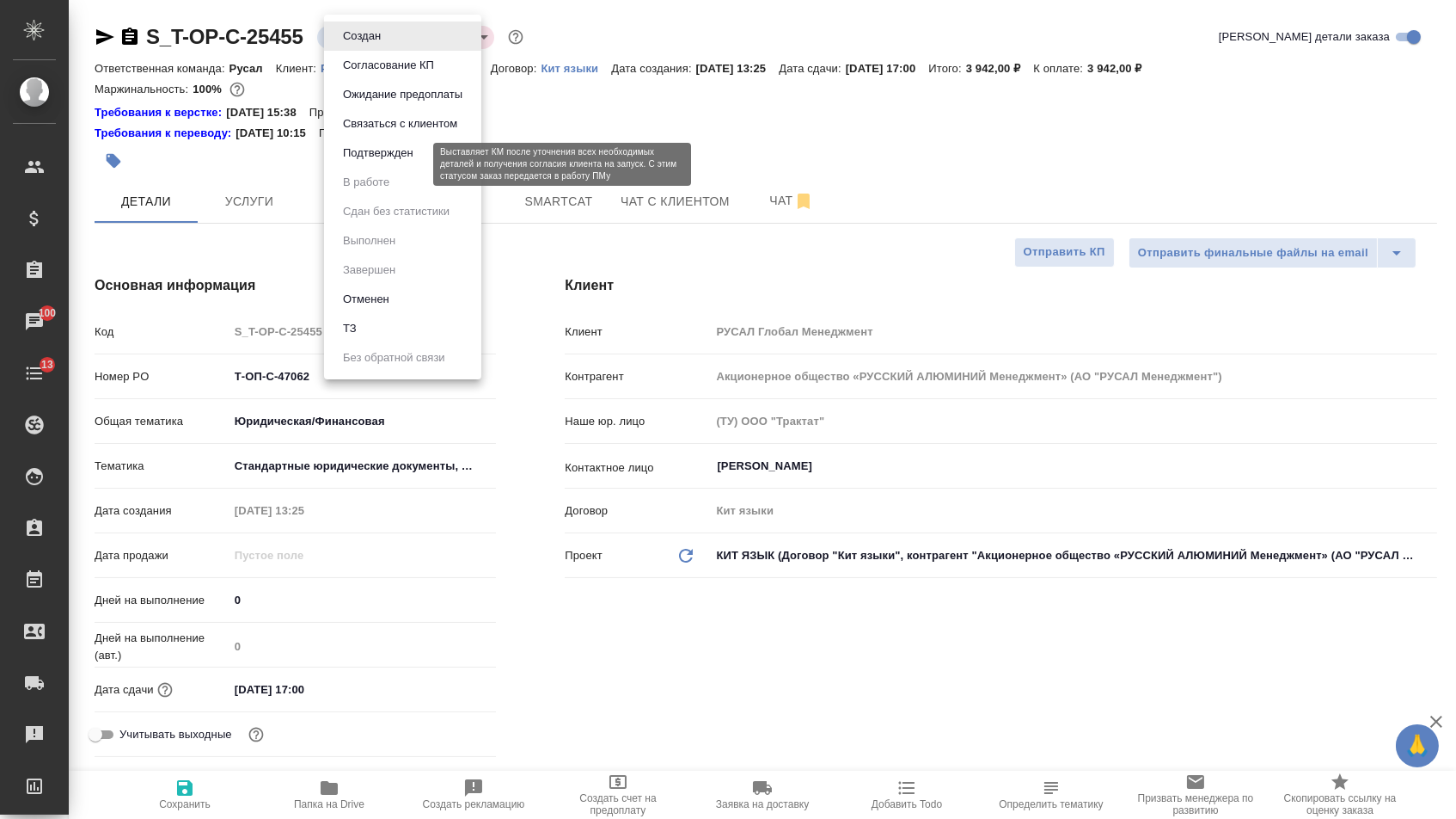
click at [358, 163] on button "Подтвержден" at bounding box center [378, 153] width 81 height 19
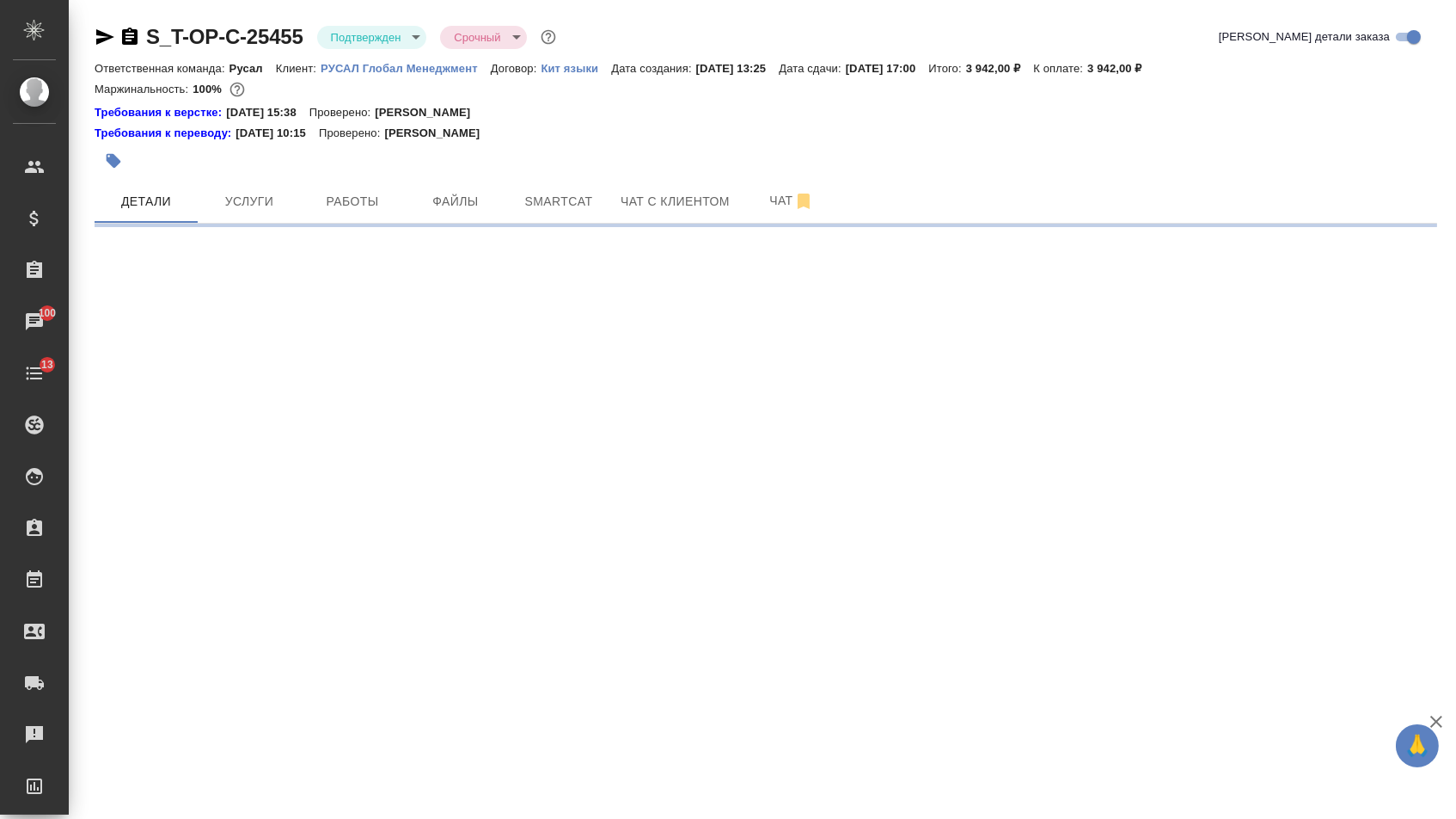
select select "RU"
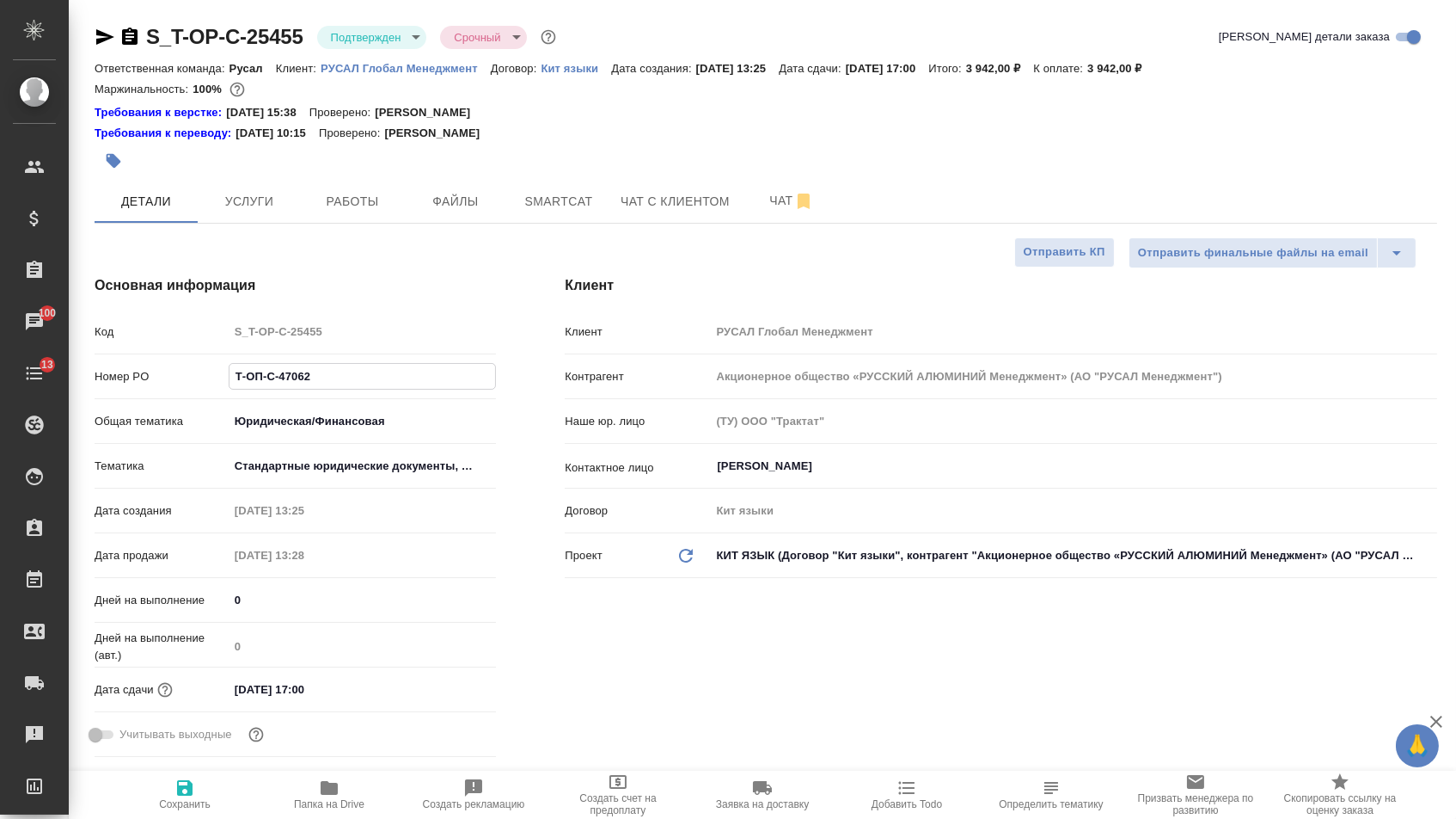
drag, startPoint x: 312, startPoint y: 375, endPoint x: 140, endPoint y: 374, distance: 172.0
click at [140, 374] on div "Номер PO Т-ОП-С-47062" at bounding box center [295, 375] width 401 height 30
drag, startPoint x: 330, startPoint y: 386, endPoint x: 98, endPoint y: 380, distance: 232.1
click at [105, 385] on div "Номер PO Т-ОП-С-47062" at bounding box center [295, 375] width 401 height 30
type textarea "x"
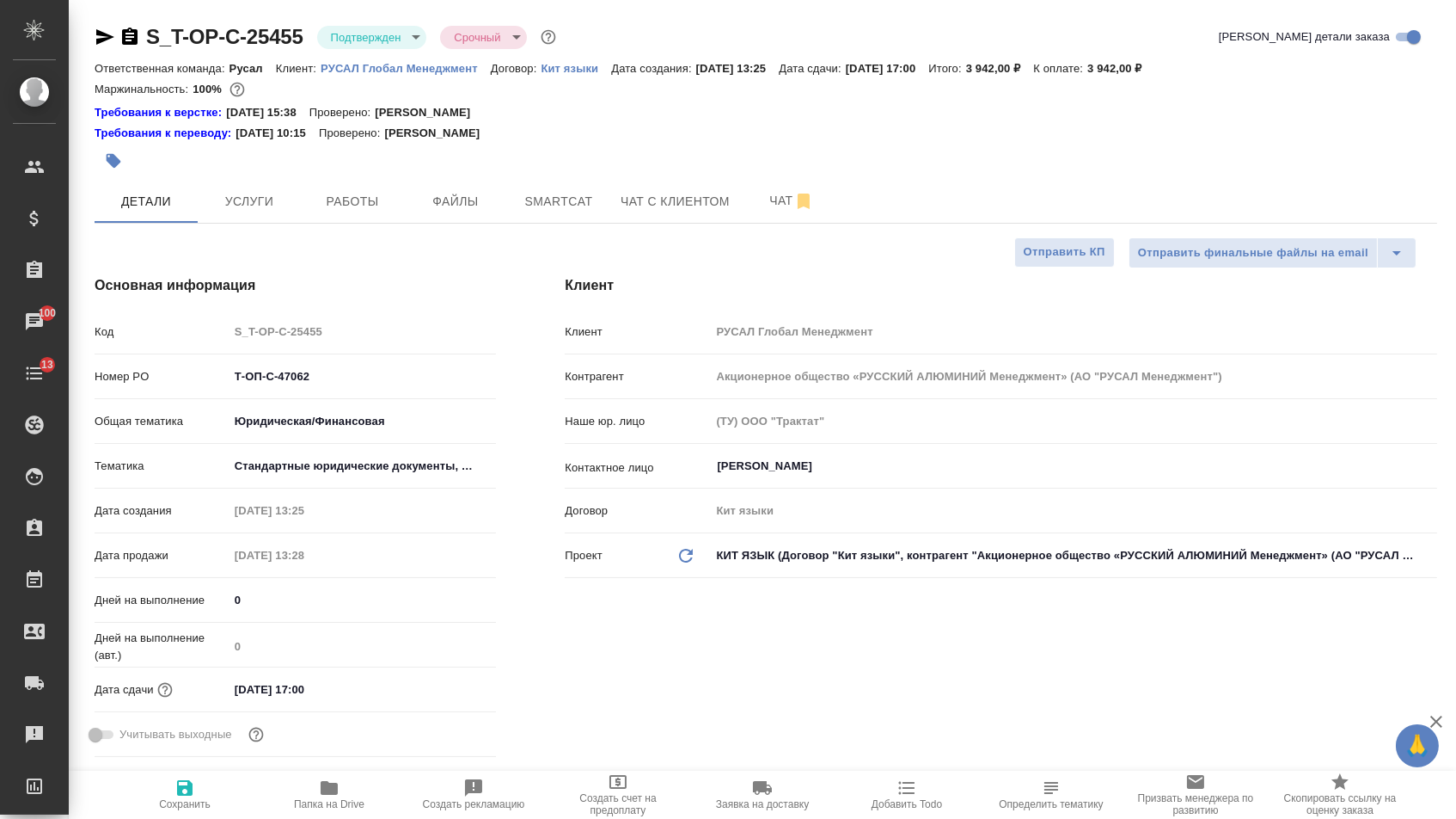
type textarea "x"
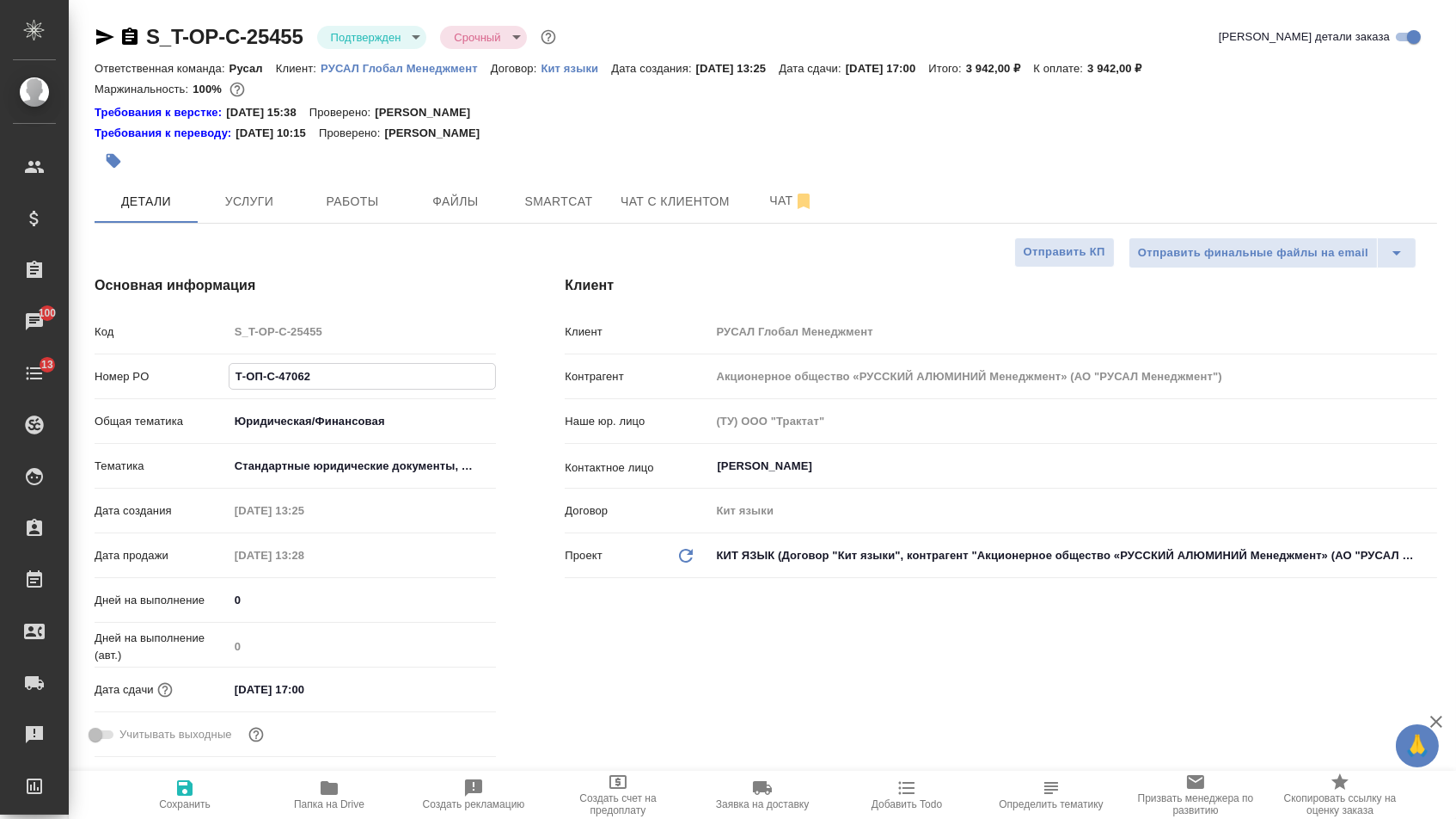
click at [101, 32] on icon "button" at bounding box center [106, 37] width 18 height 16
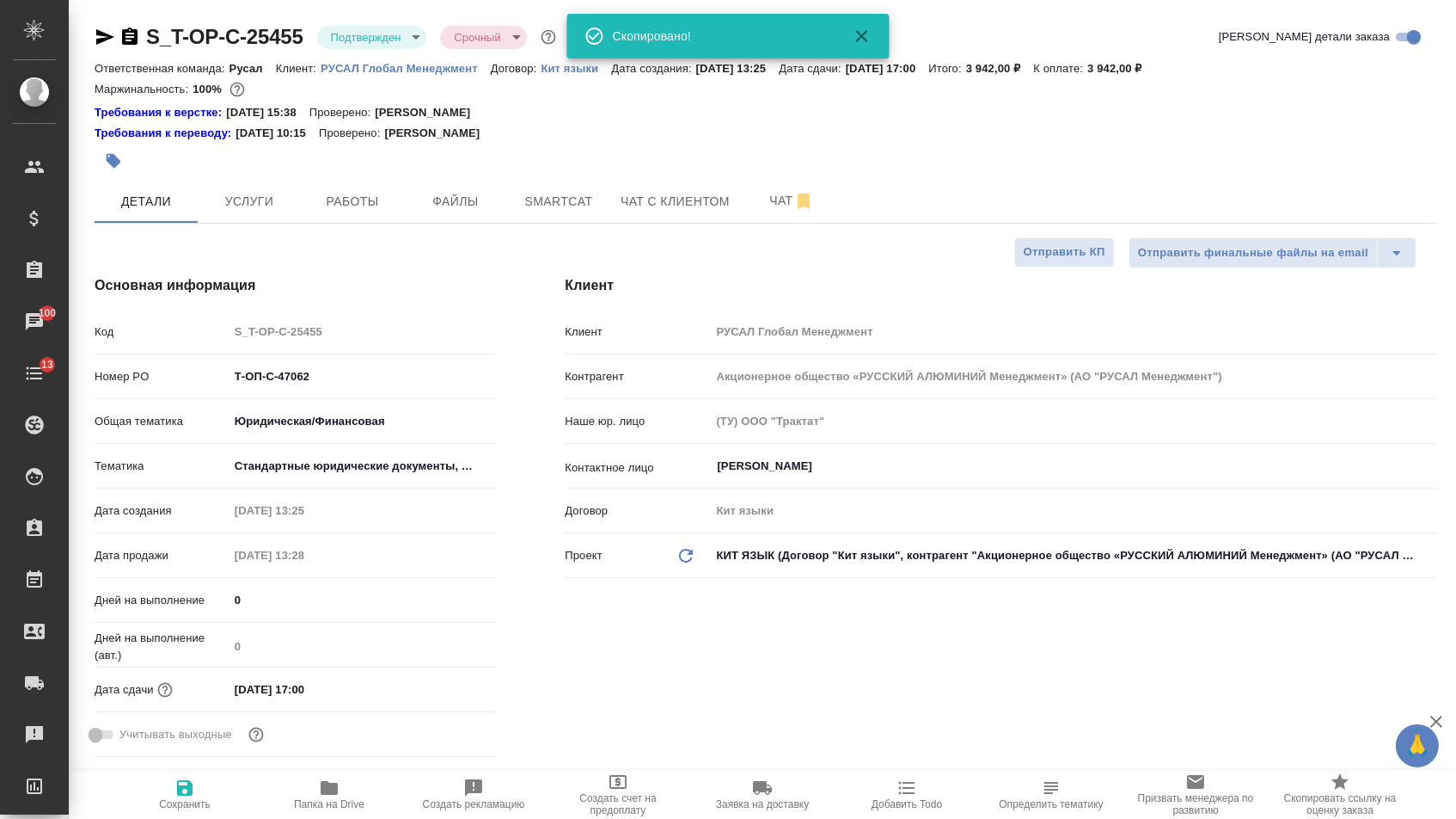
type textarea "x"
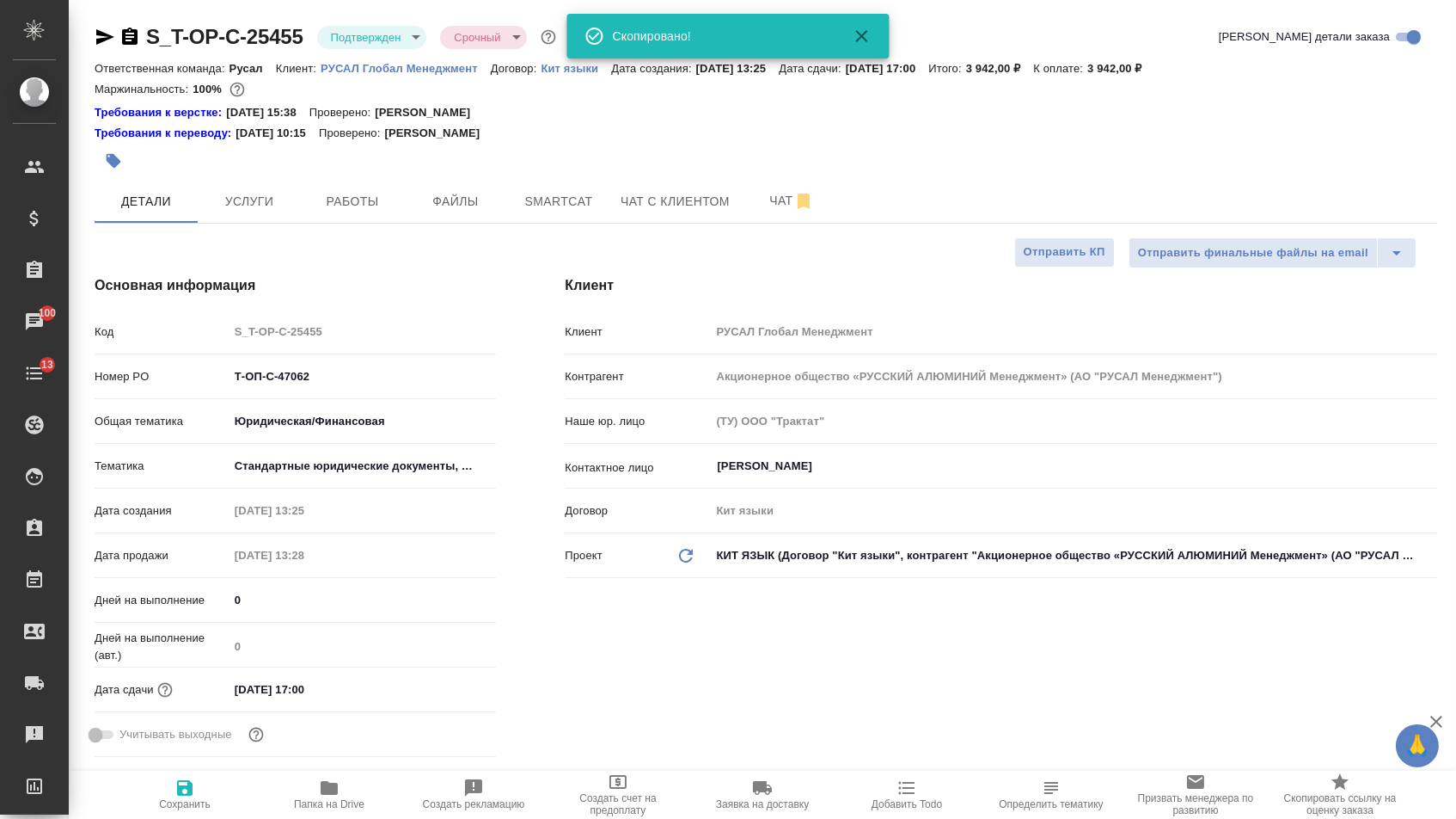
type textarea "x"
